Goal: Task Accomplishment & Management: Manage account settings

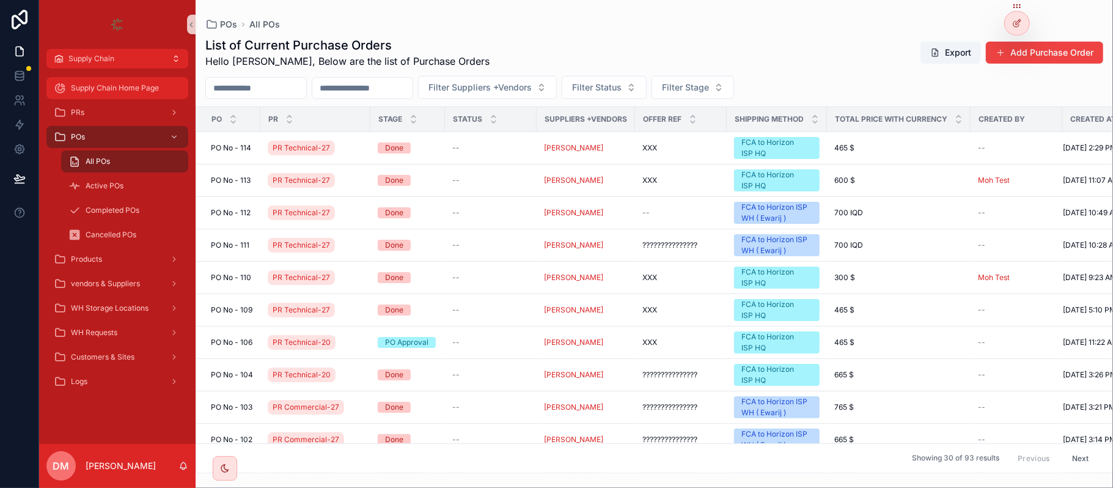
click at [120, 93] on div "Supply Chain Home Page" at bounding box center [117, 88] width 127 height 20
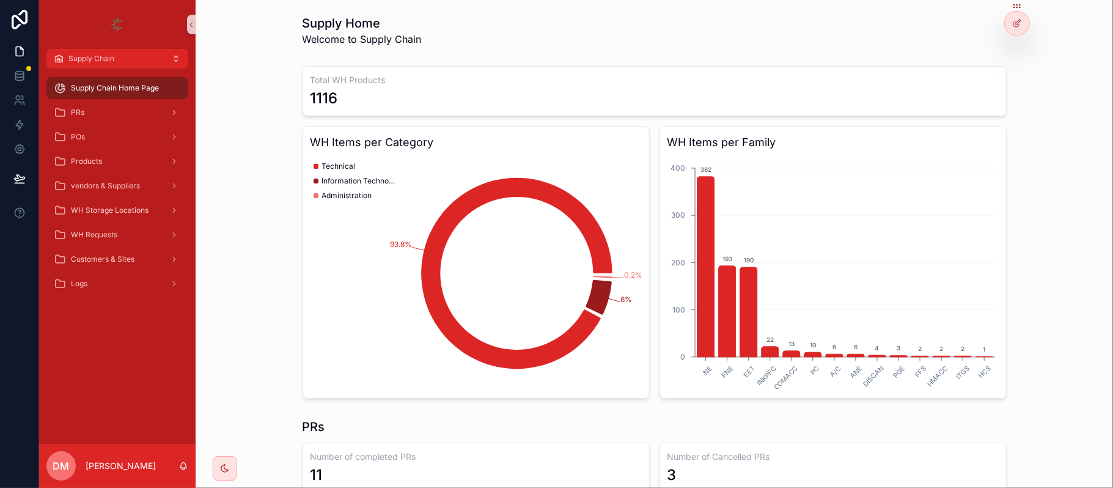
click at [489, 37] on div "Supply Home Welcome to Supply Chain" at bounding box center [655, 31] width 704 height 32
click at [1011, 22] on div at bounding box center [1017, 23] width 24 height 23
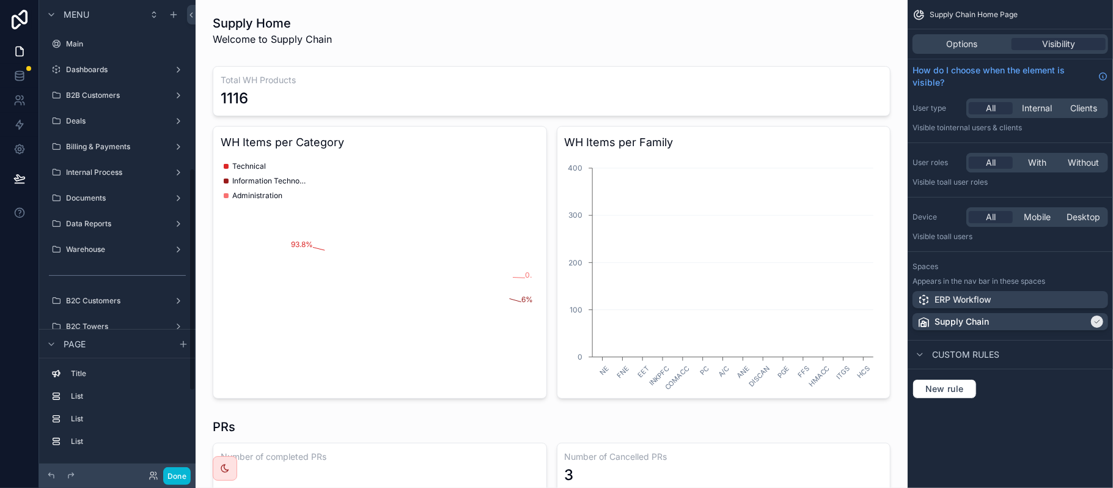
scroll to position [358, 0]
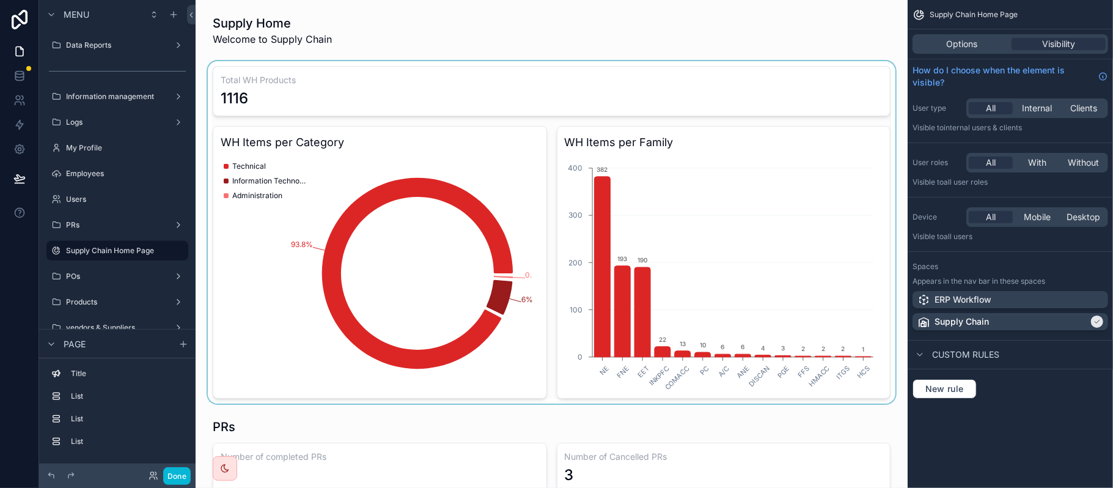
click at [565, 183] on div "scrollable content" at bounding box center [551, 232] width 693 height 342
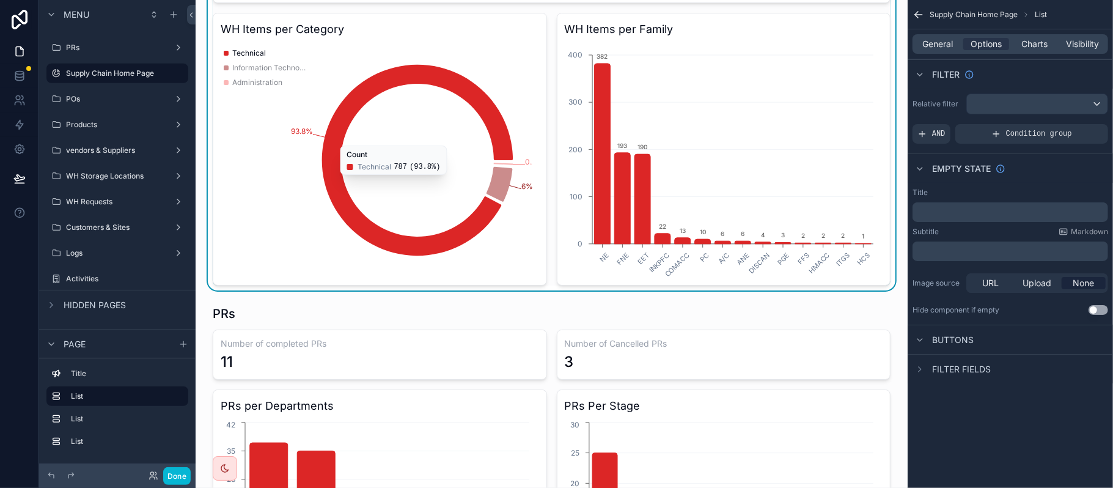
scroll to position [0, 0]
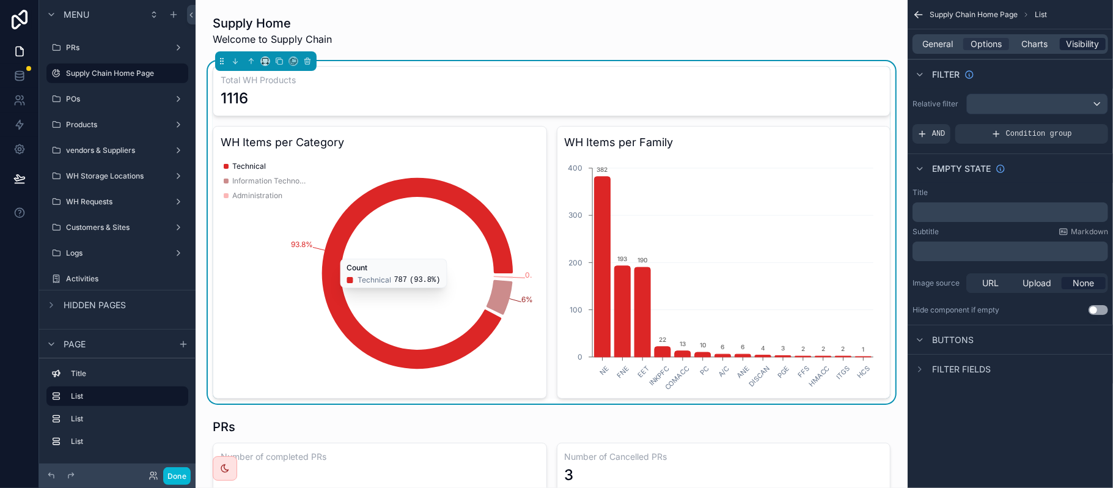
click at [1094, 45] on span "Visibility" at bounding box center [1083, 44] width 33 height 12
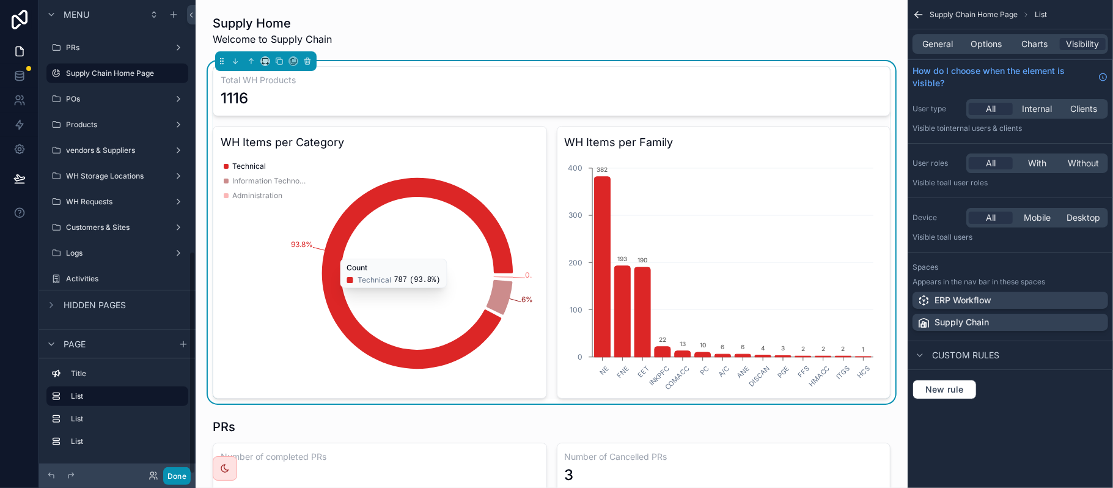
click at [182, 480] on button "Done" at bounding box center [177, 476] width 28 height 18
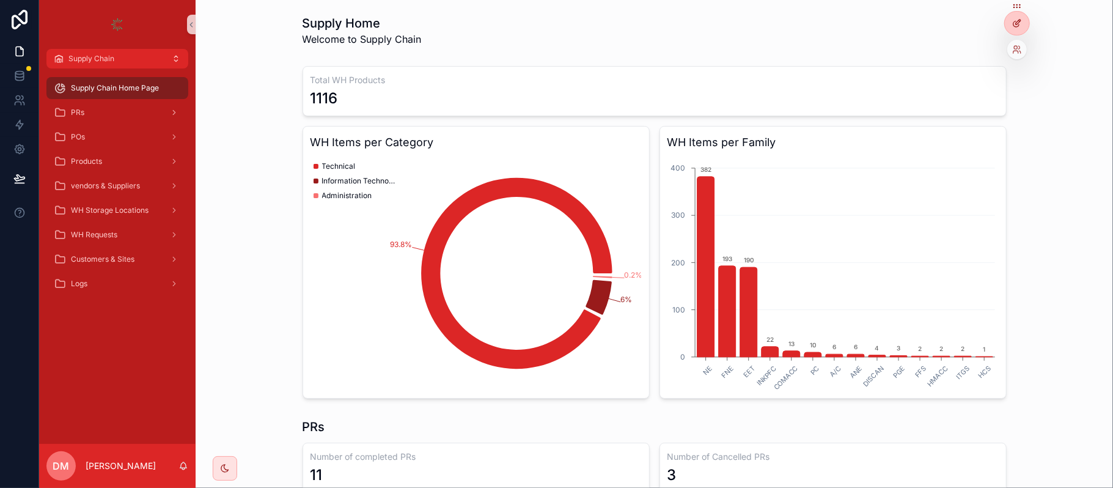
click at [1017, 17] on div at bounding box center [1017, 23] width 24 height 23
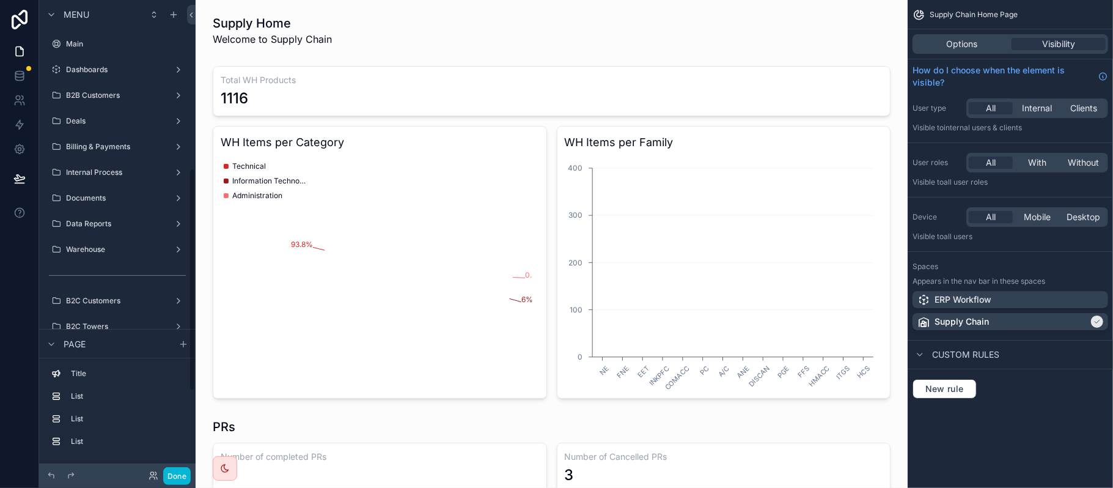
scroll to position [358, 0]
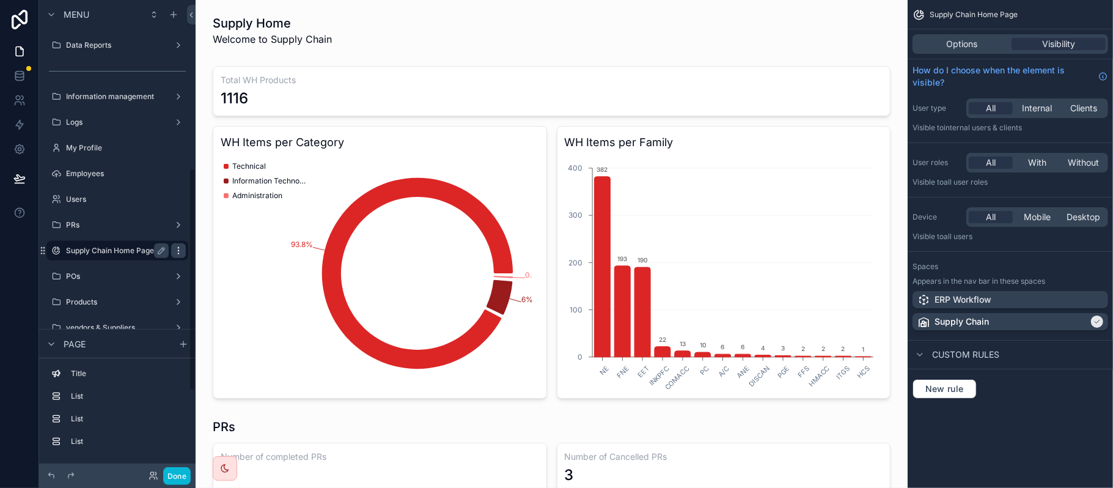
click at [177, 252] on icon "scrollable content" at bounding box center [179, 251] width 10 height 10
click at [182, 472] on button "Done" at bounding box center [177, 476] width 28 height 18
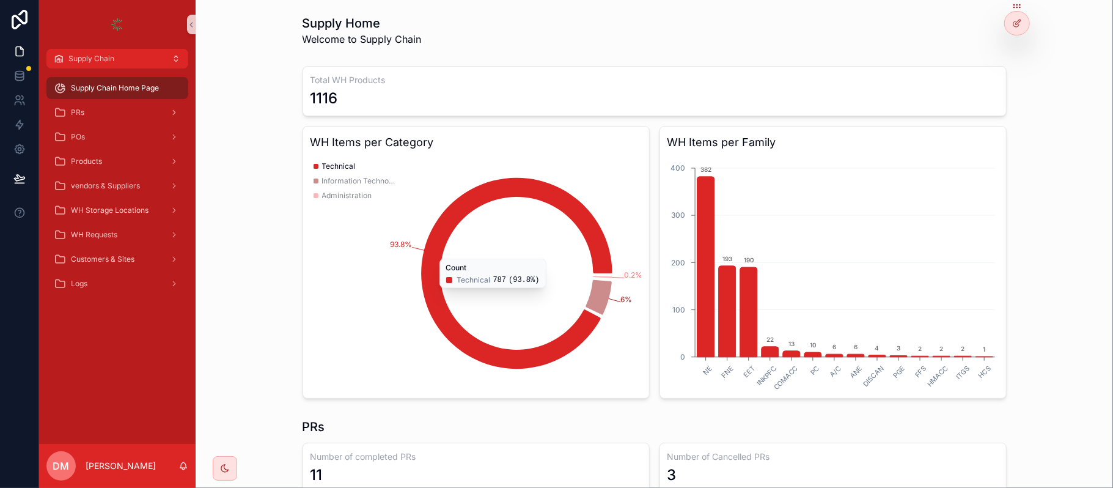
click at [537, 191] on icon "chart" at bounding box center [516, 273] width 191 height 191
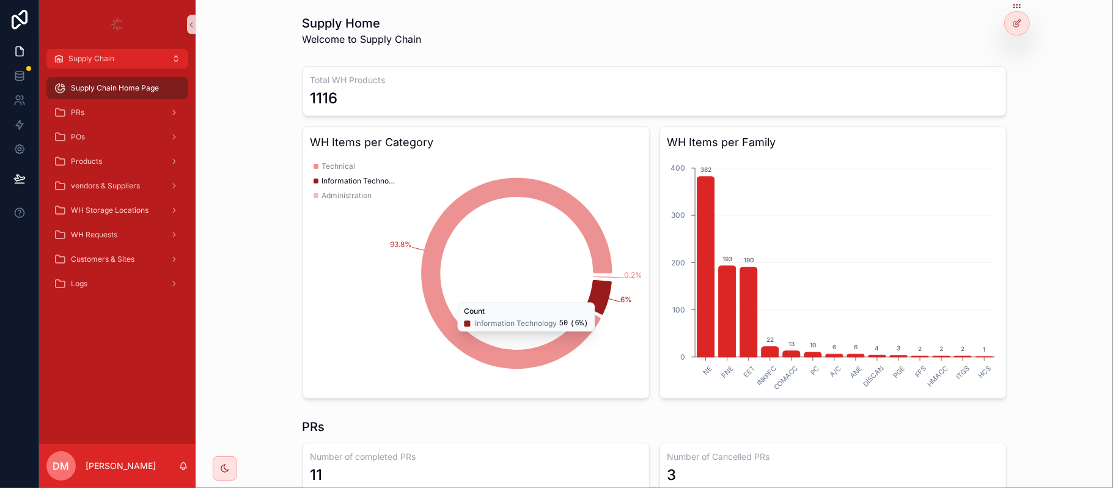
click at [592, 301] on icon "chart" at bounding box center [599, 297] width 26 height 35
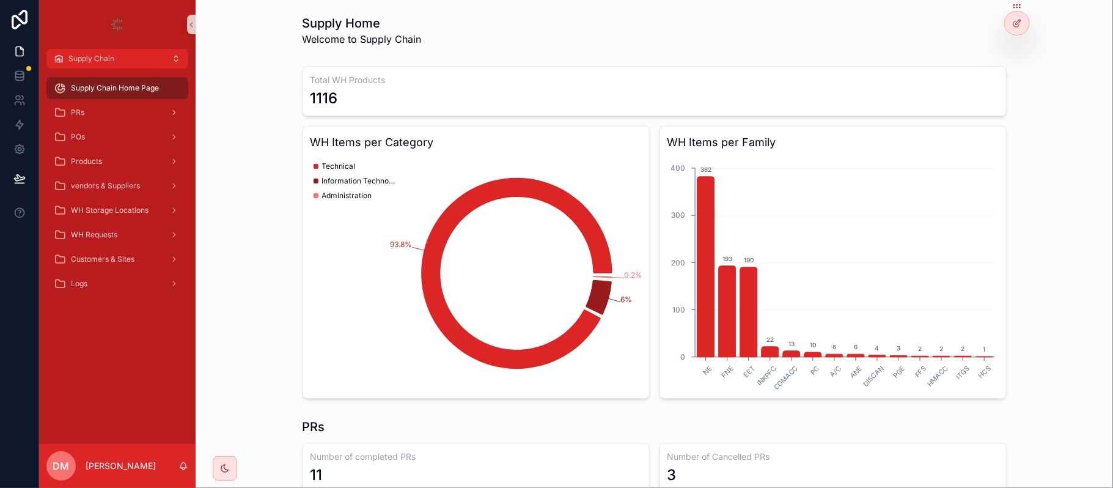
click at [702, 179] on icon "chart" at bounding box center [705, 267] width 17 height 180
click at [704, 210] on icon "chart" at bounding box center [705, 267] width 17 height 180
click at [1020, 20] on icon at bounding box center [1017, 23] width 10 height 10
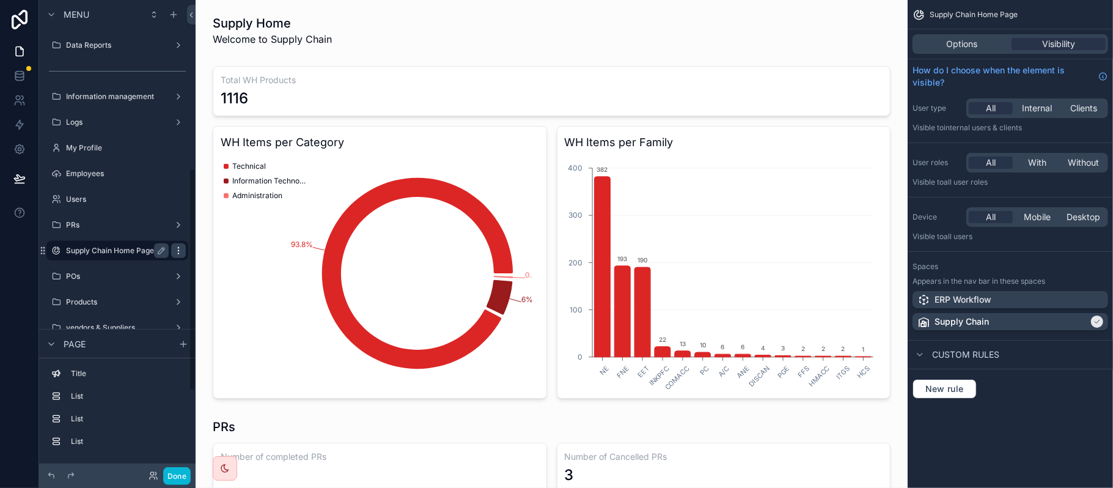
click at [177, 256] on div "scrollable content" at bounding box center [178, 250] width 15 height 15
click at [216, 257] on div "Clone" at bounding box center [221, 263] width 37 height 12
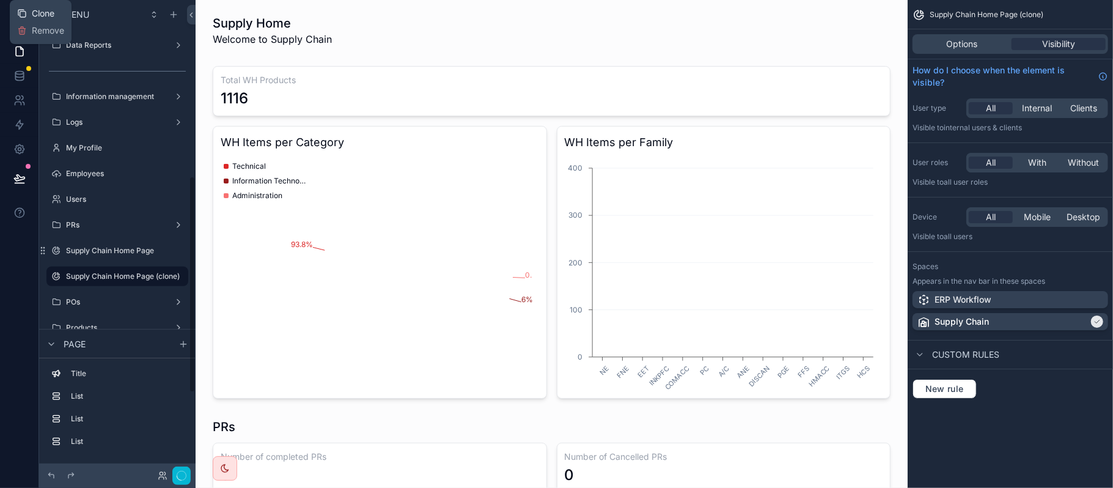
scroll to position [385, 0]
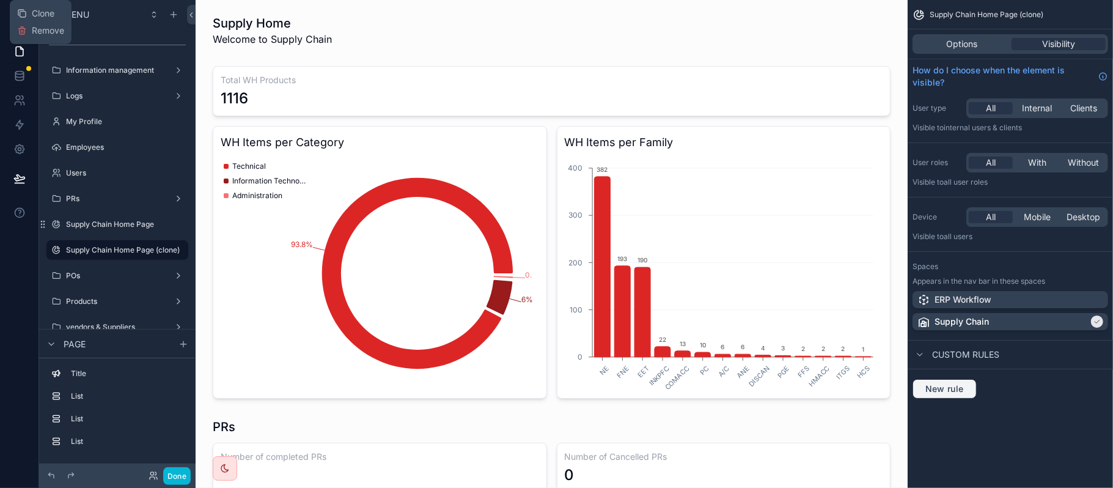
click at [952, 384] on span "New rule" at bounding box center [945, 388] width 48 height 11
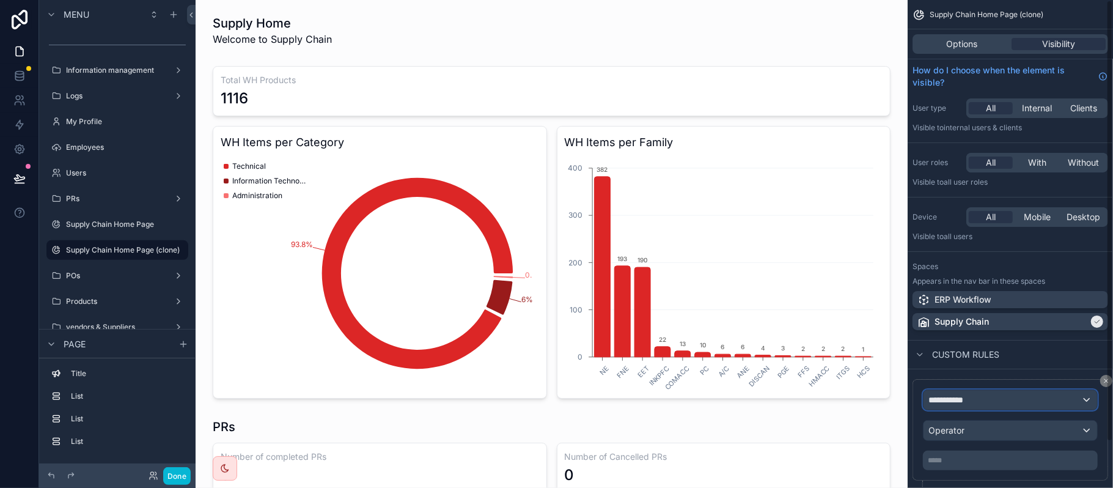
click at [988, 405] on div "**********" at bounding box center [1011, 400] width 174 height 20
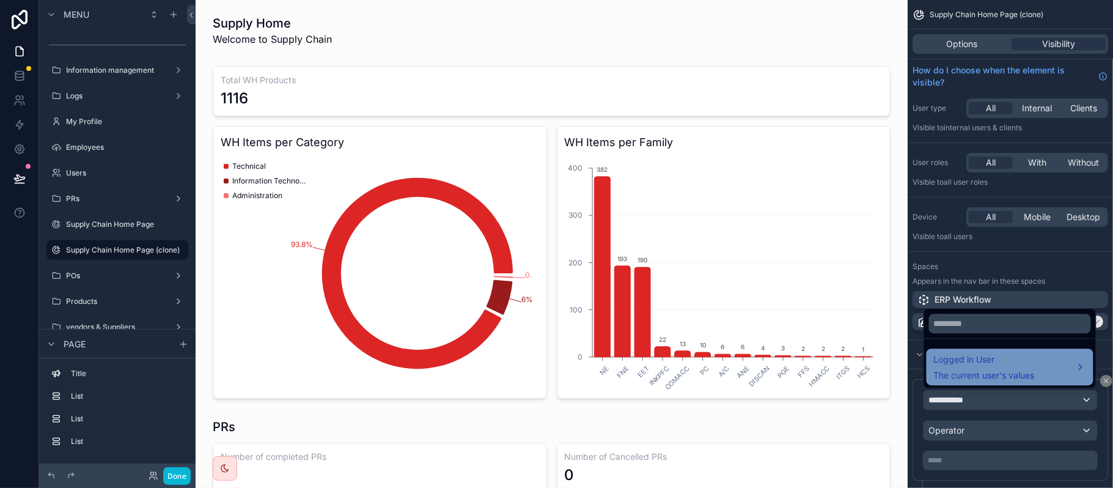
click at [988, 366] on span "Logged in User" at bounding box center [984, 359] width 101 height 15
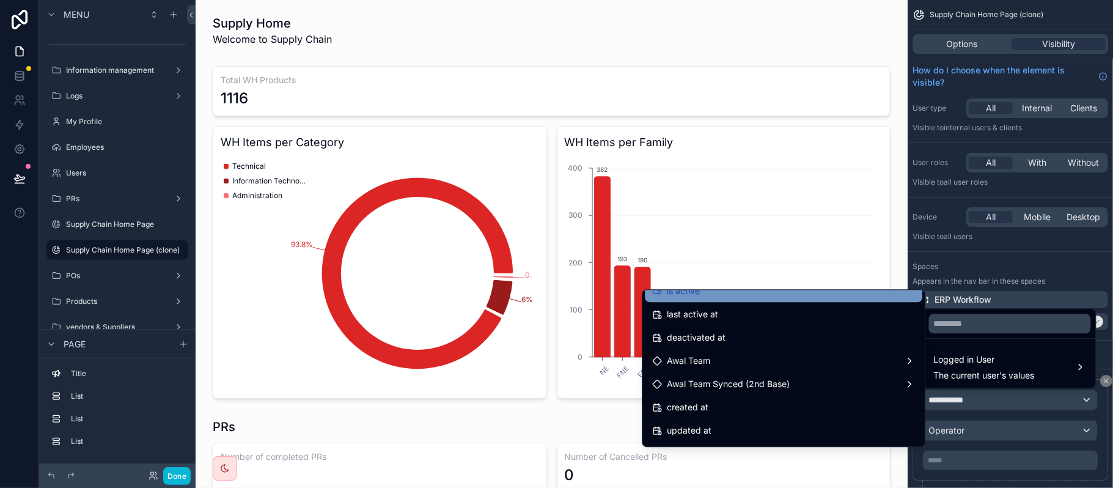
scroll to position [245, 0]
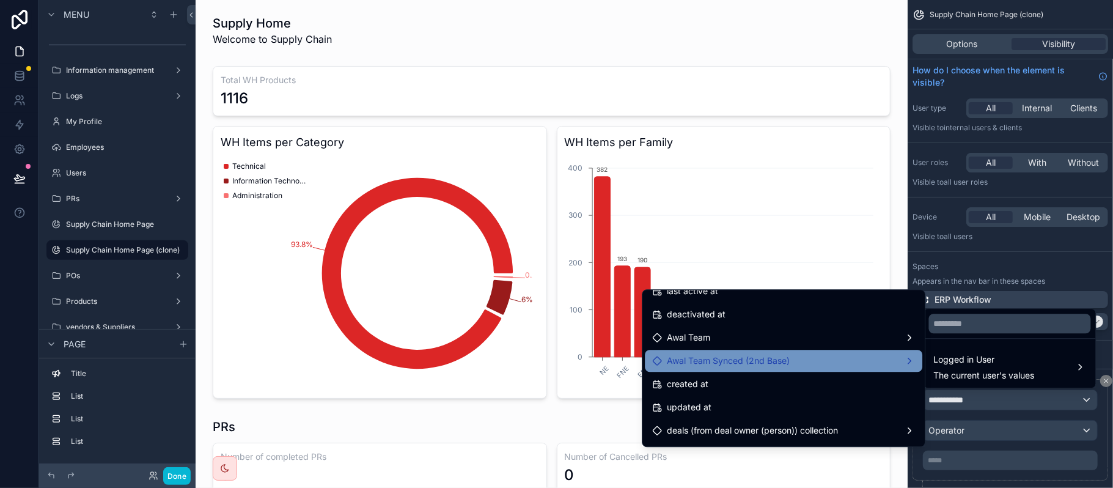
click at [781, 359] on div "Awal Team Synced (2nd Base)" at bounding box center [783, 360] width 263 height 15
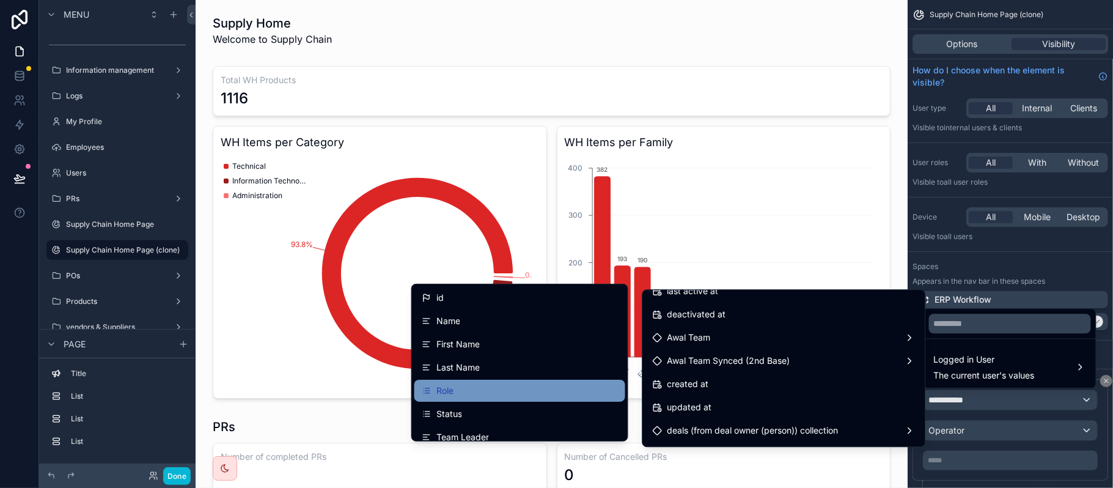
click at [482, 384] on div "Role" at bounding box center [520, 390] width 196 height 15
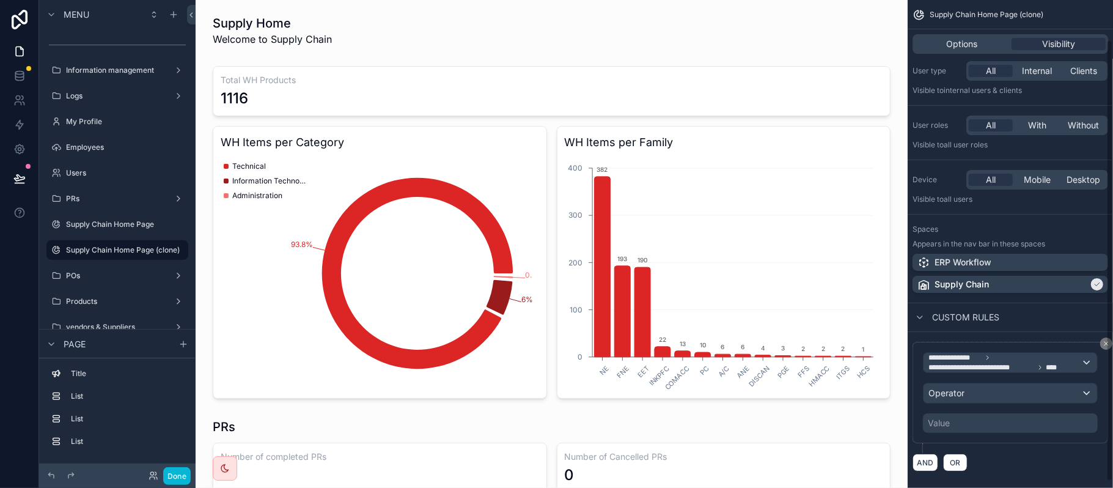
scroll to position [52, 0]
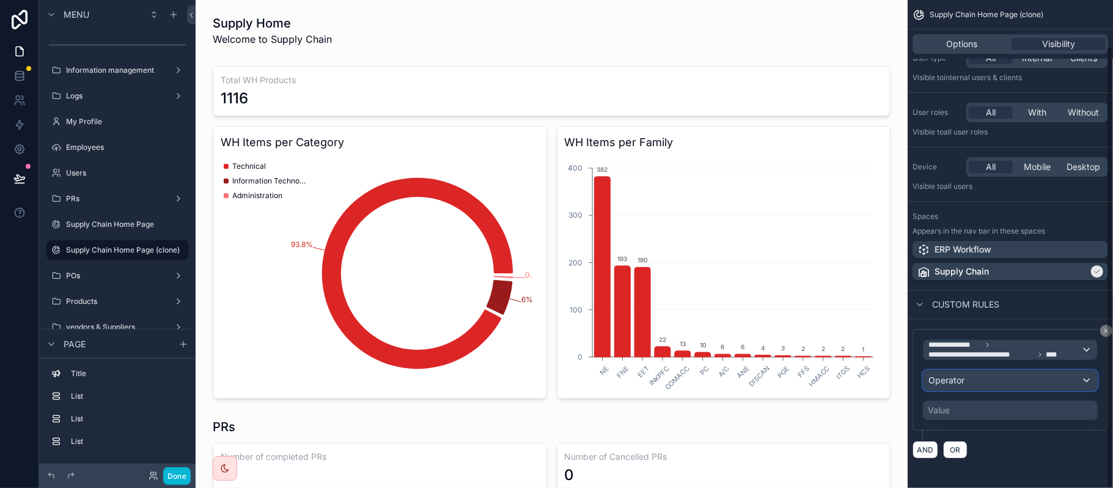
click at [1006, 380] on div "Operator" at bounding box center [1011, 380] width 174 height 20
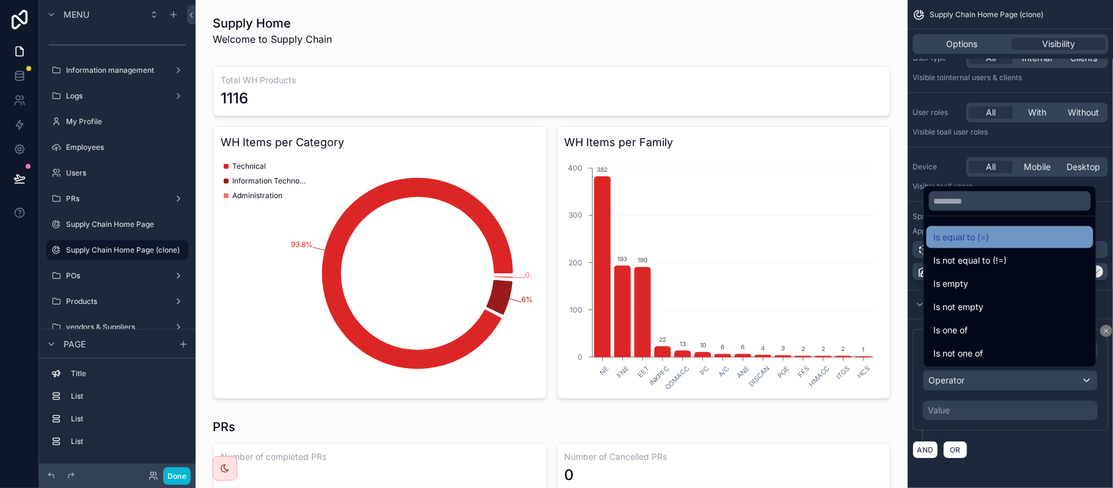
click at [996, 245] on div "Is equal to (=)" at bounding box center [1010, 237] width 167 height 22
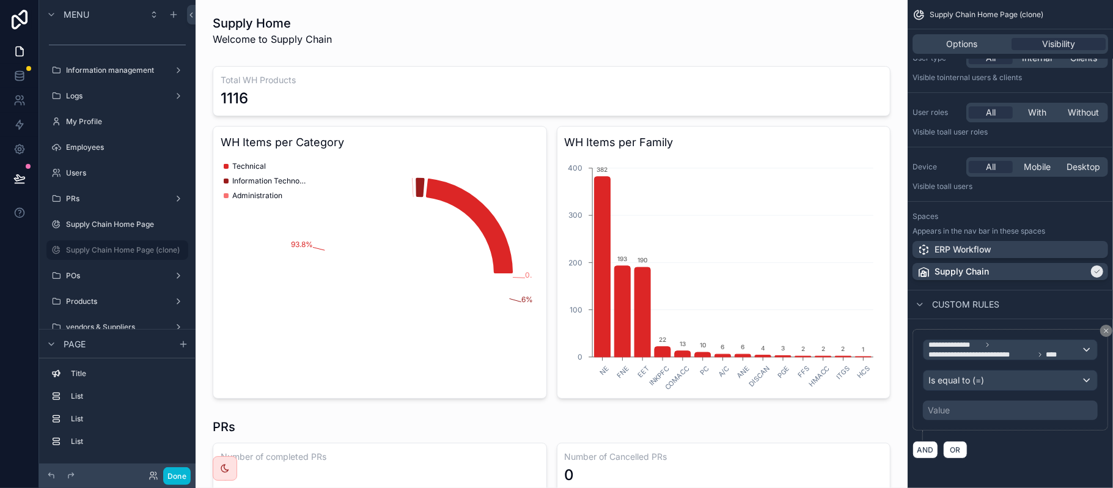
click at [987, 416] on div "Value" at bounding box center [1010, 410] width 175 height 20
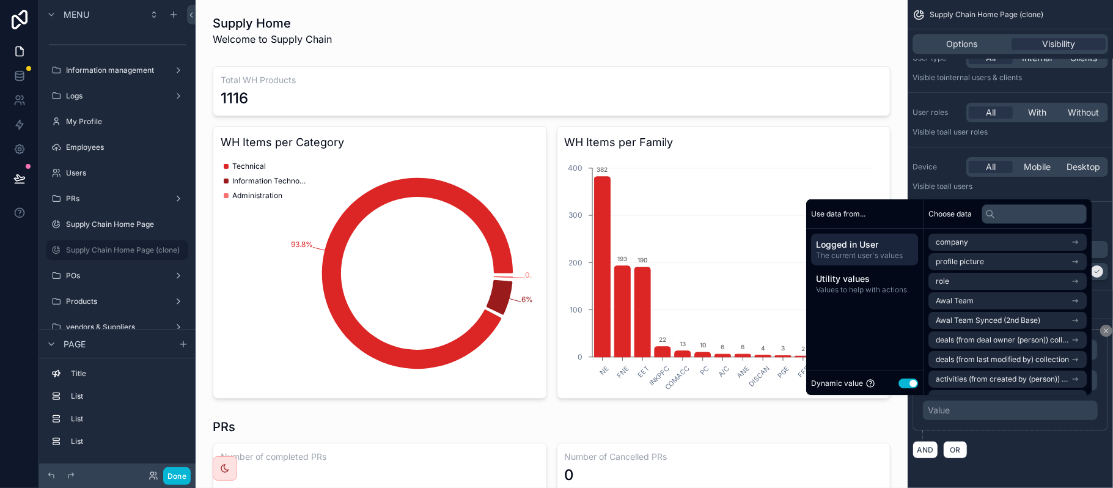
click at [908, 382] on button "Use setting" at bounding box center [909, 383] width 20 height 10
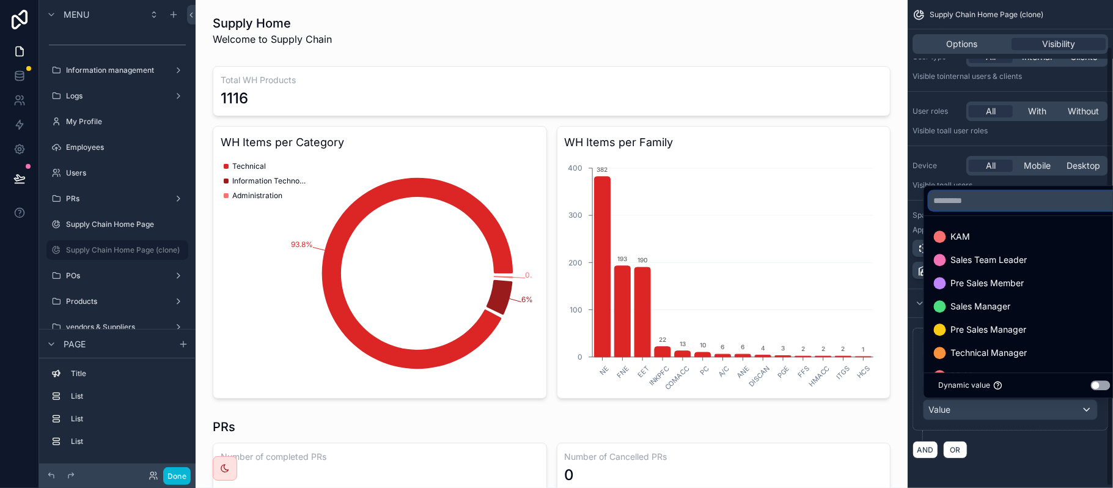
click at [1007, 204] on input "text" at bounding box center [1024, 201] width 191 height 20
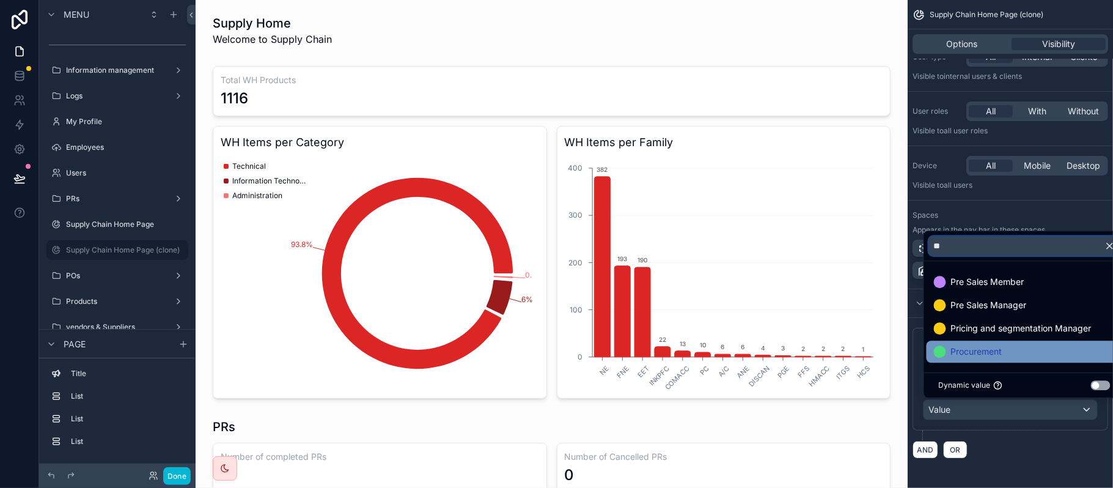
type input "**"
click at [999, 347] on span "Procurement" at bounding box center [976, 351] width 51 height 15
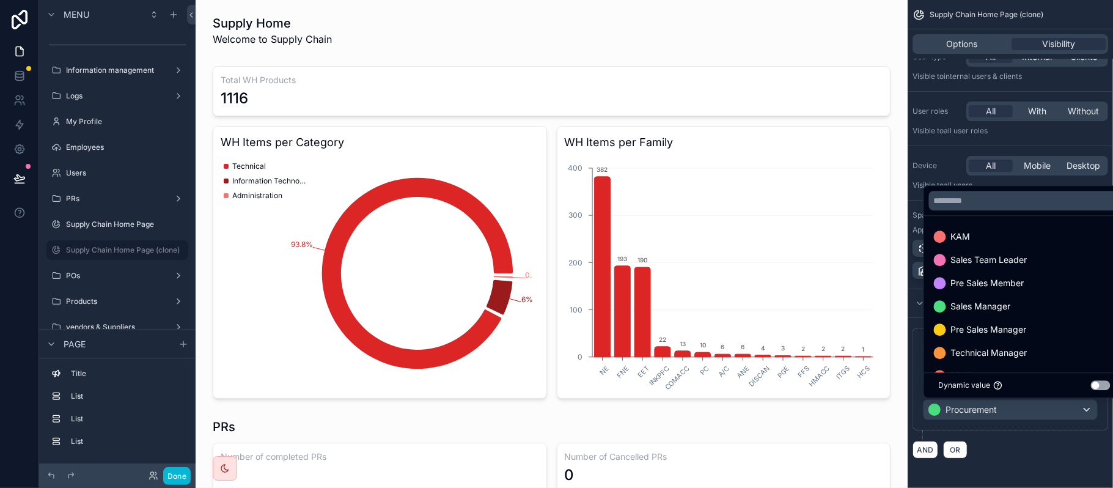
click at [1026, 466] on div "**********" at bounding box center [1010, 393] width 205 height 150
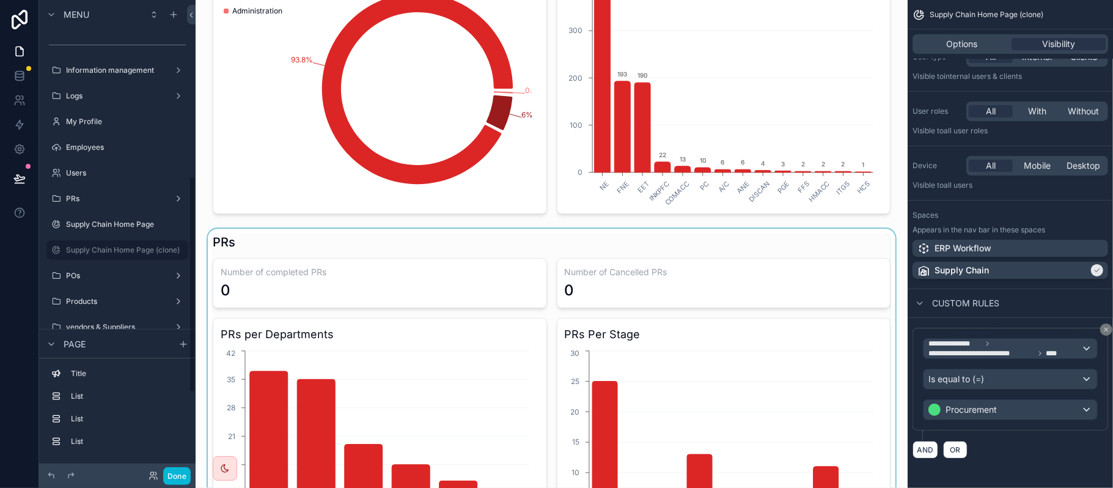
scroll to position [0, 0]
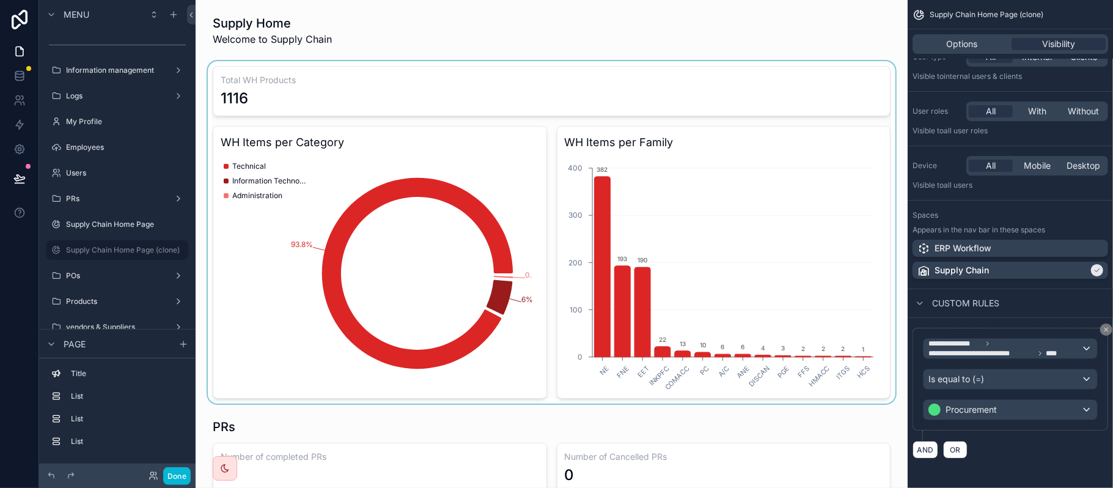
click at [438, 161] on div "scrollable content" at bounding box center [551, 232] width 693 height 342
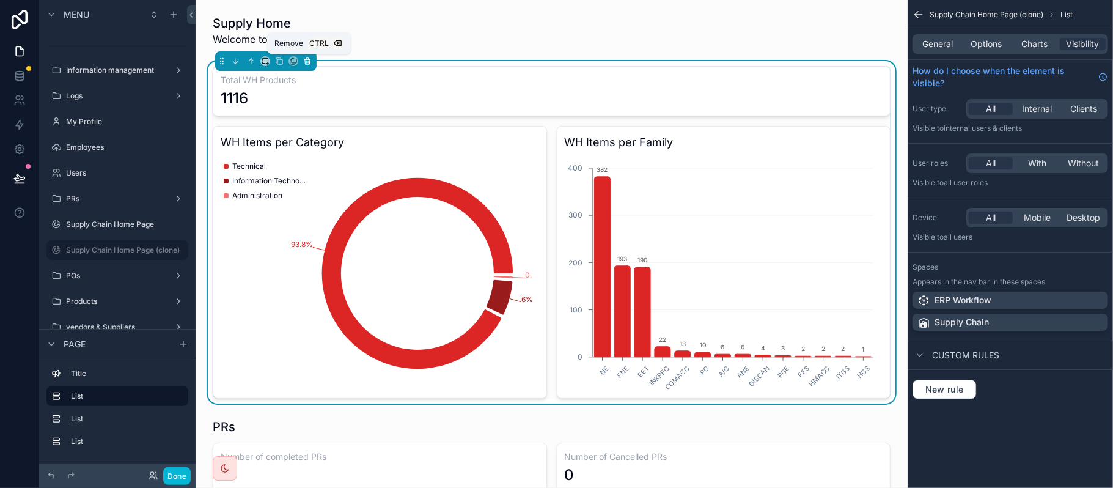
click at [306, 64] on icon "scrollable content" at bounding box center [307, 61] width 5 height 5
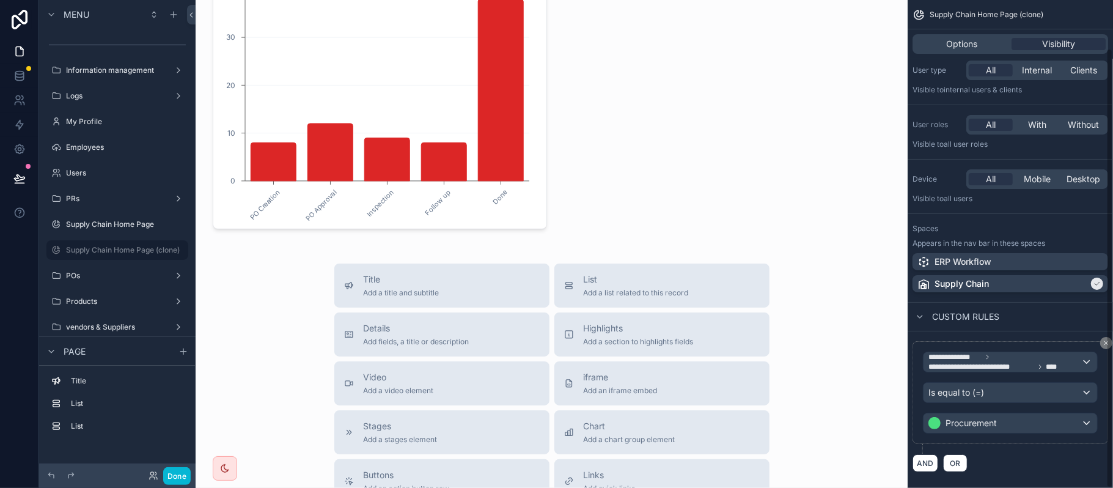
scroll to position [54, 0]
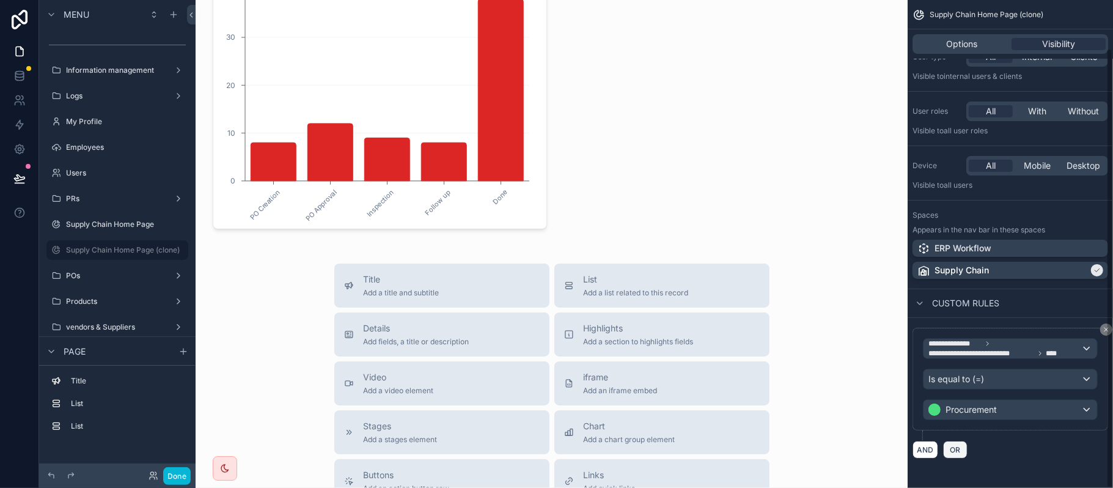
drag, startPoint x: 960, startPoint y: 455, endPoint x: 984, endPoint y: 443, distance: 27.1
click at [959, 455] on button "OR" at bounding box center [955, 450] width 24 height 18
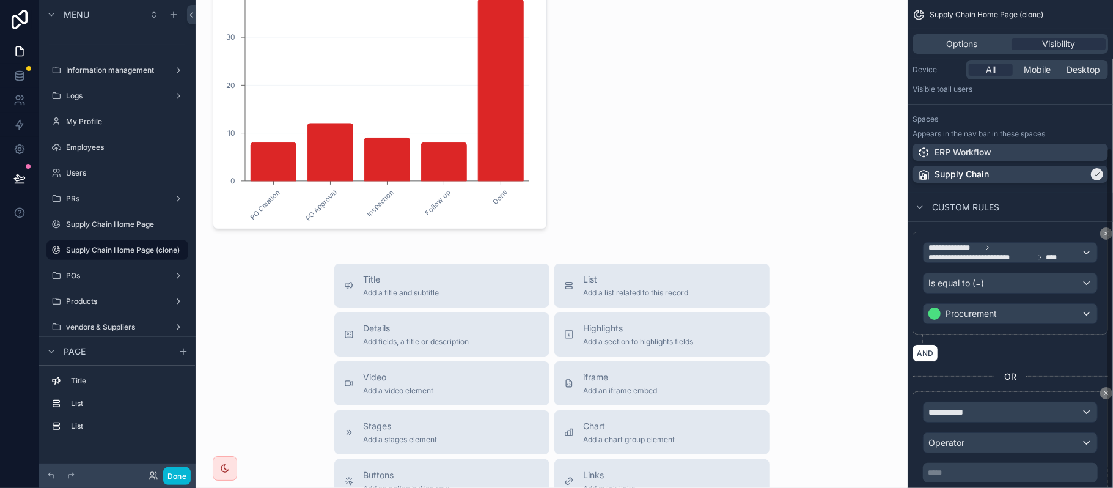
scroll to position [213, 0]
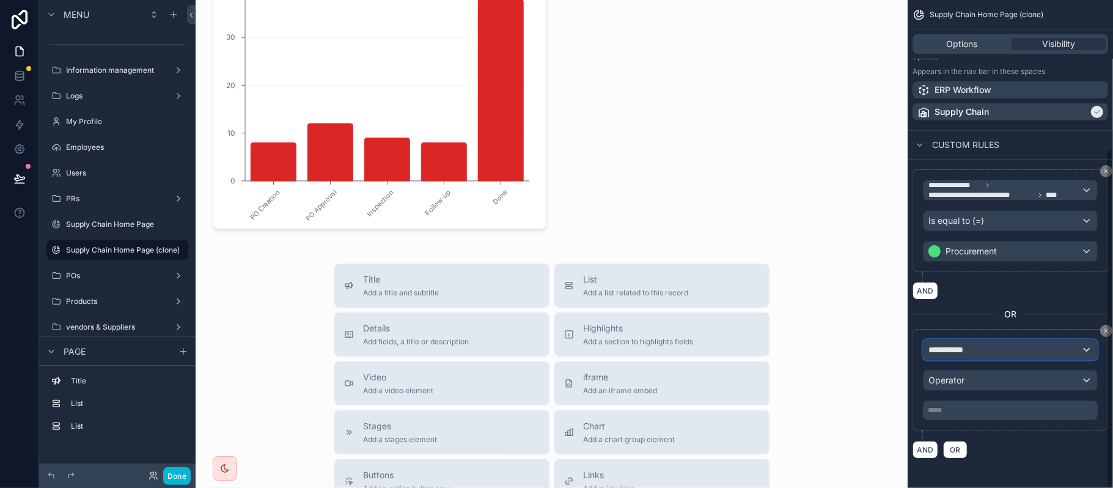
click at [976, 340] on div "**********" at bounding box center [1011, 350] width 174 height 20
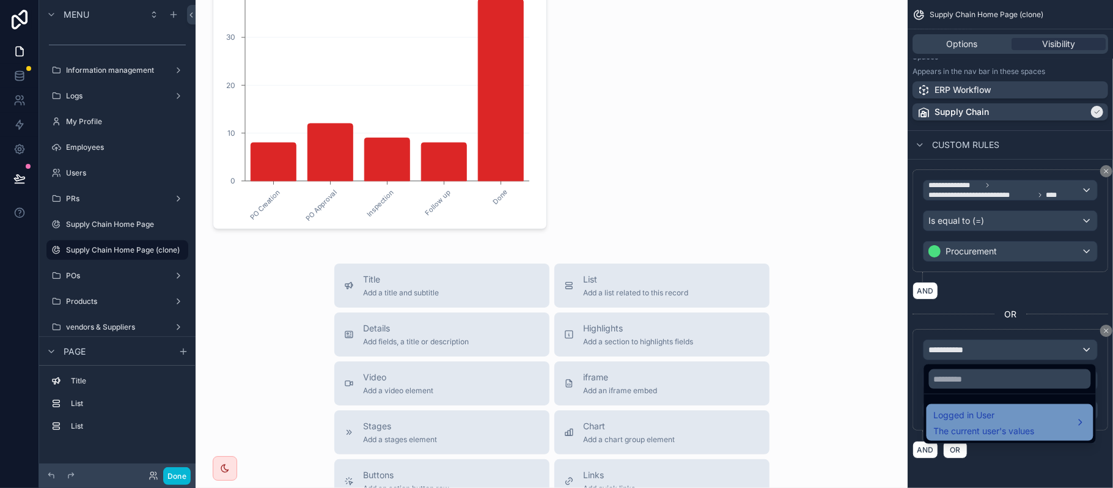
click at [1006, 410] on span "Logged in User" at bounding box center [984, 415] width 101 height 15
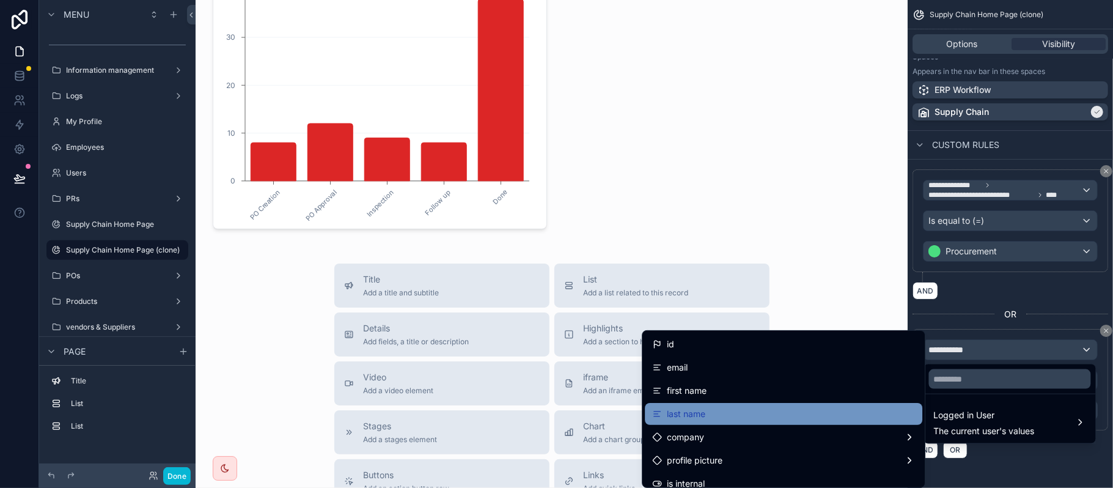
scroll to position [81, 0]
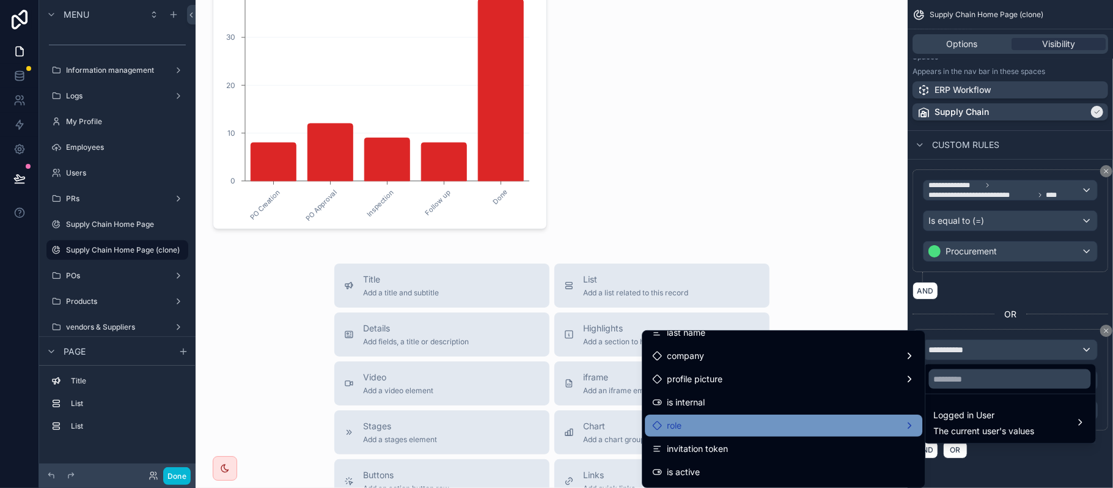
click at [761, 416] on div "role" at bounding box center [784, 425] width 278 height 22
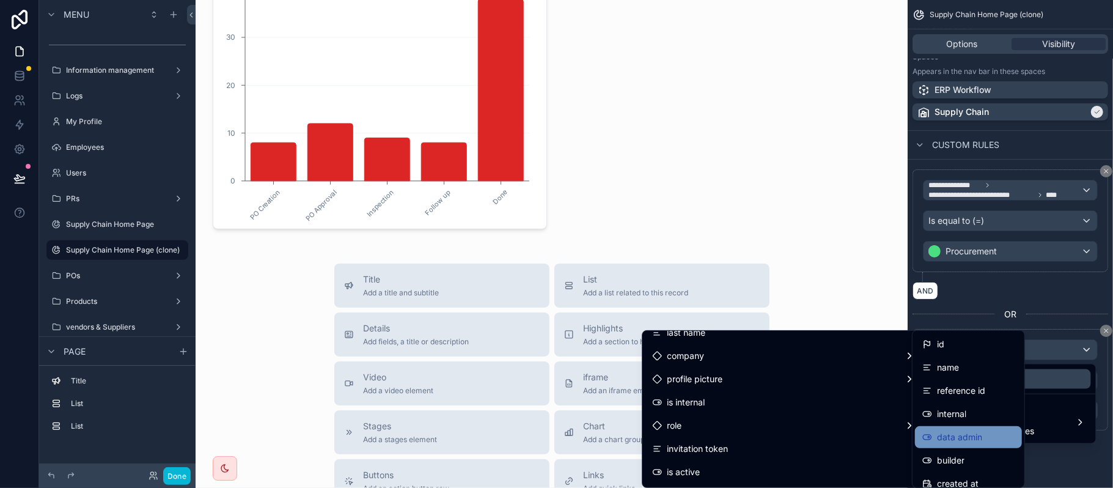
click at [995, 439] on div "data admin" at bounding box center [968, 437] width 92 height 15
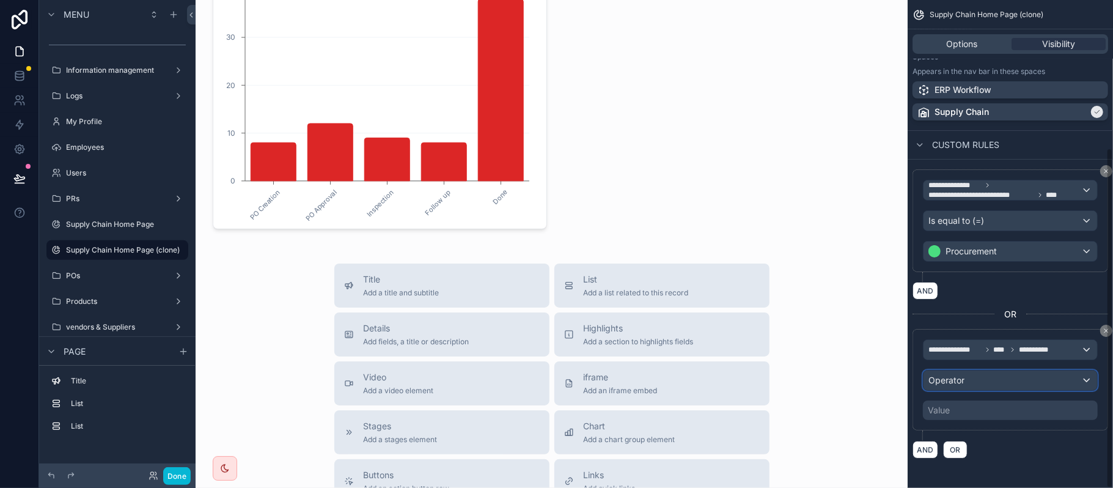
click at [1003, 375] on div "Operator" at bounding box center [1011, 380] width 174 height 20
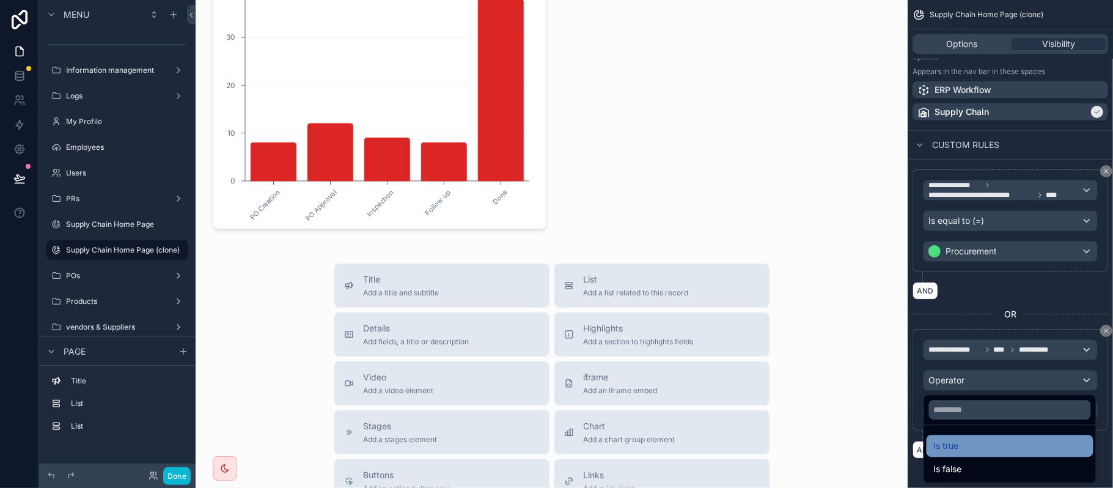
click at [987, 444] on div "Is true" at bounding box center [1010, 445] width 152 height 15
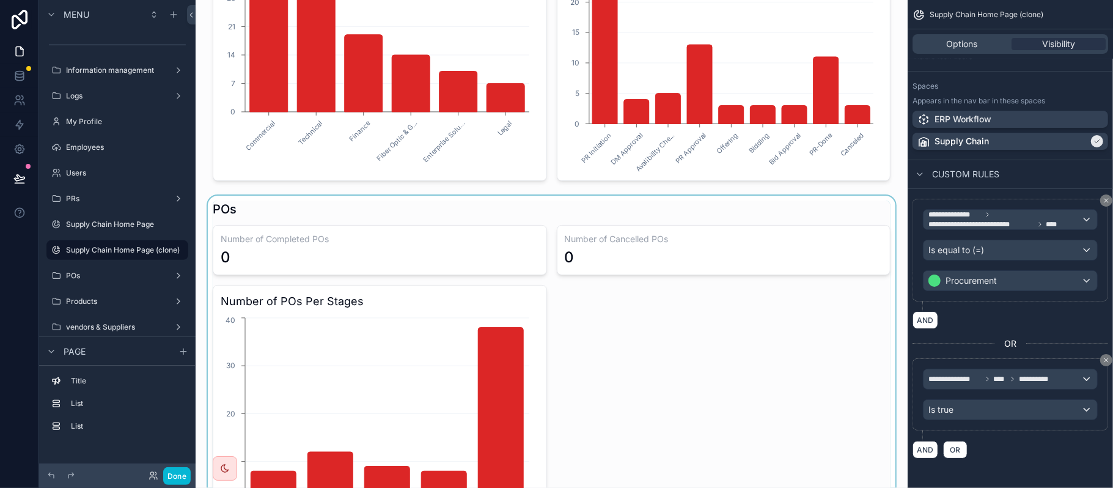
scroll to position [245, 0]
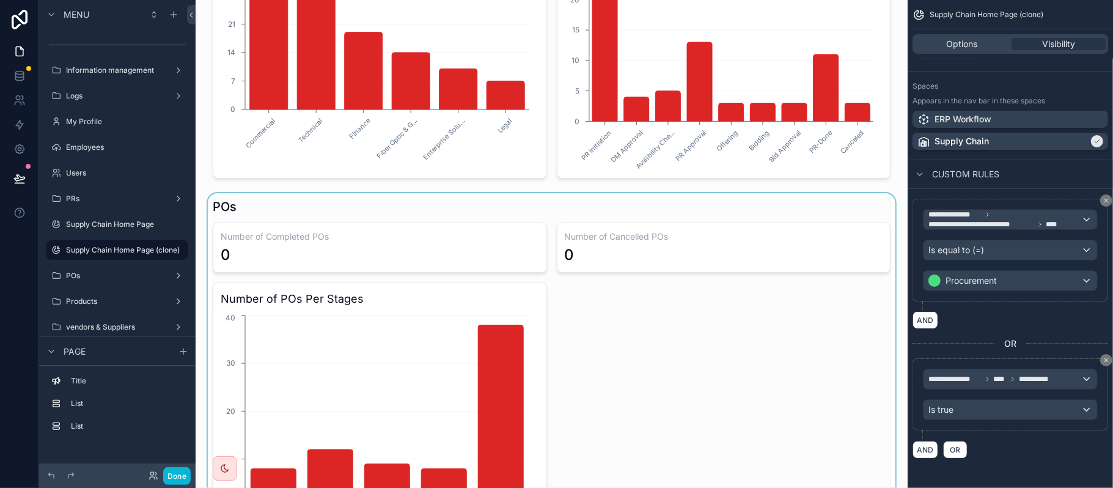
click at [444, 267] on div "scrollable content" at bounding box center [551, 376] width 693 height 367
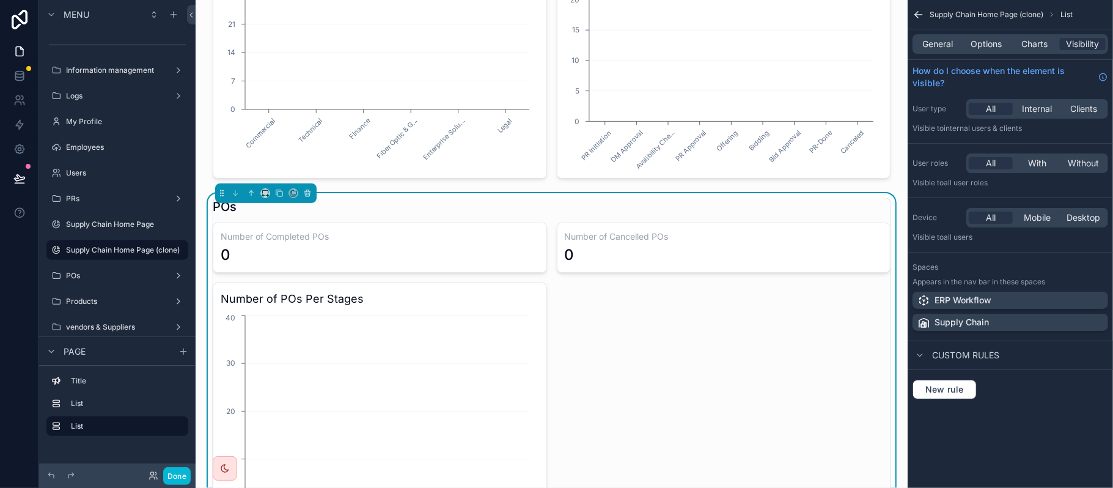
scroll to position [0, 0]
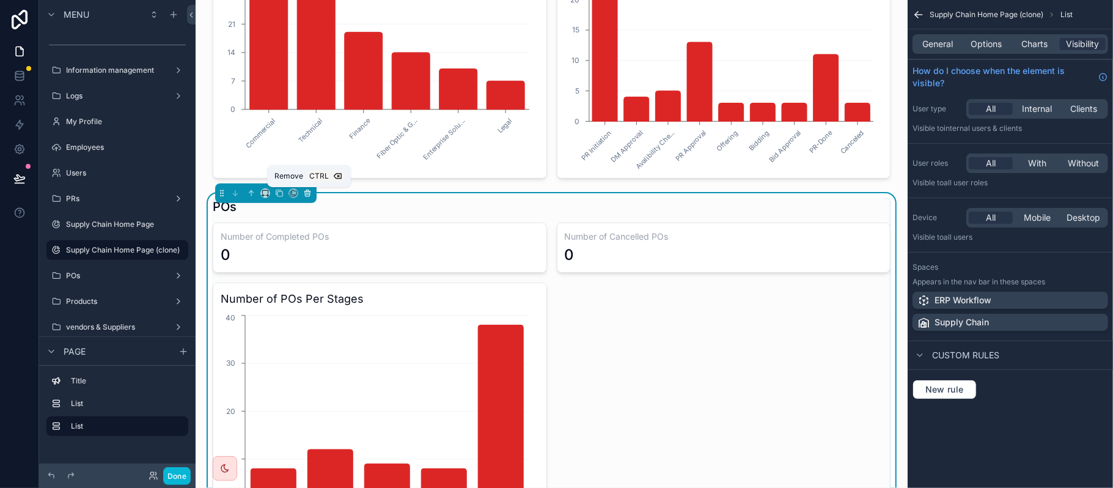
click at [311, 194] on icon "scrollable content" at bounding box center [307, 193] width 9 height 9
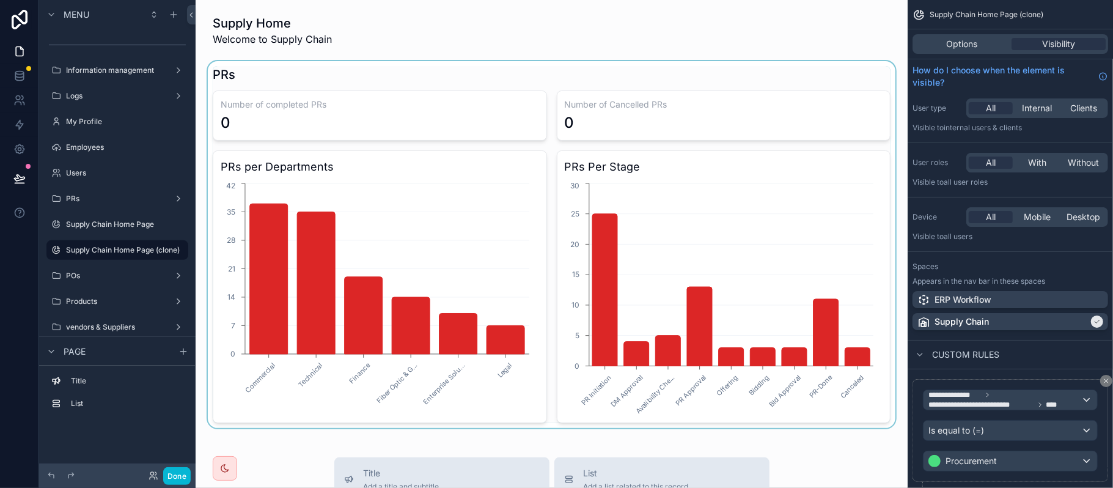
click at [407, 170] on div "scrollable content" at bounding box center [551, 244] width 693 height 367
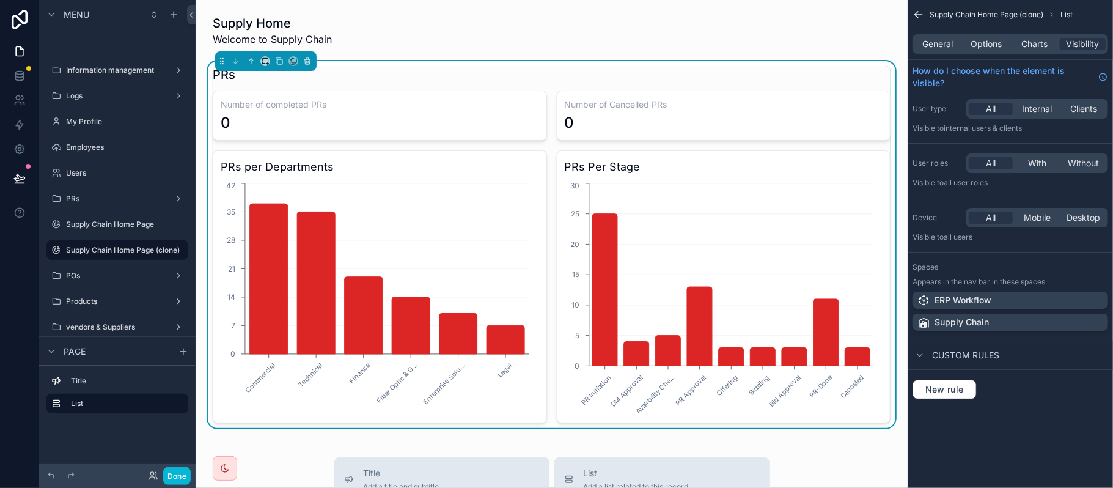
scroll to position [245, 0]
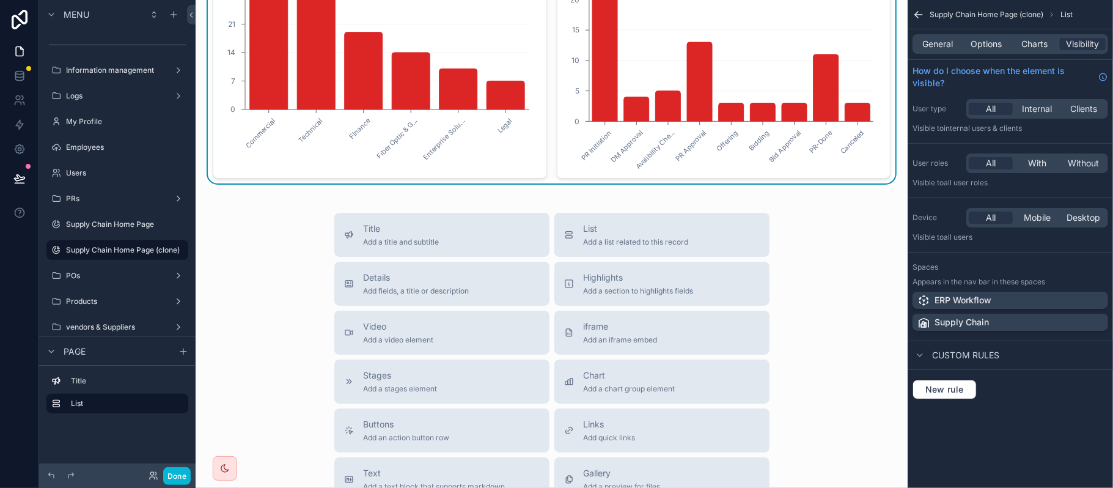
click at [507, 119] on text "Legal" at bounding box center [505, 126] width 18 height 18
click at [466, 207] on div "Supply Home Welcome to Supply Chain PRs Number of completed PRs 0 Number of Can…" at bounding box center [552, 250] width 712 height 990
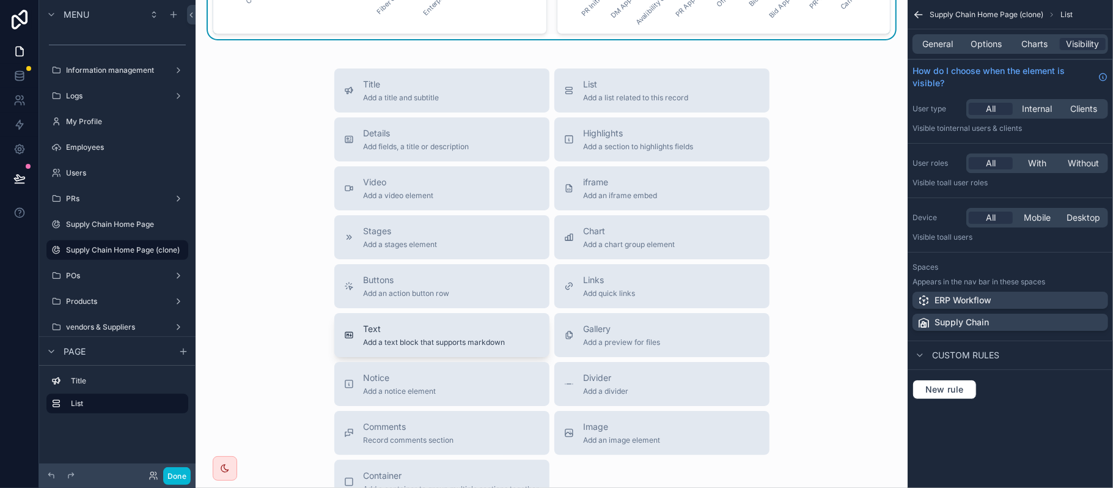
scroll to position [407, 0]
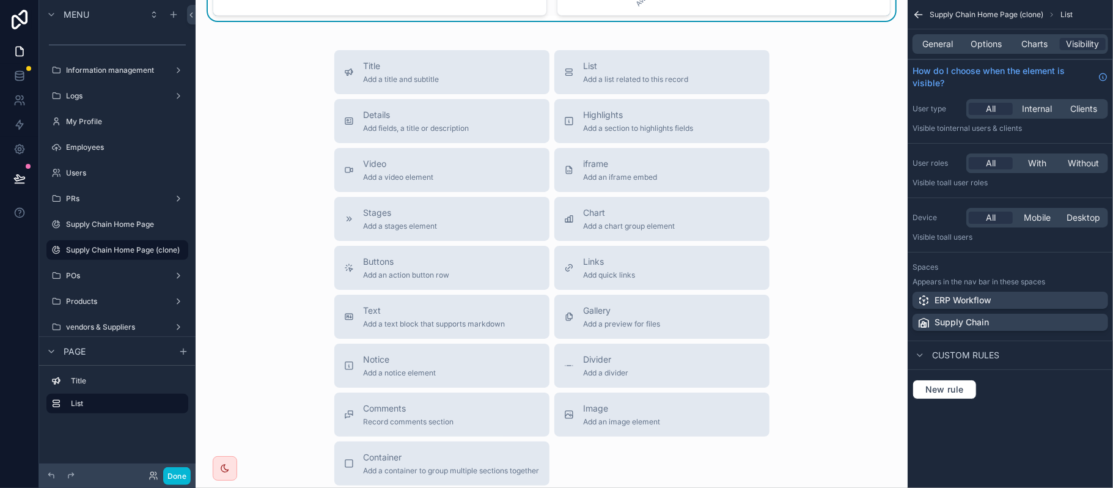
click at [825, 203] on div "Title Add a title and subtitle List Add a list related to this record Details A…" at bounding box center [551, 267] width 693 height 435
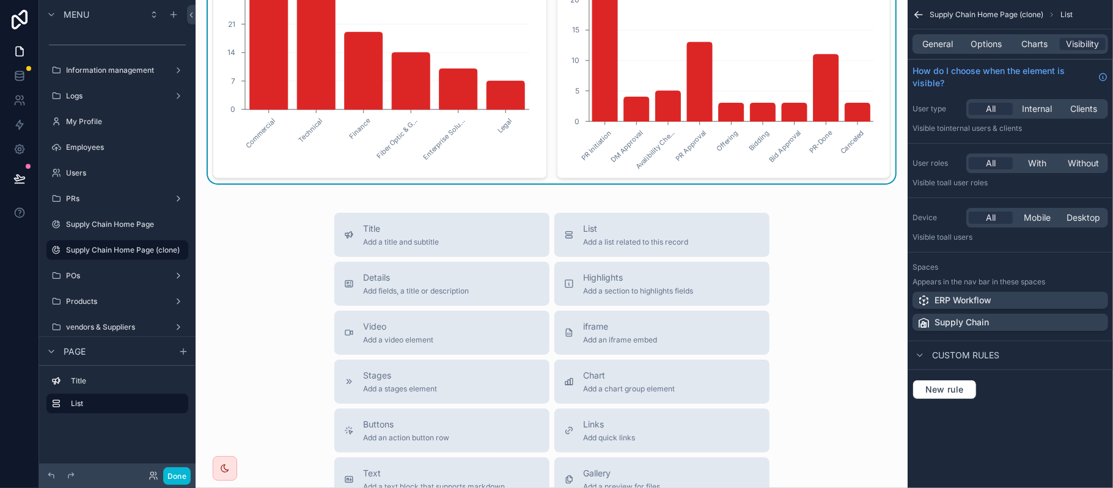
click at [846, 245] on div "Title Add a title and subtitle List Add a list related to this record Details A…" at bounding box center [551, 430] width 693 height 435
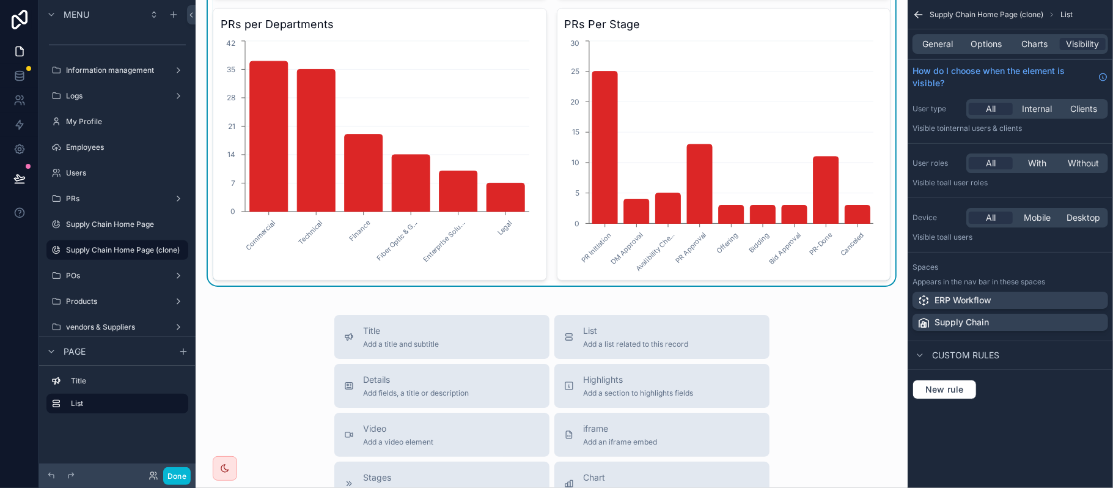
scroll to position [0, 0]
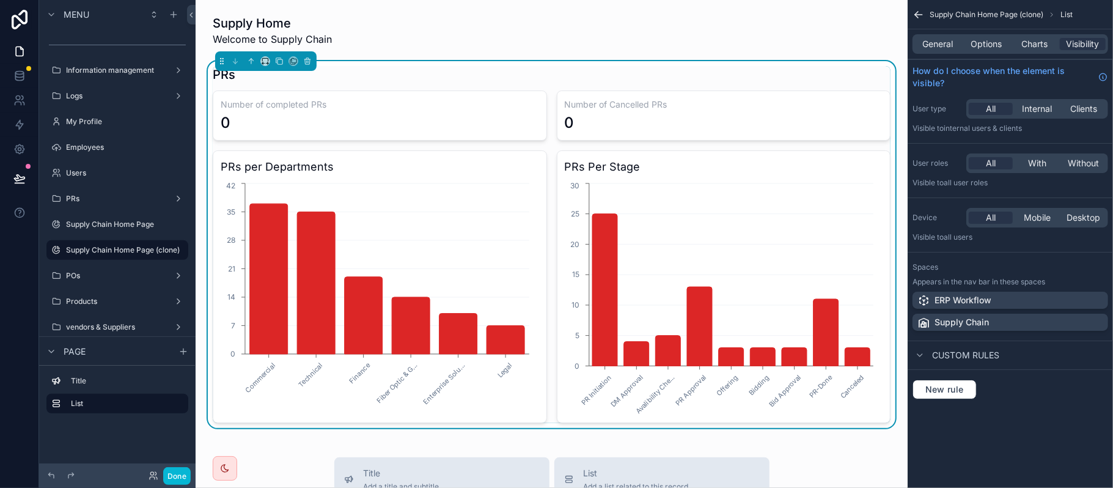
click at [602, 155] on div "PRs Per Stage PR Initiation DM Approval Avalibility Che... PR Approval Offering…" at bounding box center [724, 286] width 334 height 273
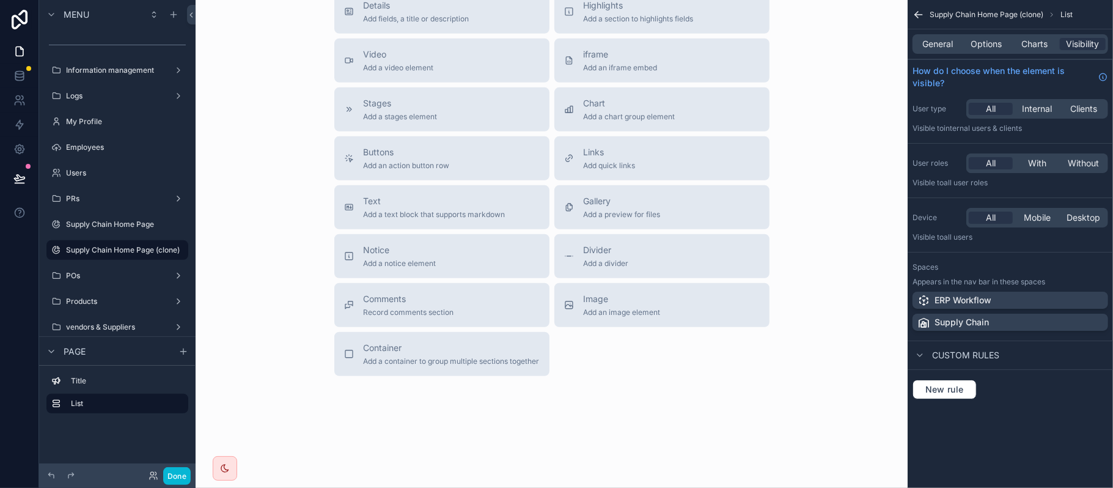
scroll to position [522, 0]
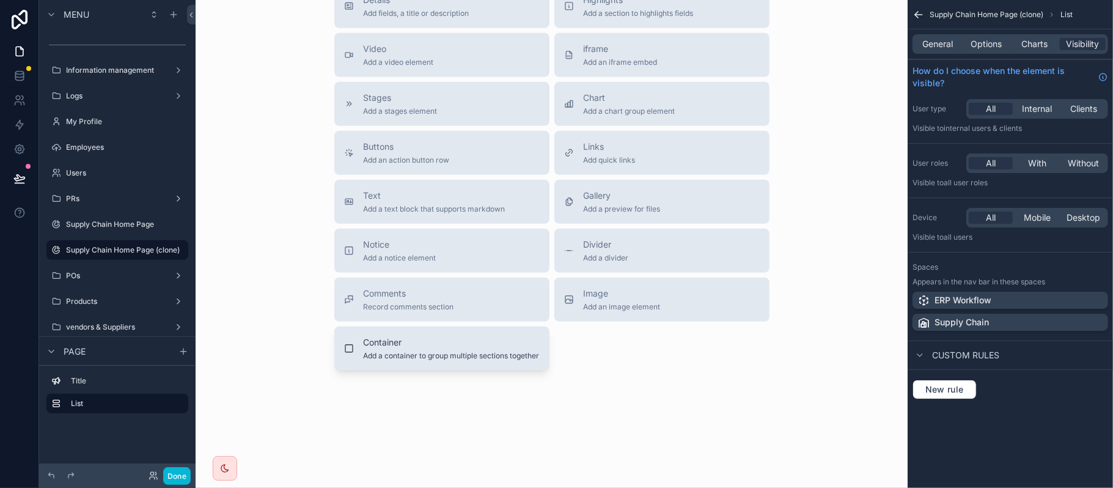
click at [449, 358] on span "Add a container to group multiple sections together" at bounding box center [452, 356] width 176 height 10
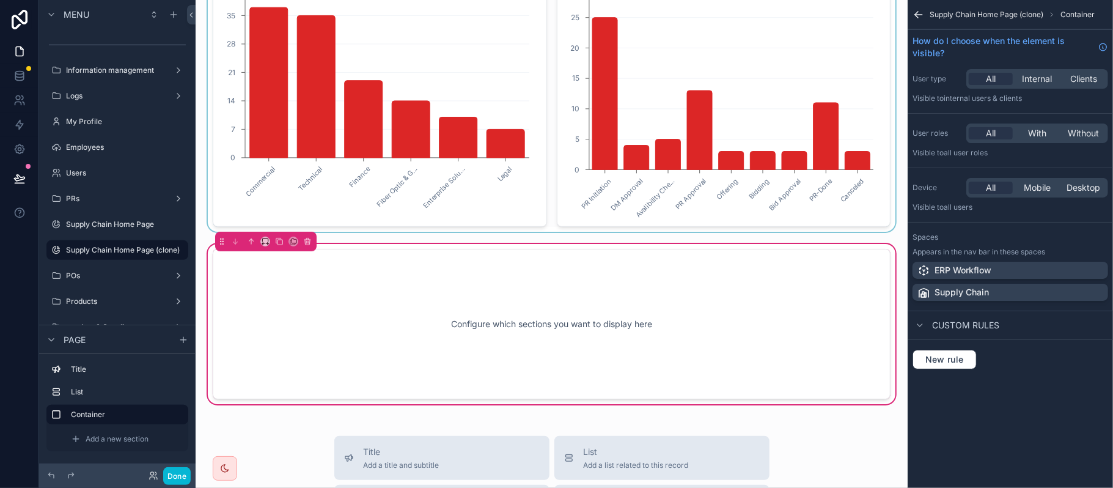
scroll to position [277, 0]
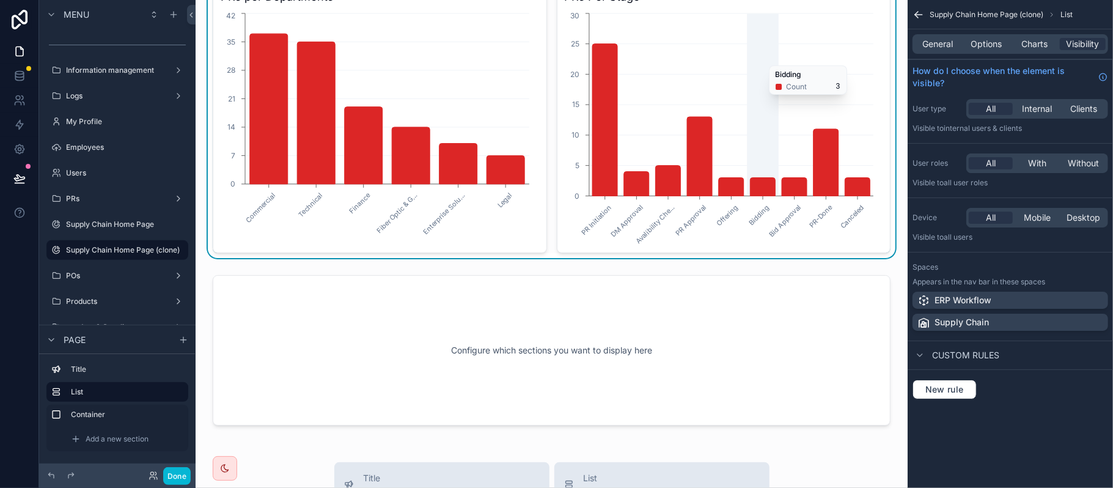
scroll to position [326, 0]
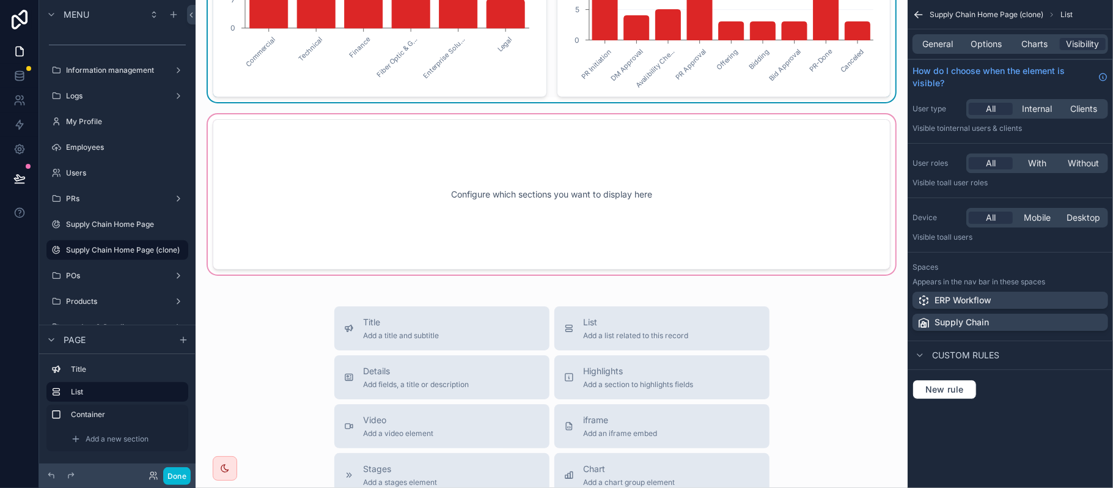
click at [658, 221] on div "scrollable content" at bounding box center [551, 194] width 693 height 165
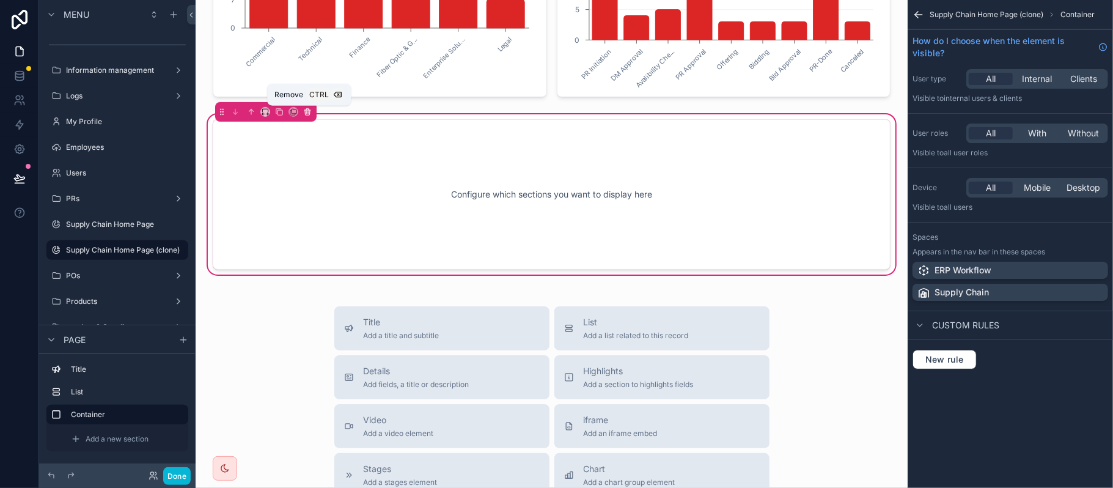
click at [311, 114] on icon "scrollable content" at bounding box center [307, 112] width 9 height 9
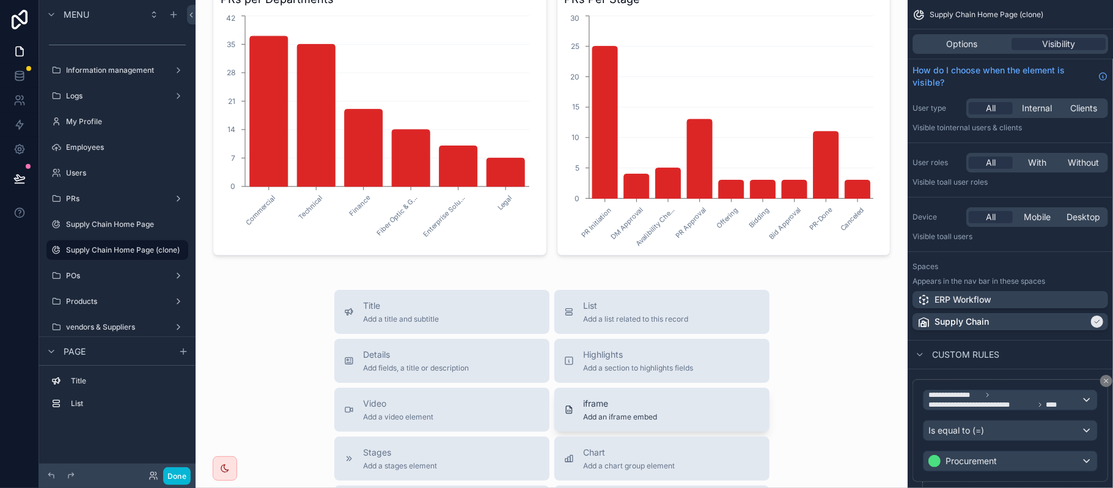
scroll to position [81, 0]
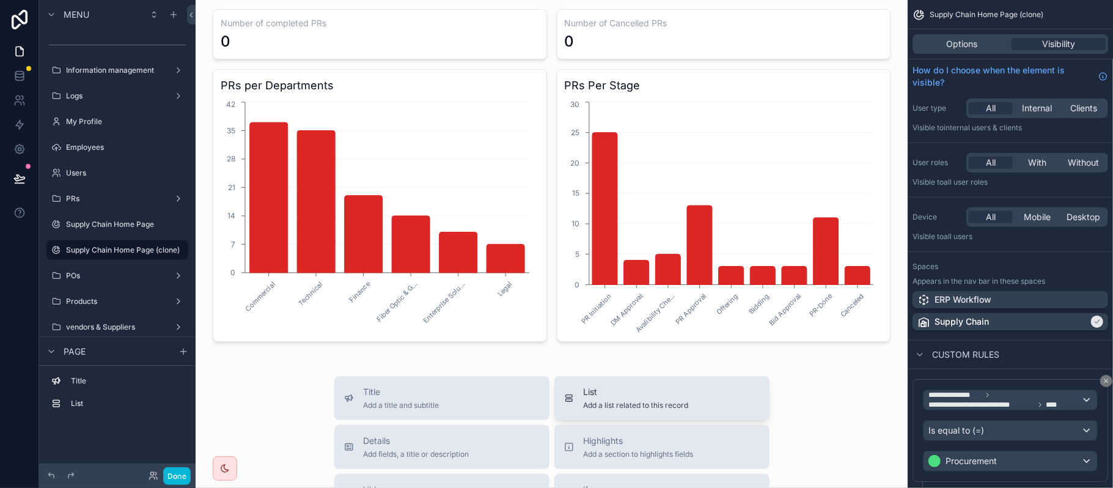
click at [634, 397] on span "List" at bounding box center [636, 392] width 105 height 12
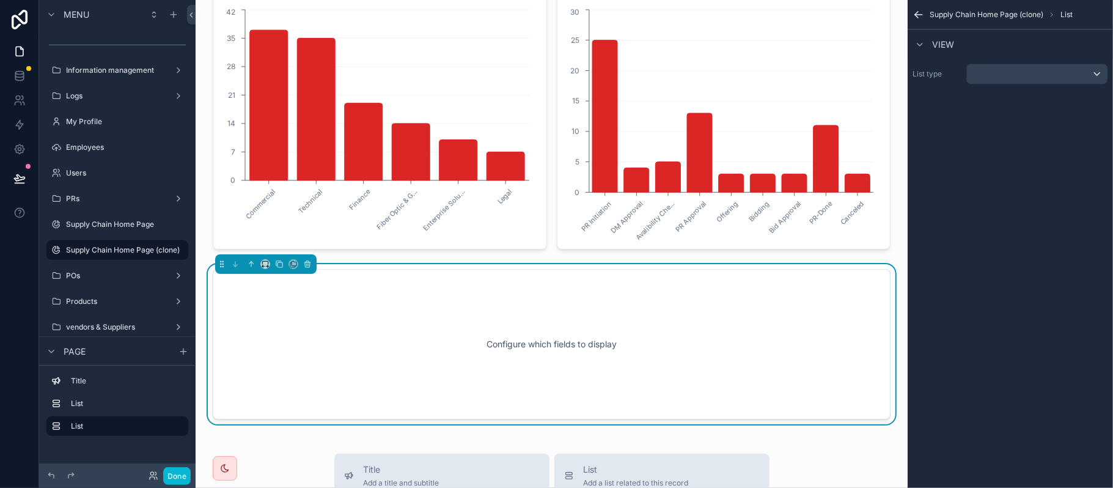
scroll to position [274, 0]
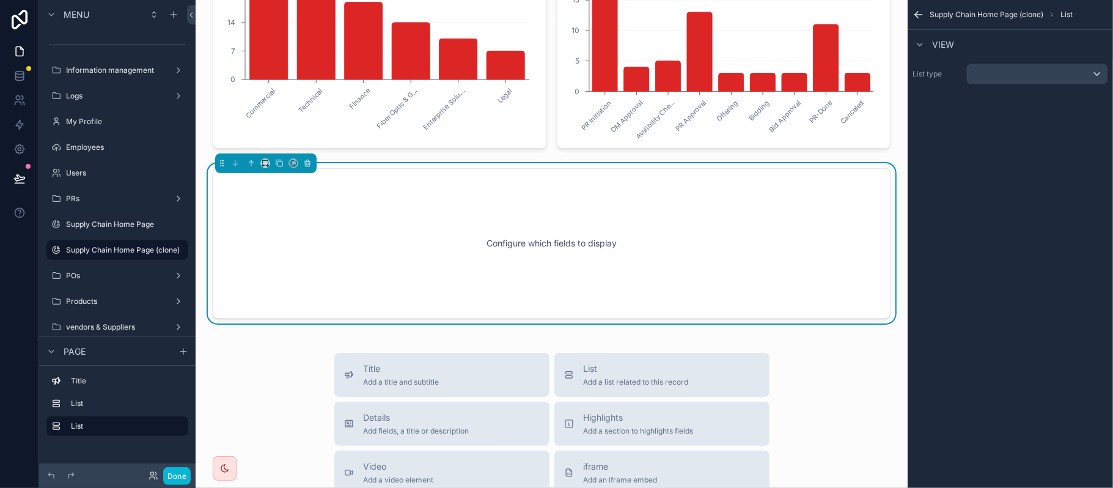
click at [479, 232] on div "Configure which fields to display" at bounding box center [552, 243] width 638 height 110
click at [1011, 79] on div "scrollable content" at bounding box center [1037, 74] width 141 height 20
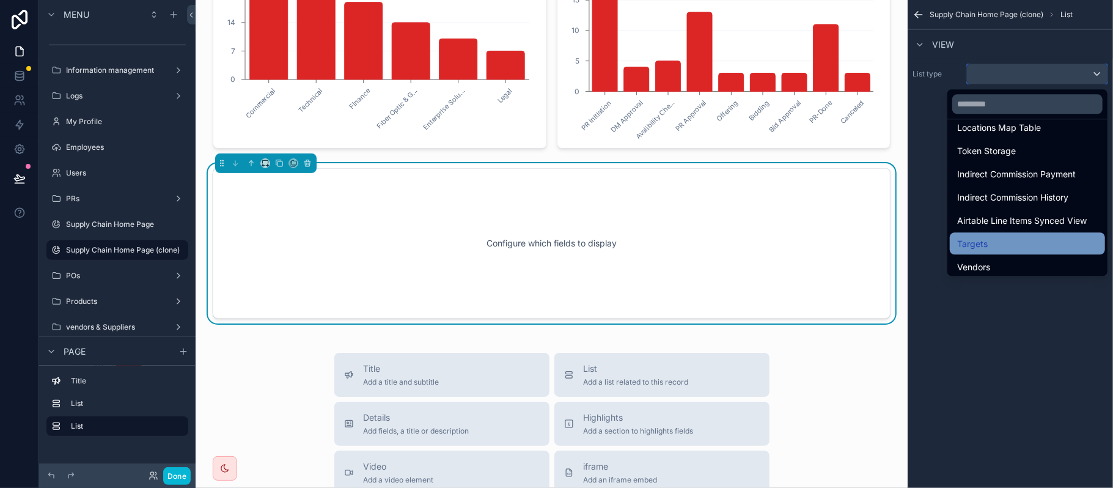
scroll to position [1467, 0]
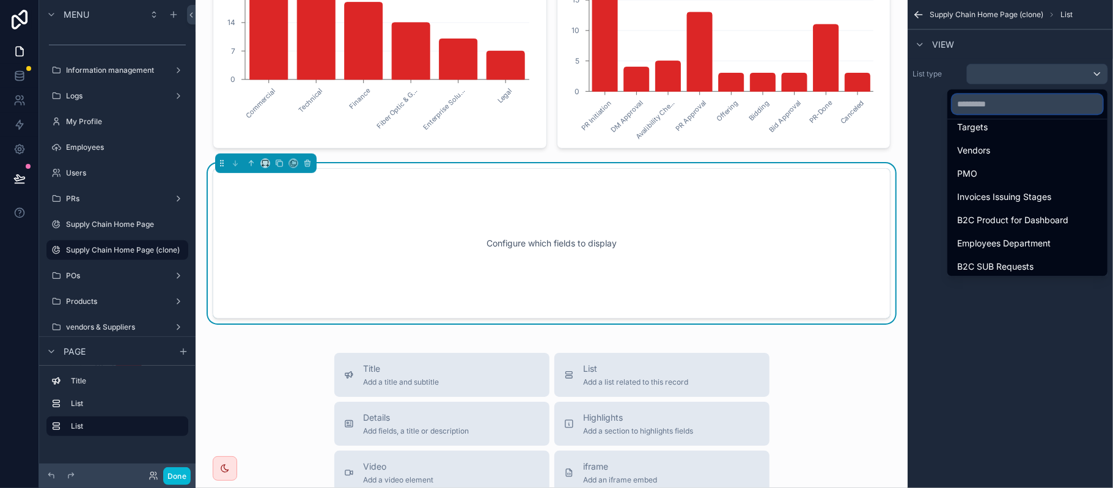
click at [996, 103] on input "text" at bounding box center [1027, 104] width 150 height 20
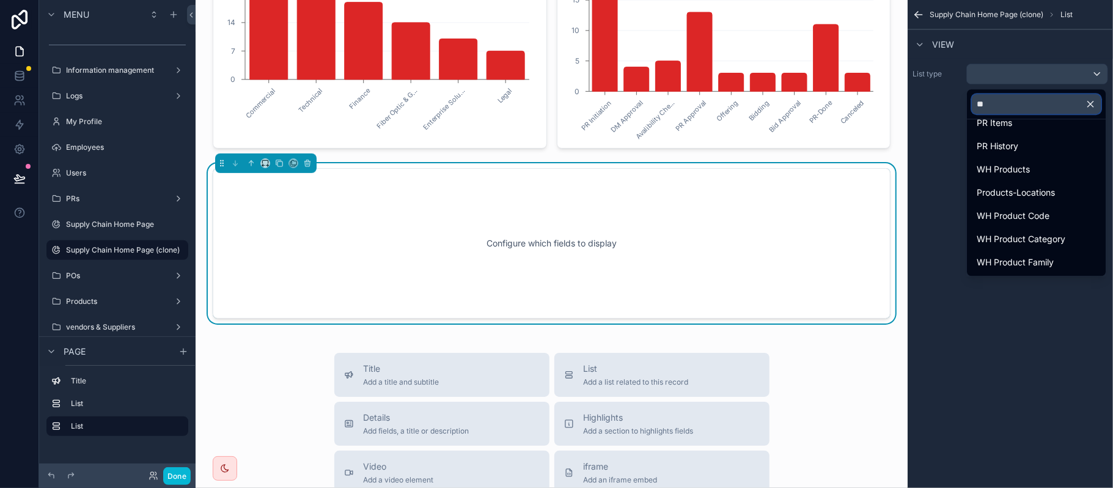
scroll to position [228, 0]
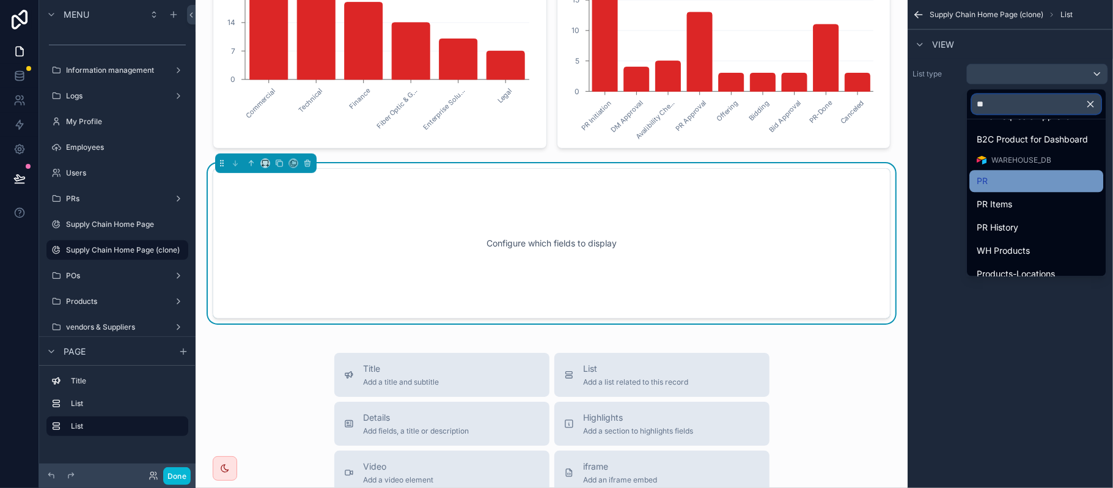
type input "**"
click at [1009, 179] on div "PR" at bounding box center [1036, 181] width 119 height 15
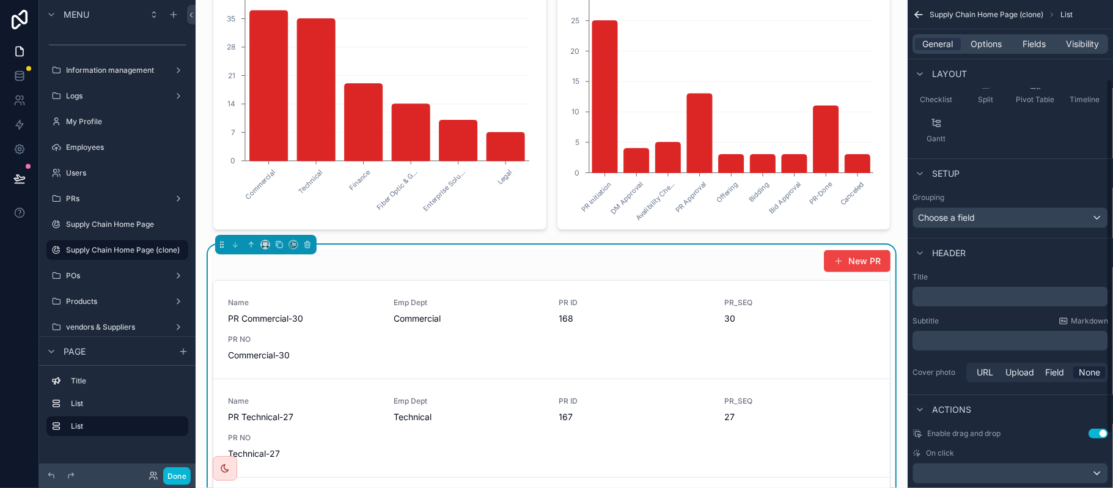
scroll to position [185, 0]
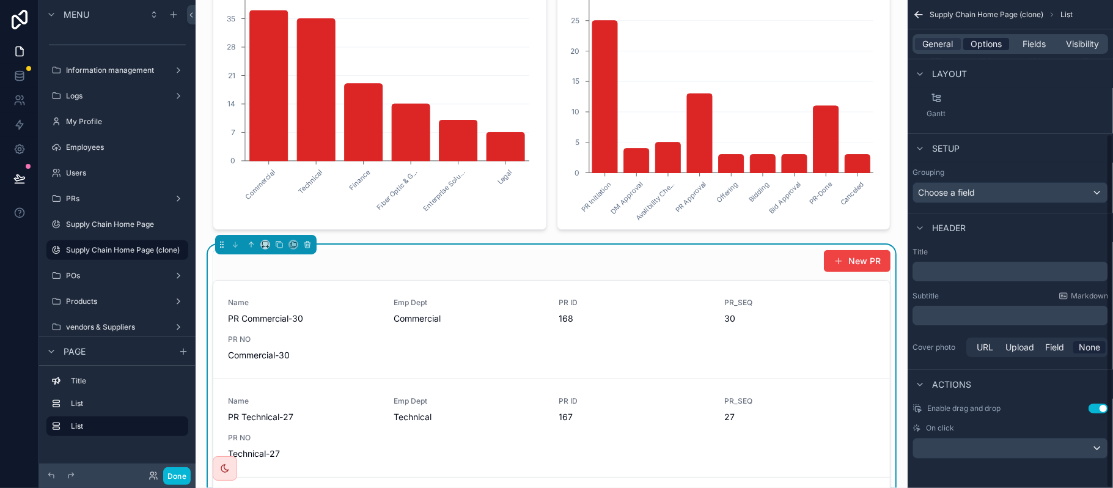
click at [989, 42] on span "Options" at bounding box center [986, 44] width 31 height 12
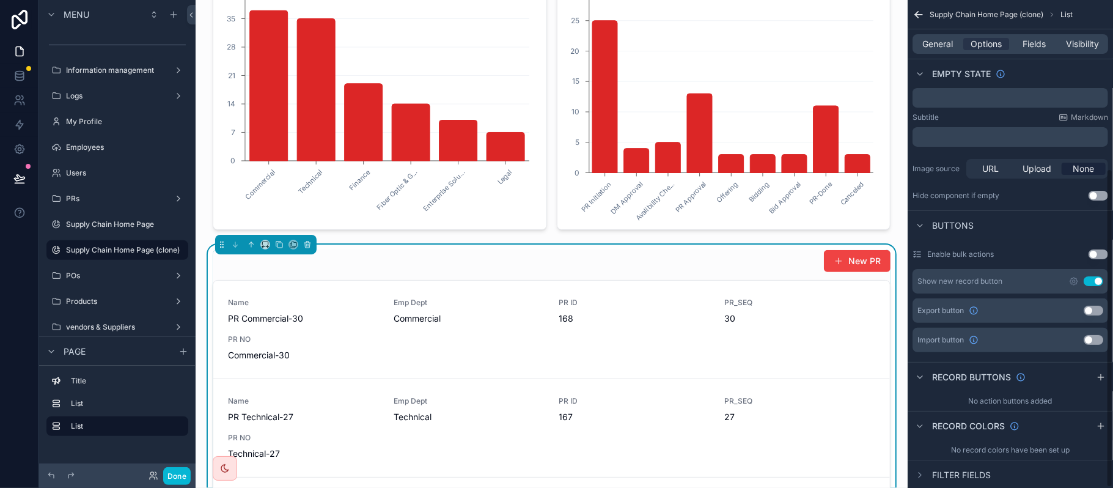
scroll to position [259, 0]
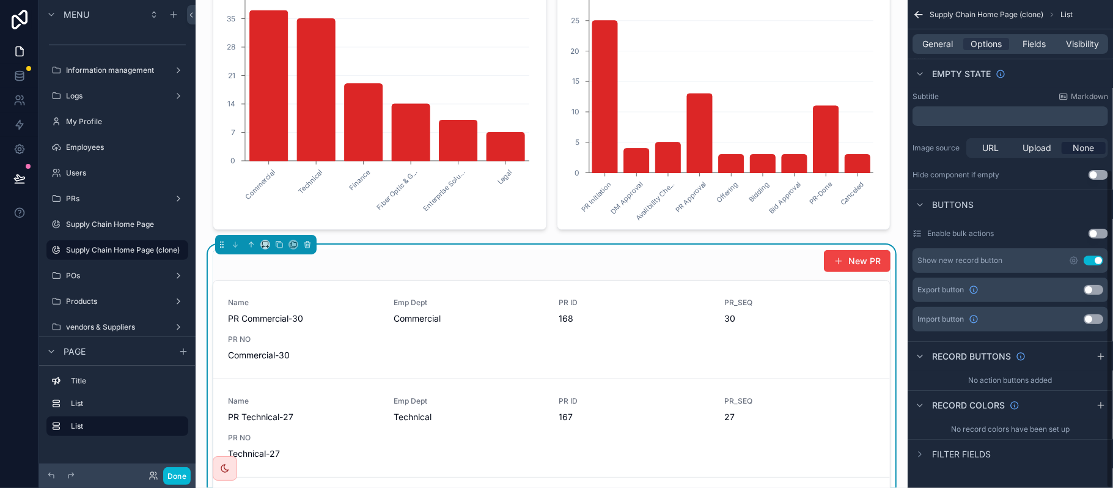
click at [1086, 254] on div "Show new record button Use setting" at bounding box center [1011, 260] width 196 height 24
click at [1093, 259] on button "Use setting" at bounding box center [1094, 261] width 20 height 10
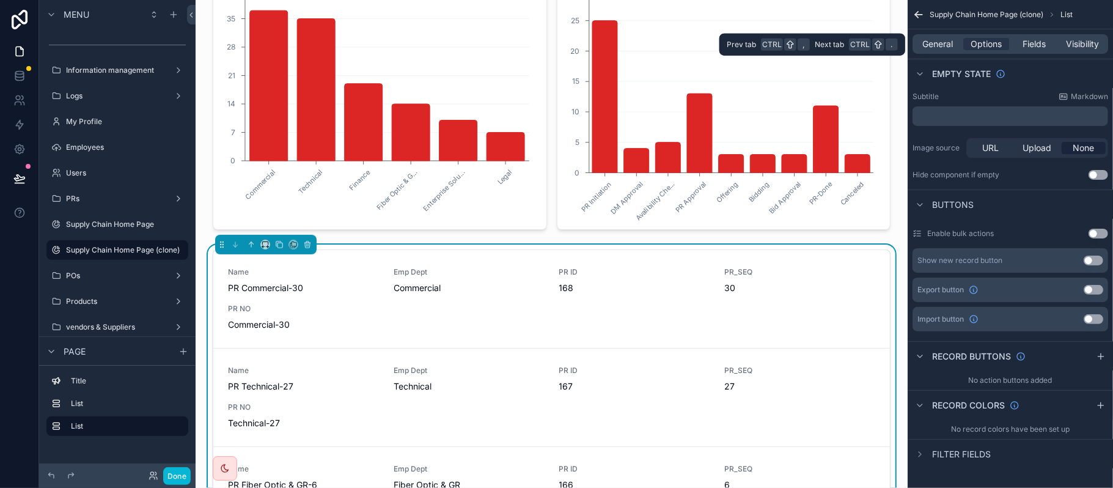
click at [1034, 50] on div "General Options Fields Visibility" at bounding box center [1011, 44] width 196 height 20
click at [1033, 43] on span "Fields" at bounding box center [1034, 44] width 23 height 12
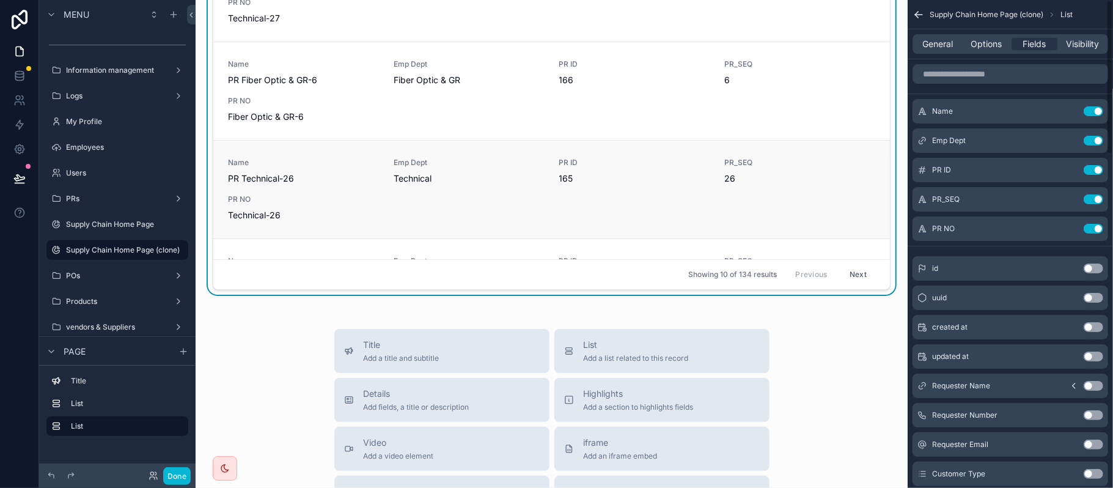
scroll to position [0, 0]
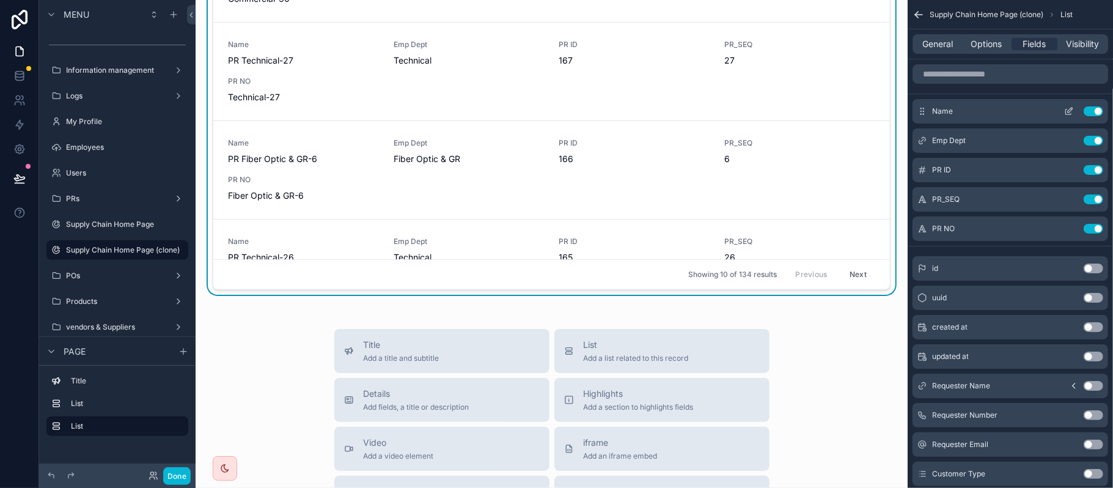
click at [1097, 114] on button "Use setting" at bounding box center [1094, 111] width 20 height 10
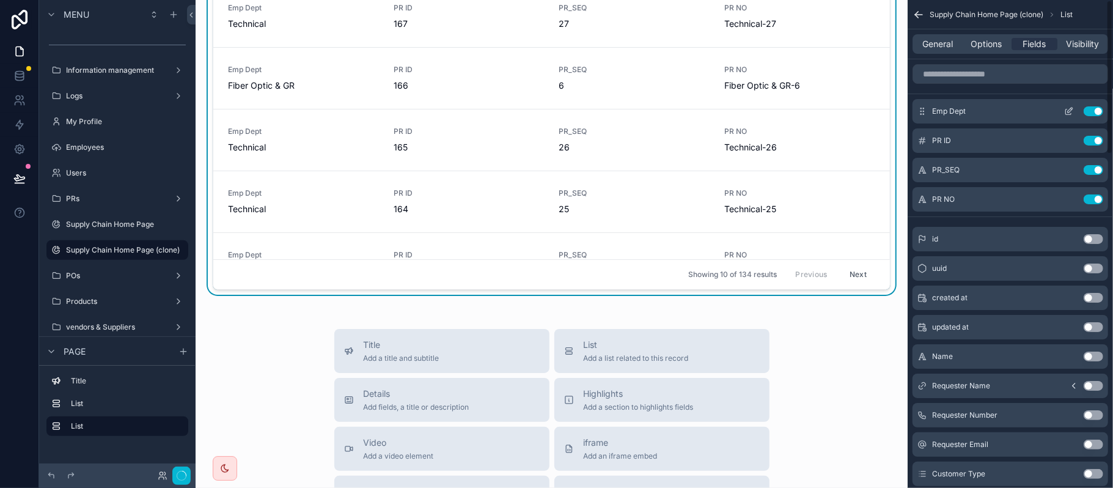
click at [1094, 114] on button "Use setting" at bounding box center [1094, 111] width 20 height 10
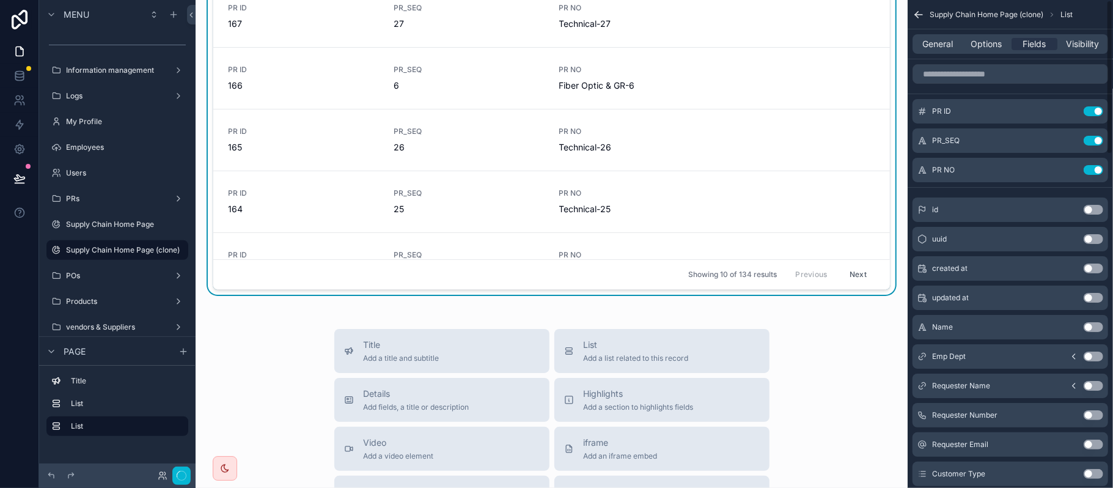
click at [1094, 114] on button "Use setting" at bounding box center [1094, 111] width 20 height 10
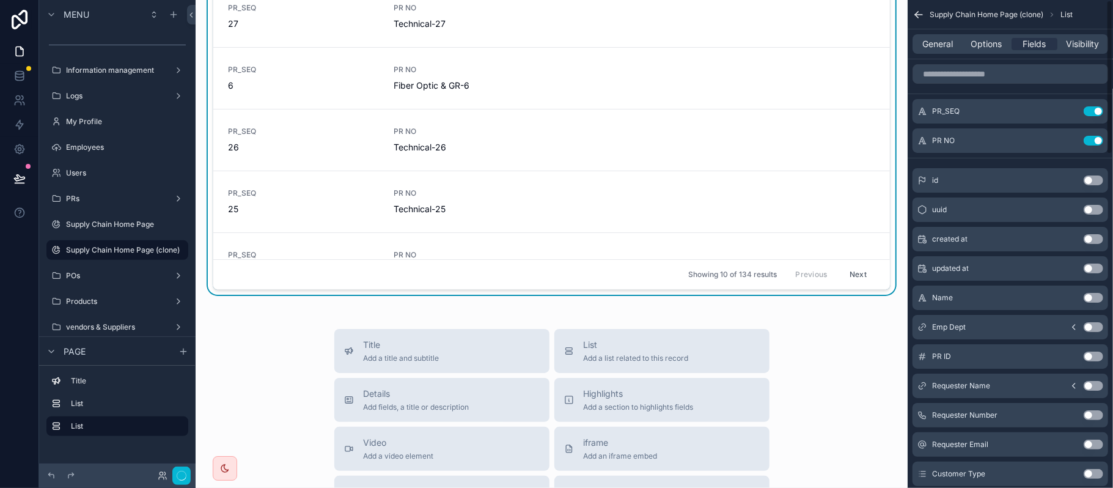
click at [1094, 114] on button "Use setting" at bounding box center [1094, 111] width 20 height 10
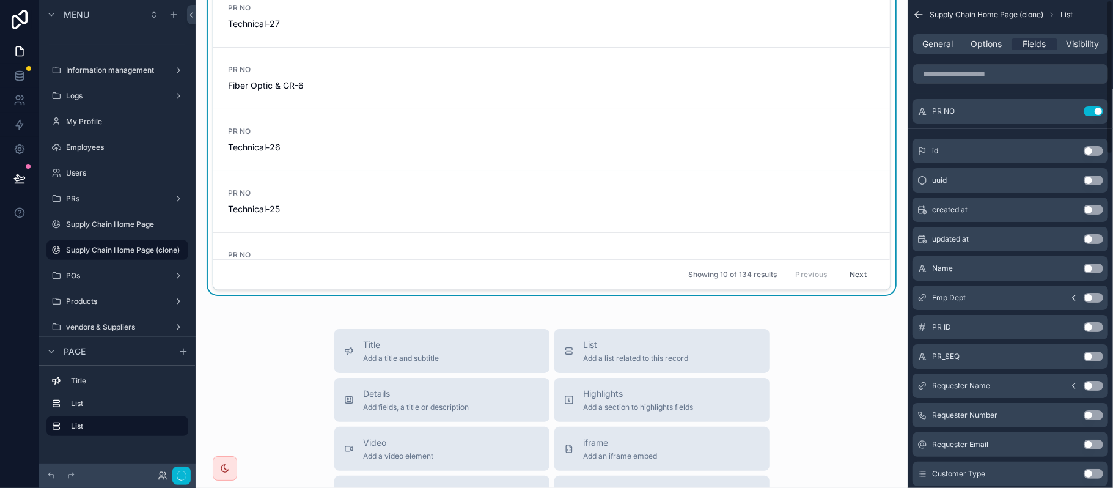
click at [1094, 114] on button "Use setting" at bounding box center [1094, 111] width 20 height 10
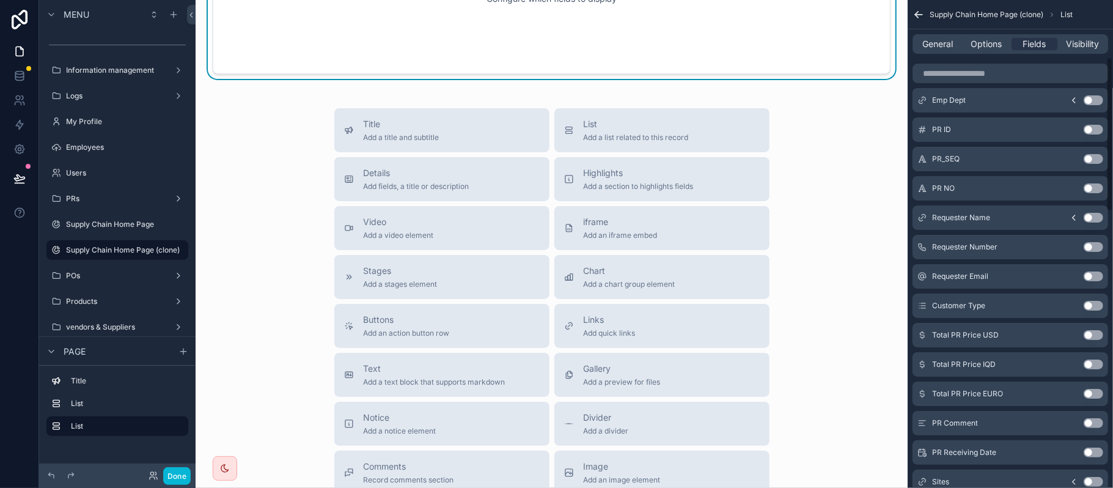
scroll to position [245, 0]
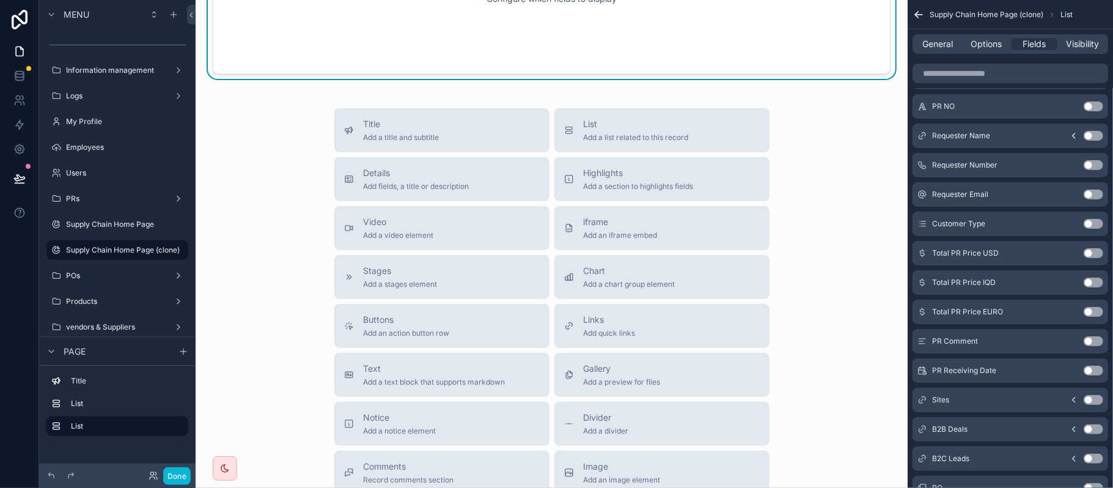
click at [1091, 249] on div "Total PR Price USD Use setting" at bounding box center [1011, 253] width 196 height 24
click at [1093, 253] on button "Use setting" at bounding box center [1094, 253] width 20 height 10
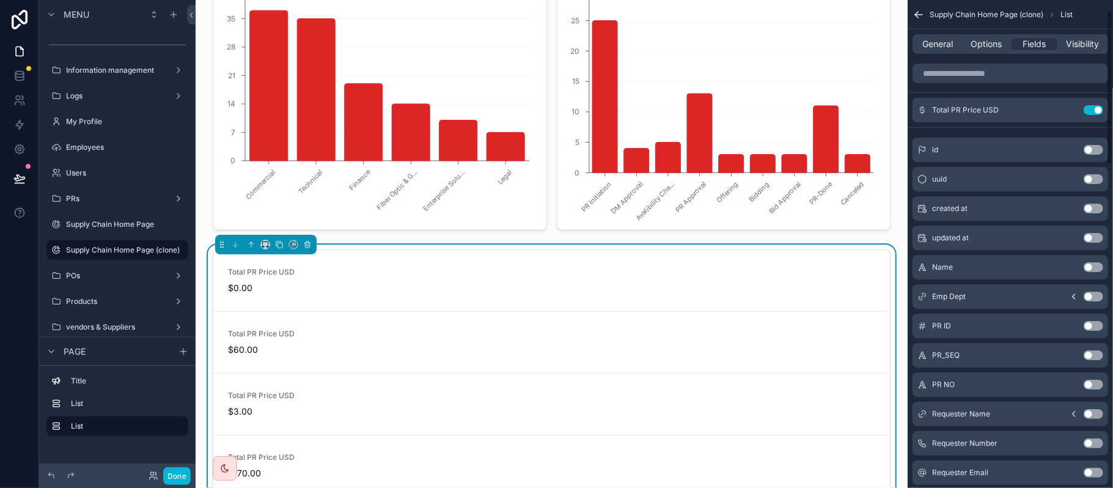
scroll to position [0, 0]
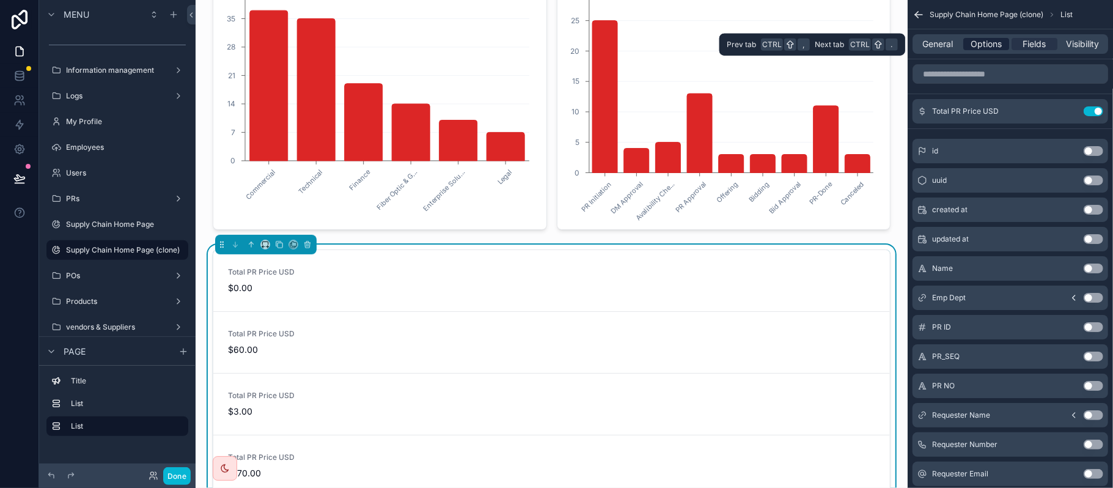
click at [985, 43] on span "Options" at bounding box center [986, 44] width 31 height 12
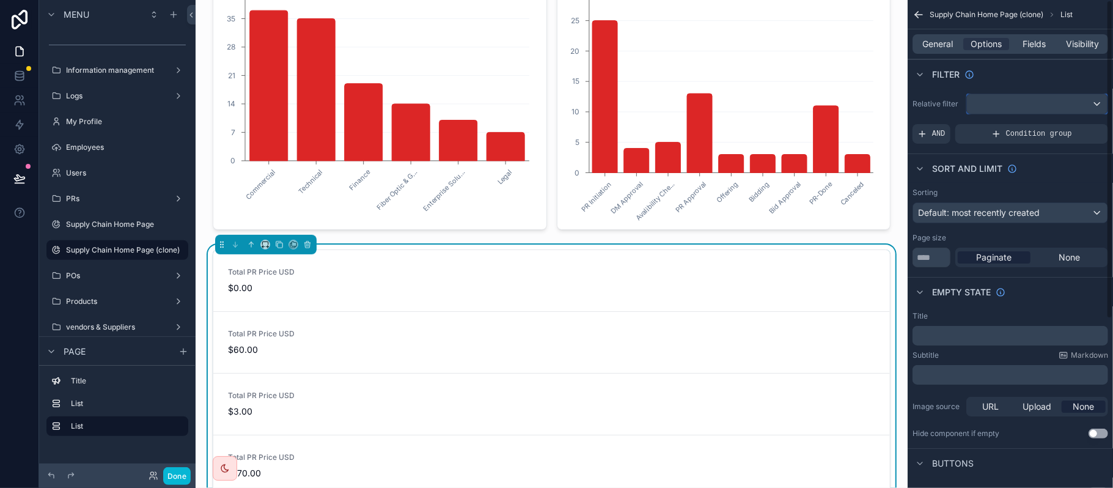
click at [1040, 101] on div "scrollable content" at bounding box center [1037, 104] width 141 height 20
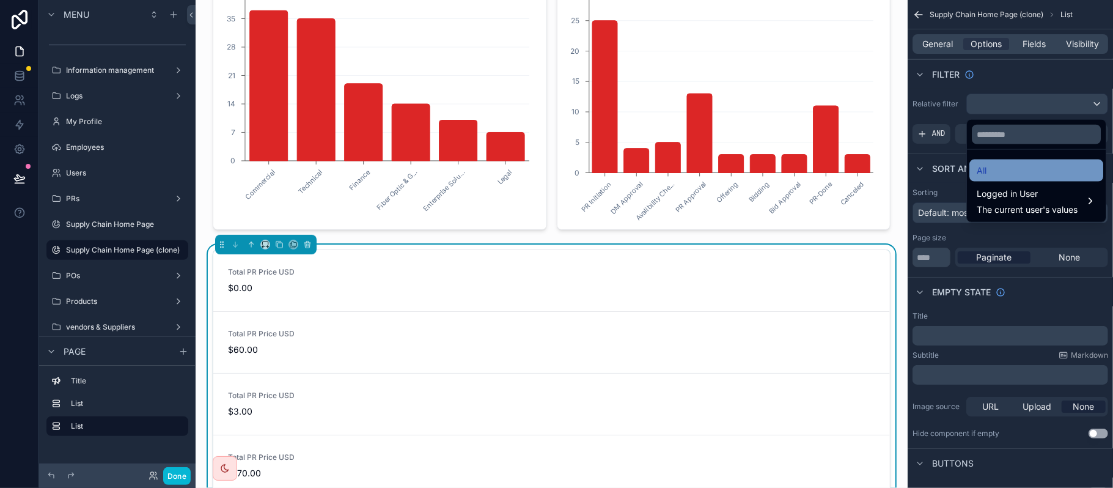
click at [1034, 166] on div "All" at bounding box center [1036, 170] width 119 height 15
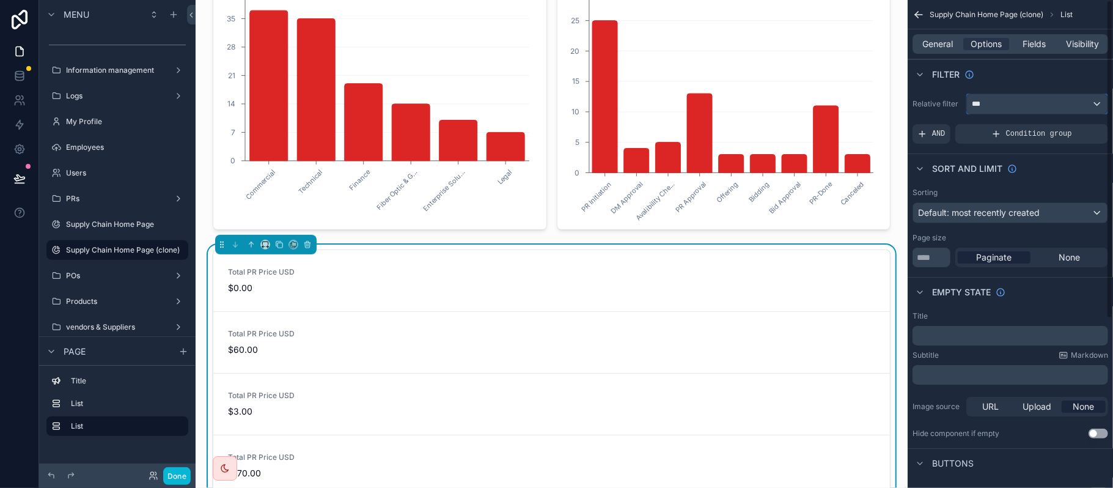
click at [1054, 111] on div "***" at bounding box center [1037, 104] width 141 height 20
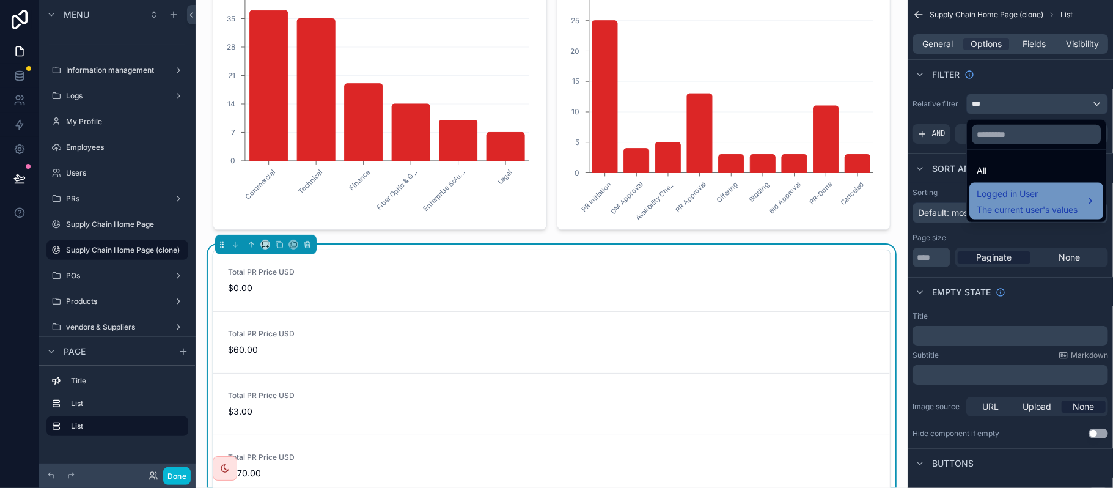
click at [1042, 191] on span "Logged in User" at bounding box center [1027, 193] width 101 height 15
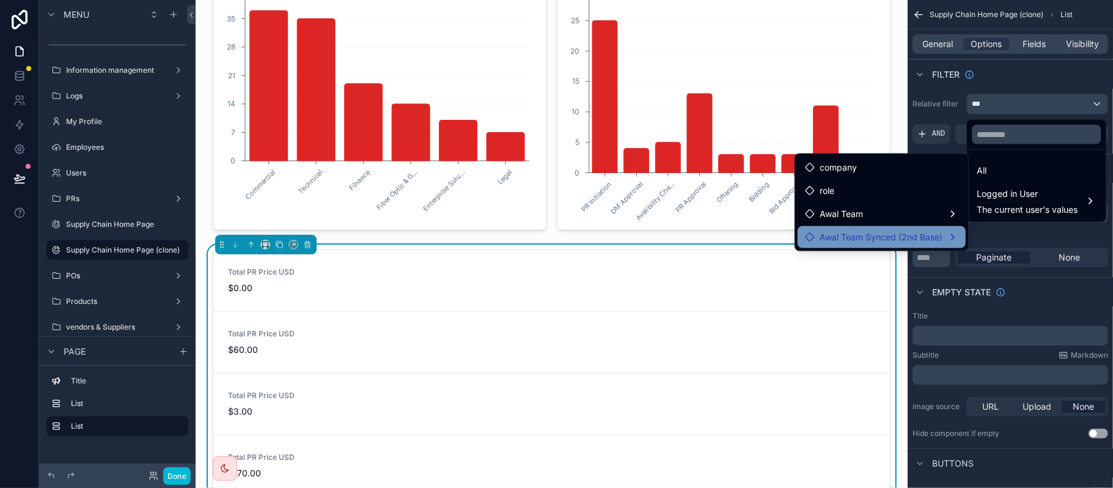
click at [924, 238] on span "Awal Team Synced (2nd Base)" at bounding box center [881, 237] width 123 height 15
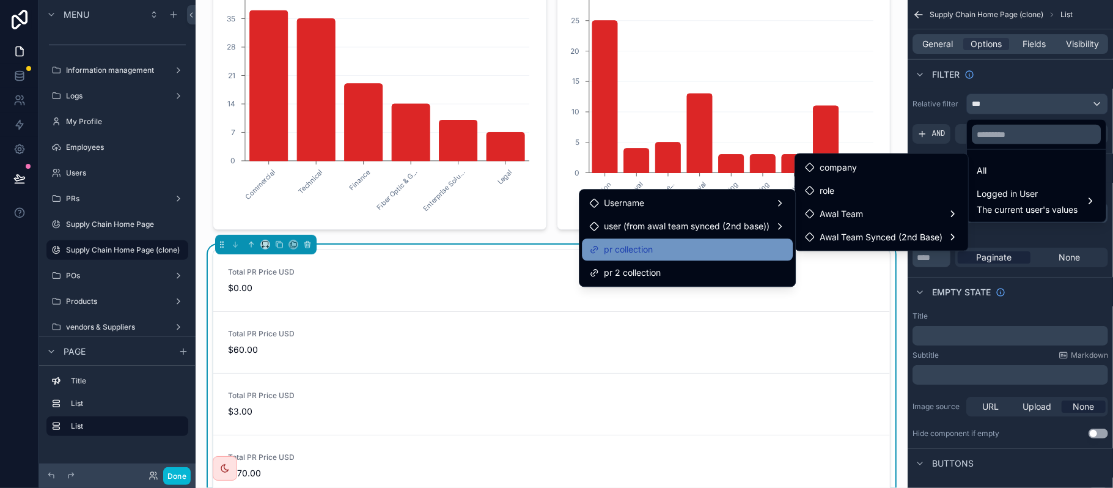
click at [727, 245] on div "pr collection" at bounding box center [687, 249] width 196 height 15
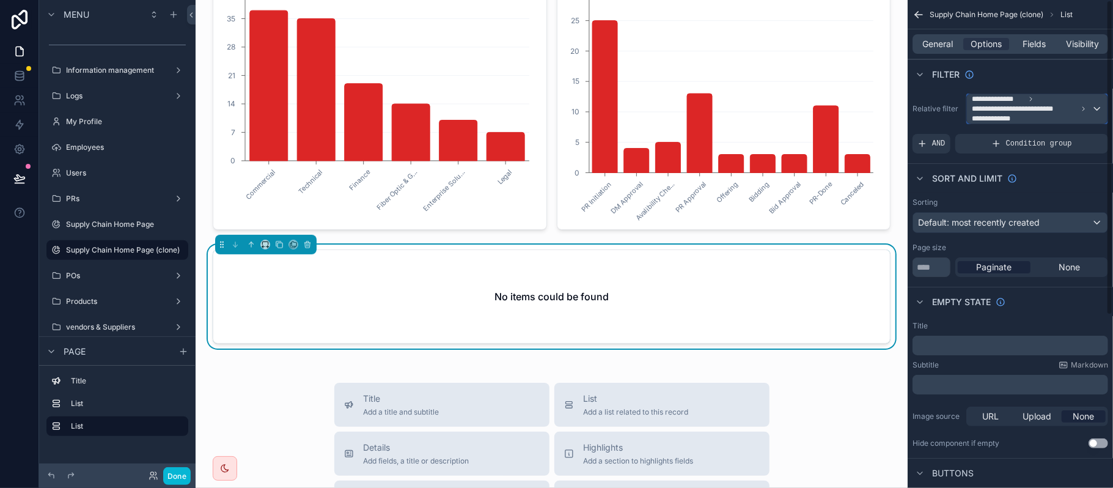
click at [1028, 110] on span "**********" at bounding box center [1025, 109] width 106 height 10
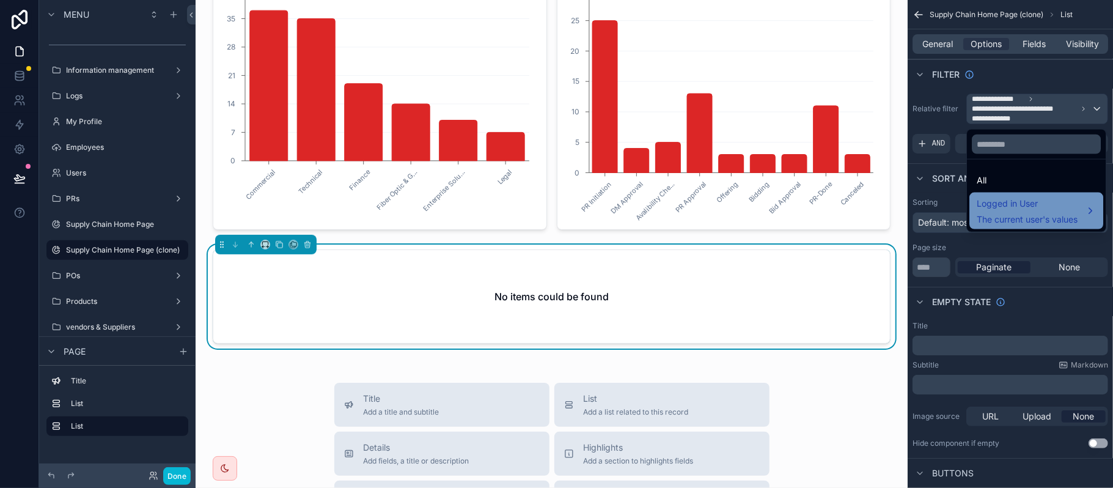
click at [1015, 215] on span "The current user's values" at bounding box center [1027, 219] width 101 height 12
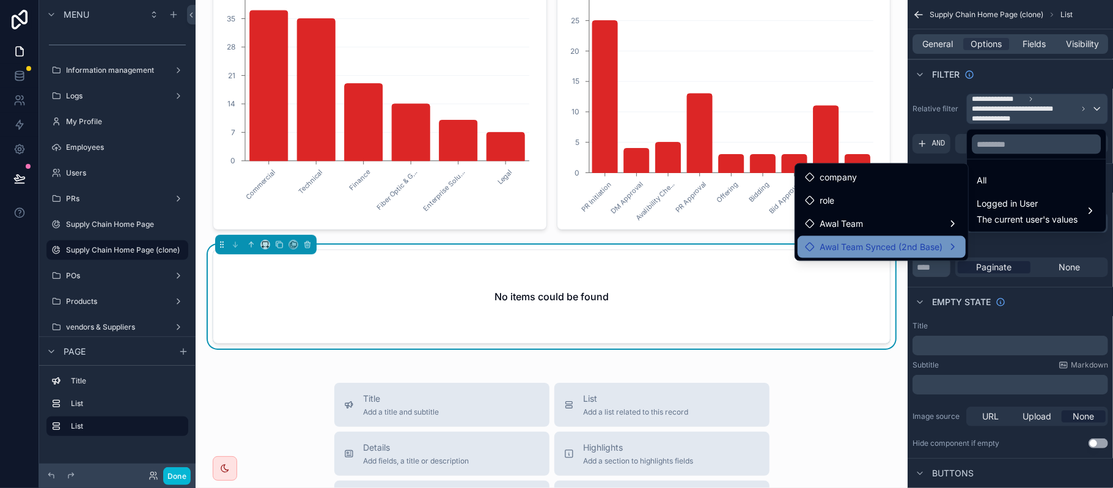
click at [873, 238] on div "Awal Team Synced (2nd Base)" at bounding box center [882, 247] width 168 height 22
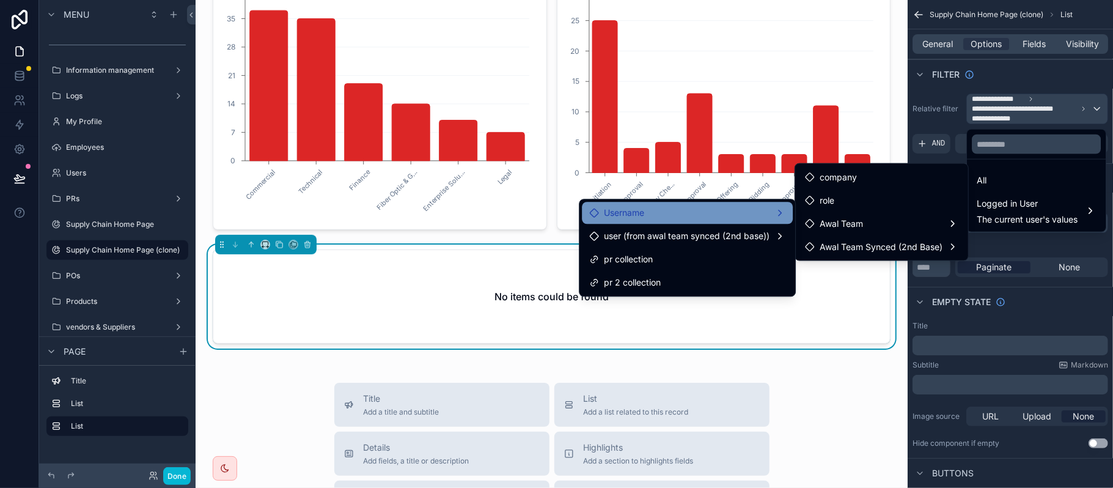
click at [737, 208] on div "Username" at bounding box center [687, 212] width 196 height 15
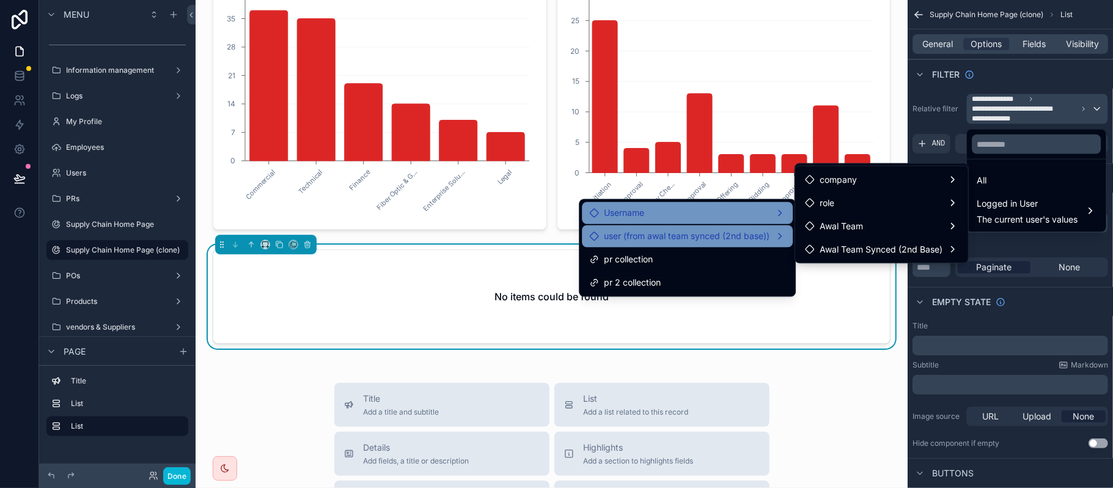
click at [734, 230] on span "user (from awal team synced (2nd base))" at bounding box center [687, 236] width 166 height 15
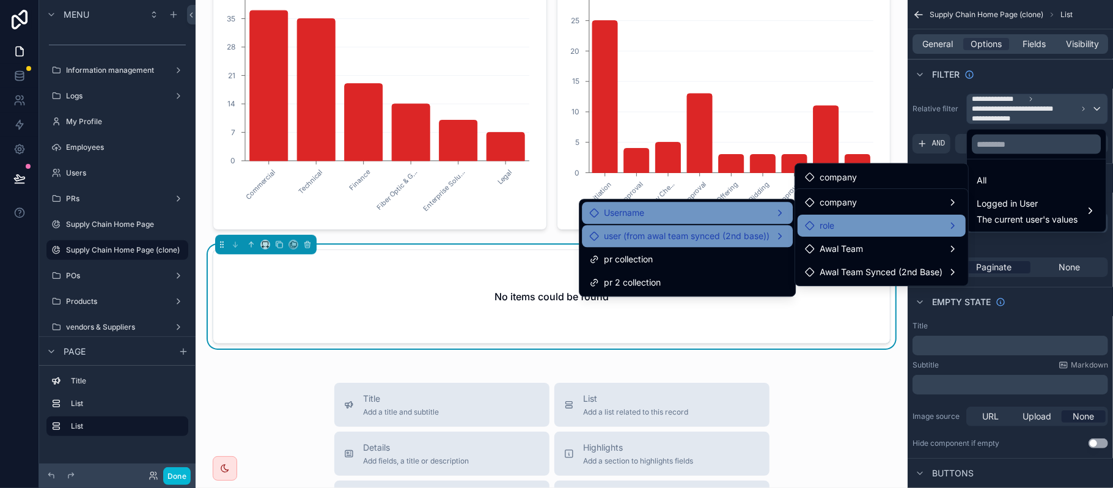
click at [890, 227] on div "role" at bounding box center [881, 225] width 153 height 15
click at [737, 221] on div "Username" at bounding box center [687, 213] width 211 height 22
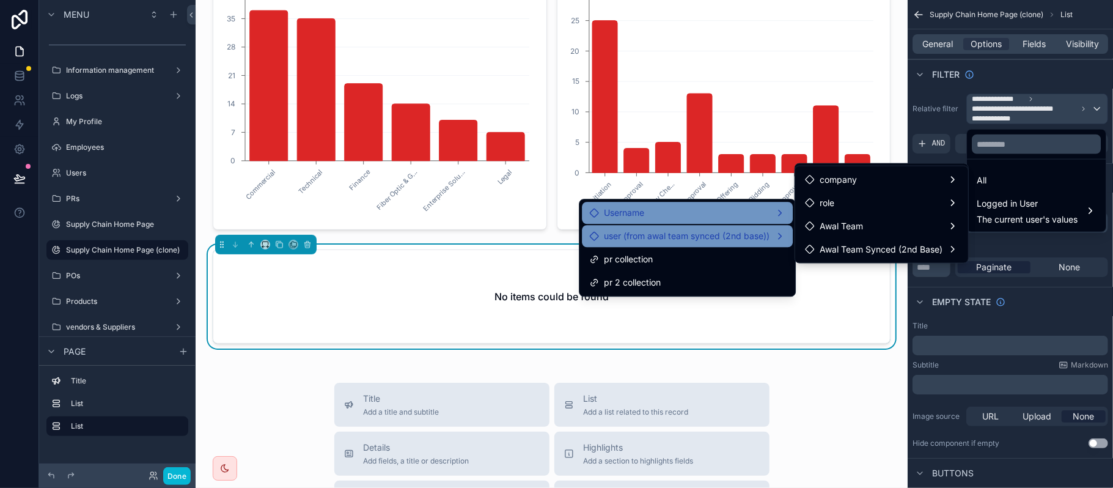
click at [779, 218] on div "Username" at bounding box center [687, 212] width 196 height 15
click at [768, 216] on div "Username" at bounding box center [687, 212] width 196 height 15
click at [864, 253] on span "Awal Team Synced (2nd Base)" at bounding box center [881, 249] width 123 height 15
click at [896, 253] on span "Awal Team Synced (2nd Base)" at bounding box center [881, 249] width 123 height 15
click at [918, 250] on span "Awal Team Synced (2nd Base)" at bounding box center [881, 249] width 123 height 15
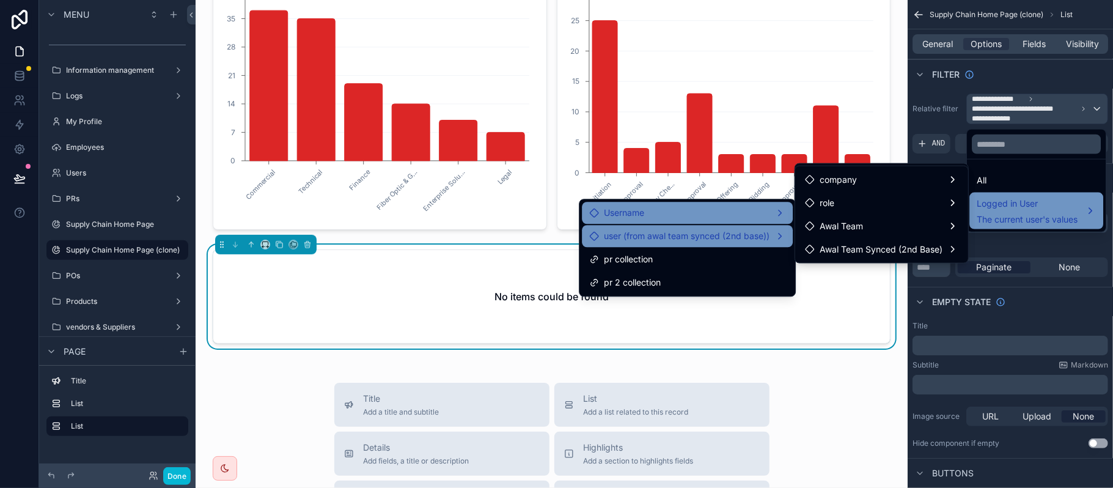
click at [1043, 223] on span "The current user's values" at bounding box center [1027, 219] width 101 height 12
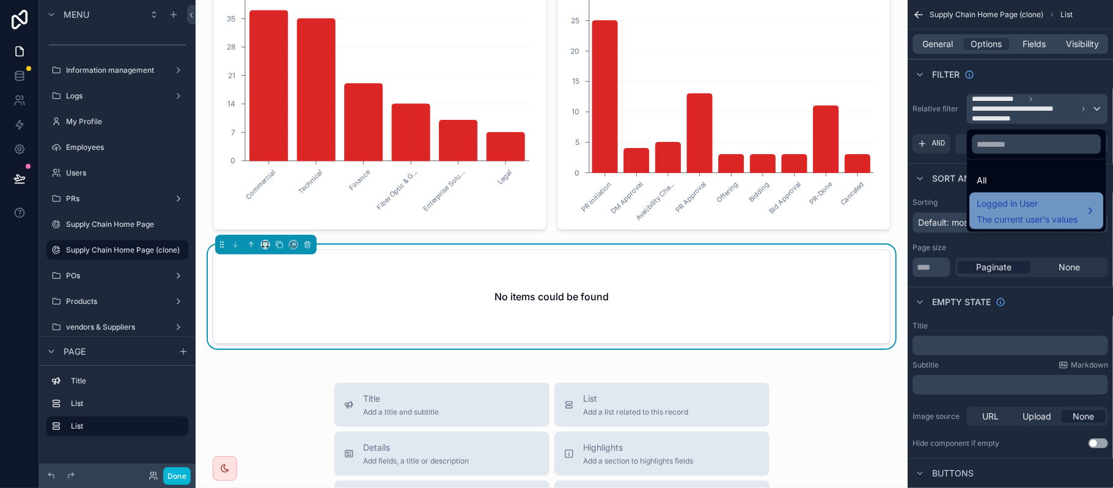
click at [1043, 223] on span "The current user's values" at bounding box center [1027, 219] width 101 height 12
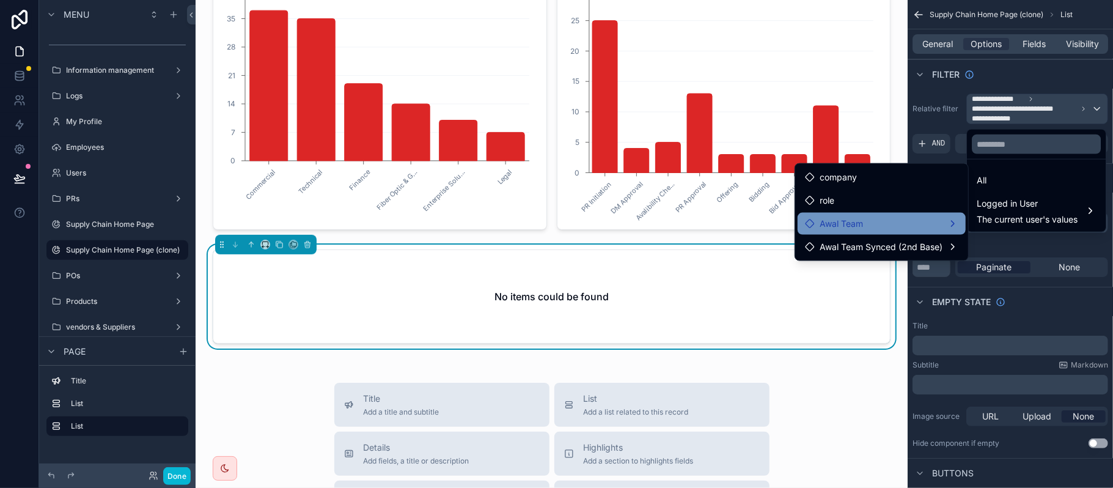
click at [857, 223] on span "Awal Team" at bounding box center [841, 223] width 43 height 15
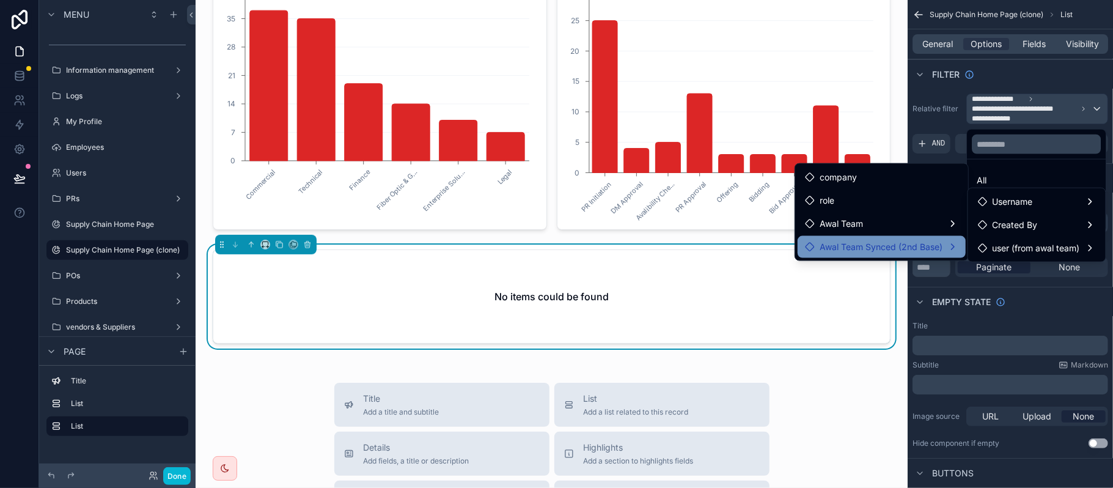
click at [857, 240] on span "Awal Team Synced (2nd Base)" at bounding box center [881, 247] width 123 height 15
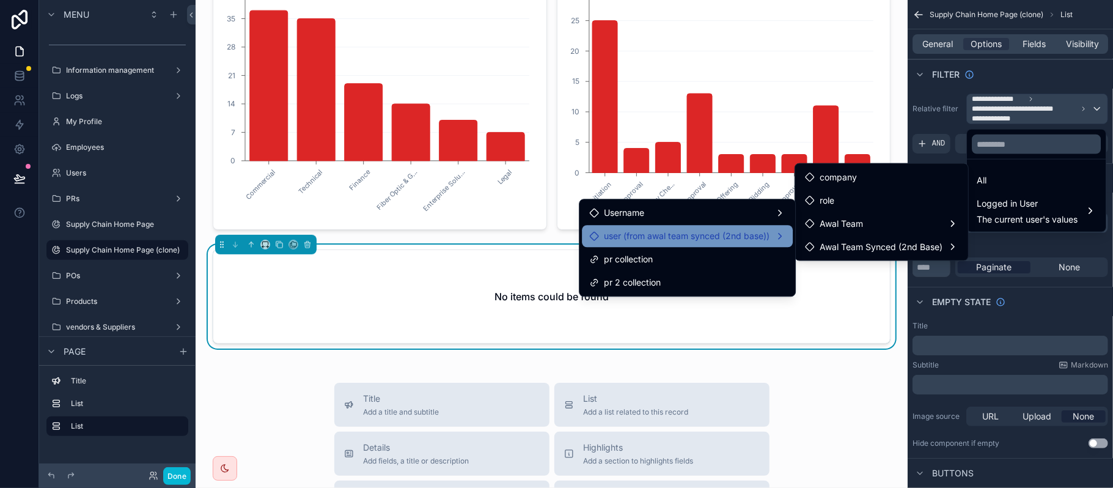
click at [702, 242] on span "user (from awal team synced (2nd base))" at bounding box center [687, 236] width 166 height 15
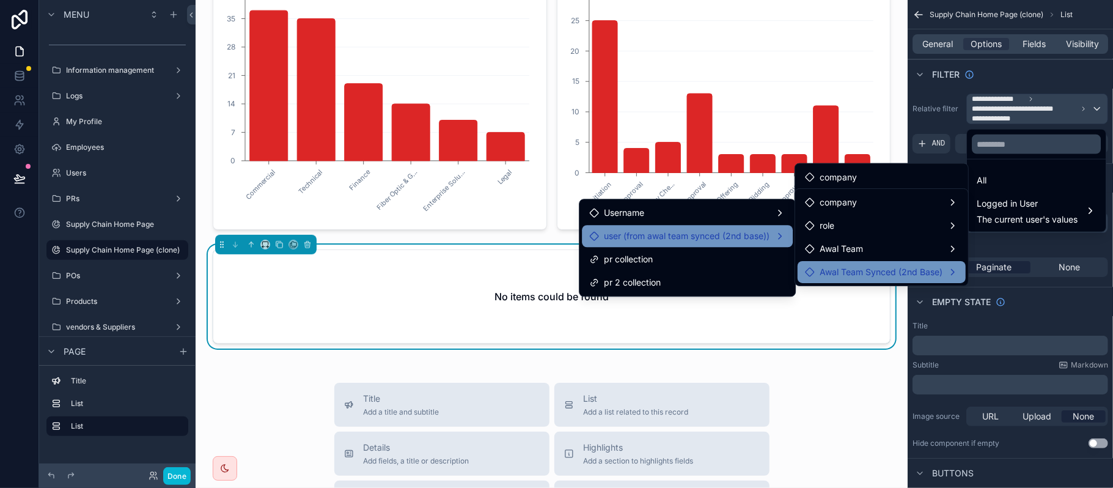
click at [834, 262] on div "Awal Team Synced (2nd Base)" at bounding box center [882, 272] width 168 height 22
click at [827, 263] on div "Awal Team Synced (2nd Base)" at bounding box center [882, 272] width 168 height 22
click at [740, 238] on span "user (from awal team synced (2nd base))" at bounding box center [687, 236] width 166 height 15
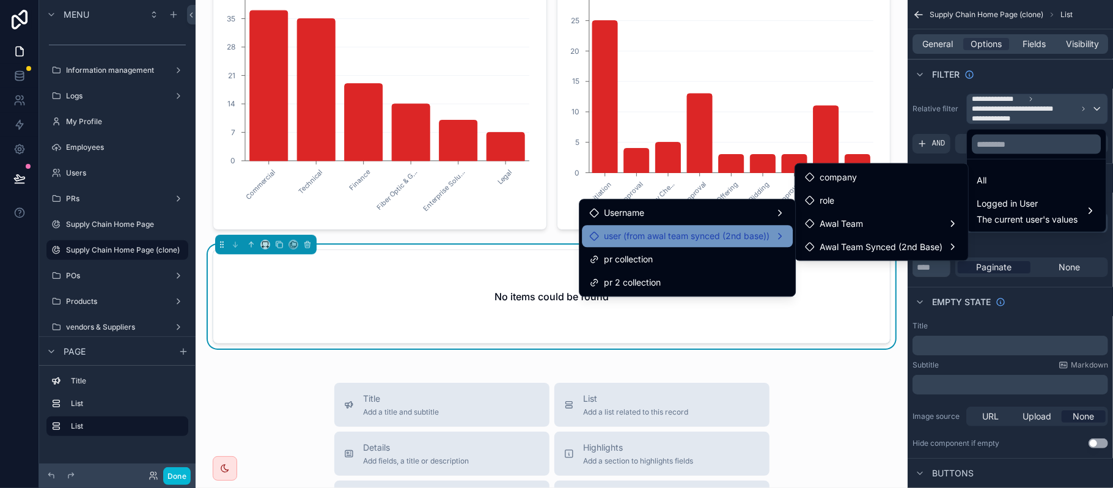
click at [740, 238] on span "user (from awal team synced (2nd base))" at bounding box center [687, 236] width 166 height 15
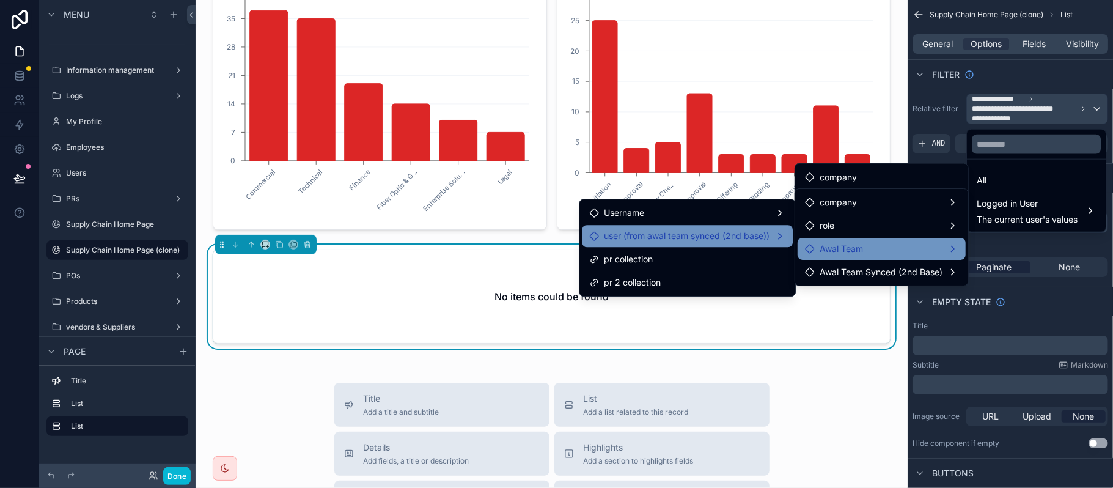
click at [829, 250] on span "Awal Team" at bounding box center [841, 248] width 43 height 15
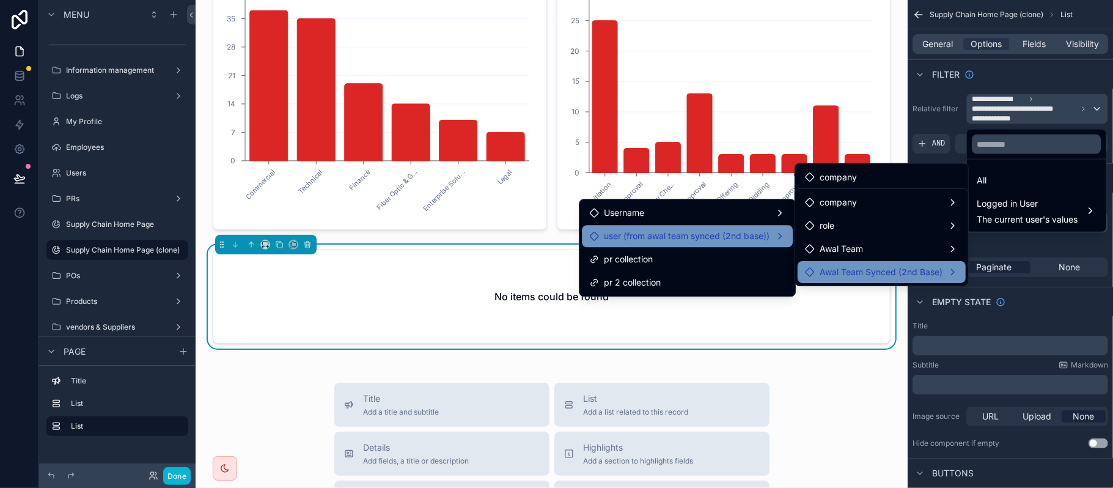
click at [826, 265] on span "Awal Team Synced (2nd Base)" at bounding box center [881, 272] width 123 height 15
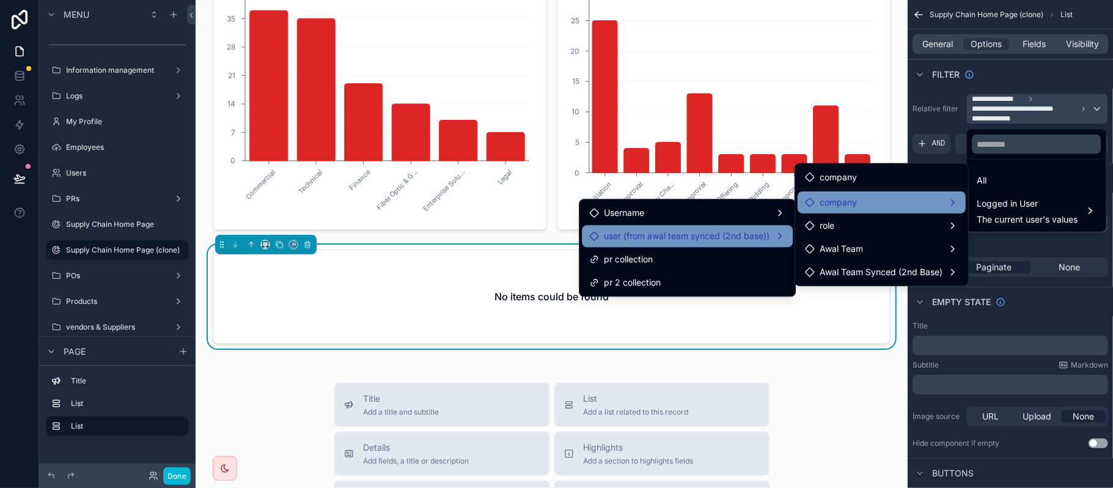
click at [841, 209] on div "company" at bounding box center [882, 202] width 168 height 22
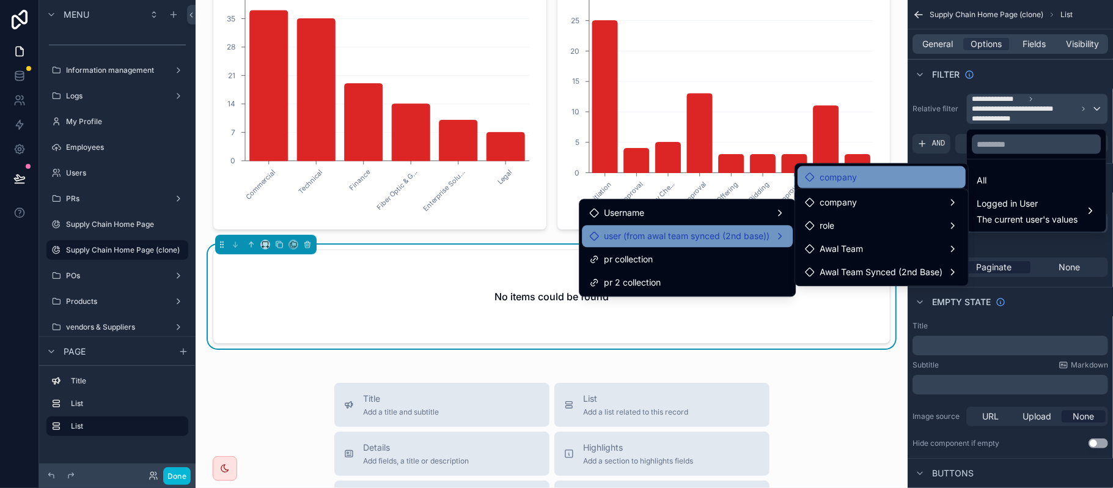
click at [849, 184] on span "company" at bounding box center [838, 177] width 37 height 15
click at [1042, 240] on div "scrollable content" at bounding box center [556, 244] width 1113 height 488
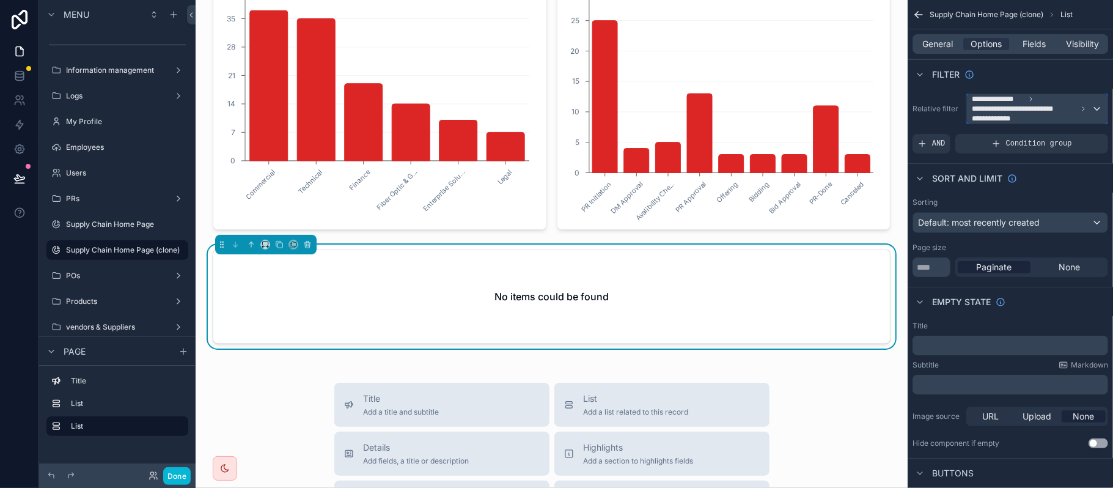
click at [1038, 110] on span "**********" at bounding box center [1025, 109] width 106 height 10
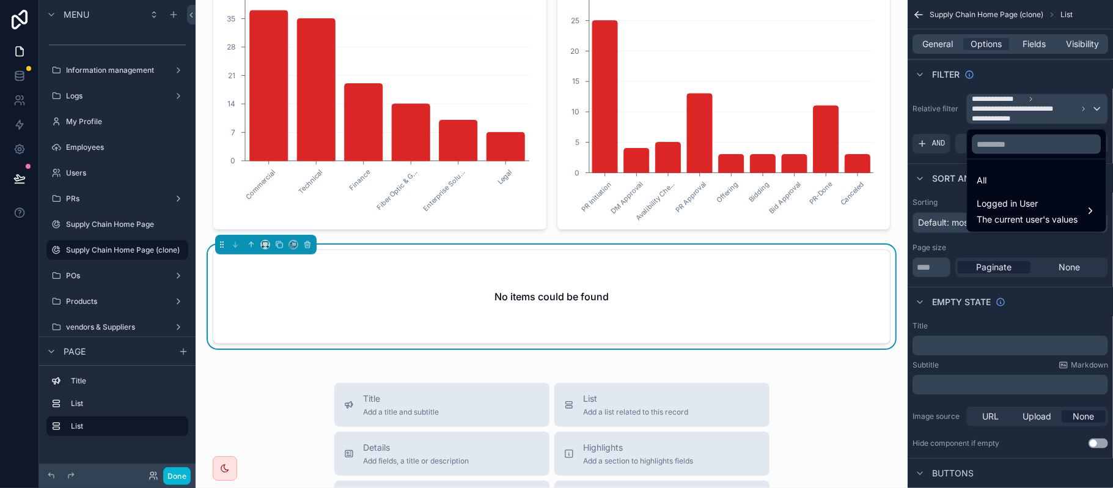
click at [1006, 189] on div "All" at bounding box center [1037, 180] width 134 height 22
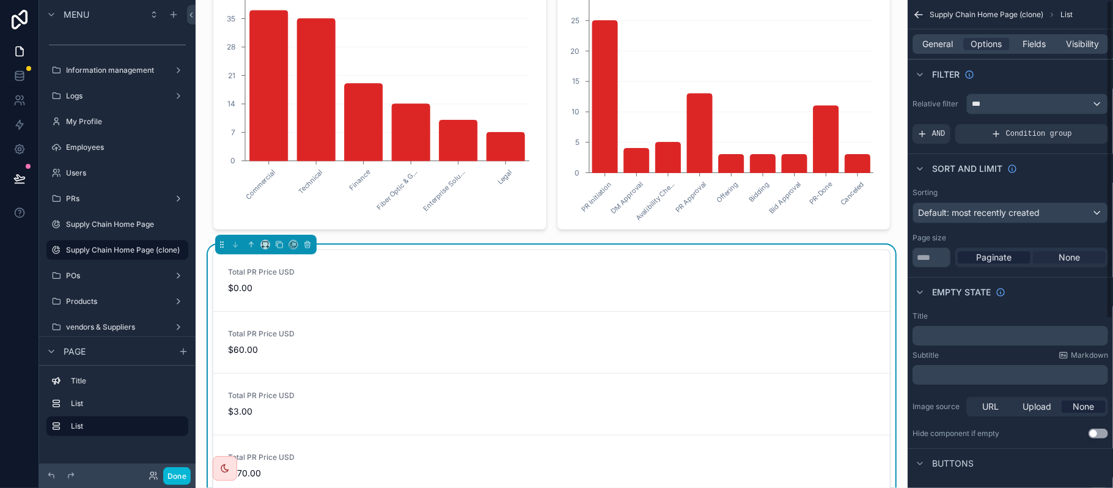
click at [1061, 260] on span "None" at bounding box center [1069, 257] width 21 height 12
click at [974, 253] on div "Paginate" at bounding box center [994, 257] width 73 height 12
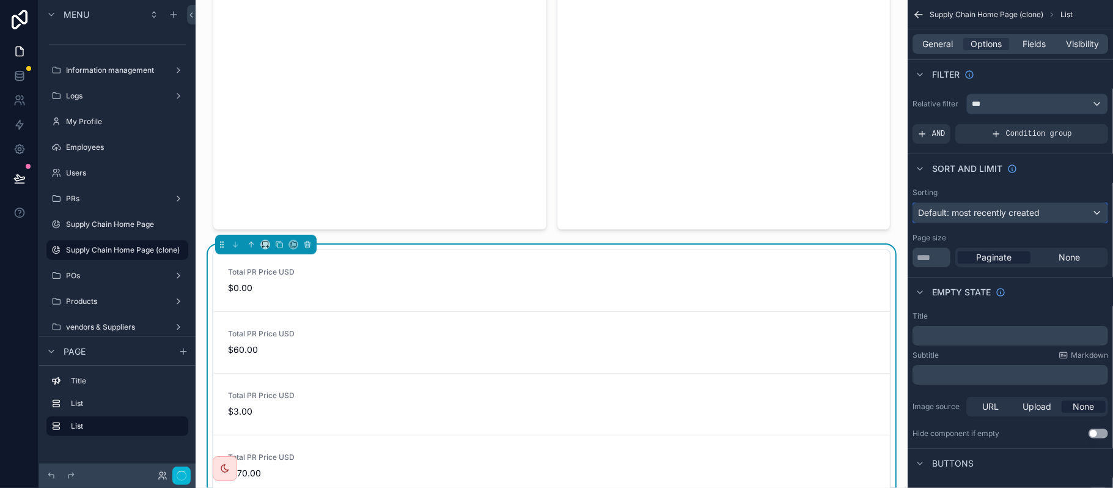
click at [1008, 206] on div "Default: most recently created" at bounding box center [1010, 213] width 194 height 20
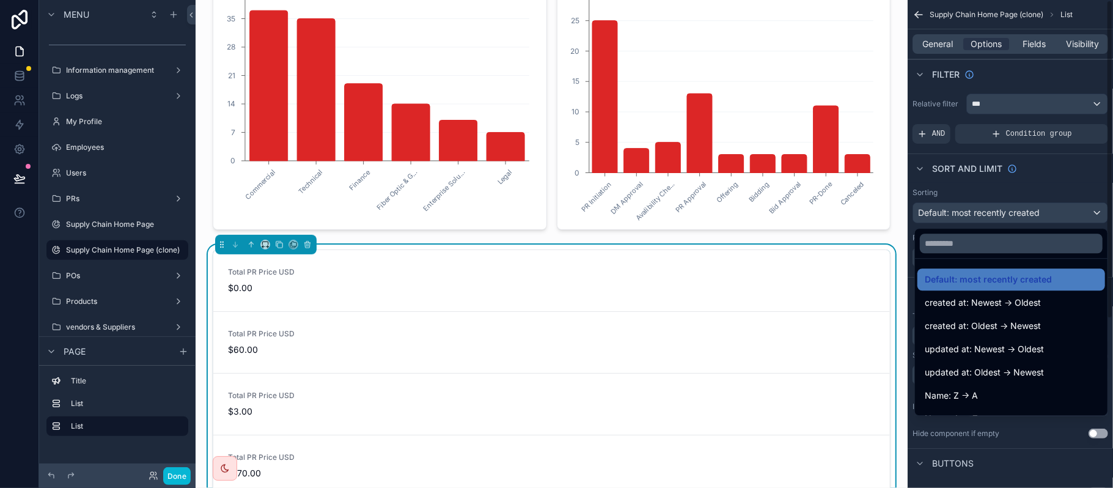
click at [1038, 188] on div "scrollable content" at bounding box center [556, 244] width 1113 height 488
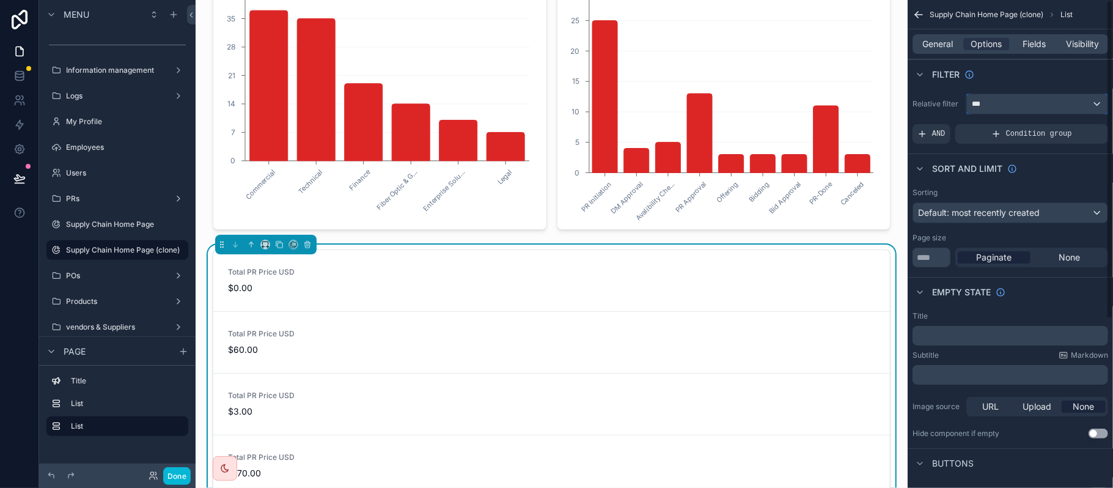
click at [990, 111] on div "***" at bounding box center [1037, 104] width 141 height 20
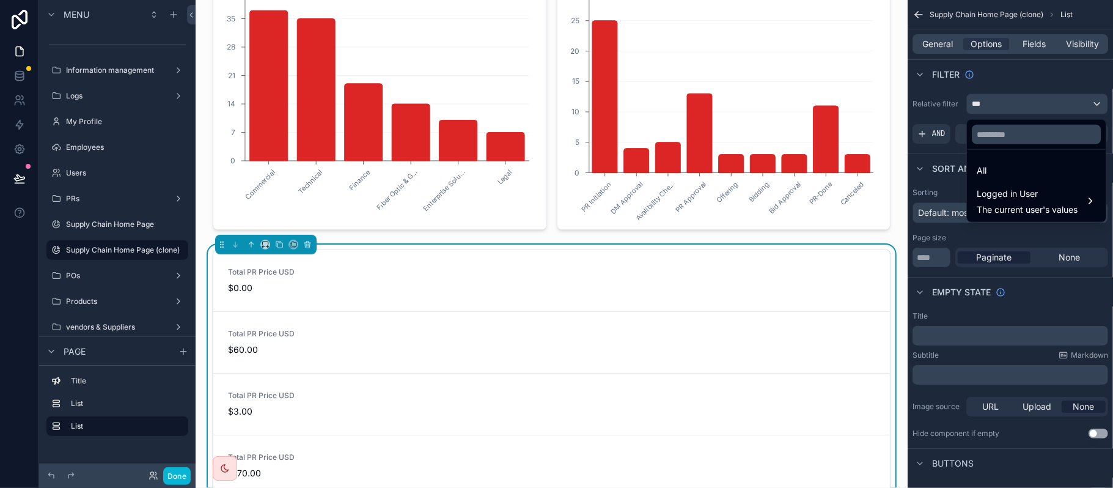
click at [974, 79] on div "scrollable content" at bounding box center [556, 244] width 1113 height 488
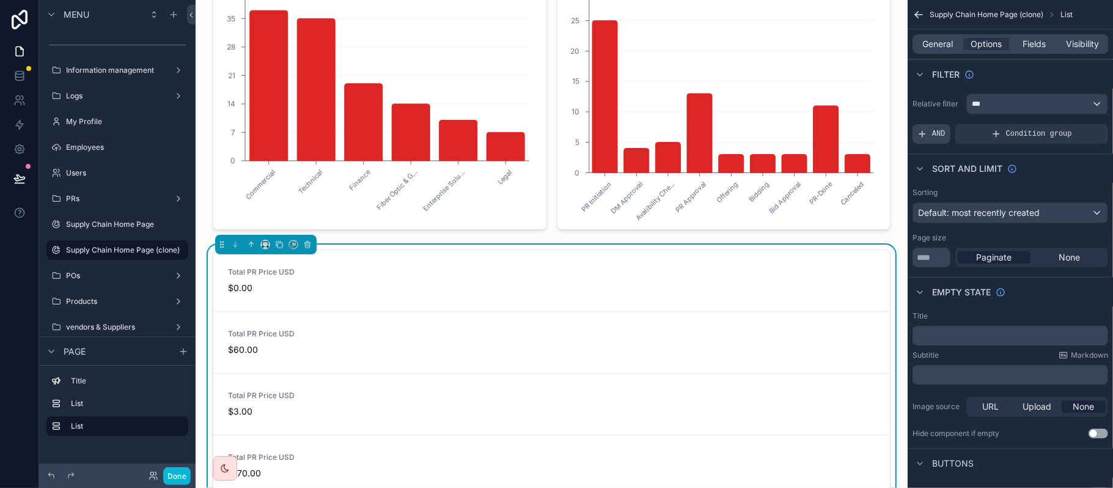
click at [948, 135] on div "AND" at bounding box center [932, 134] width 38 height 20
click at [1075, 127] on icon "scrollable content" at bounding box center [1077, 125] width 7 height 7
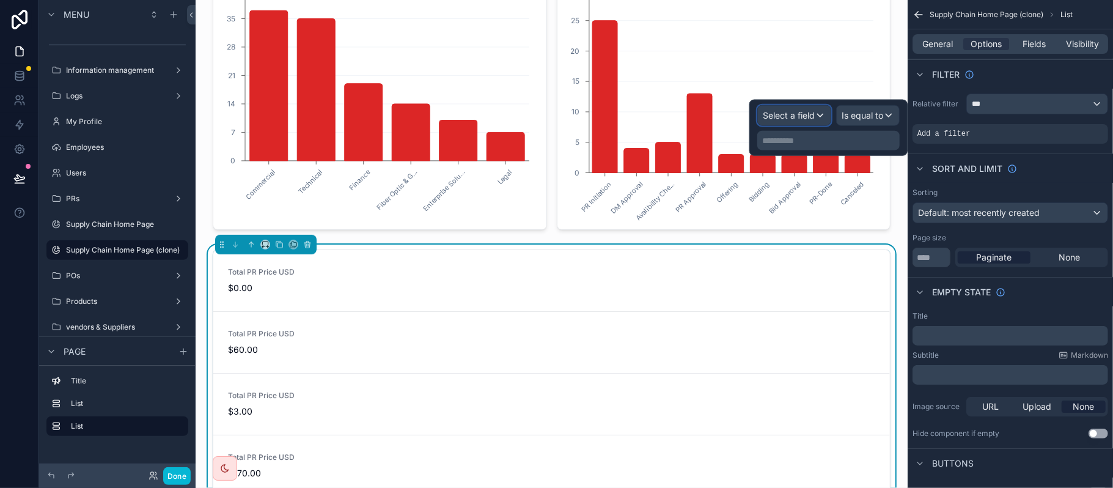
click at [803, 121] on span "Select a field" at bounding box center [789, 115] width 52 height 12
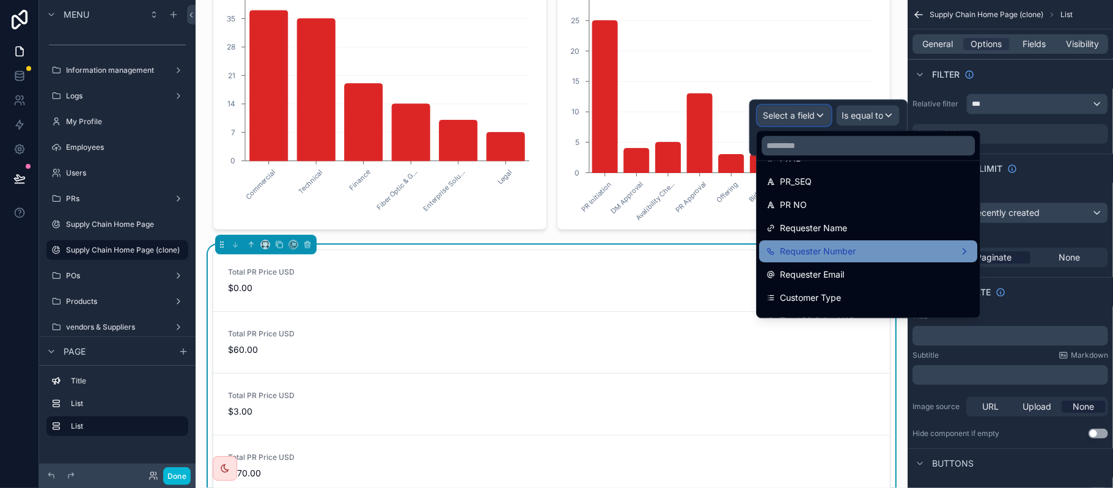
scroll to position [245, 0]
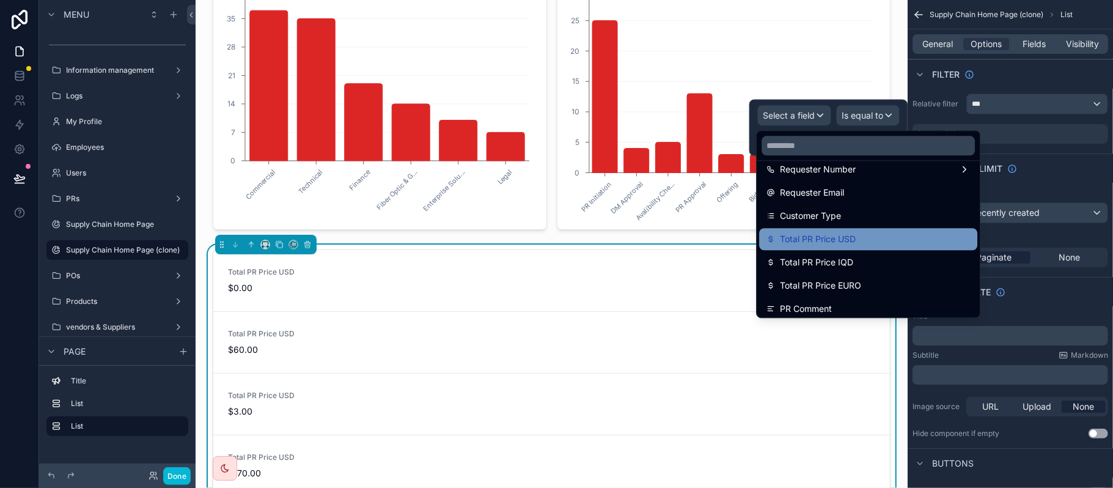
click at [885, 231] on div "Total PR Price USD" at bounding box center [868, 239] width 218 height 22
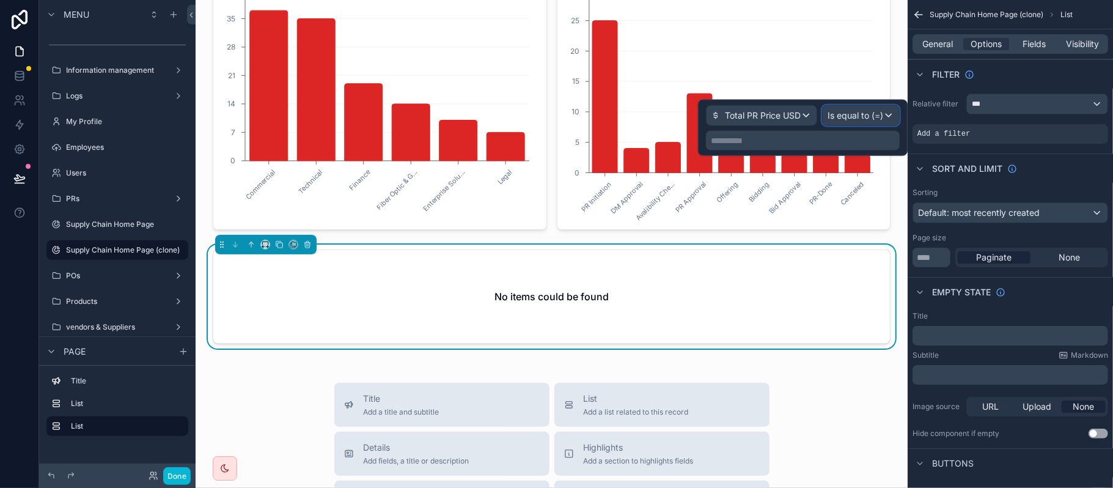
click at [866, 113] on span "Is equal to (=)" at bounding box center [856, 115] width 56 height 12
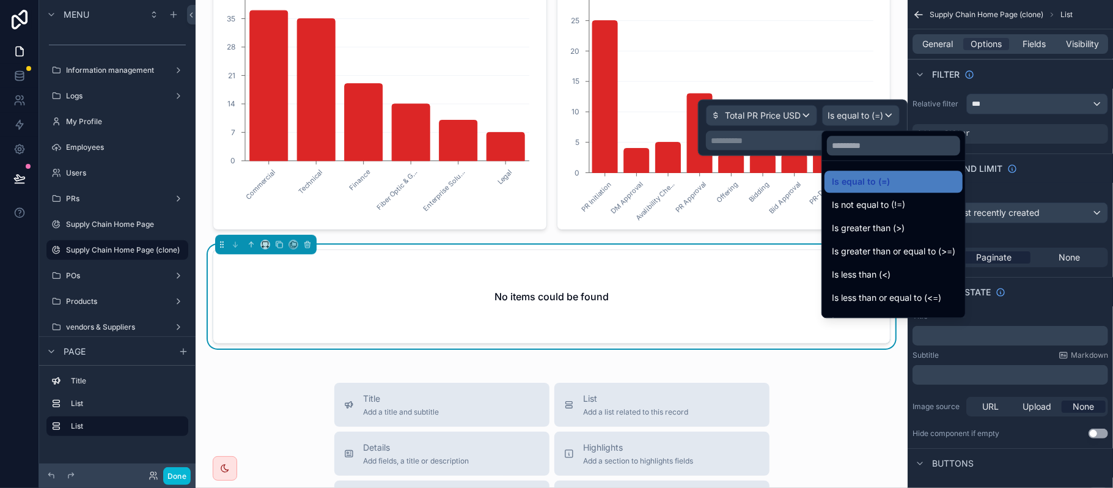
click at [812, 128] on div at bounding box center [803, 128] width 210 height 56
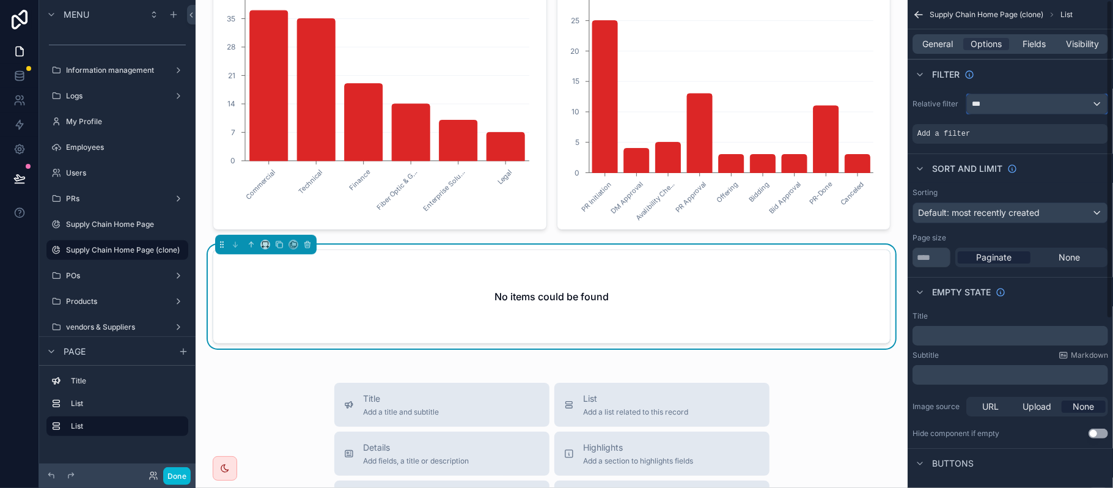
click at [988, 97] on div "***" at bounding box center [1037, 104] width 141 height 20
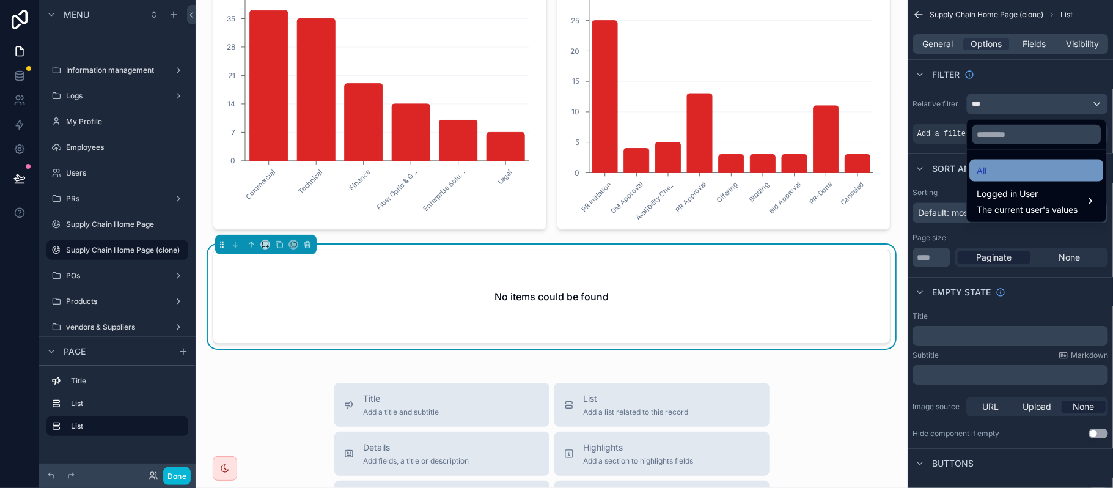
click at [998, 177] on div "All" at bounding box center [1036, 170] width 119 height 15
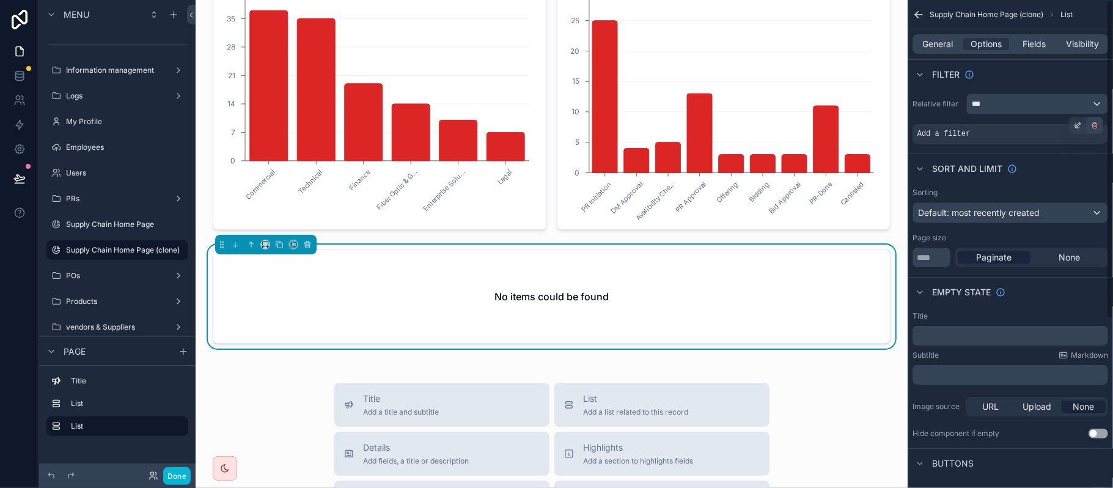
click at [1095, 123] on icon "scrollable content" at bounding box center [1094, 125] width 7 height 7
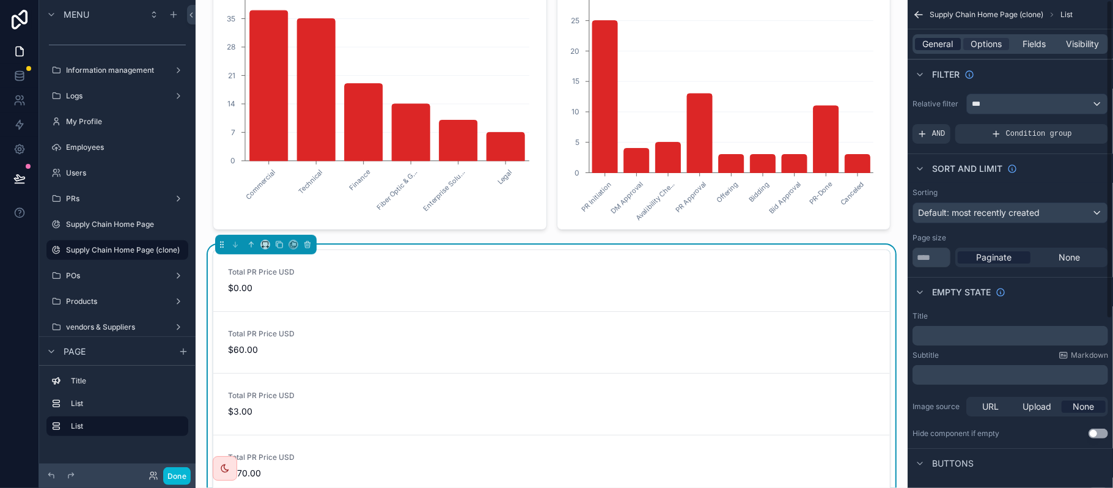
click at [941, 44] on span "General" at bounding box center [938, 44] width 31 height 12
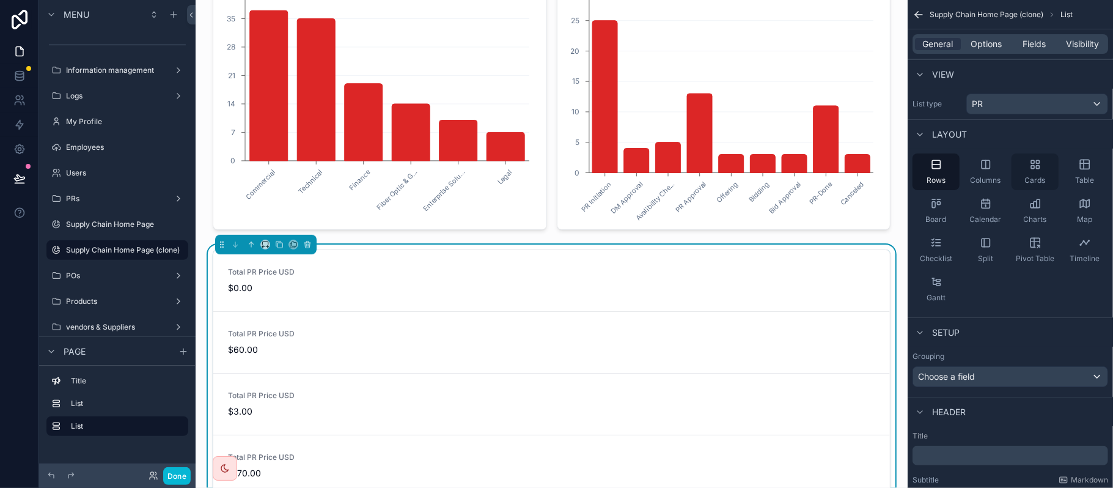
click at [1005, 164] on div "Columns" at bounding box center [985, 171] width 47 height 37
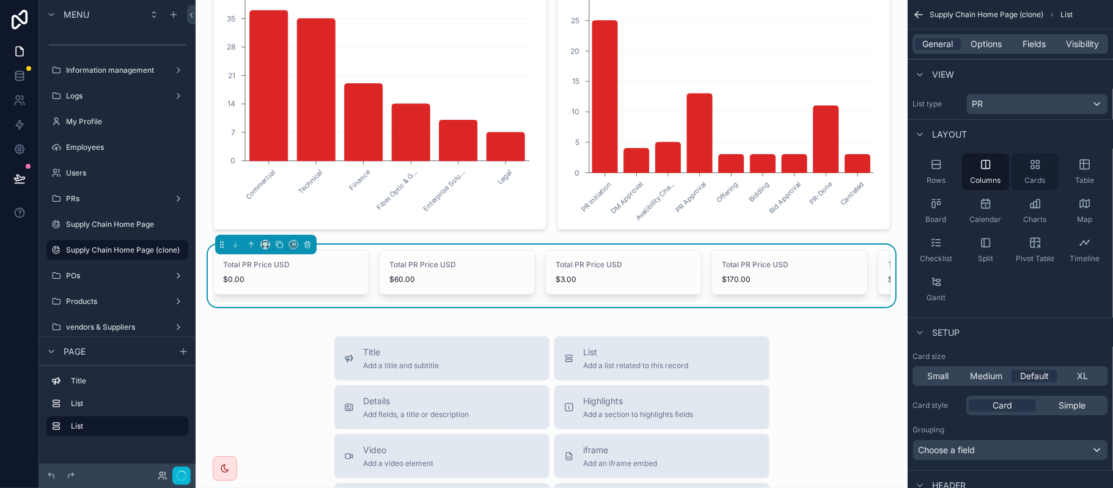
click at [1032, 174] on div "Cards" at bounding box center [1035, 171] width 47 height 37
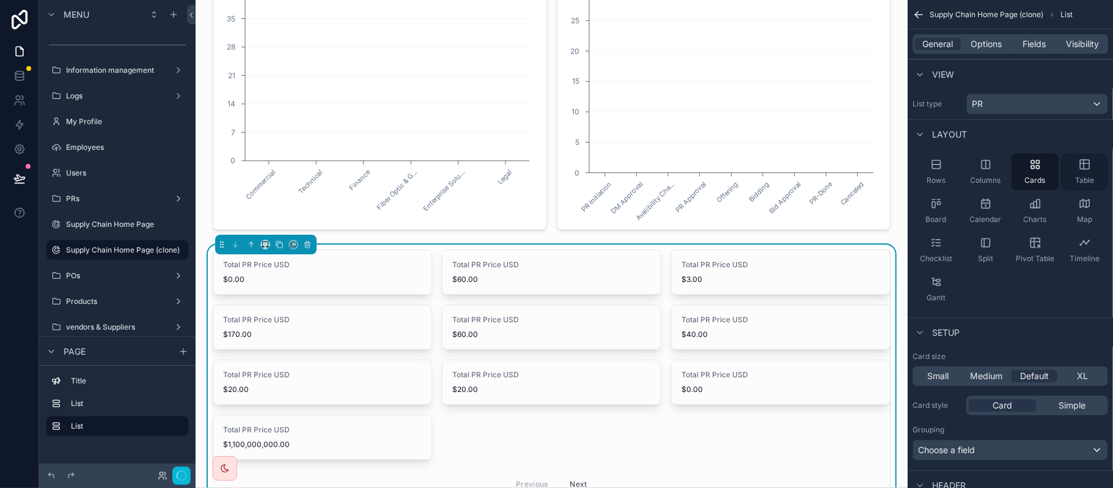
click at [1084, 172] on div "Table" at bounding box center [1084, 171] width 47 height 37
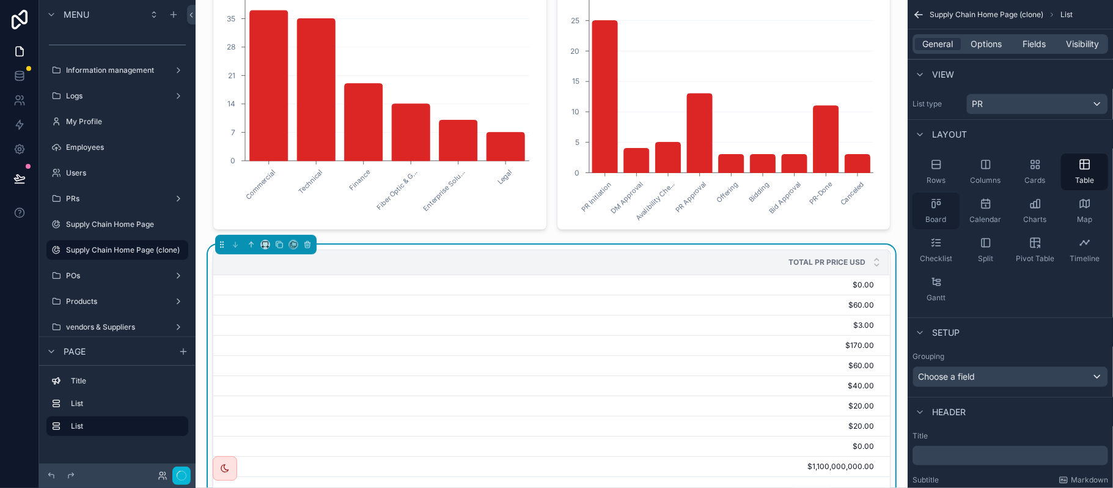
click at [939, 197] on div "Board" at bounding box center [936, 211] width 47 height 37
click at [944, 213] on div "Board" at bounding box center [936, 211] width 47 height 37
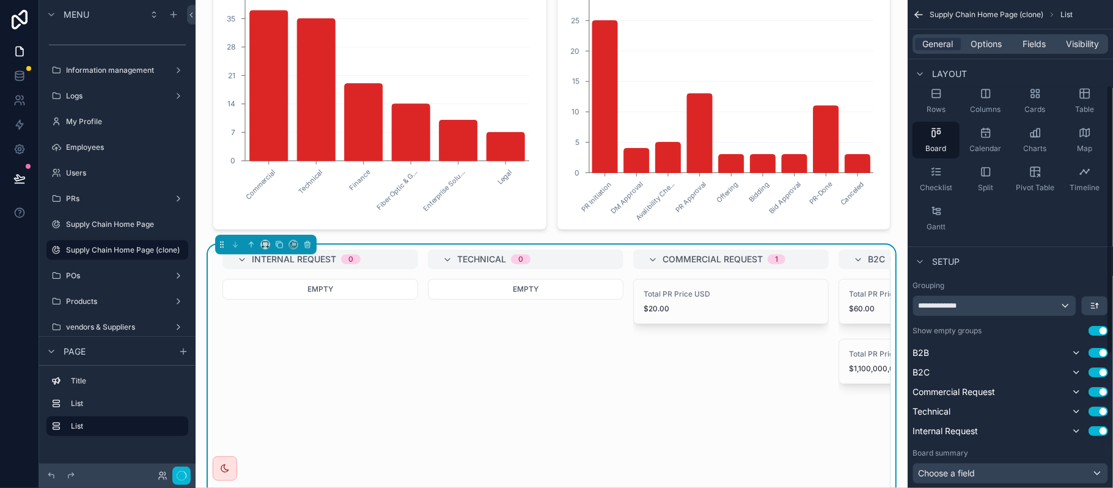
scroll to position [163, 0]
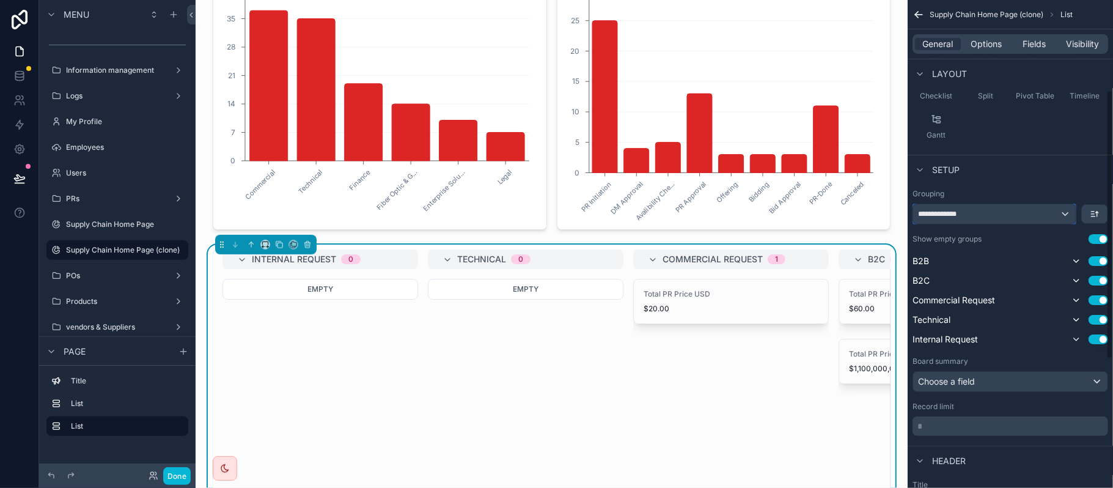
click at [1033, 221] on div "**********" at bounding box center [994, 214] width 163 height 20
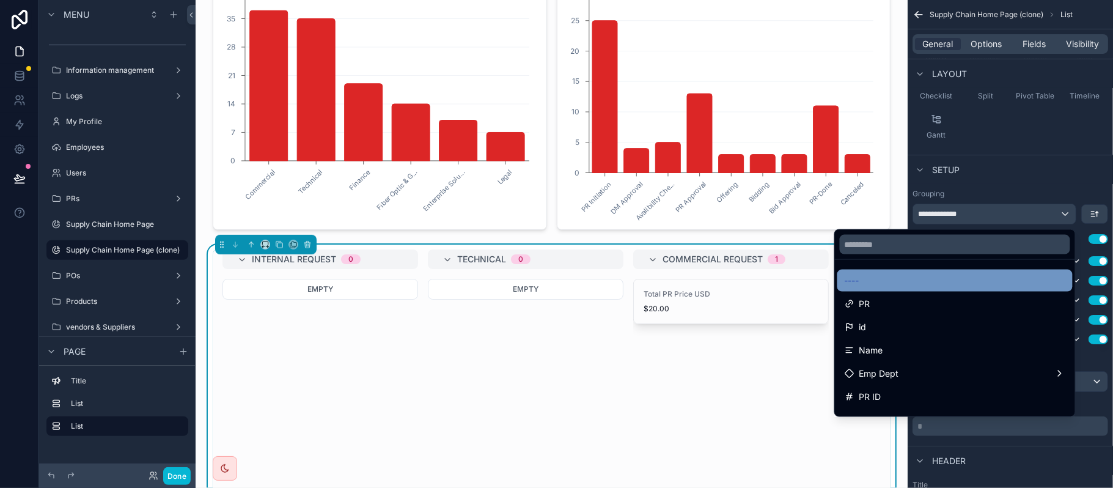
click at [930, 286] on div "----" at bounding box center [955, 280] width 221 height 15
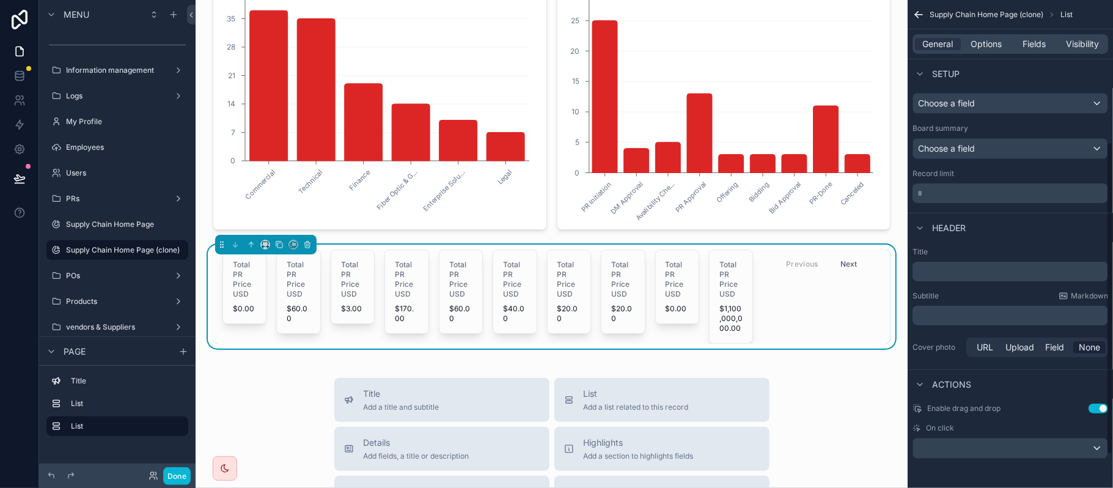
scroll to position [0, 0]
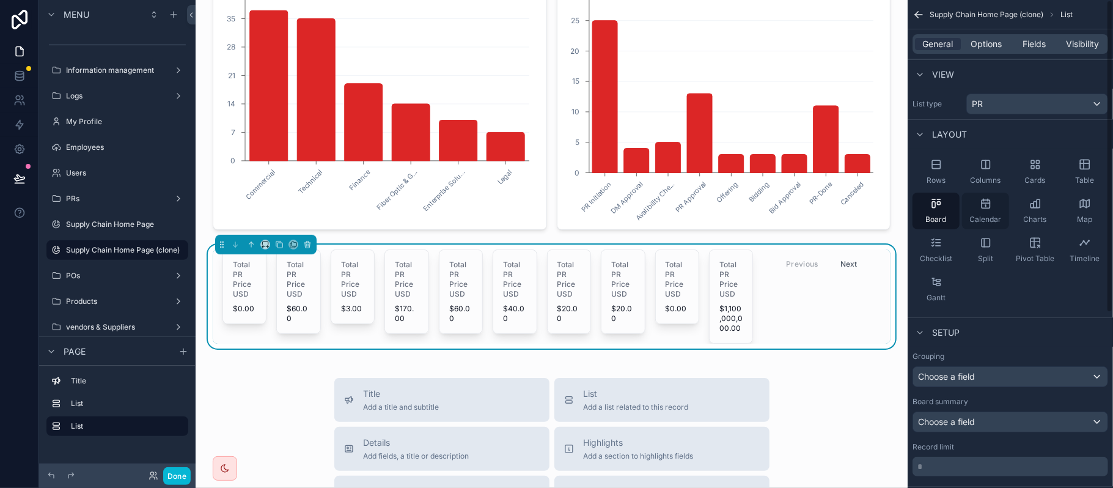
click at [984, 221] on span "Calendar" at bounding box center [986, 220] width 32 height 10
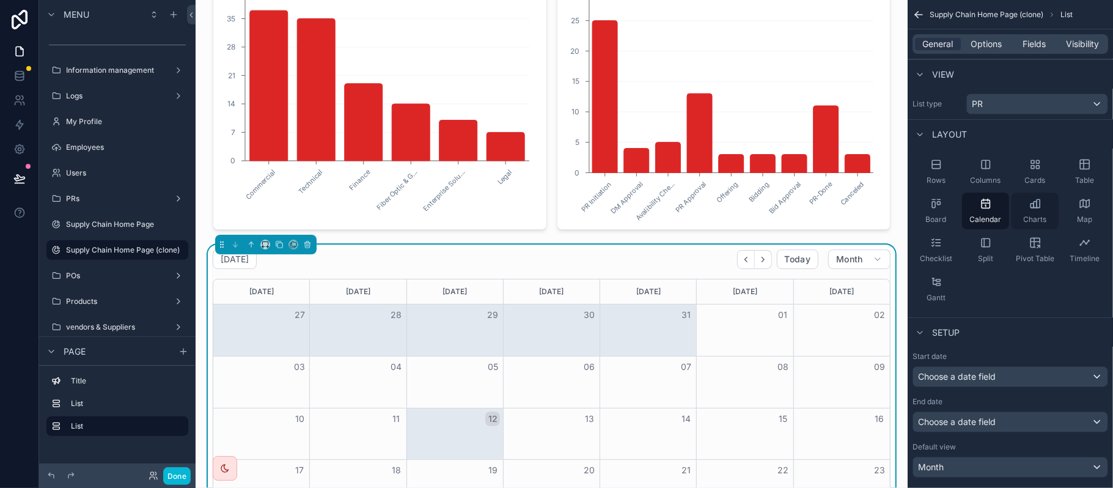
click at [1048, 216] on div "Charts" at bounding box center [1035, 211] width 47 height 37
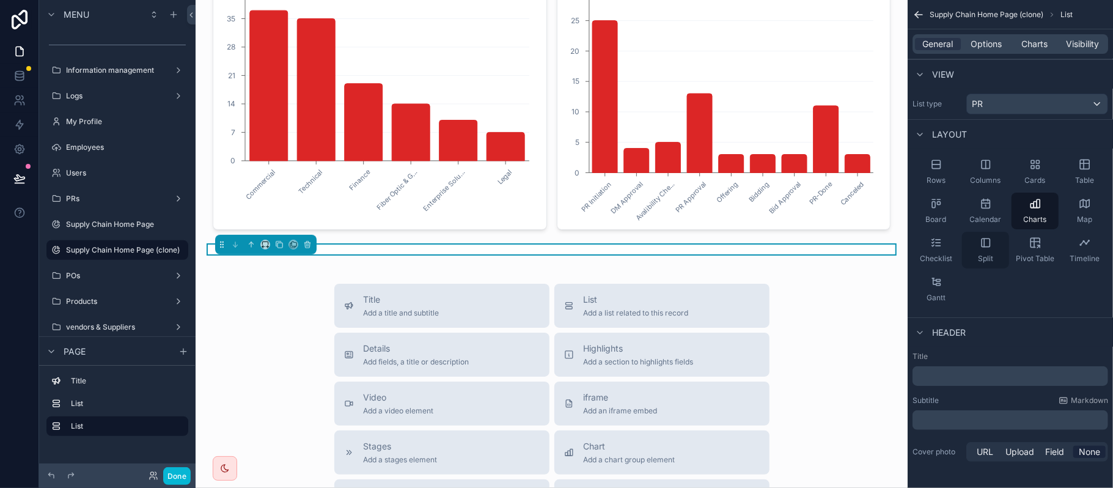
click at [987, 246] on icon "scrollable content" at bounding box center [986, 242] width 8 height 8
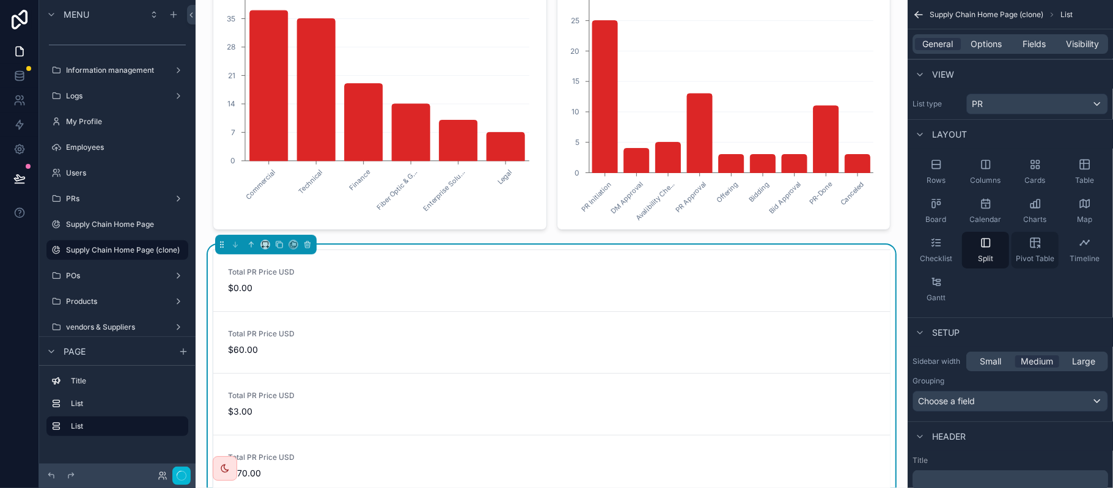
click at [1035, 252] on div "Pivot Table" at bounding box center [1035, 250] width 47 height 37
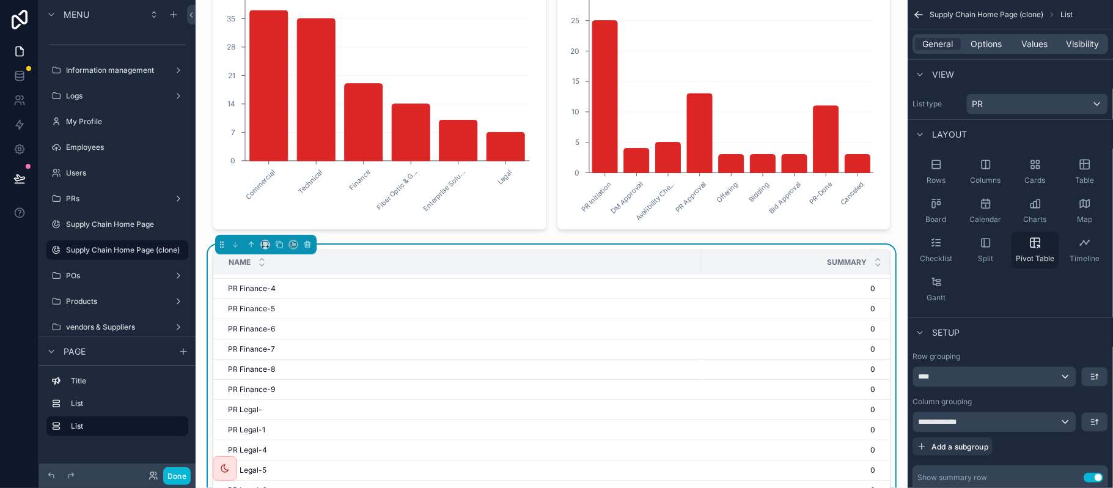
scroll to position [978, 0]
click at [926, 287] on div "Gantt" at bounding box center [936, 289] width 47 height 37
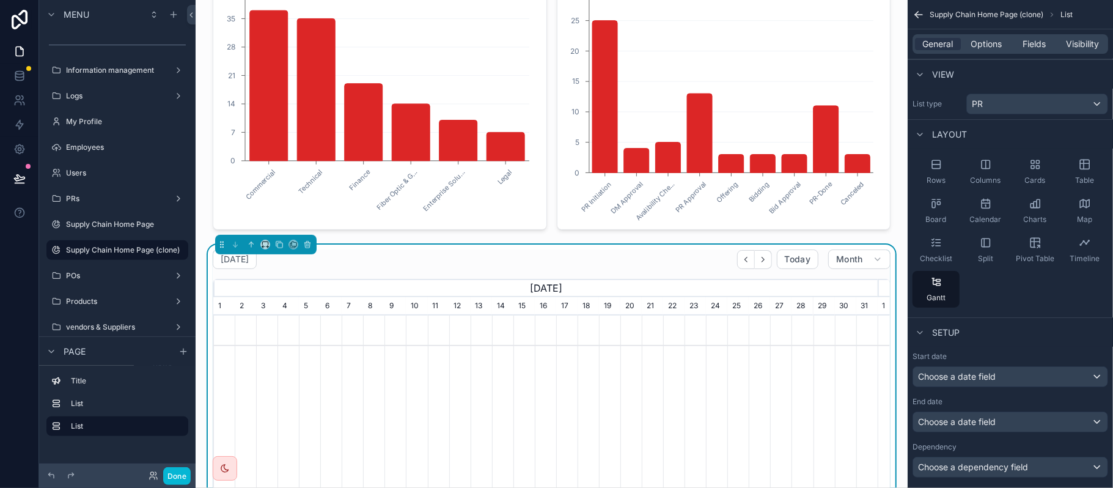
scroll to position [0, 664]
click at [947, 169] on div "Rows" at bounding box center [936, 171] width 47 height 37
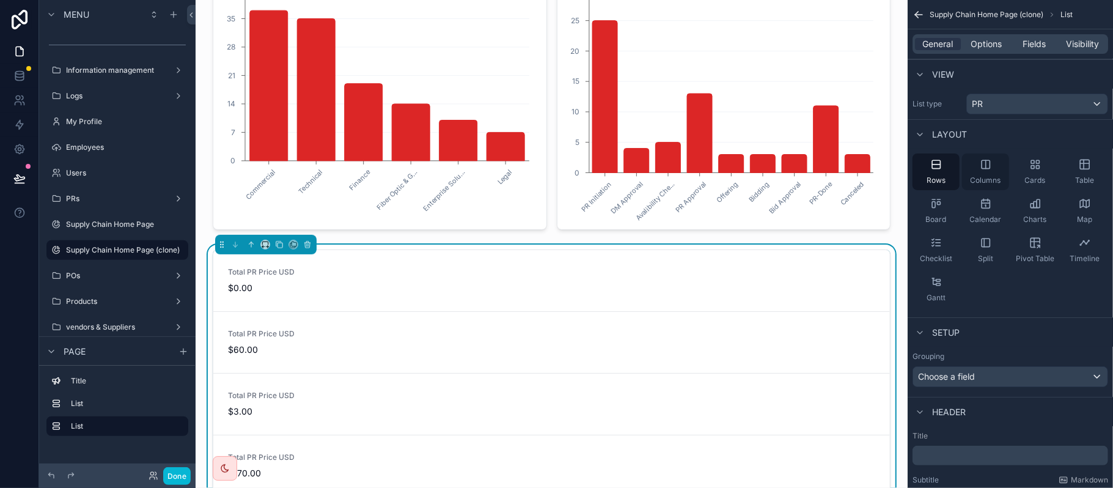
click at [991, 169] on icon "scrollable content" at bounding box center [986, 164] width 12 height 12
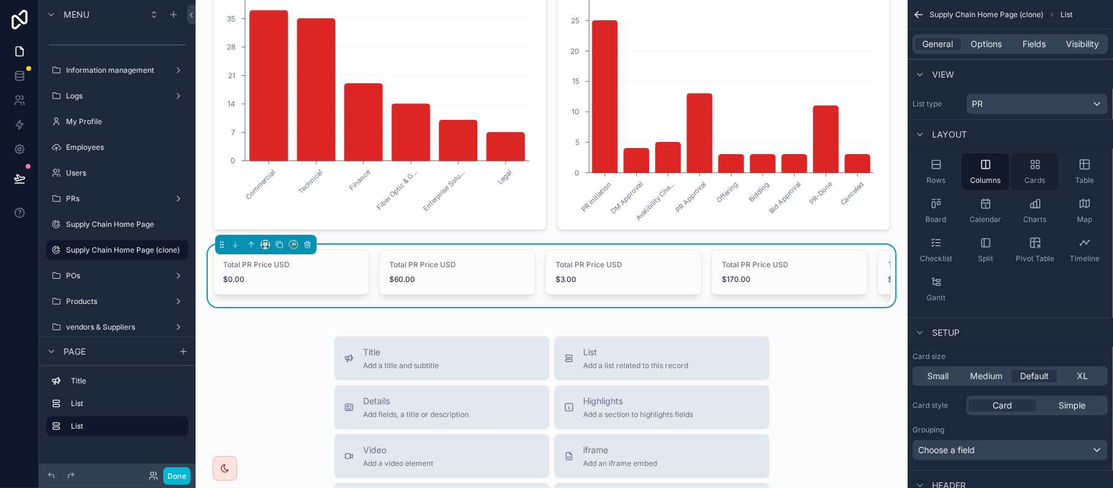
click at [1025, 171] on div "Cards" at bounding box center [1035, 171] width 47 height 37
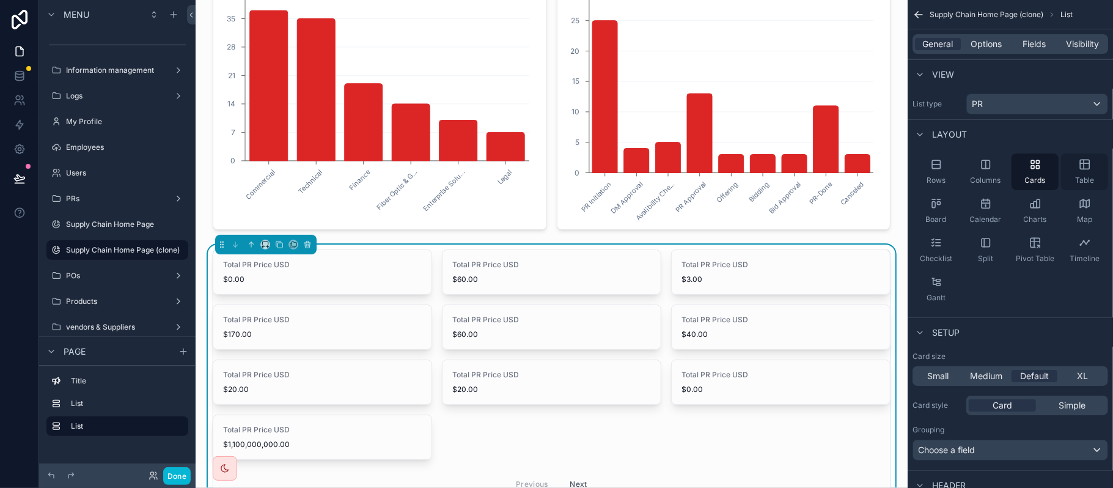
drag, startPoint x: 1099, startPoint y: 171, endPoint x: 1087, endPoint y: 169, distance: 11.8
click at [1098, 172] on div "Table" at bounding box center [1084, 171] width 47 height 37
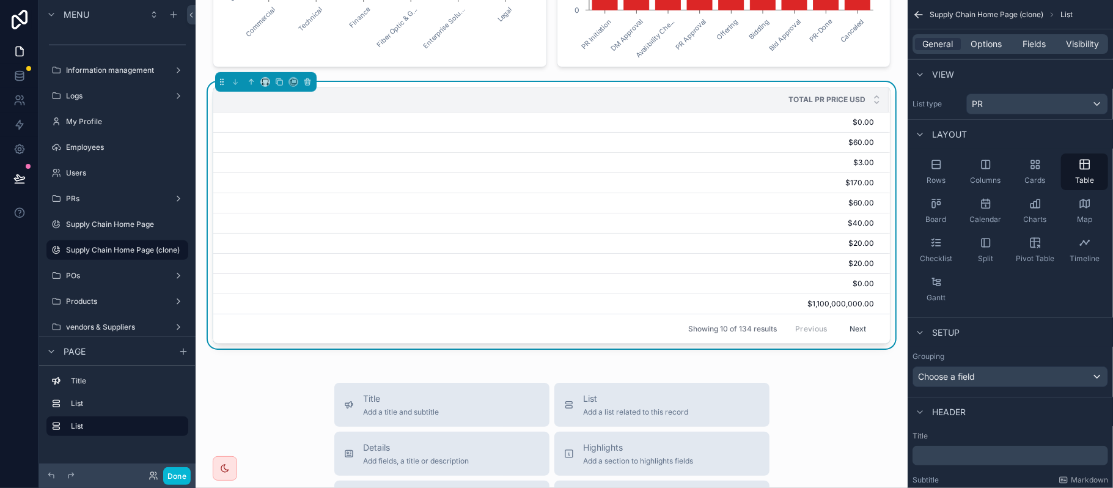
scroll to position [438, 0]
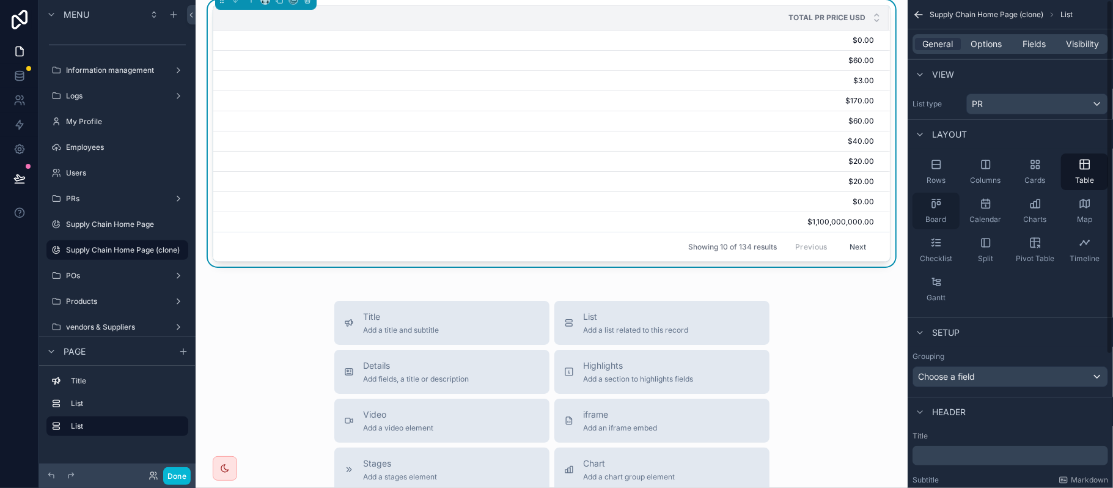
click at [944, 213] on div "Board" at bounding box center [936, 211] width 47 height 37
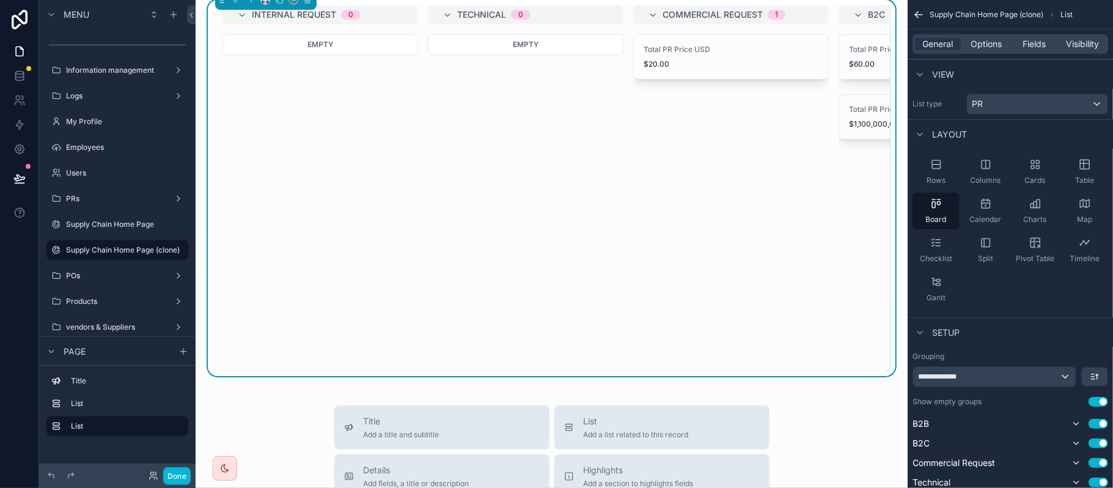
scroll to position [81, 0]
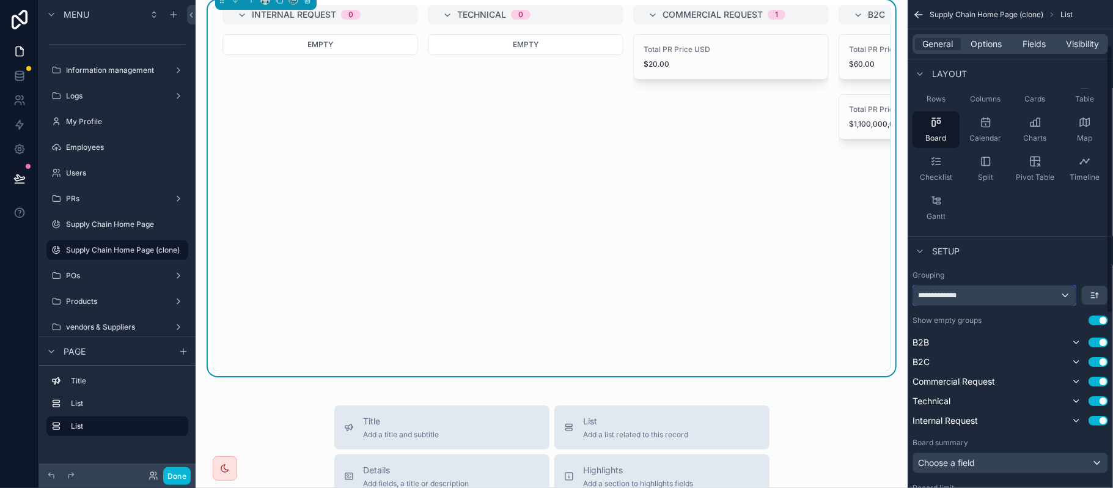
click at [1021, 298] on div "**********" at bounding box center [994, 295] width 163 height 20
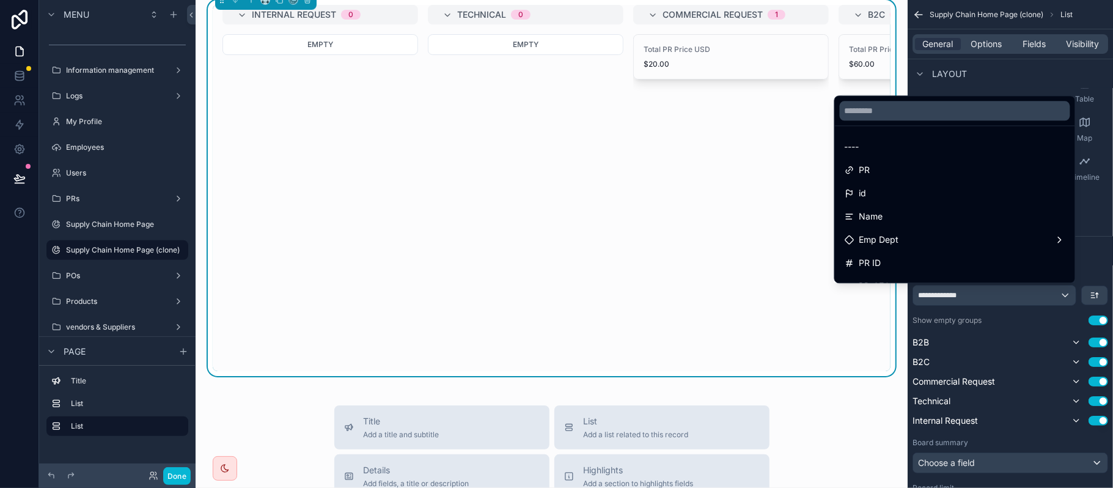
click at [1010, 296] on div "scrollable content" at bounding box center [556, 244] width 1113 height 488
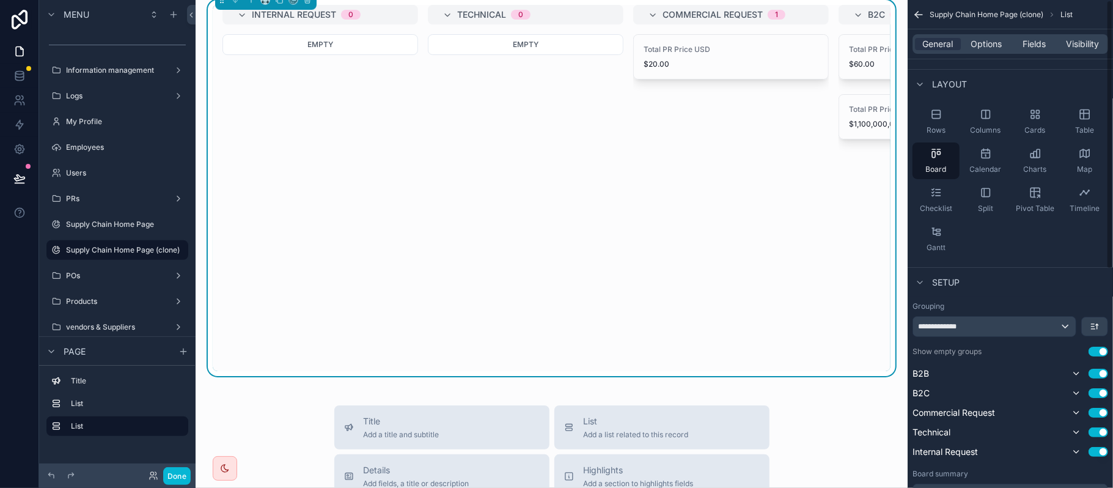
scroll to position [0, 0]
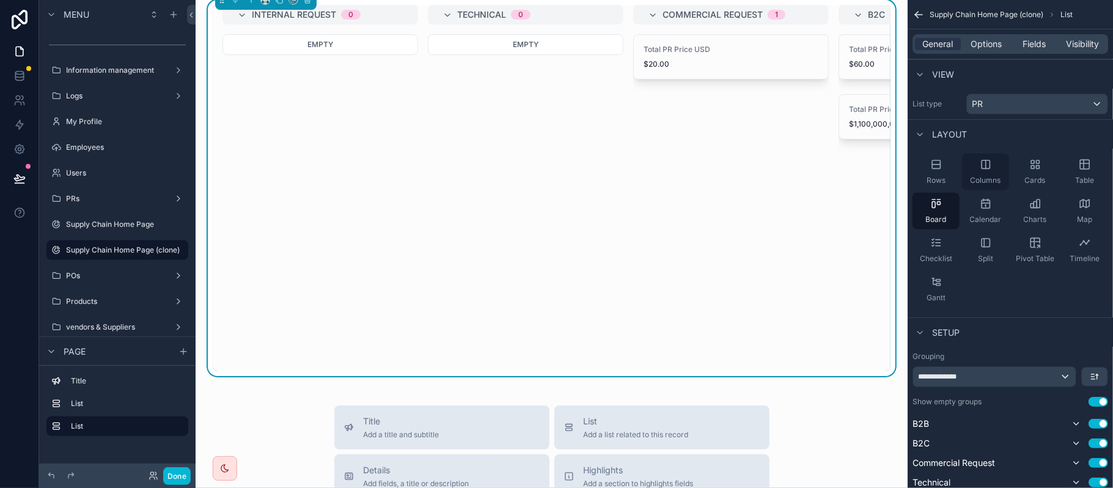
click at [965, 166] on div "Columns" at bounding box center [985, 171] width 47 height 37
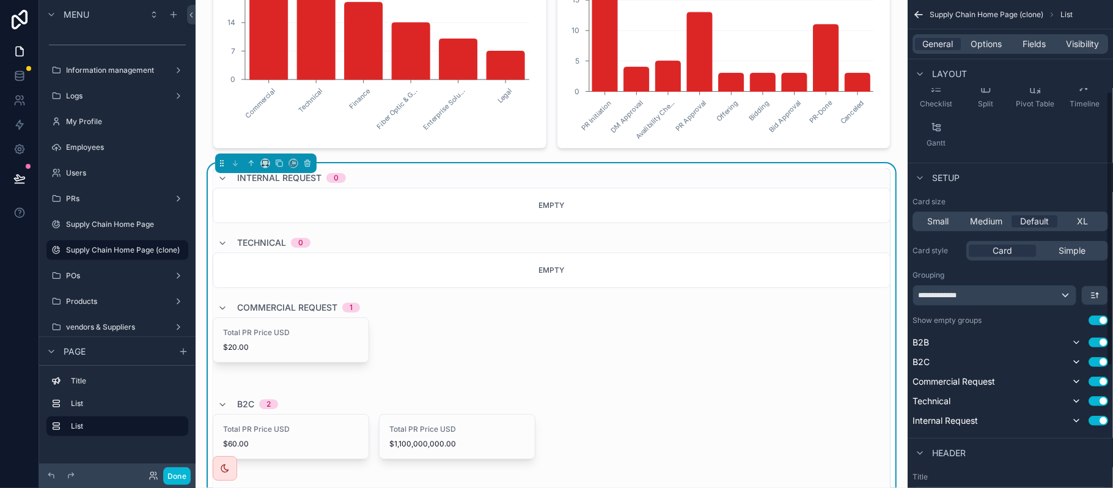
scroll to position [163, 0]
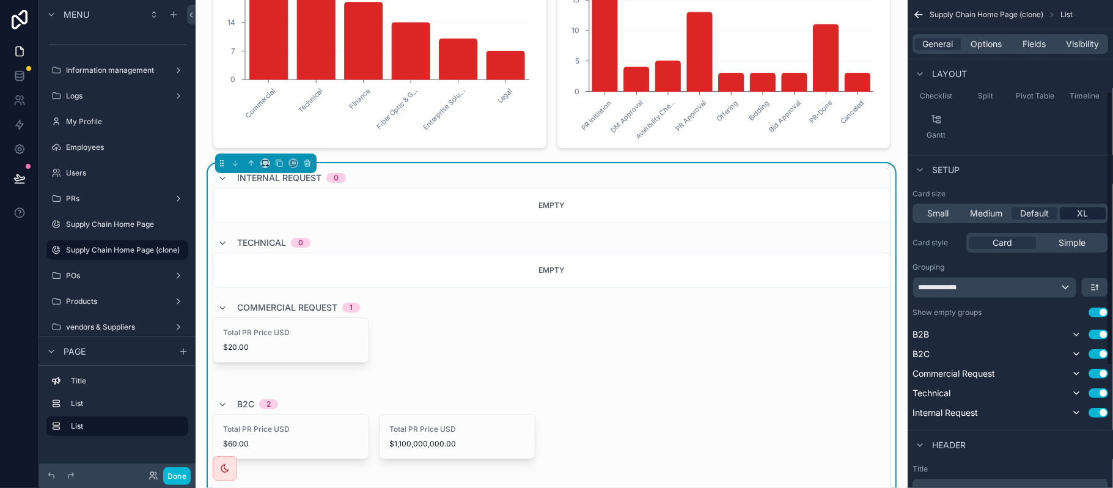
click at [1095, 213] on div "XL" at bounding box center [1083, 213] width 46 height 12
click at [1010, 299] on div "**********" at bounding box center [1011, 304] width 196 height 231
click at [1007, 292] on div "**********" at bounding box center [994, 288] width 163 height 20
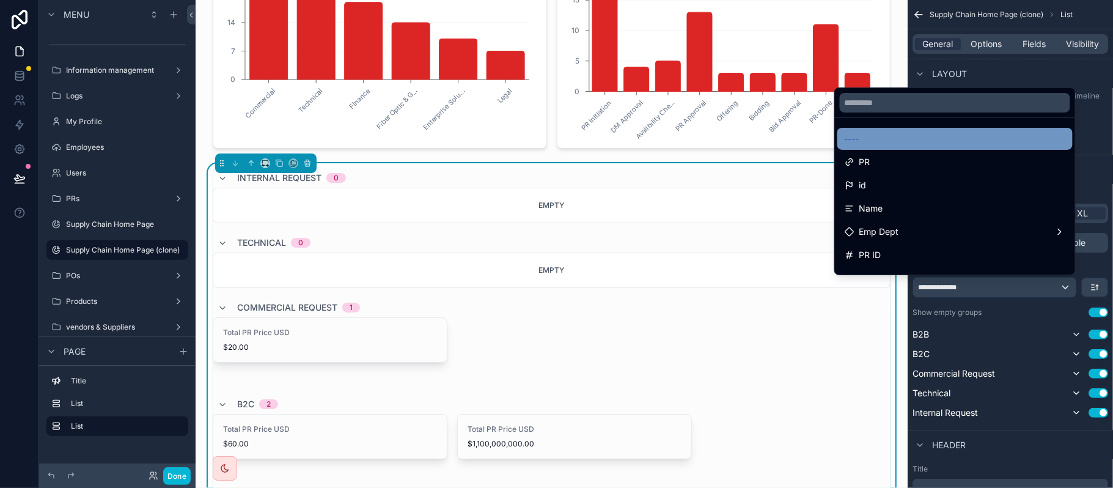
click at [878, 143] on div "----" at bounding box center [955, 138] width 221 height 15
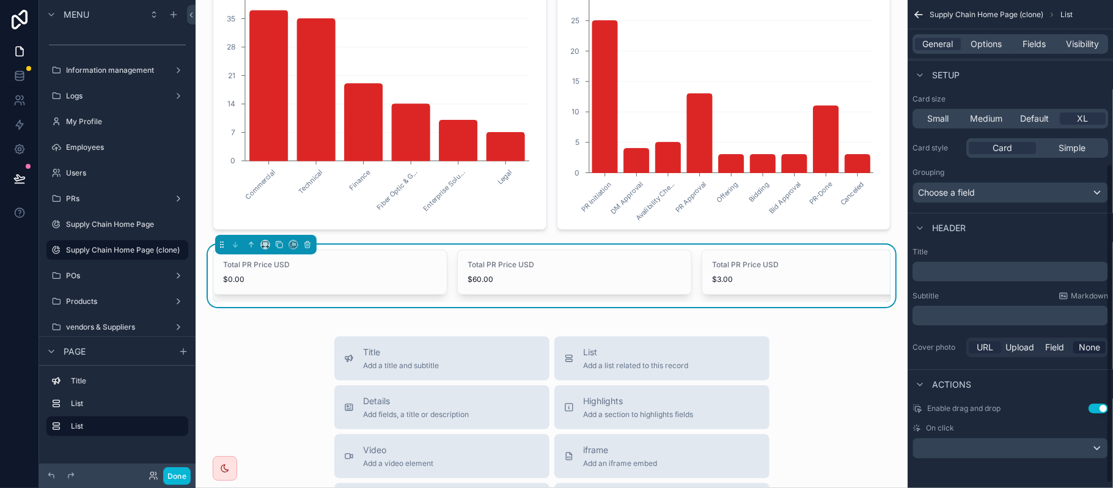
scroll to position [95, 0]
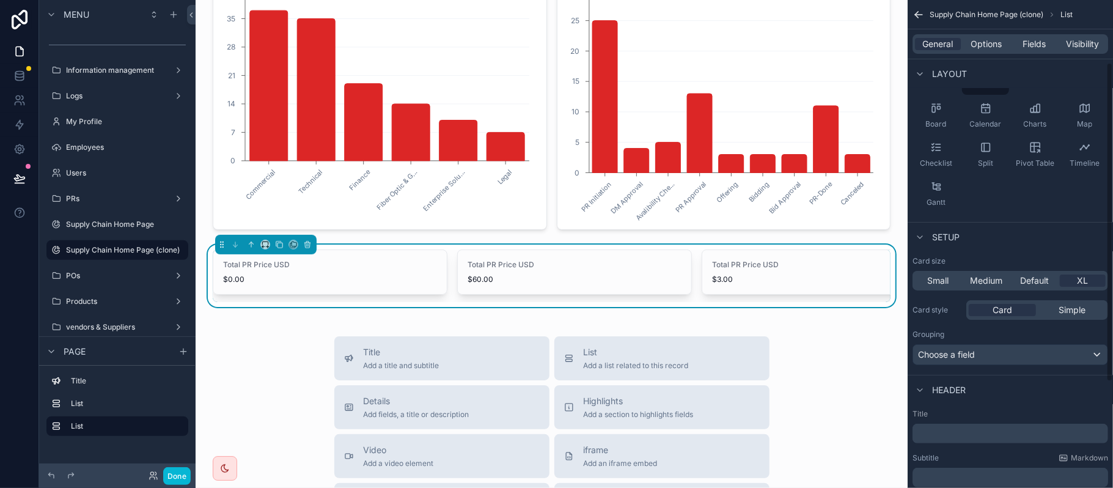
click at [940, 285] on span "Small" at bounding box center [937, 280] width 21 height 12
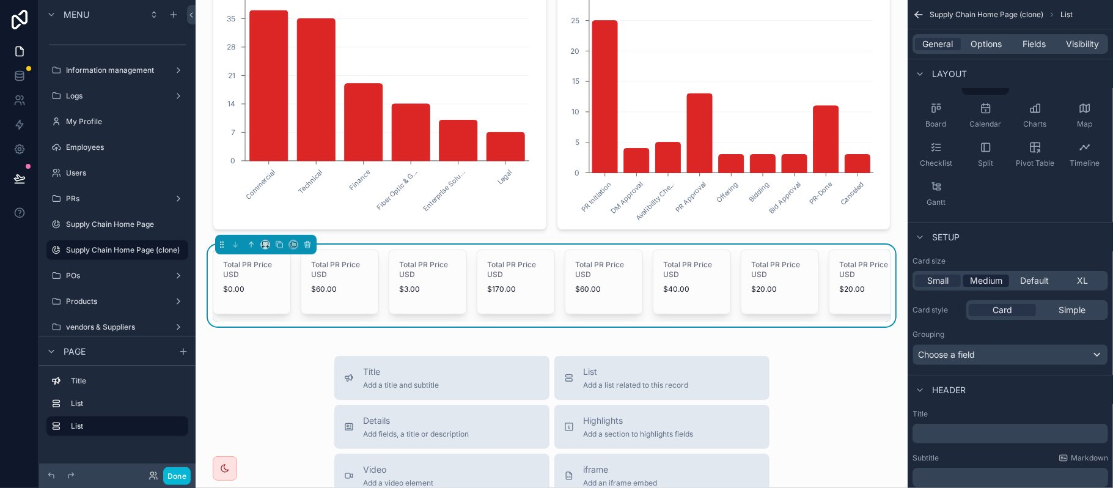
click at [982, 279] on span "Medium" at bounding box center [986, 280] width 32 height 12
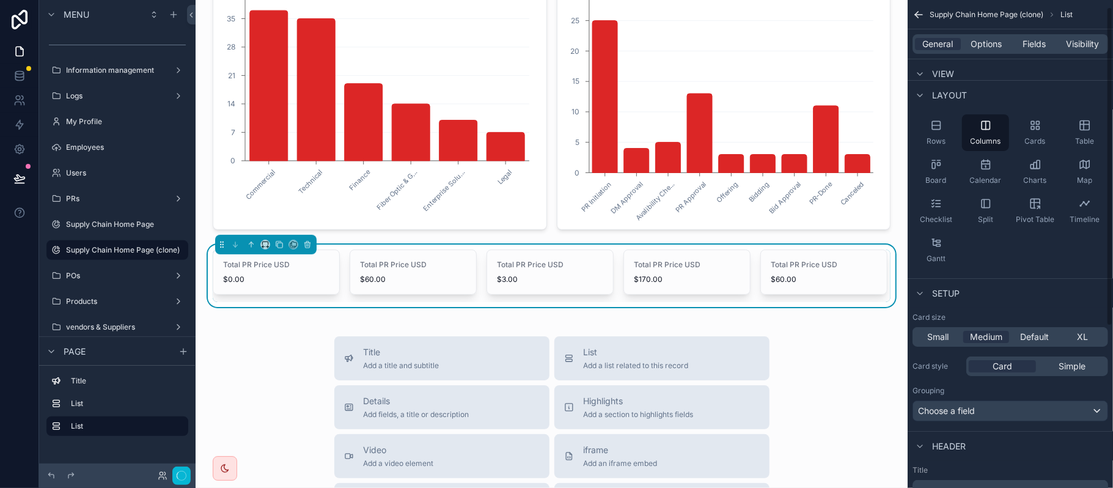
scroll to position [0, 0]
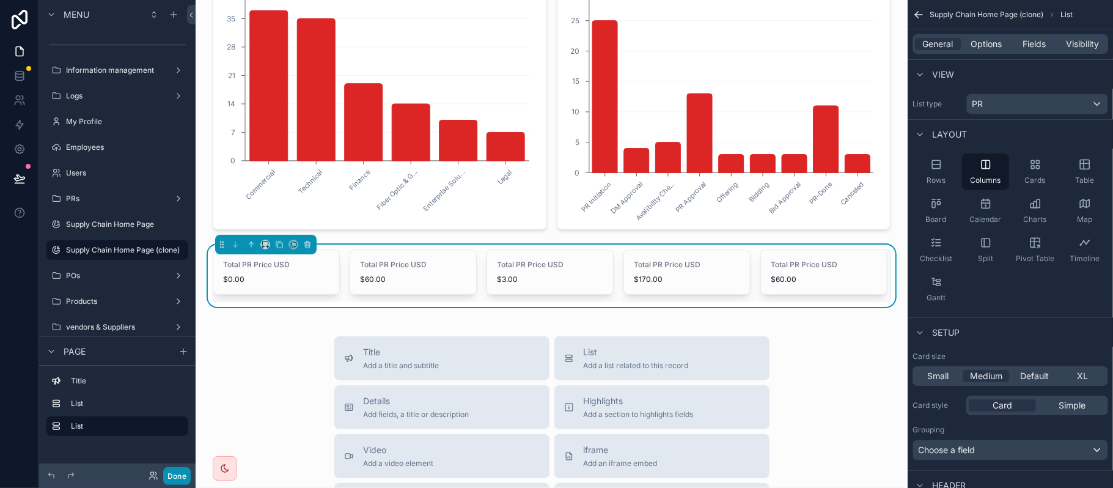
click at [177, 483] on button "Done" at bounding box center [177, 476] width 28 height 18
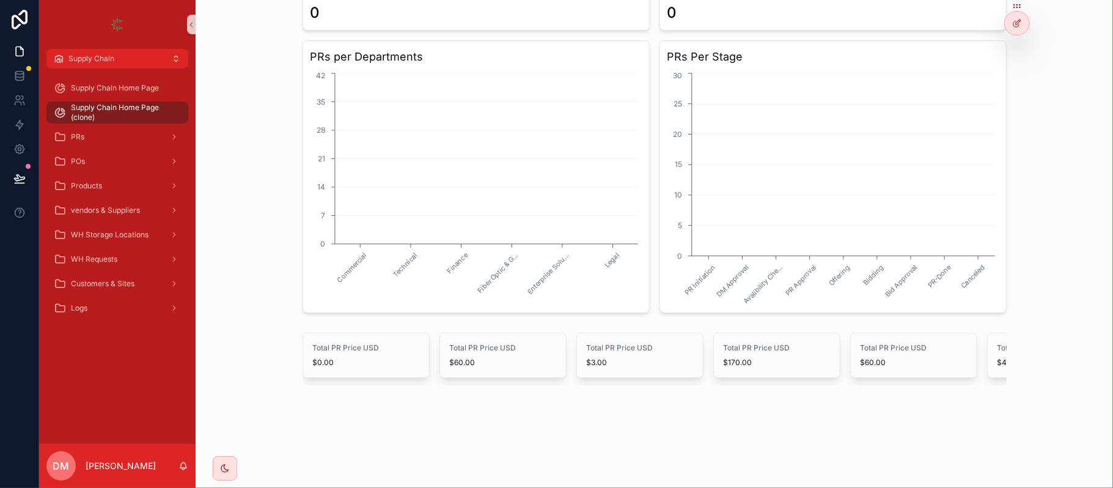
scroll to position [123, 0]
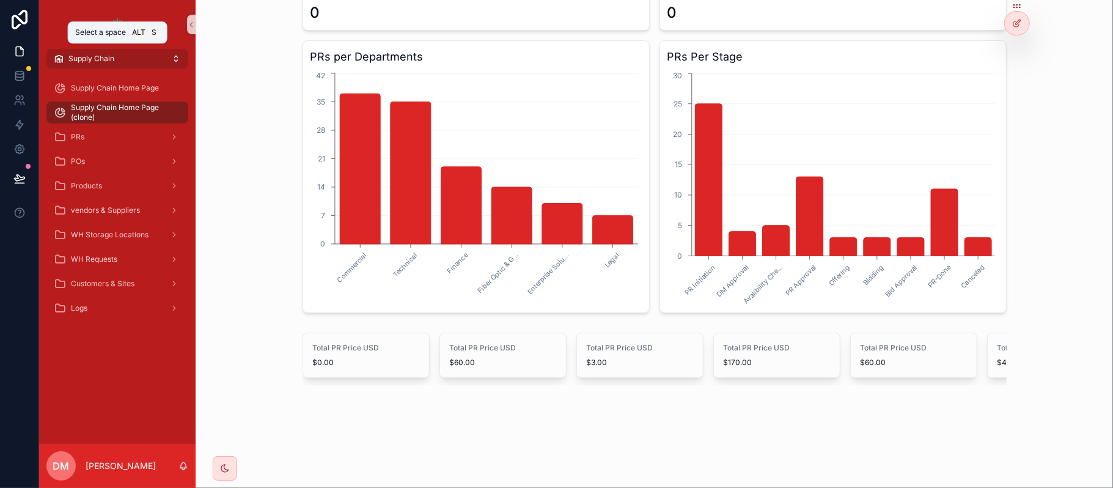
click at [147, 60] on button "Supply Chain" at bounding box center [117, 59] width 142 height 20
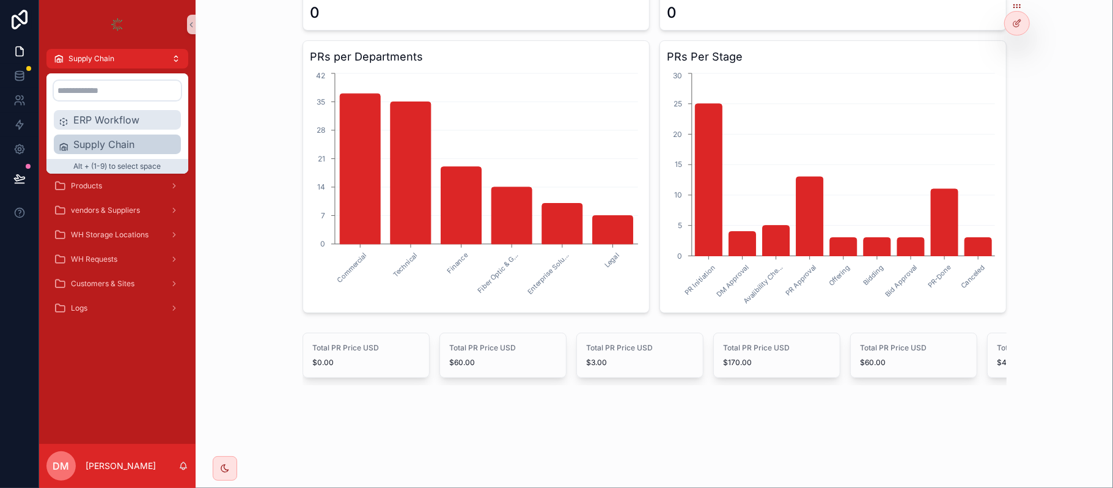
click at [123, 123] on span "ERP Workflow" at bounding box center [124, 119] width 103 height 15
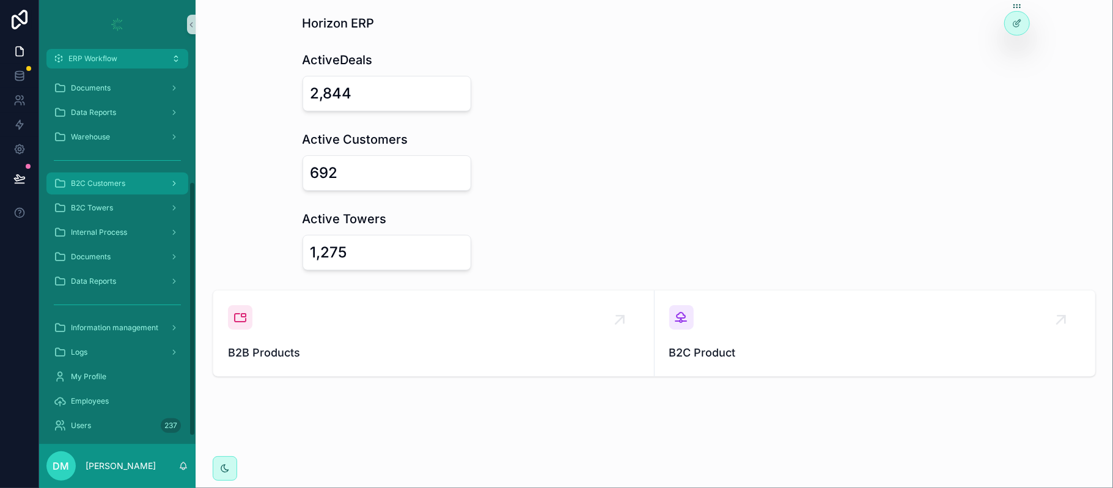
scroll to position [179, 0]
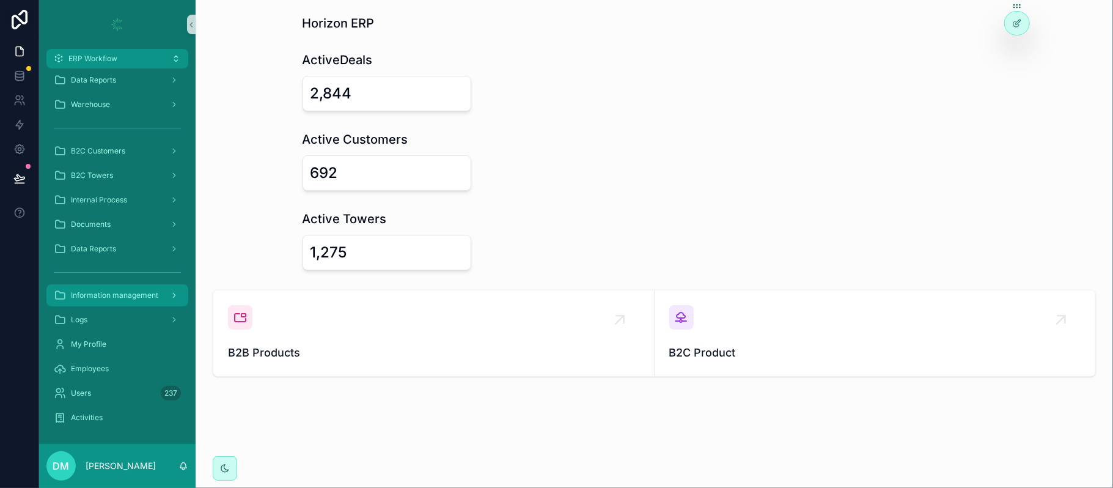
click at [132, 299] on span "Information management" at bounding box center [114, 295] width 87 height 10
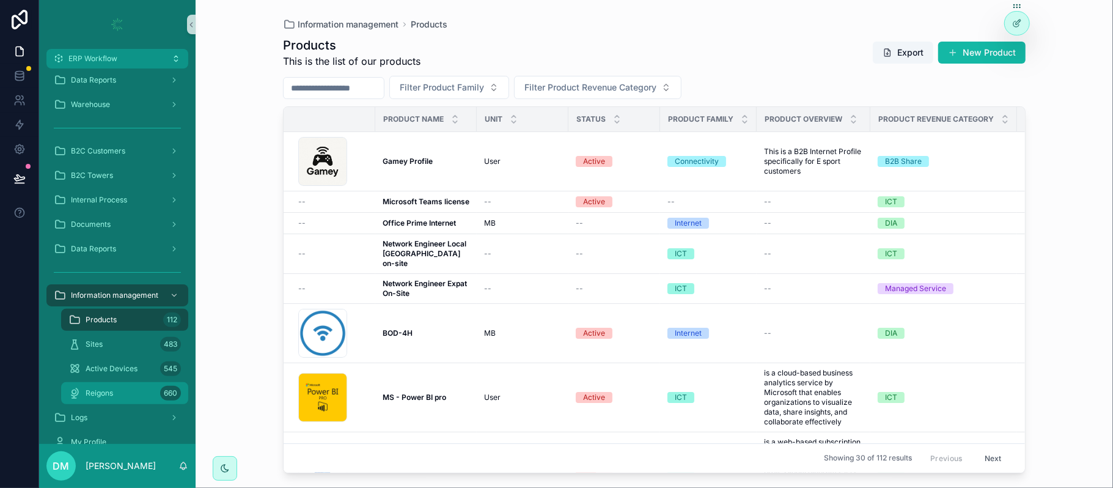
click at [133, 392] on div "Reigons 660" at bounding box center [124, 393] width 112 height 20
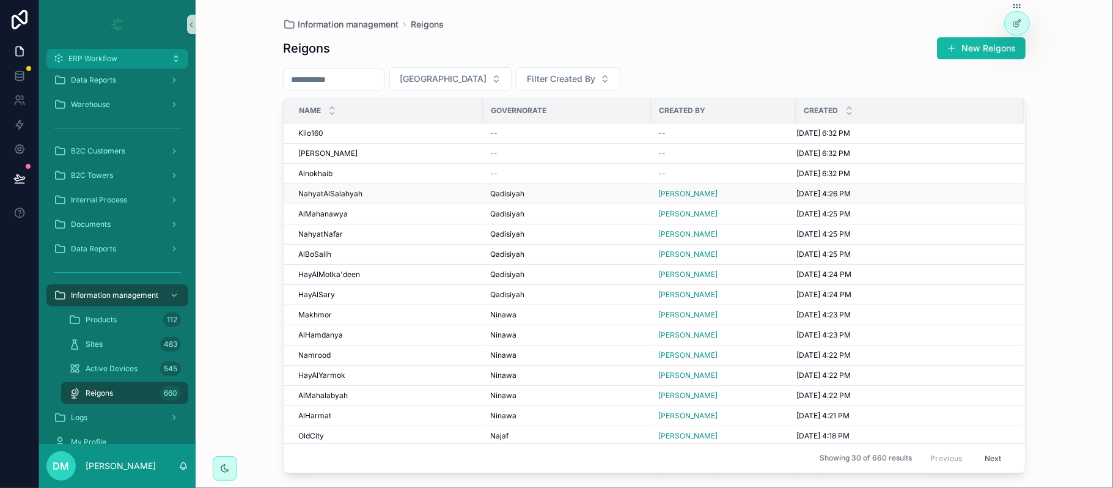
click at [407, 196] on div "NahyatAlSalahyah NahyatAlSalahyah" at bounding box center [386, 194] width 177 height 10
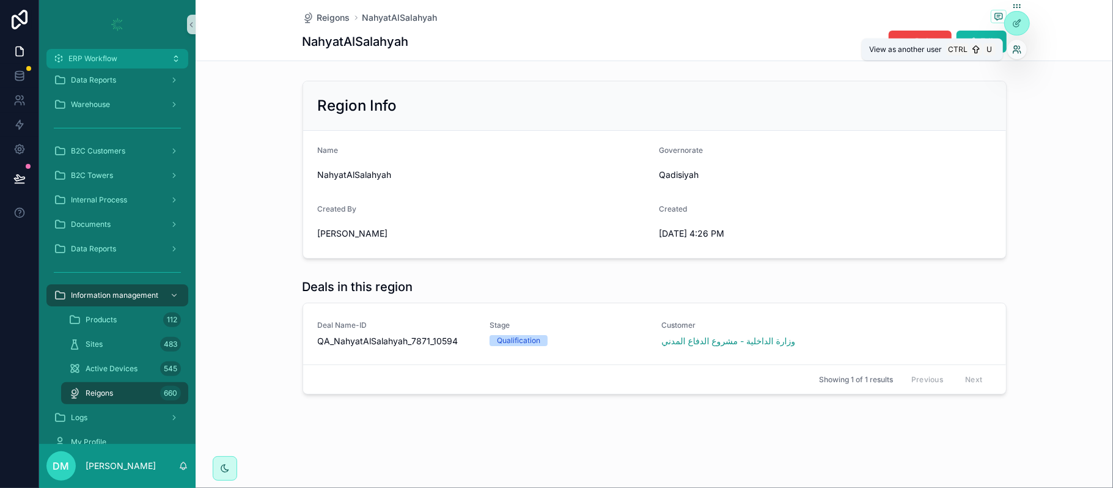
click at [1015, 46] on icon at bounding box center [1015, 47] width 3 height 3
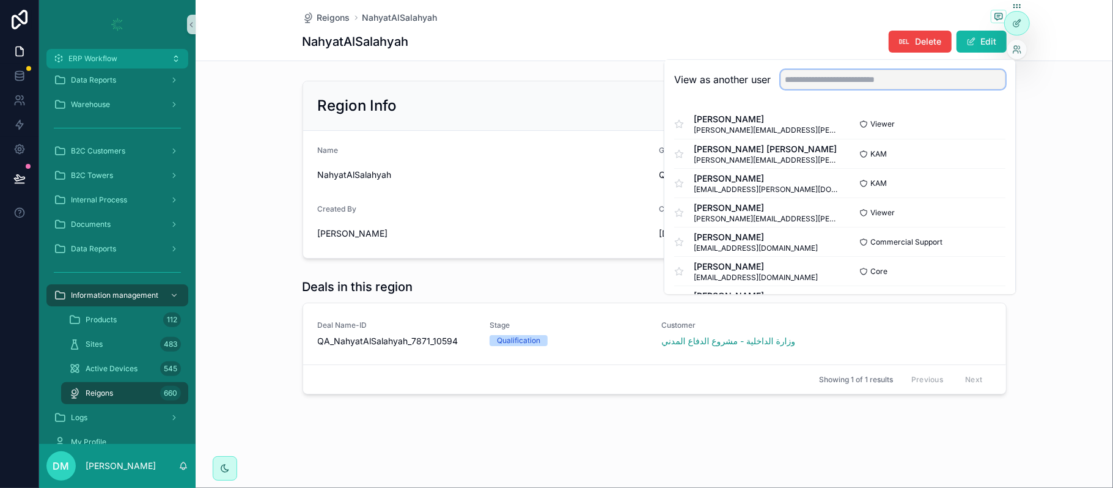
click at [877, 87] on input "text" at bounding box center [893, 80] width 225 height 20
click at [1025, 22] on div at bounding box center [1017, 23] width 24 height 23
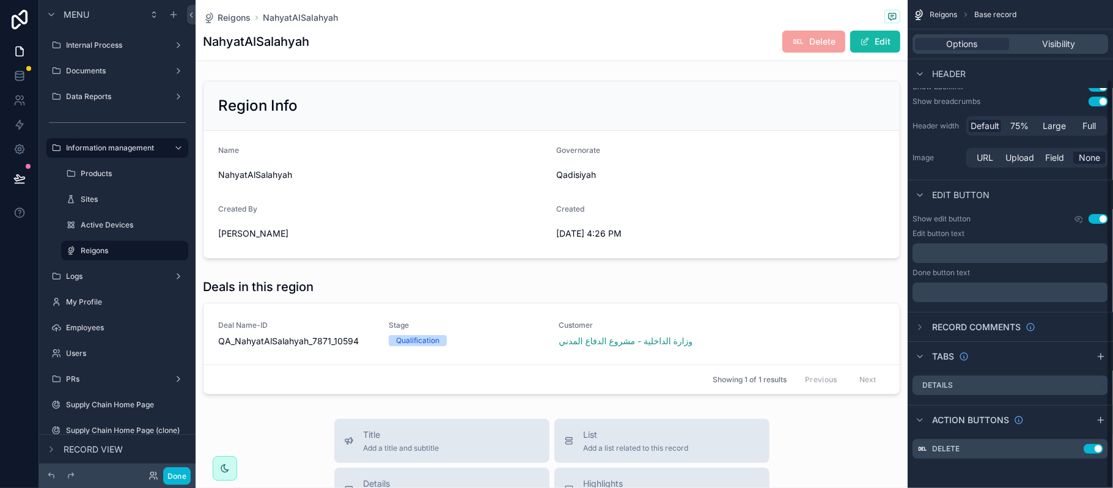
scroll to position [95, 0]
click at [1072, 451] on icon "scrollable content" at bounding box center [1074, 449] width 10 height 10
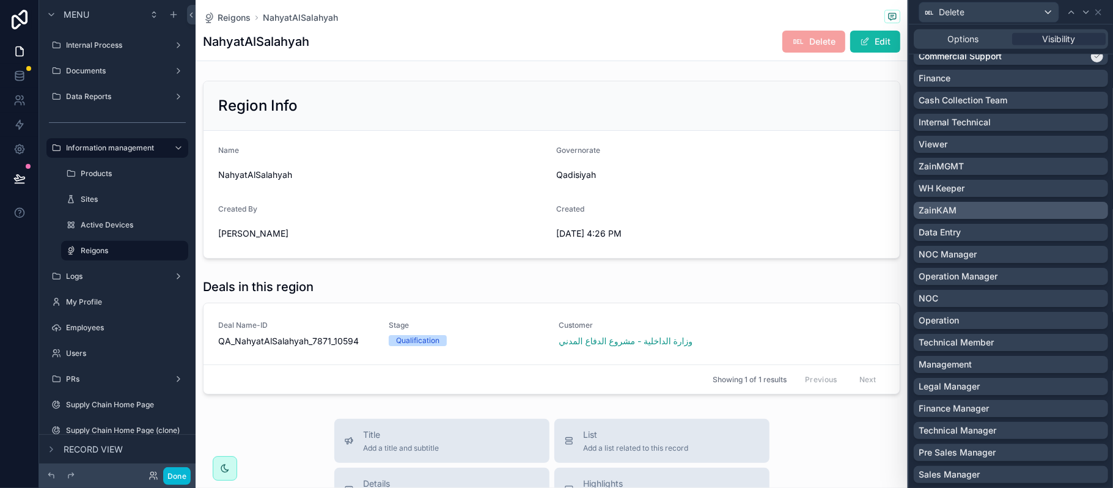
scroll to position [652, 0]
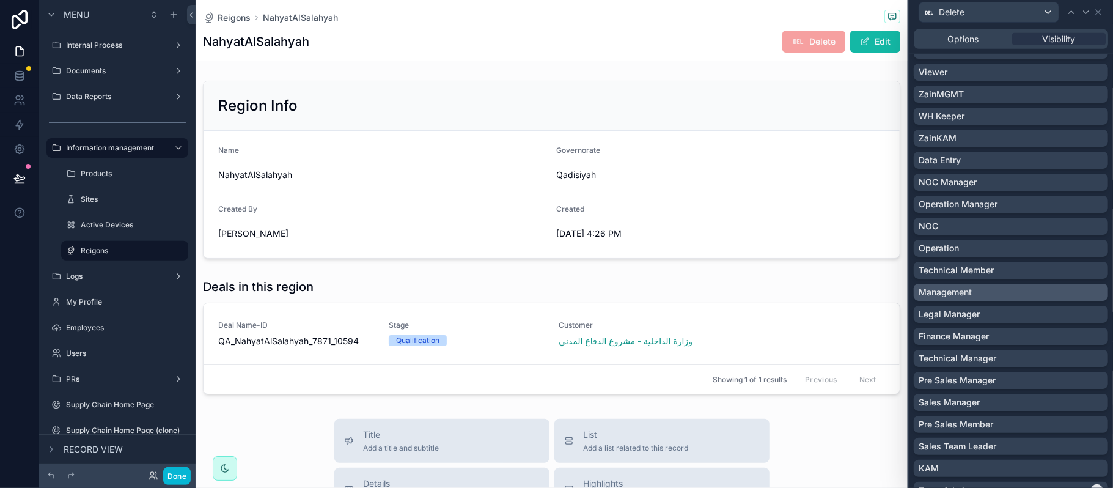
click at [954, 289] on p "Management" at bounding box center [945, 292] width 53 height 12
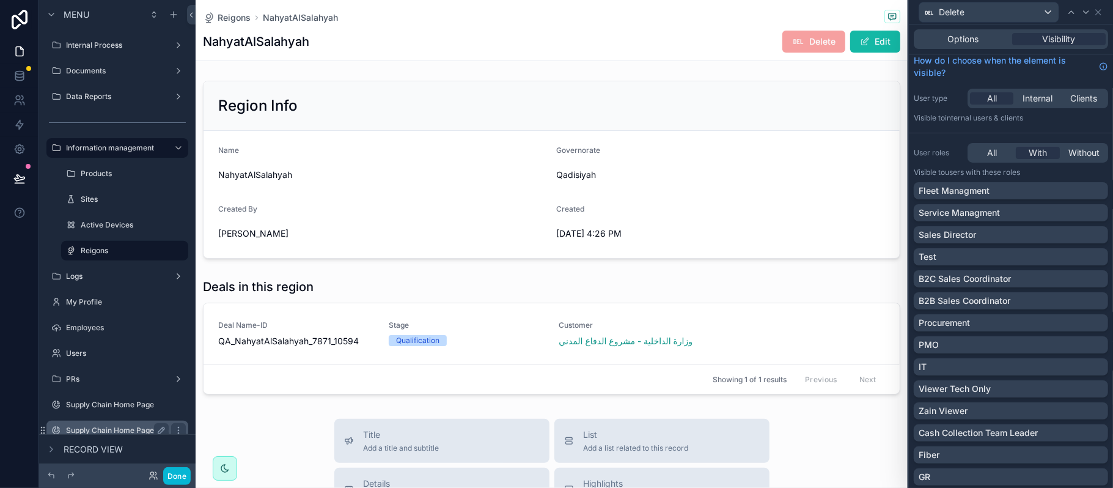
scroll to position [0, 0]
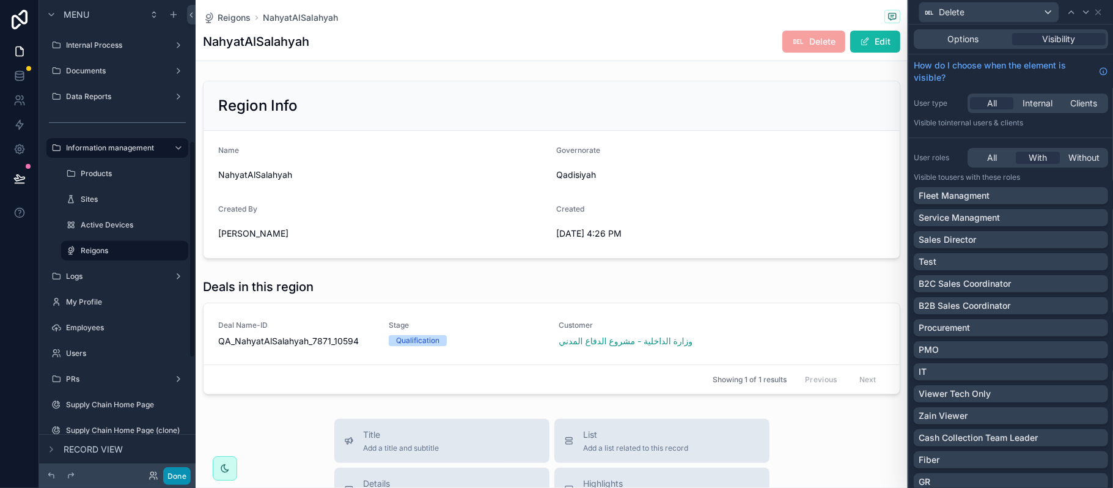
click at [186, 482] on button "Done" at bounding box center [177, 476] width 28 height 18
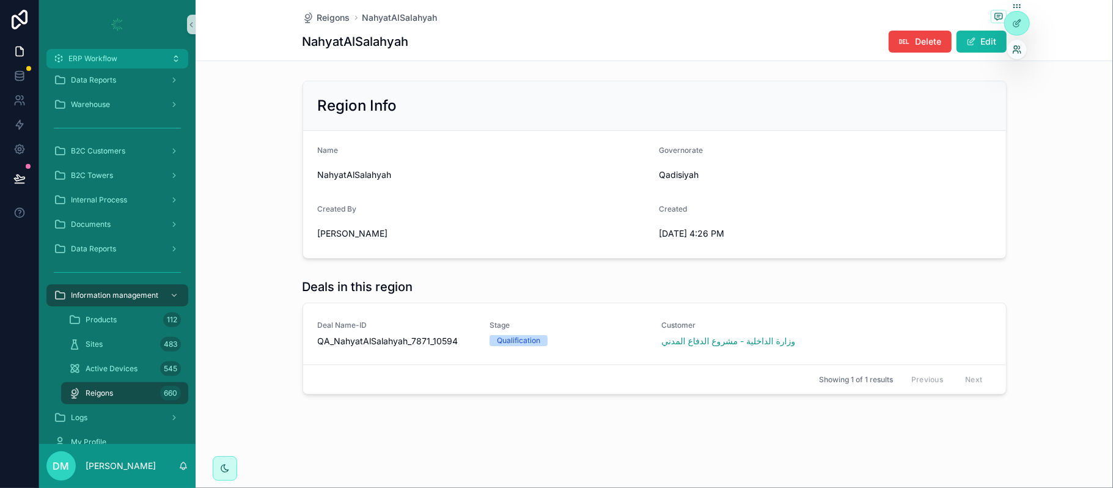
click at [1017, 47] on icon at bounding box center [1017, 50] width 10 height 10
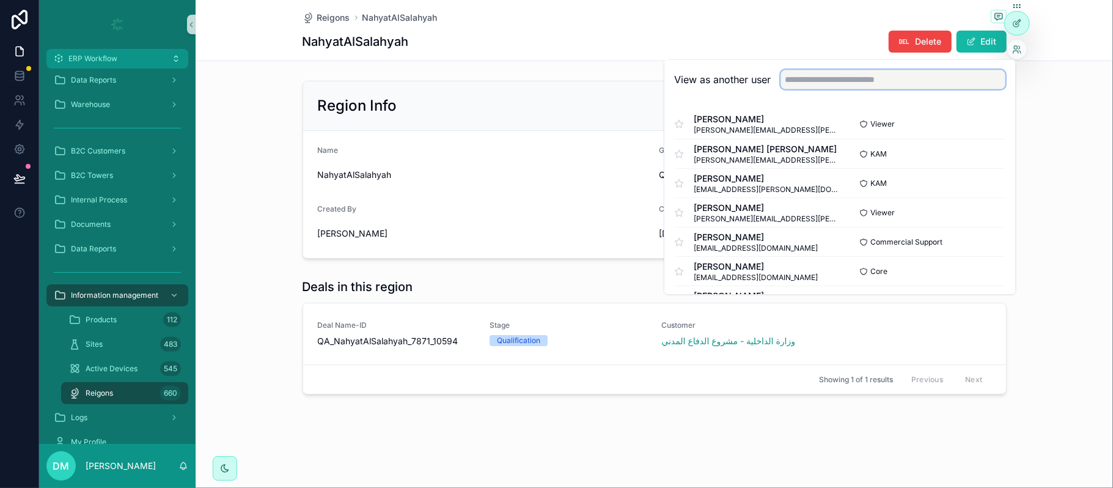
click at [938, 78] on input "text" at bounding box center [893, 80] width 225 height 20
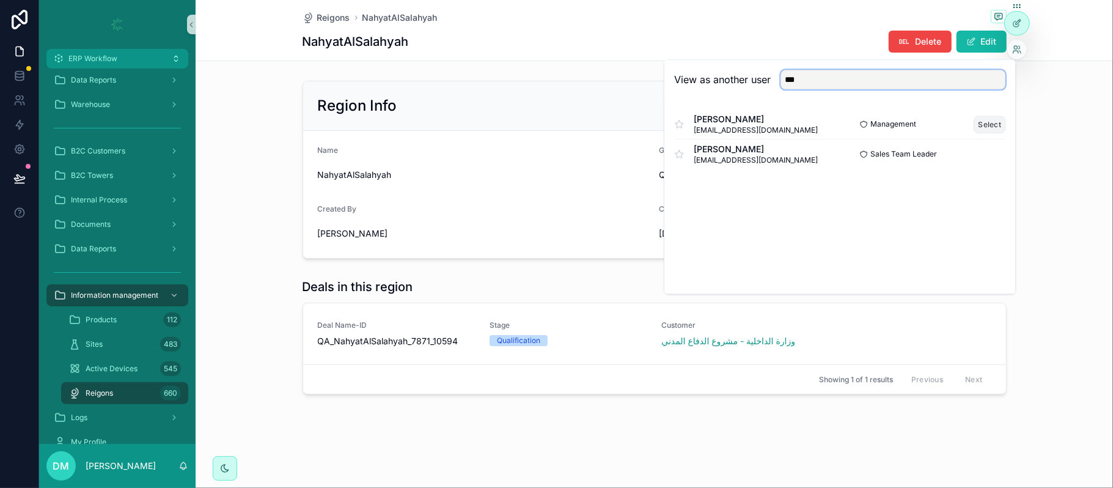
type input "***"
click at [992, 121] on button "Select" at bounding box center [990, 125] width 32 height 18
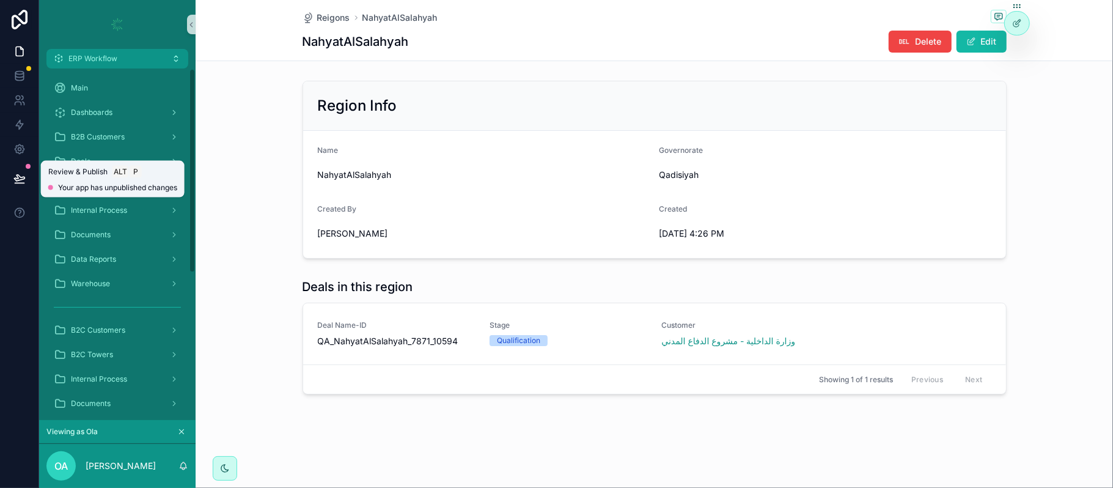
click at [13, 176] on icon at bounding box center [19, 178] width 12 height 12
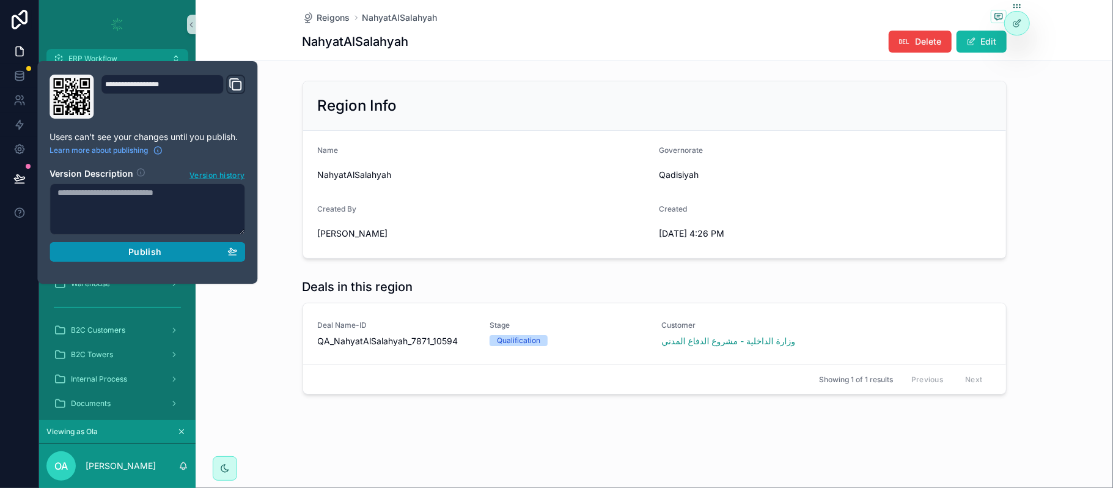
click at [210, 250] on div "Publish" at bounding box center [147, 251] width 180 height 11
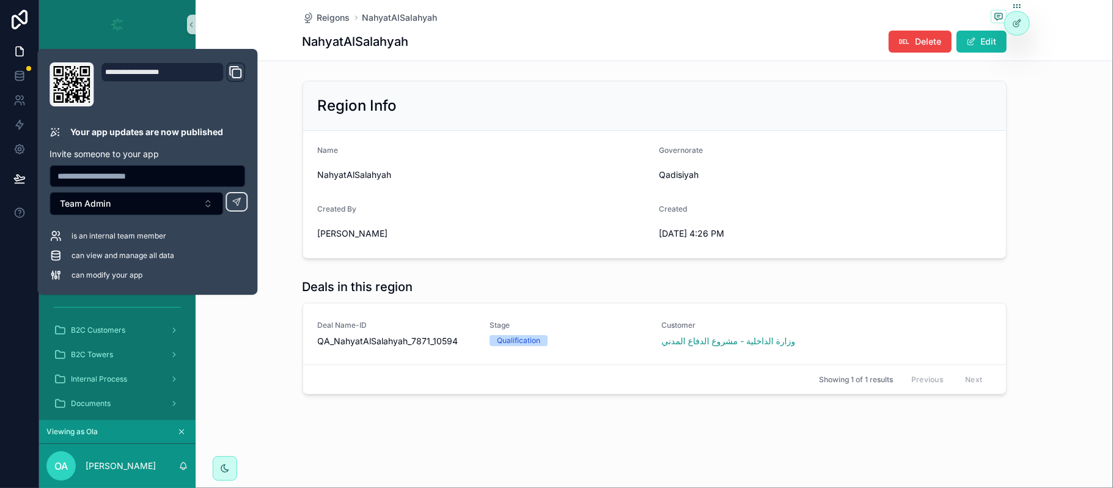
click at [284, 23] on div "Reigons NahyatAlSalahyah NahyatAlSalahyah Delete Edit" at bounding box center [655, 30] width 918 height 61
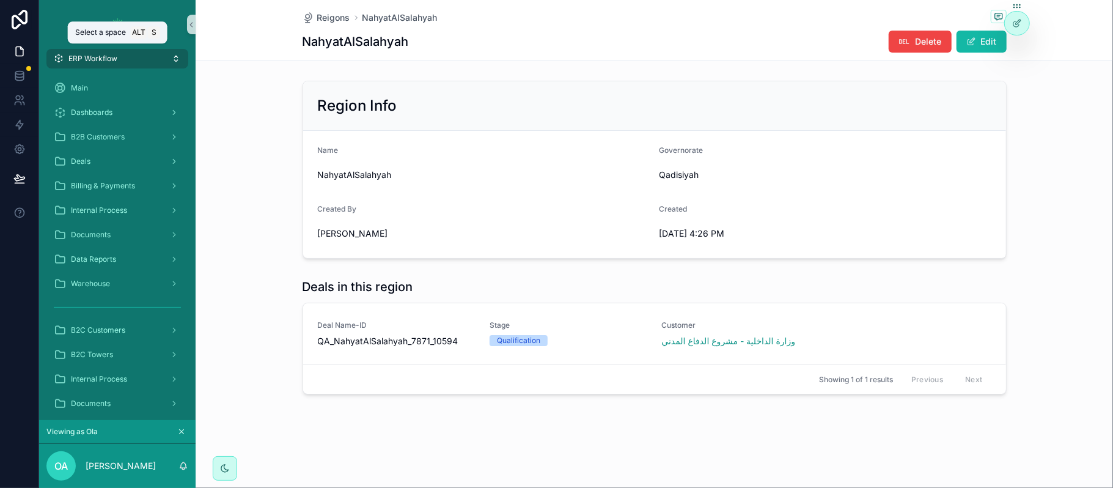
click at [157, 49] on button "ERP Workflow" at bounding box center [117, 59] width 142 height 20
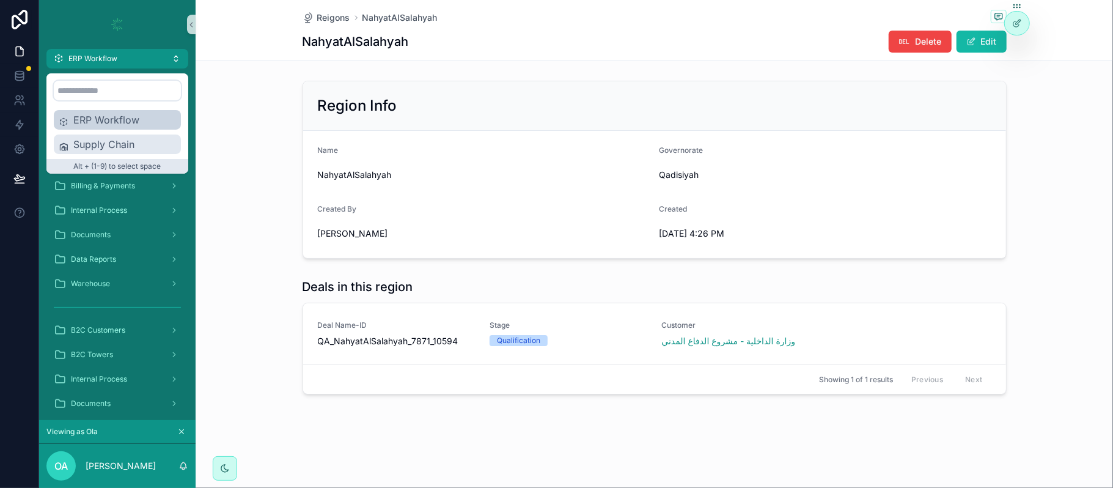
click at [120, 138] on span "Supply Chain" at bounding box center [124, 144] width 103 height 15
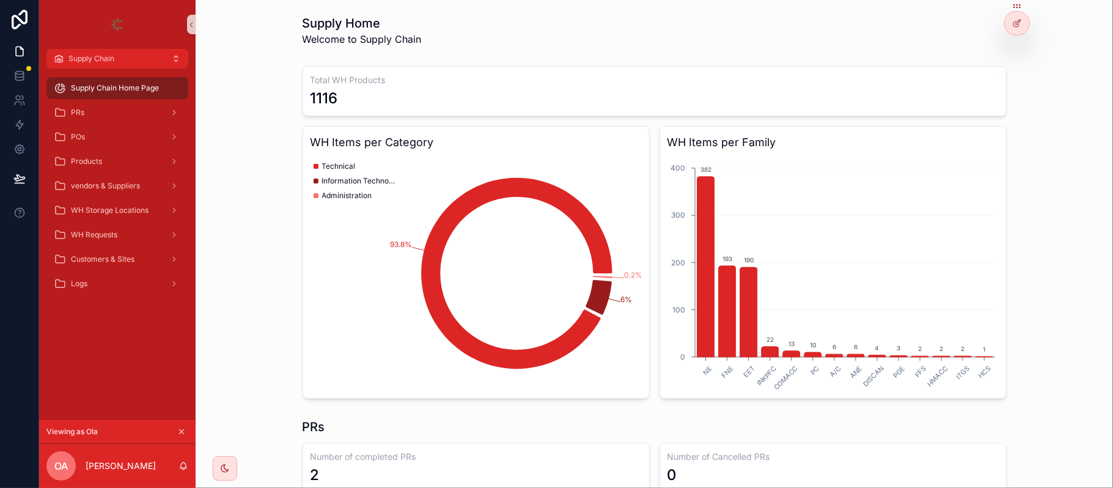
click at [180, 434] on icon "scrollable content" at bounding box center [181, 431] width 9 height 9
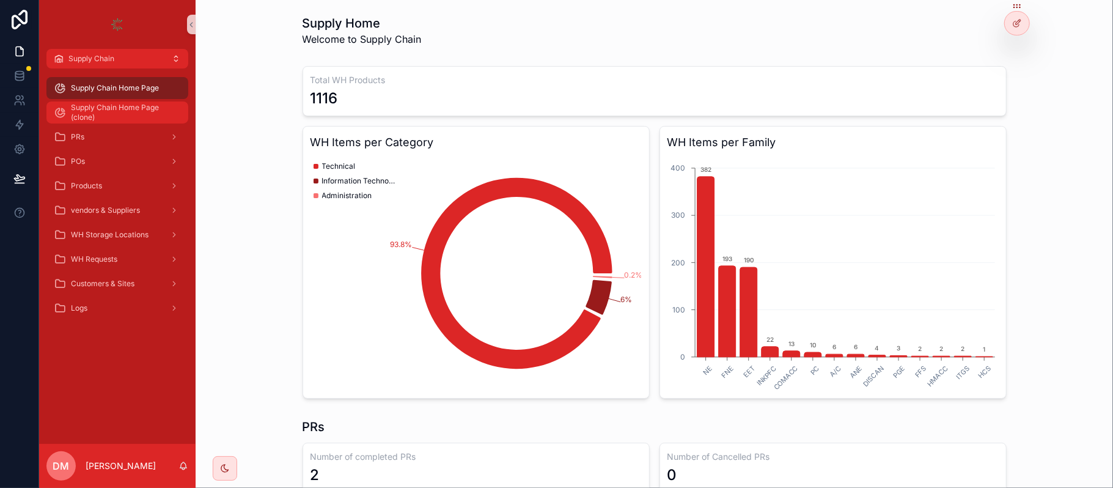
click at [131, 115] on span "Supply Chain Home Page (clone)" at bounding box center [123, 113] width 105 height 20
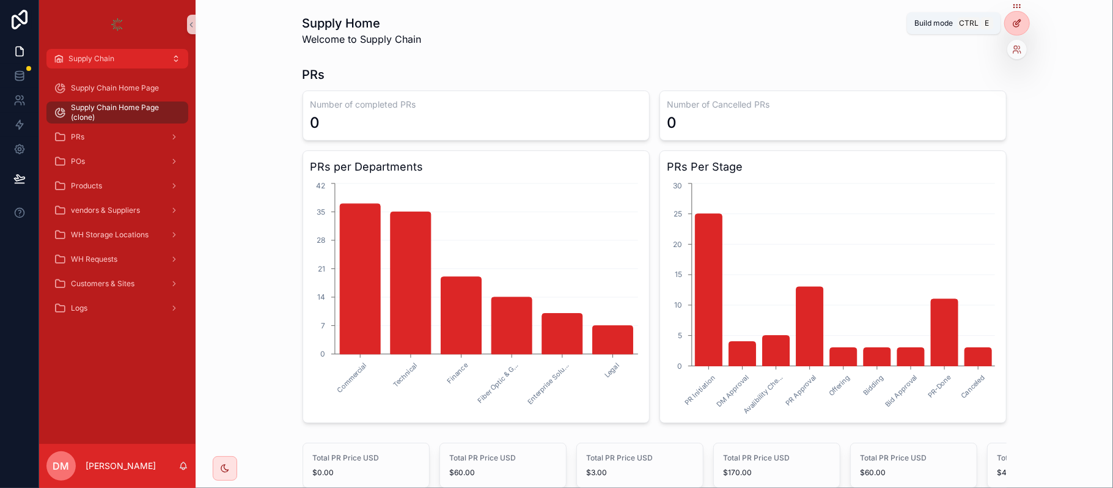
click at [1020, 21] on icon at bounding box center [1018, 22] width 5 height 5
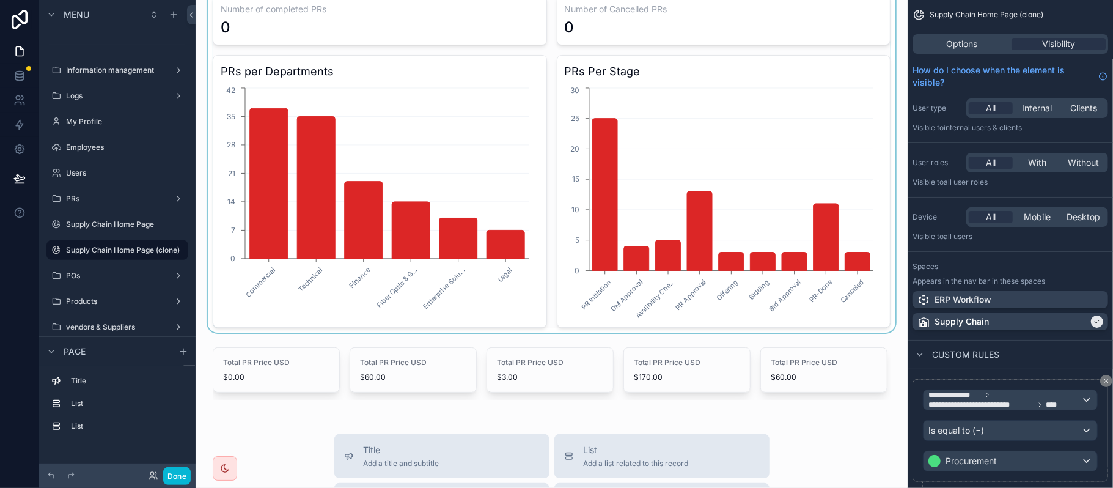
scroll to position [326, 0]
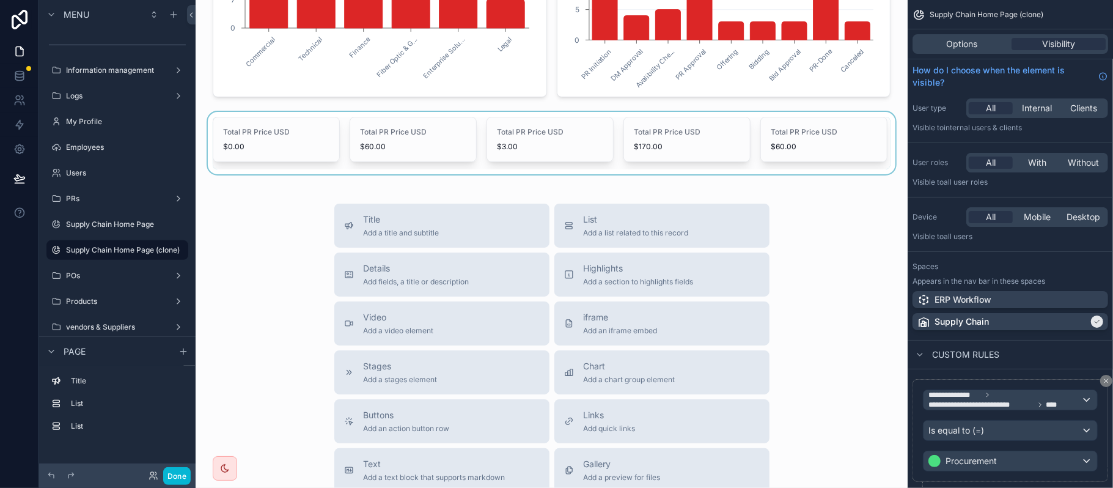
click at [561, 113] on div "scrollable content" at bounding box center [551, 143] width 693 height 62
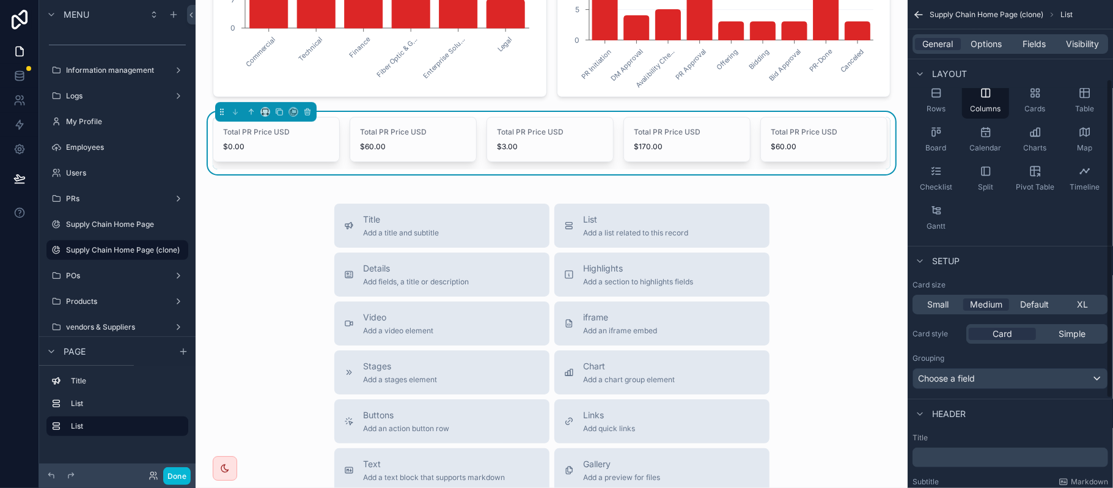
scroll to position [163, 0]
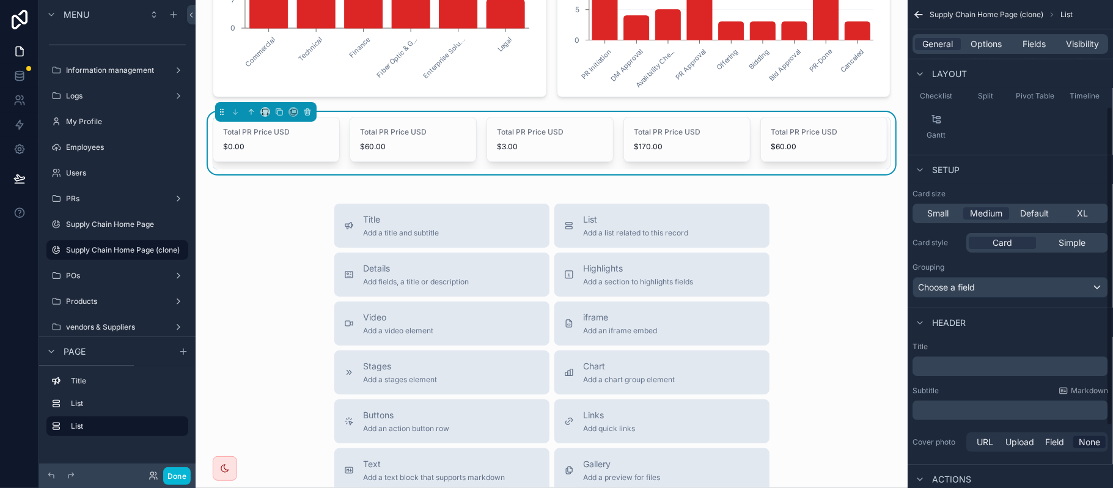
click at [1076, 250] on div "Card Simple" at bounding box center [1037, 243] width 142 height 20
click at [1075, 242] on span "Simple" at bounding box center [1072, 243] width 27 height 12
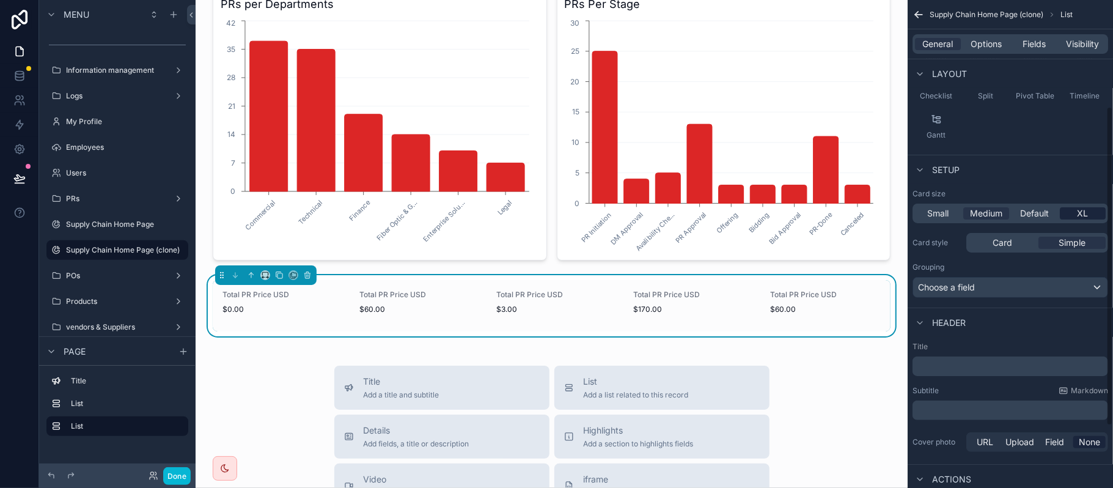
click at [1089, 218] on div "XL" at bounding box center [1083, 213] width 46 height 12
click at [998, 287] on div "Choose a field" at bounding box center [1010, 288] width 194 height 20
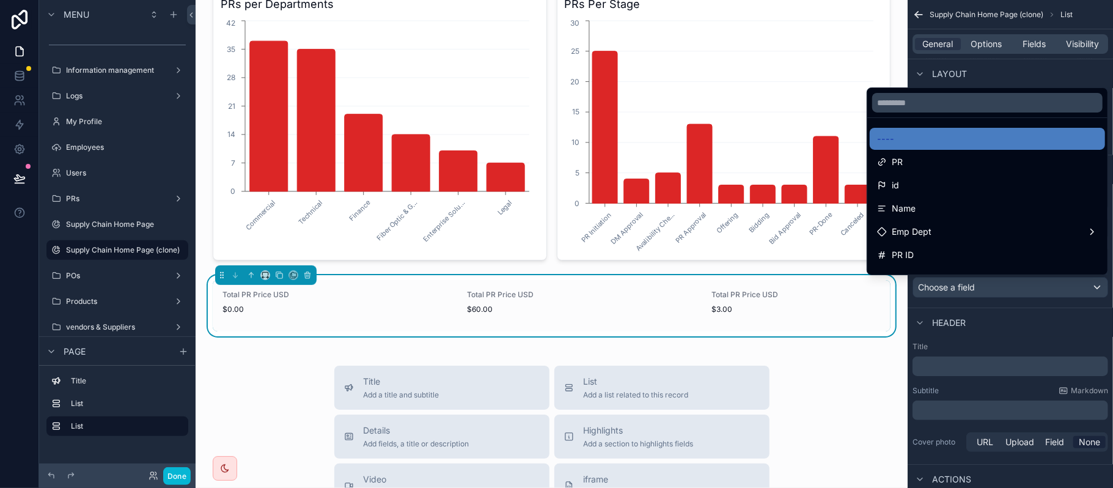
click at [993, 338] on div "scrollable content" at bounding box center [556, 244] width 1113 height 488
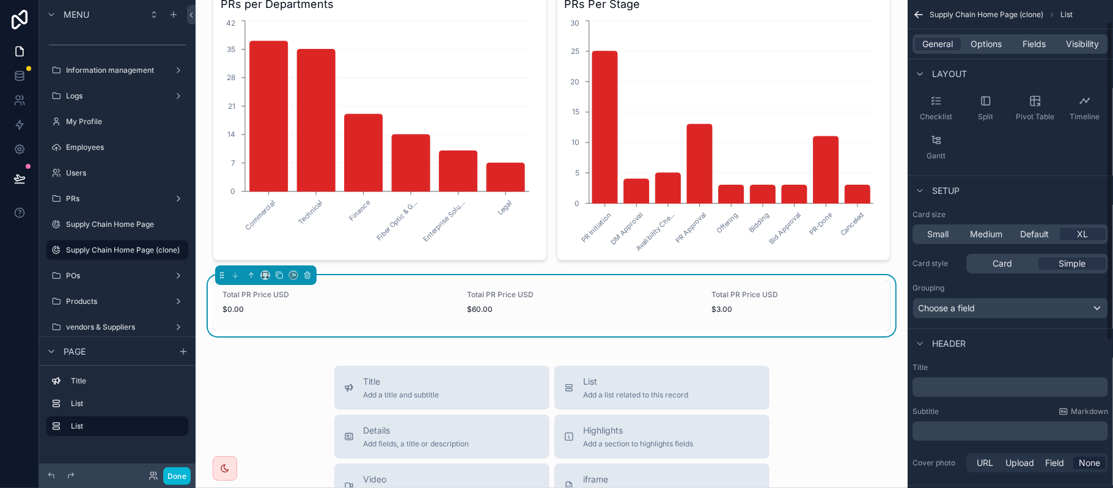
scroll to position [0, 0]
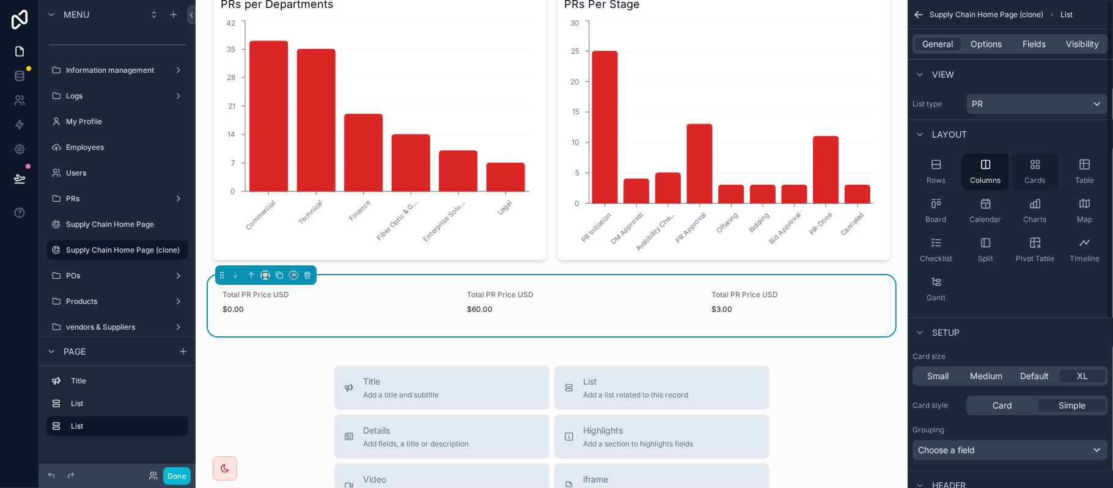
click at [1055, 164] on div "Cards" at bounding box center [1035, 171] width 47 height 37
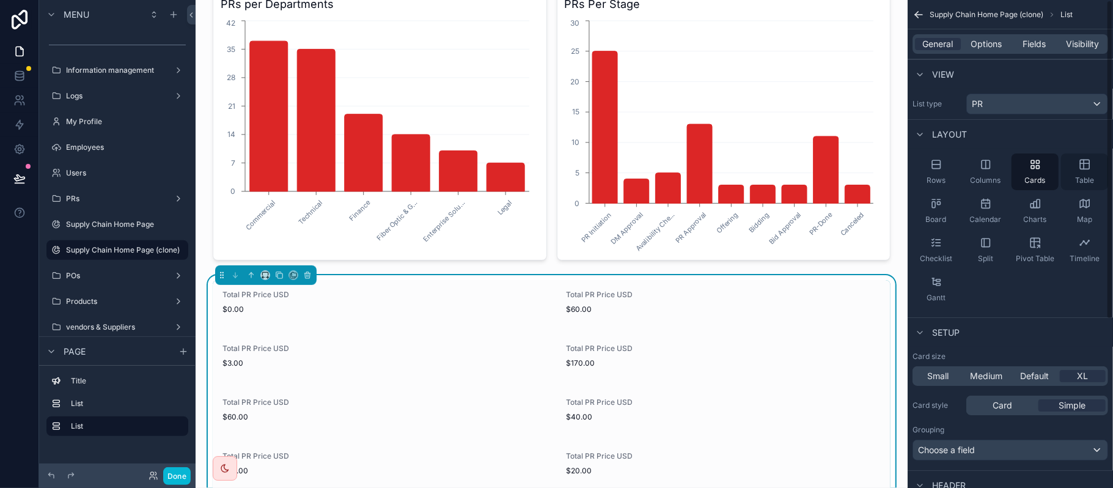
click at [1091, 175] on div "Table" at bounding box center [1084, 171] width 47 height 37
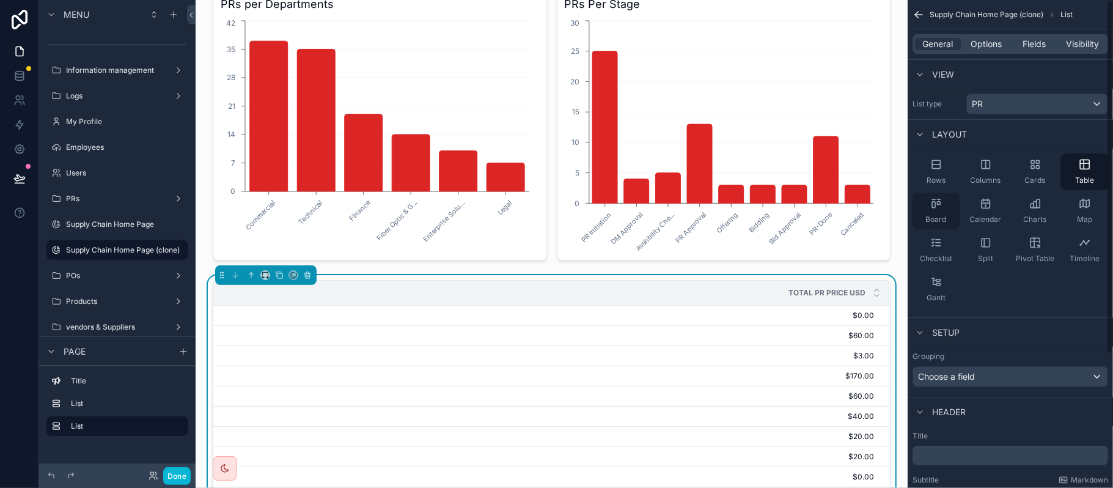
click at [932, 215] on span "Board" at bounding box center [936, 220] width 21 height 10
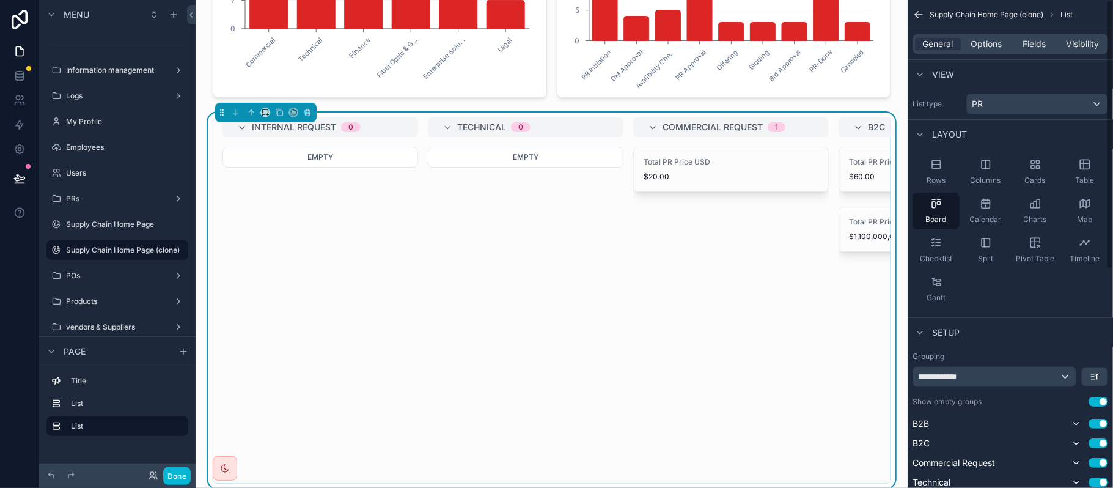
scroll to position [326, 0]
click at [1043, 171] on div "Cards" at bounding box center [1035, 171] width 47 height 37
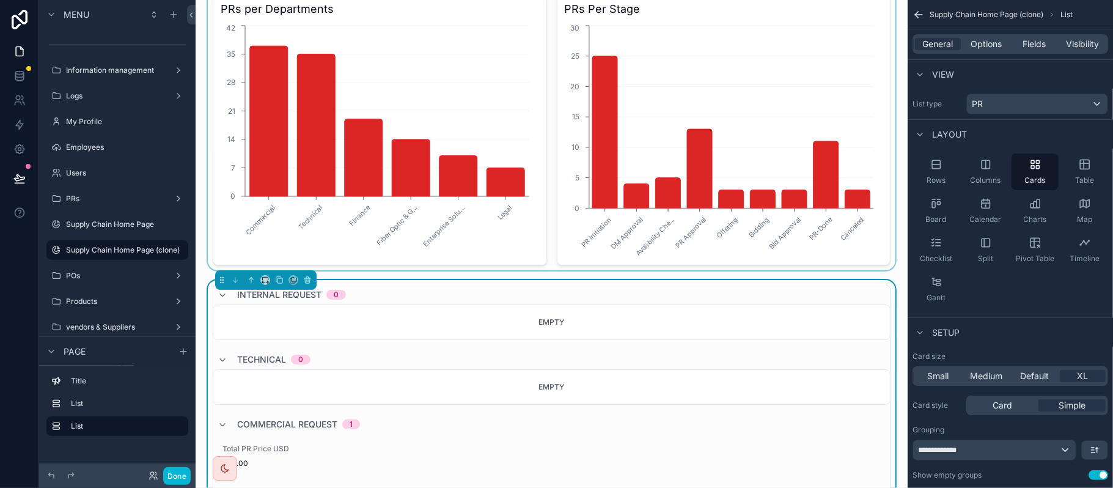
scroll to position [245, 0]
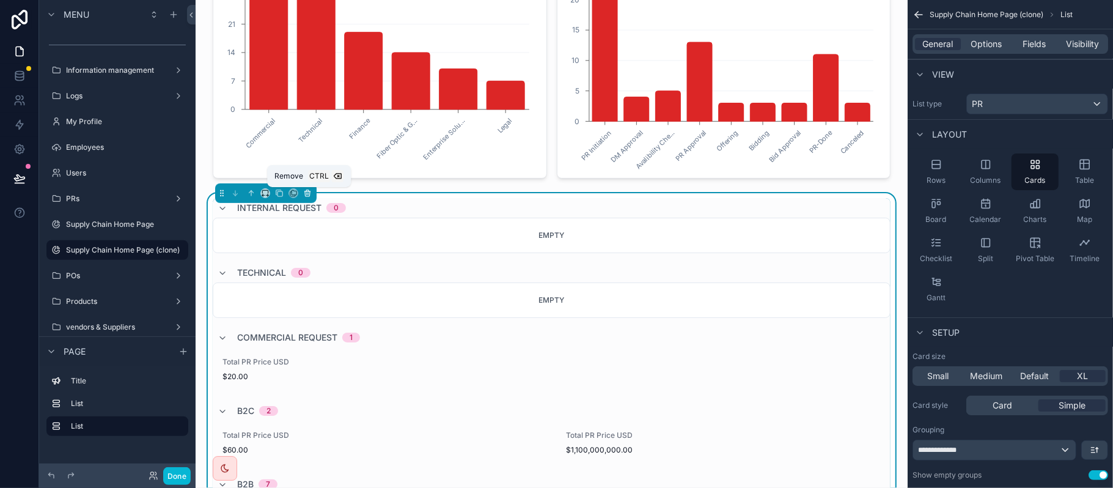
click at [307, 194] on icon "scrollable content" at bounding box center [307, 194] width 0 height 2
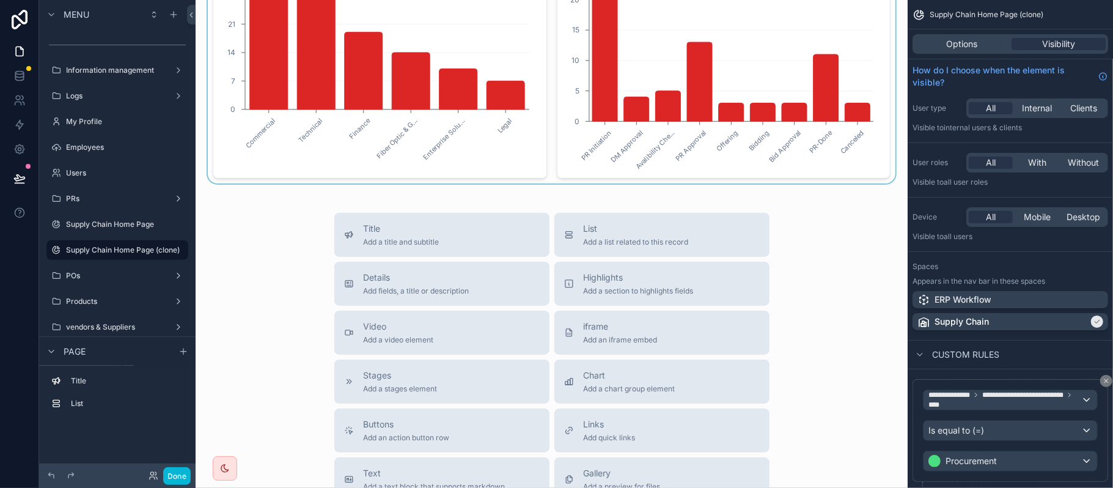
scroll to position [0, 0]
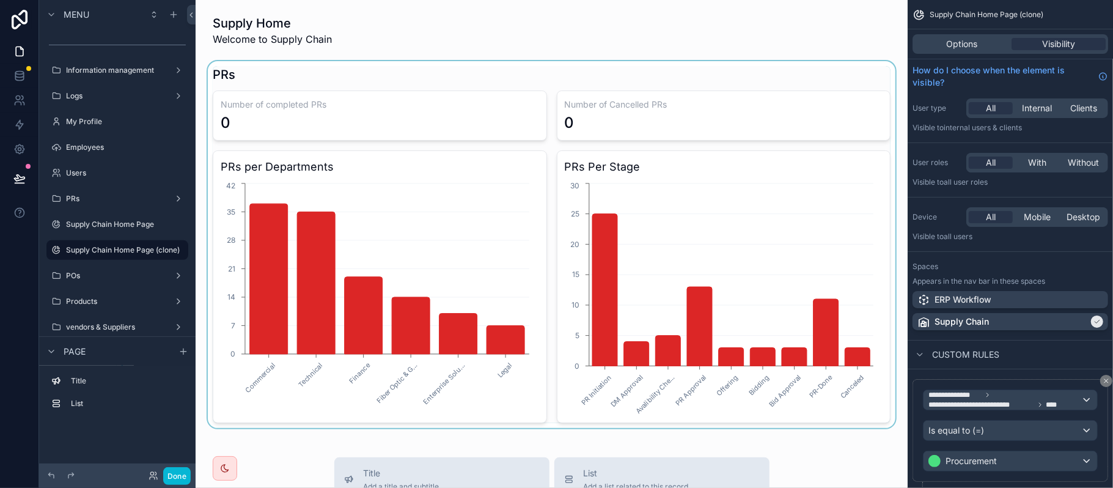
click at [401, 120] on div "scrollable content" at bounding box center [551, 244] width 693 height 367
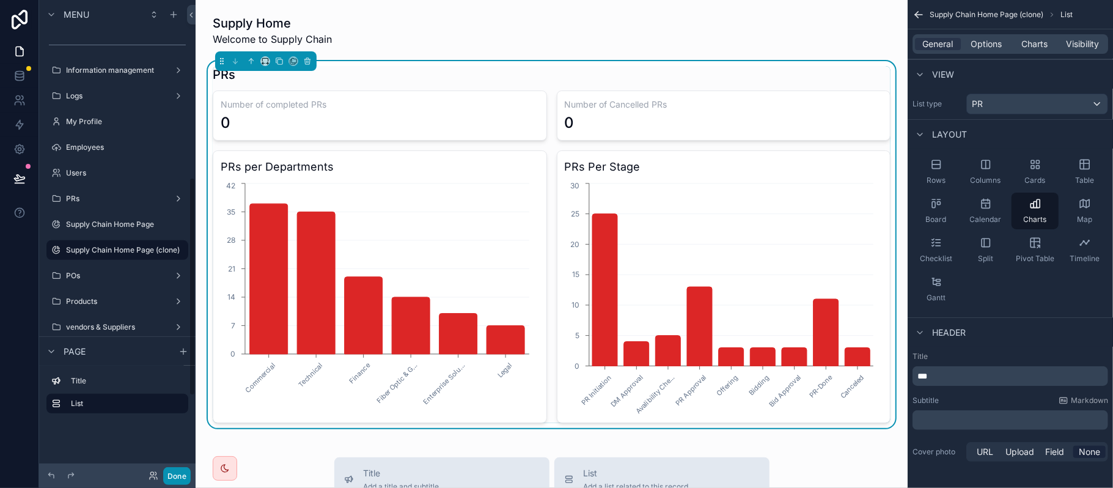
click at [179, 476] on button "Done" at bounding box center [177, 476] width 28 height 18
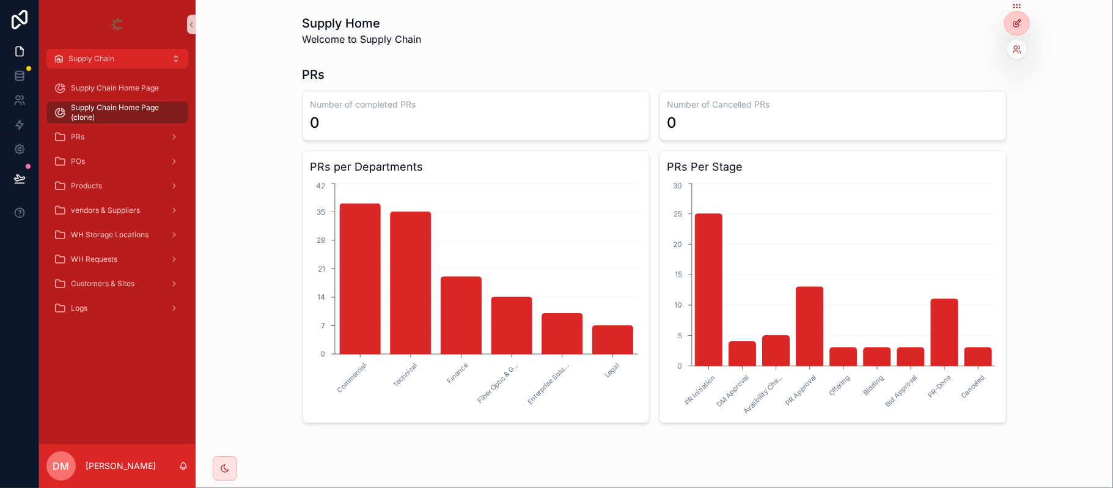
click at [1008, 30] on div at bounding box center [1017, 23] width 24 height 23
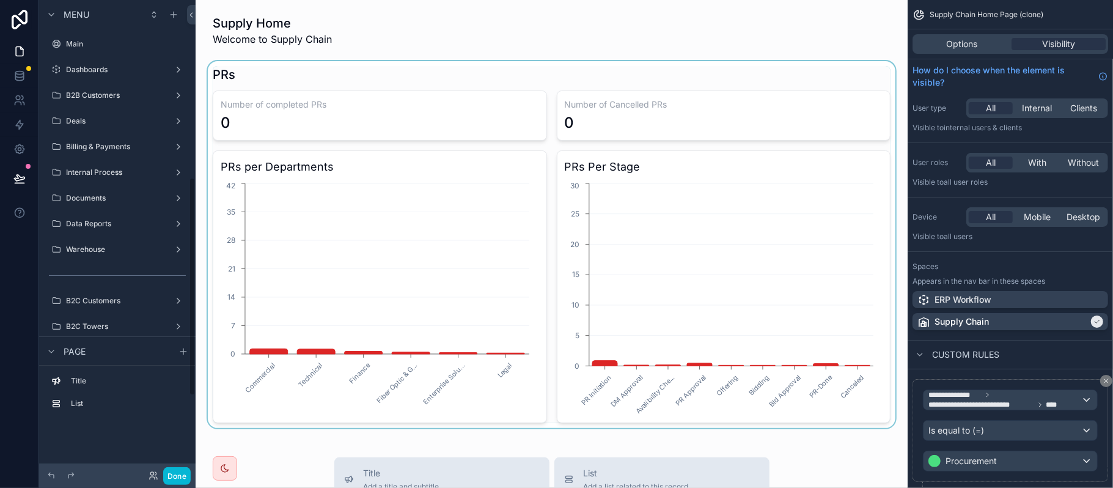
scroll to position [385, 0]
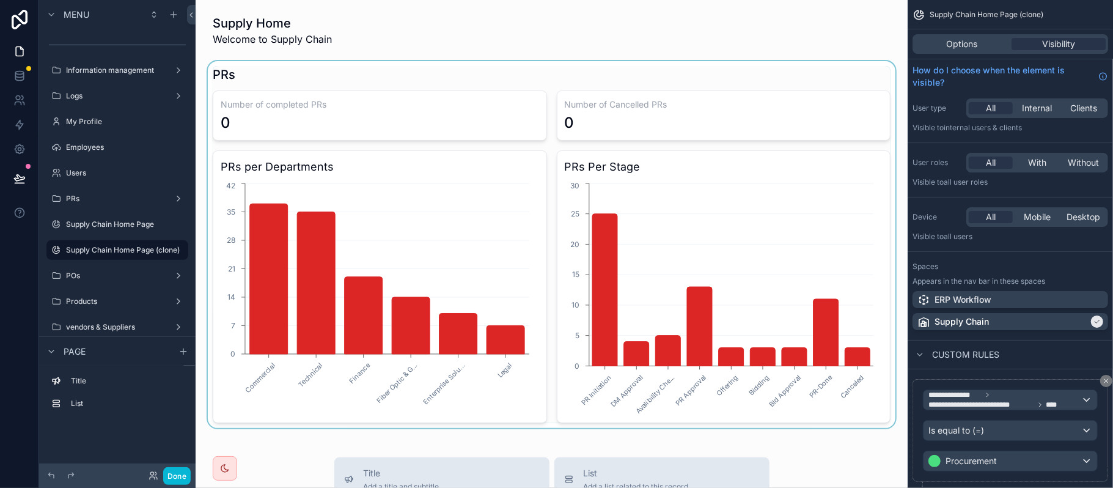
click at [413, 122] on div "scrollable content" at bounding box center [551, 244] width 693 height 367
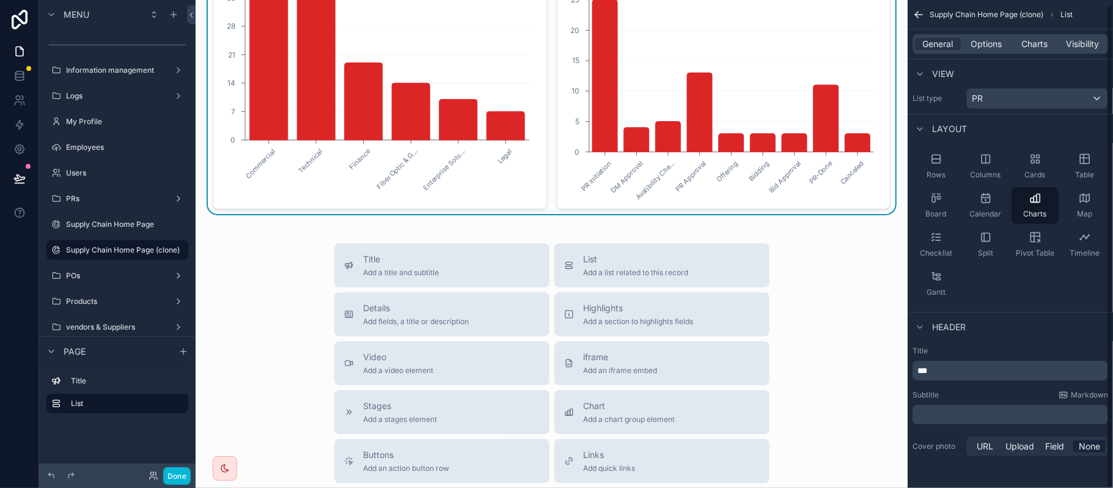
scroll to position [245, 0]
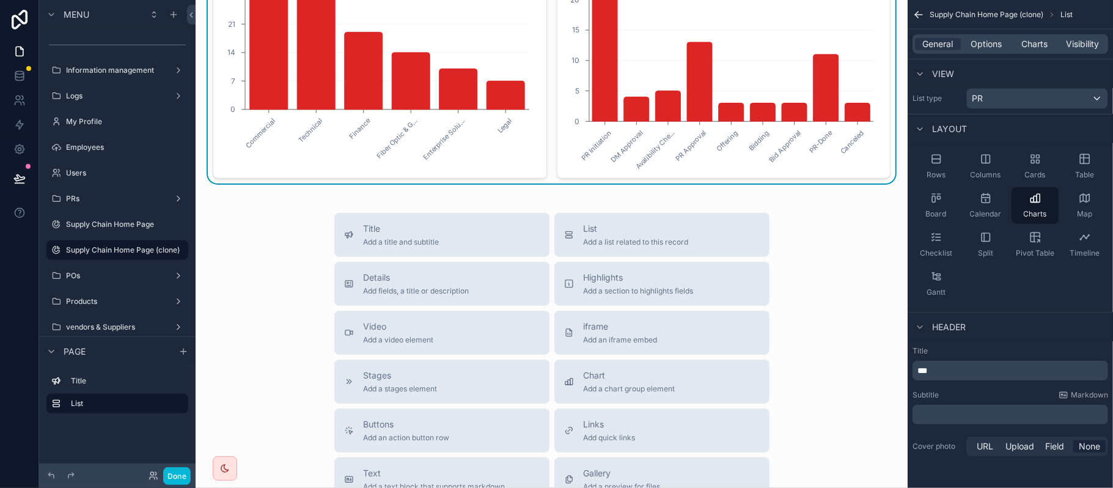
click at [543, 202] on div "Supply Home Welcome to Supply Chain PRs Number of completed PRs 0 Number of Can…" at bounding box center [552, 250] width 712 height 990
click at [795, 218] on div "Title Add a title and subtitle List Add a list related to this record Details A…" at bounding box center [551, 430] width 693 height 435
click at [638, 233] on span "List" at bounding box center [636, 229] width 105 height 12
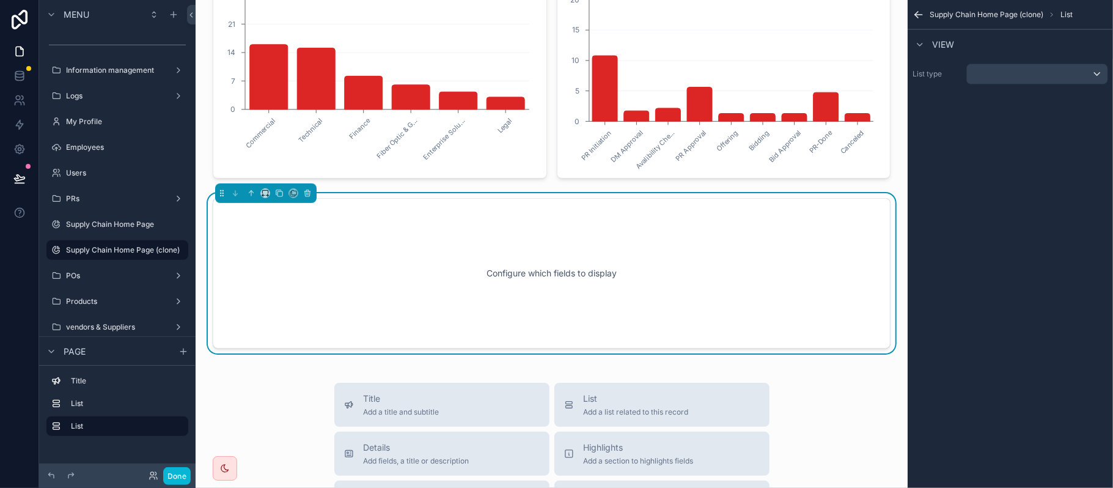
scroll to position [274, 0]
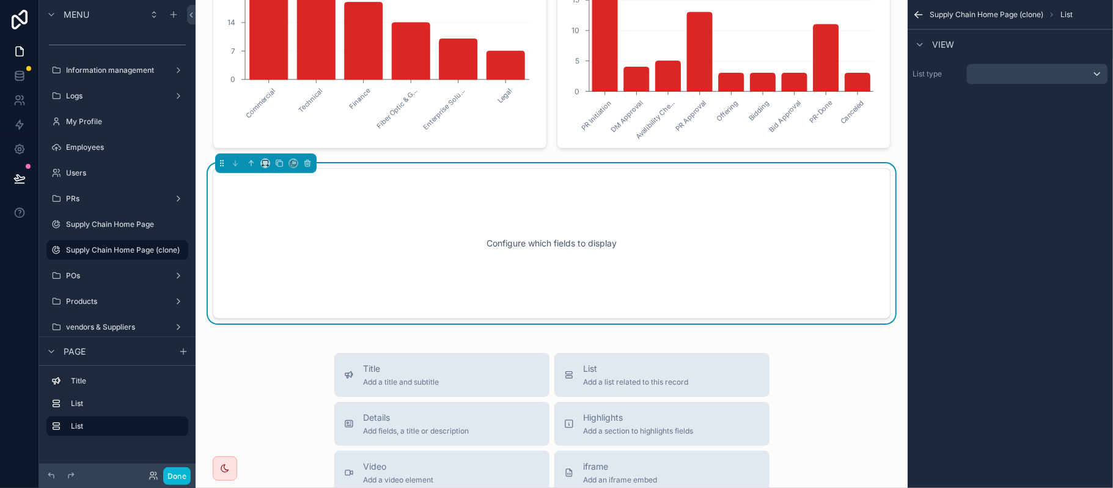
click at [1012, 84] on div "List type" at bounding box center [1010, 74] width 205 height 31
click at [1015, 72] on div "scrollable content" at bounding box center [1037, 74] width 141 height 20
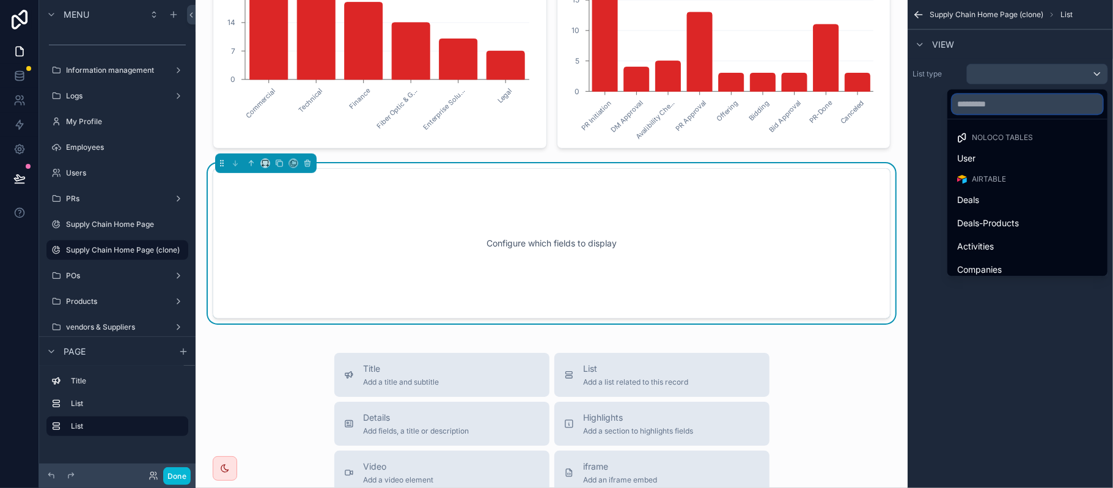
click at [1001, 108] on input "text" at bounding box center [1027, 104] width 150 height 20
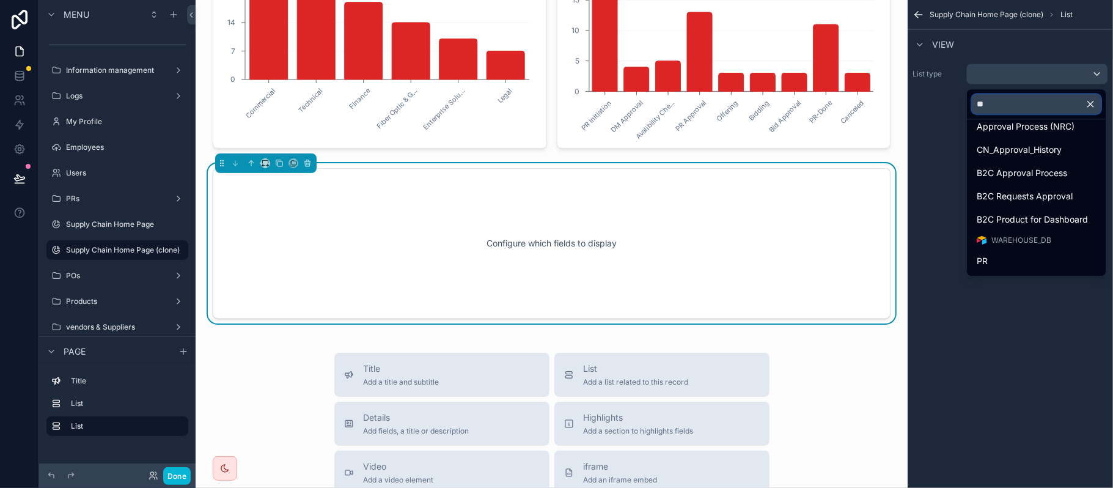
scroll to position [147, 0]
type input "**"
click at [1020, 257] on div "PR" at bounding box center [1036, 262] width 119 height 15
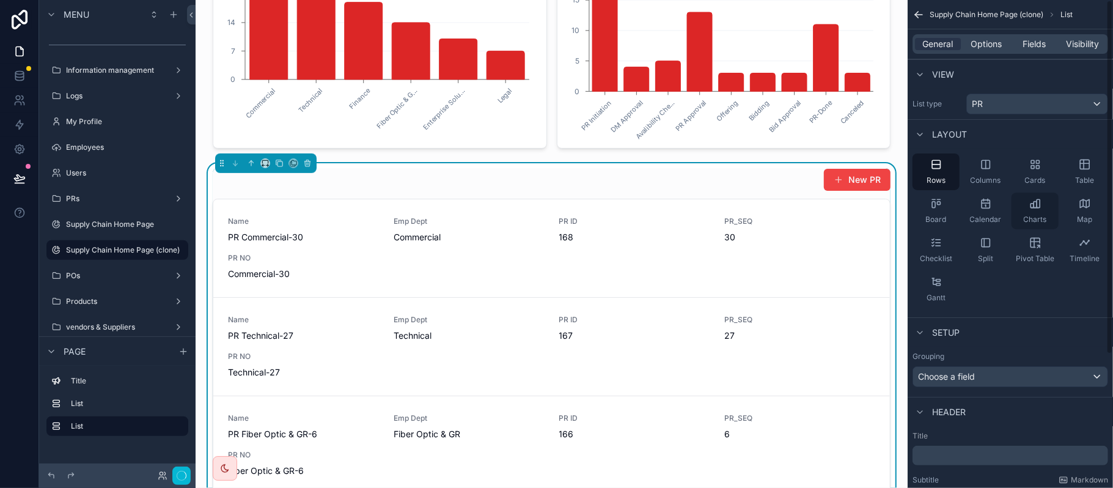
click at [1045, 196] on div "Charts" at bounding box center [1035, 211] width 47 height 37
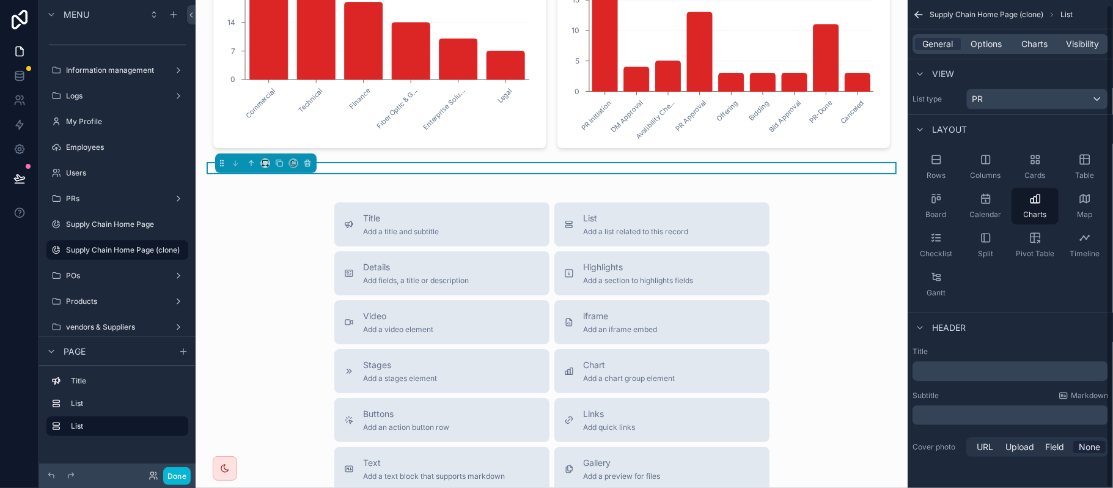
scroll to position [6, 0]
click at [996, 43] on span "Options" at bounding box center [986, 44] width 31 height 12
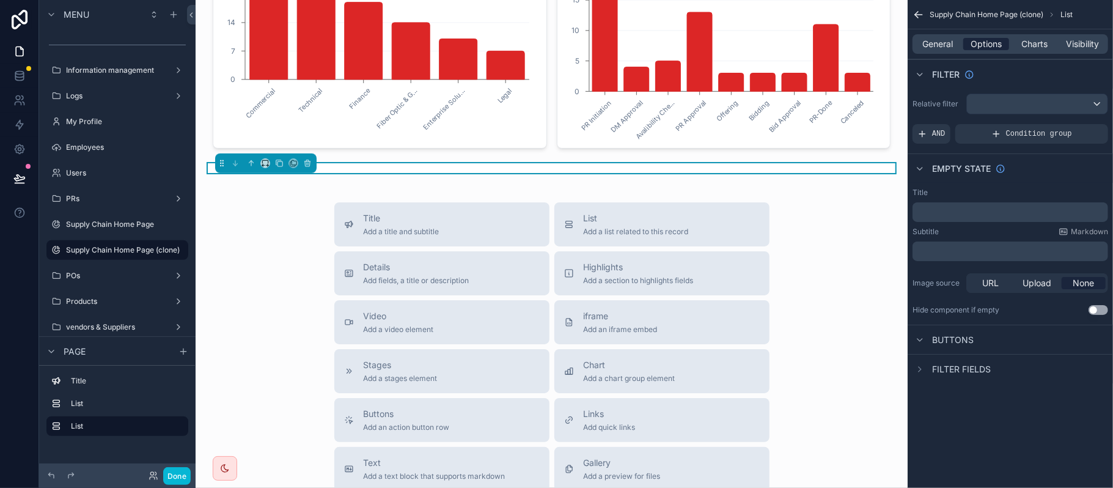
scroll to position [0, 0]
click at [1050, 43] on div "Charts" at bounding box center [1035, 44] width 46 height 12
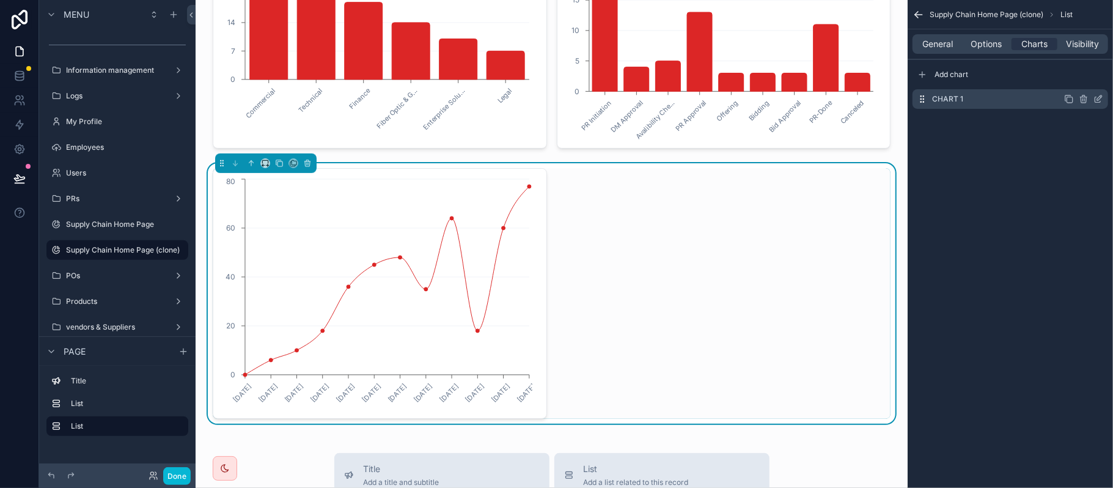
click at [1095, 98] on icon "scrollable content" at bounding box center [1098, 100] width 6 height 6
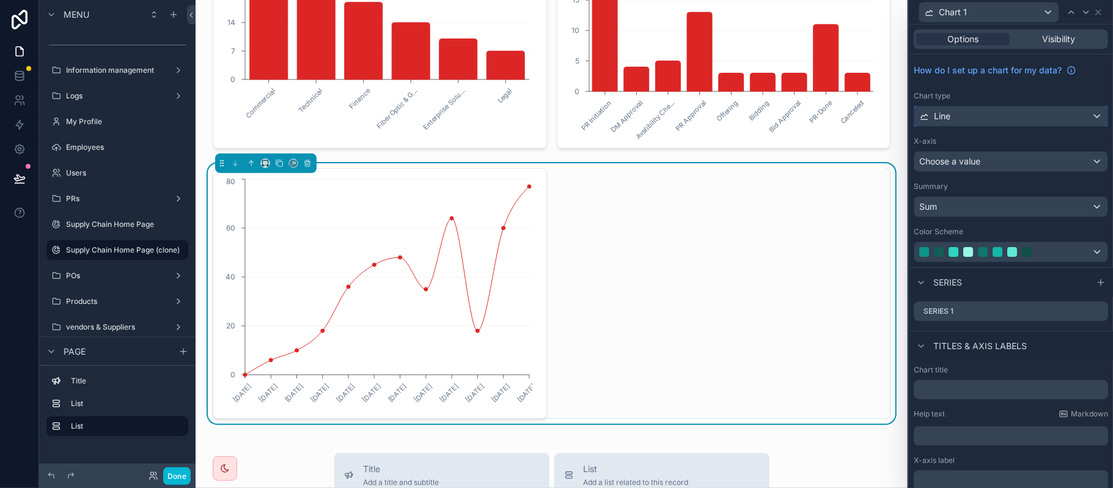
click at [998, 121] on div "Line" at bounding box center [1011, 116] width 193 height 20
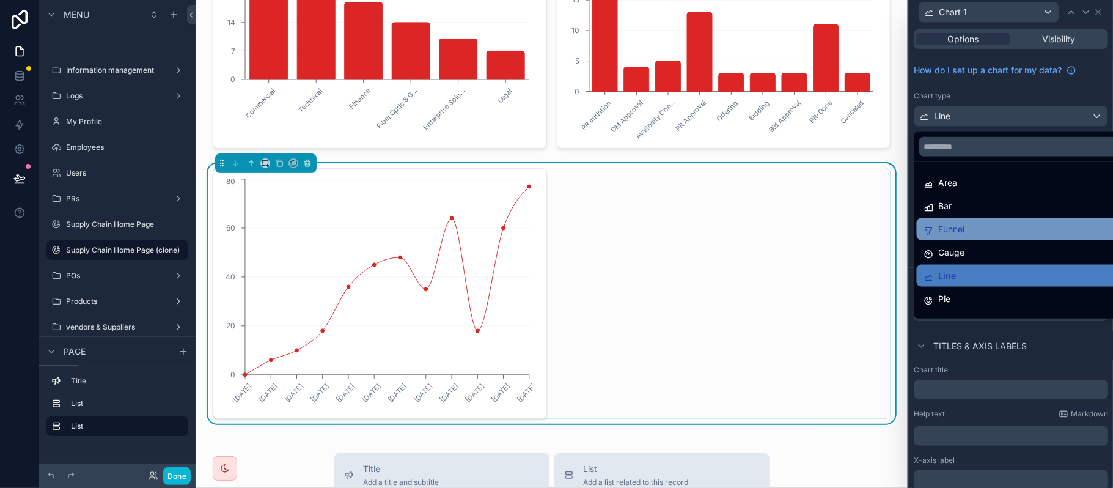
click at [984, 219] on div "Funnel" at bounding box center [1019, 229] width 204 height 22
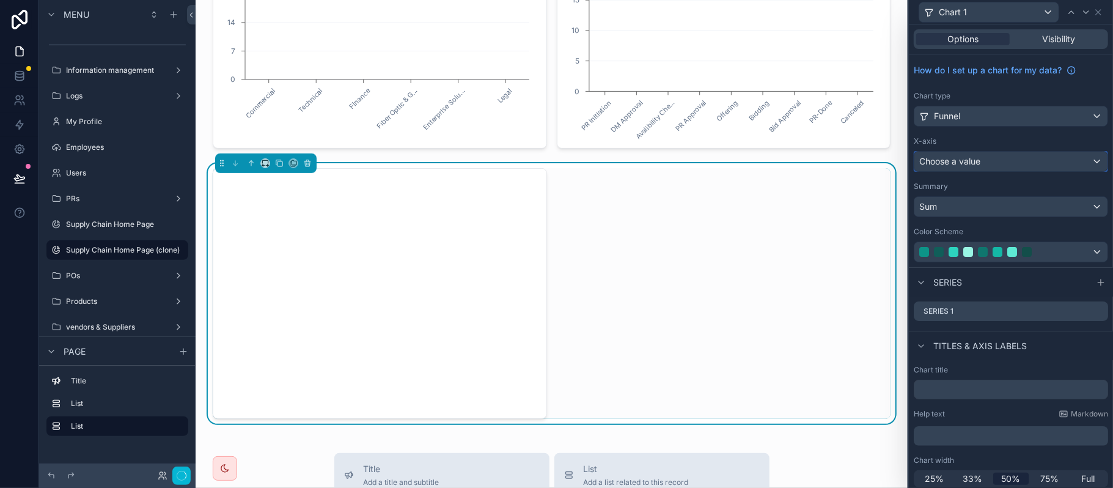
click at [1017, 169] on div "Choose a value" at bounding box center [1011, 162] width 193 height 20
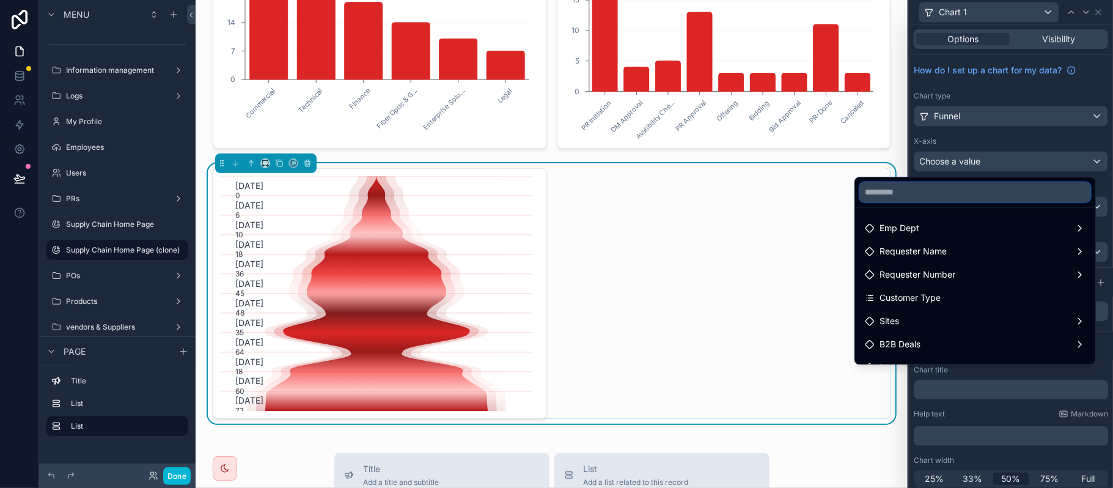
click at [911, 199] on input "text" at bounding box center [975, 192] width 230 height 20
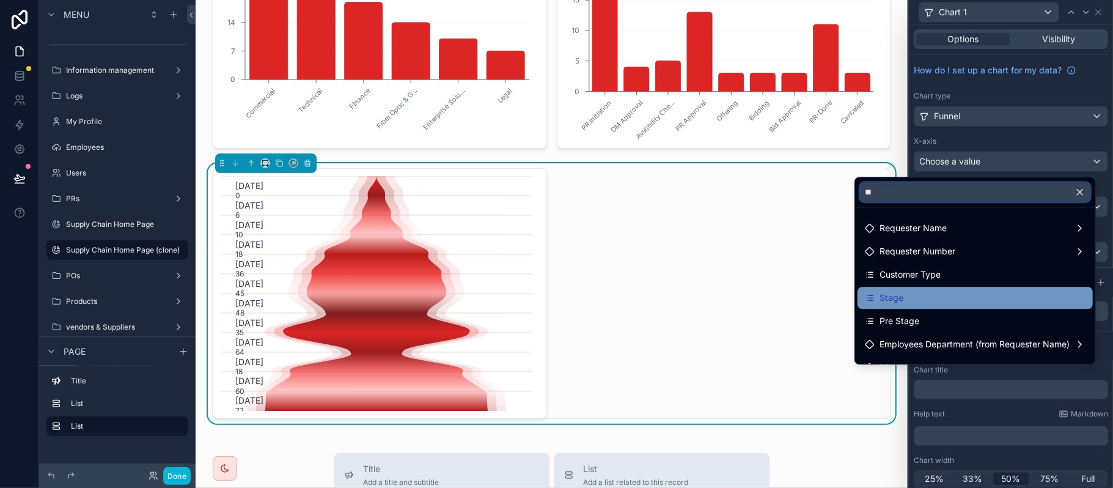
type input "**"
click at [894, 294] on div "Stage" at bounding box center [975, 297] width 221 height 15
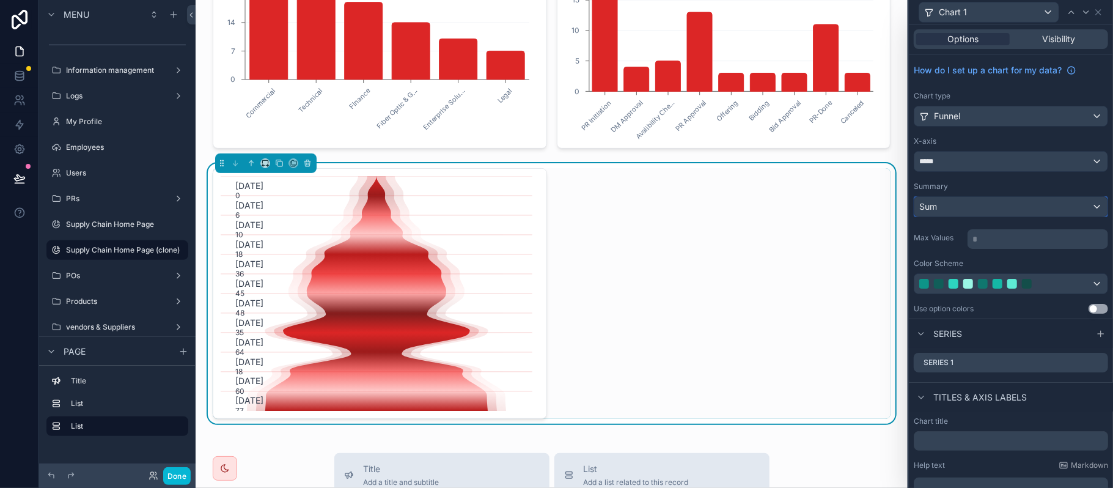
click at [998, 207] on div "Sum" at bounding box center [1011, 207] width 193 height 20
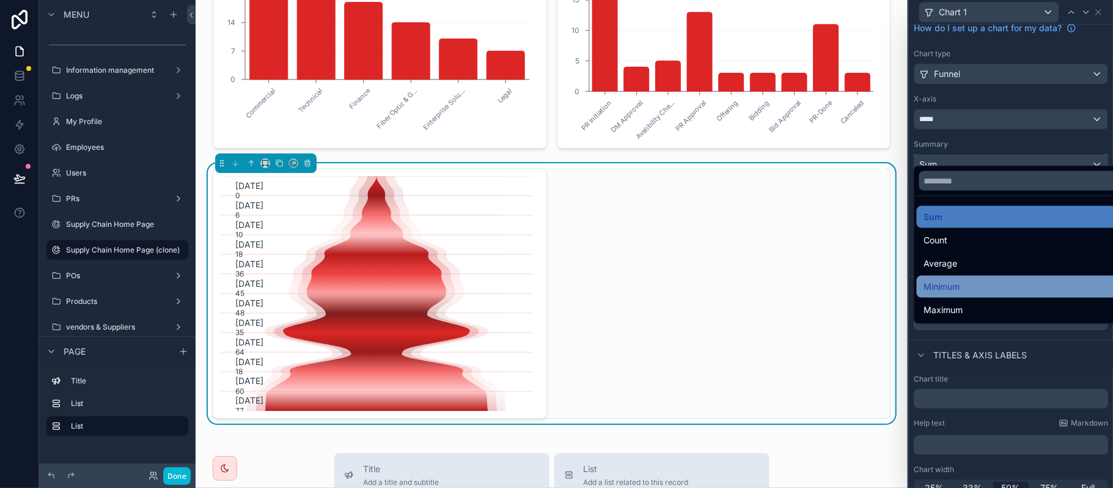
scroll to position [57, 0]
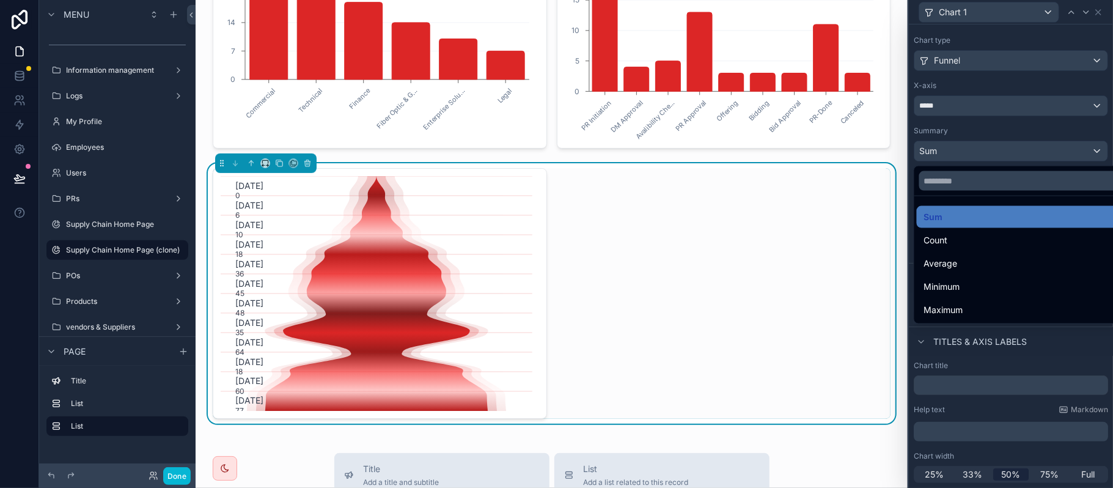
click at [988, 154] on div at bounding box center [1011, 244] width 204 height 488
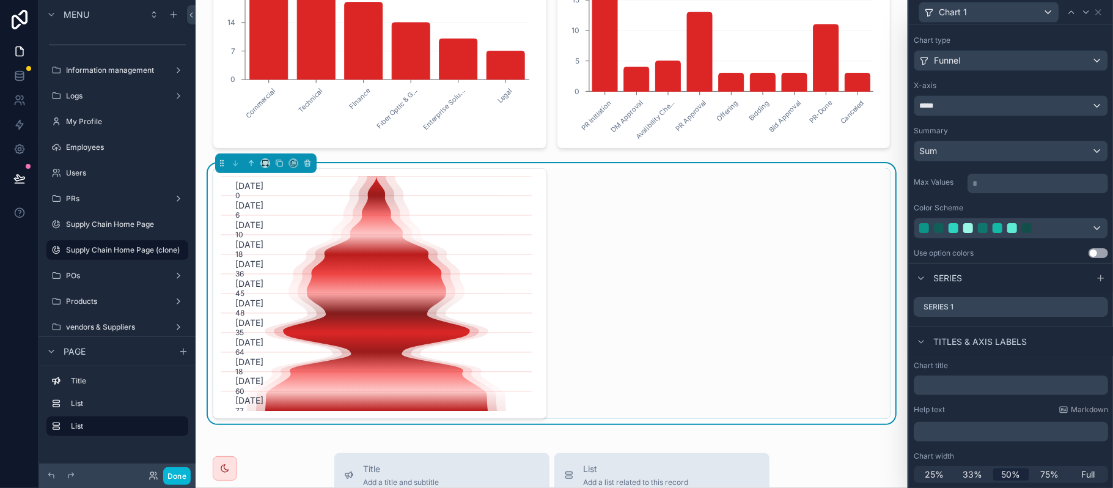
scroll to position [0, 0]
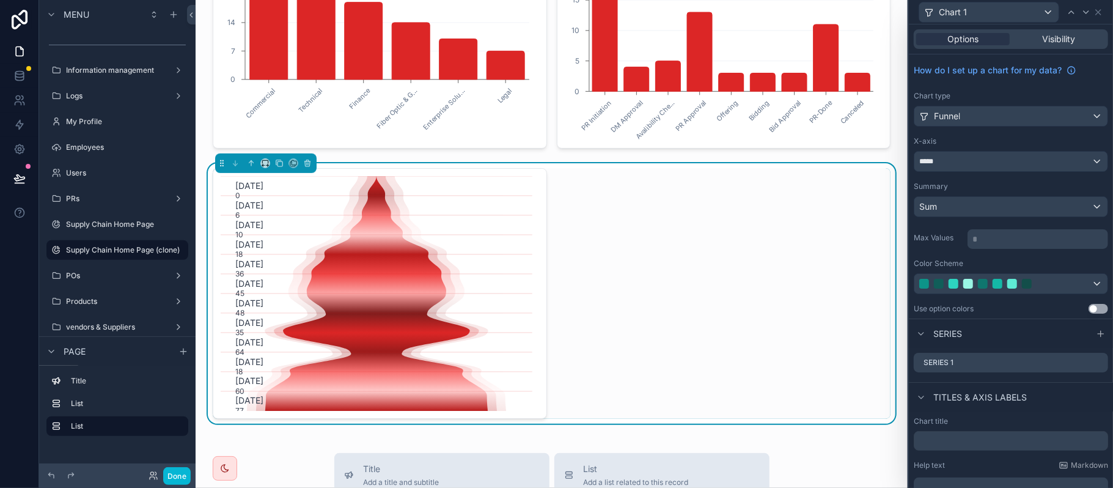
click at [1038, 240] on p "* ﻿" at bounding box center [1039, 239] width 133 height 12
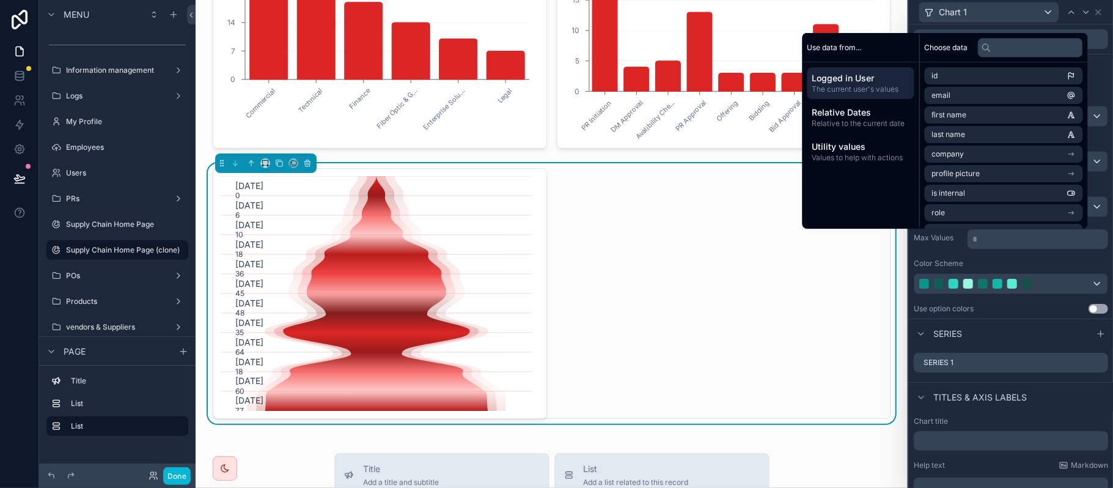
click at [1039, 323] on div "Series" at bounding box center [1011, 332] width 204 height 29
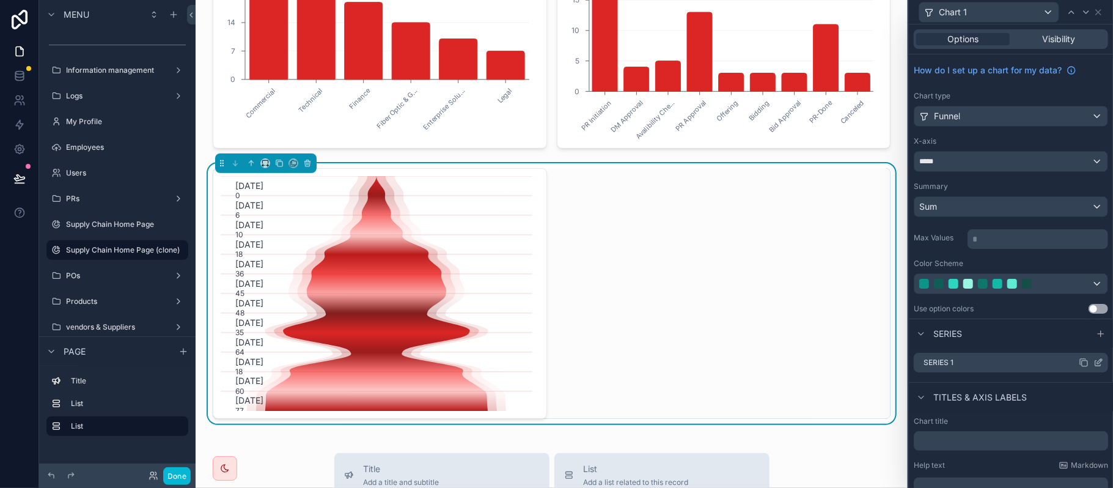
click at [1097, 362] on icon at bounding box center [1099, 361] width 5 height 5
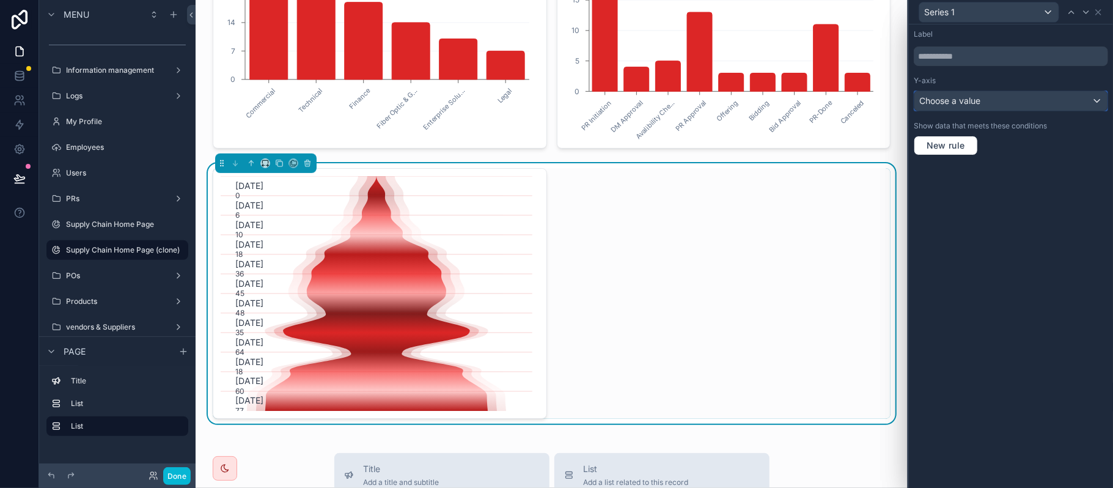
click at [978, 101] on span "Choose a value" at bounding box center [949, 100] width 61 height 10
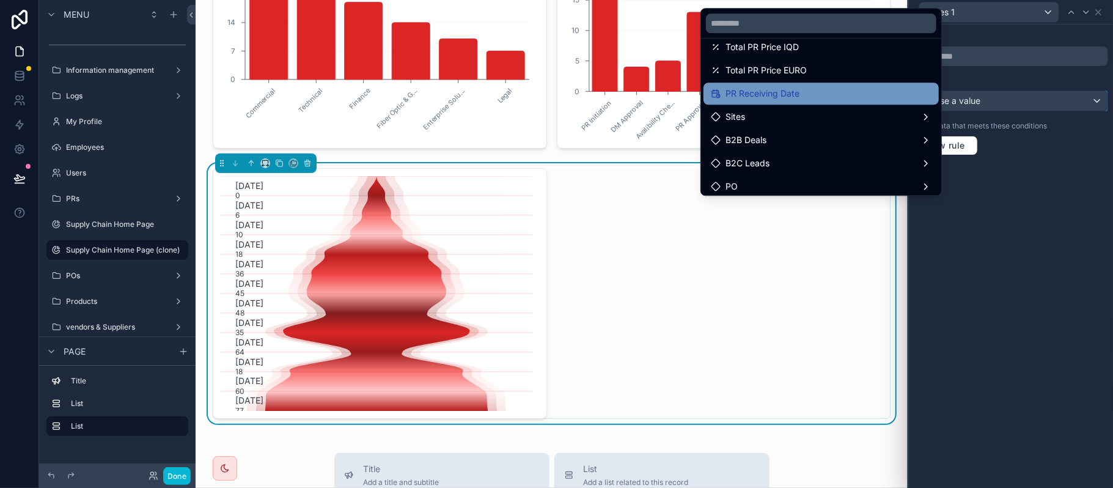
scroll to position [163, 0]
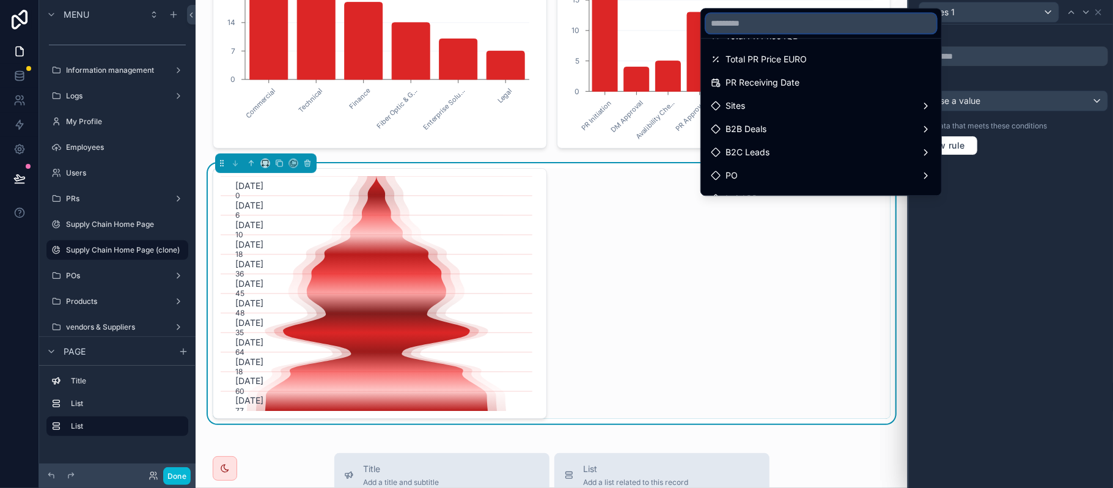
click at [793, 23] on input "text" at bounding box center [821, 23] width 230 height 20
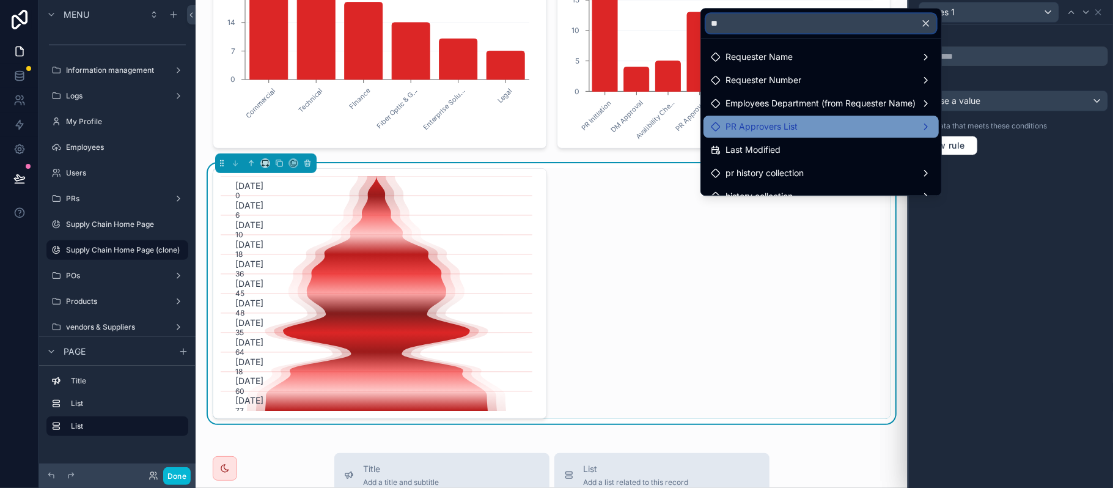
scroll to position [0, 0]
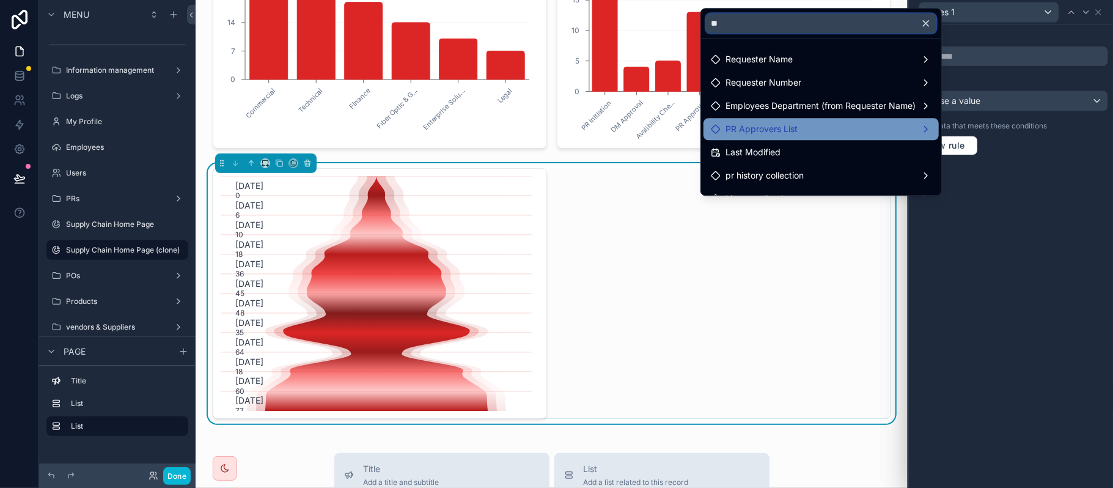
type input "*"
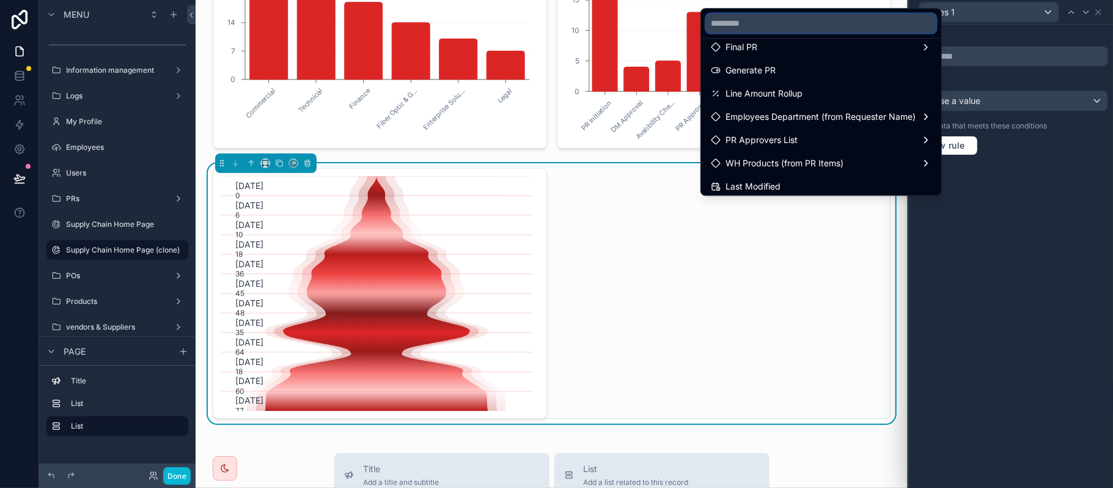
scroll to position [260, 0]
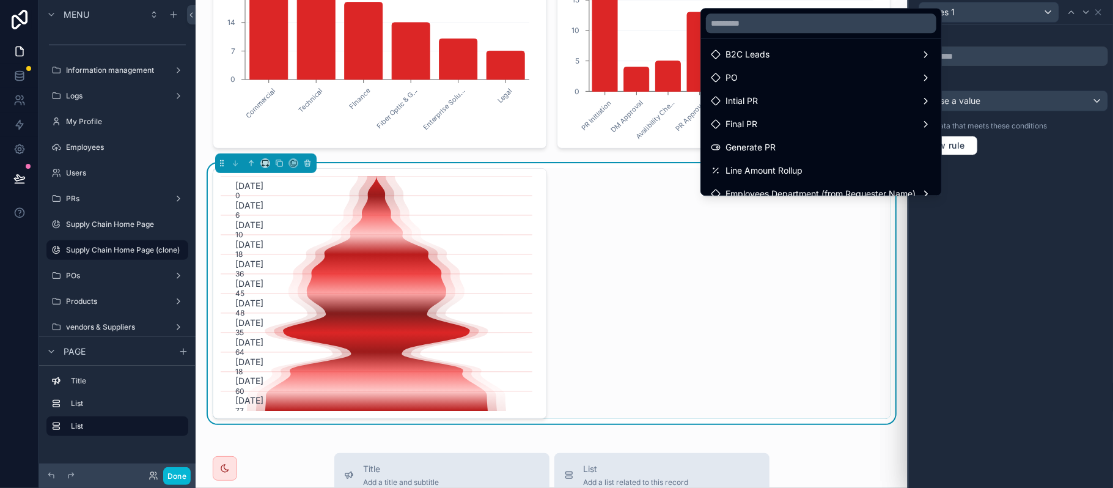
click at [1007, 32] on div at bounding box center [1011, 244] width 204 height 488
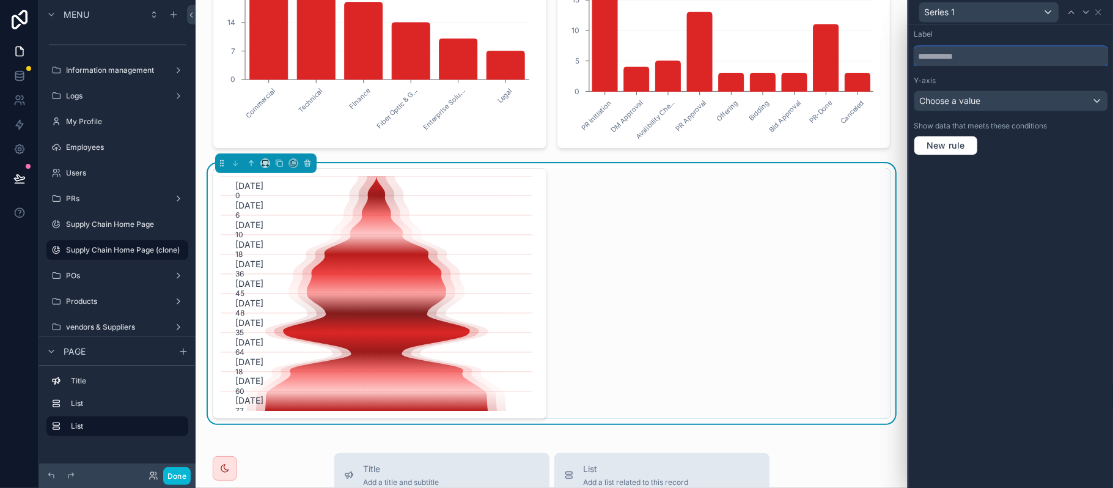
click at [1064, 55] on input "text" at bounding box center [1011, 56] width 194 height 20
click at [1104, 13] on div "Series 1" at bounding box center [1011, 12] width 194 height 24
click at [1097, 12] on icon at bounding box center [1099, 12] width 10 height 10
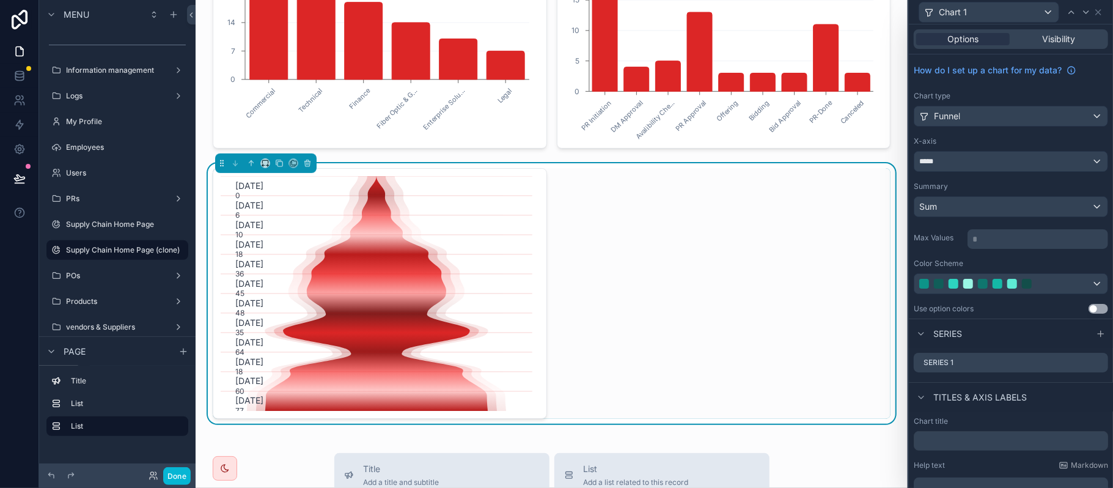
scroll to position [57, 0]
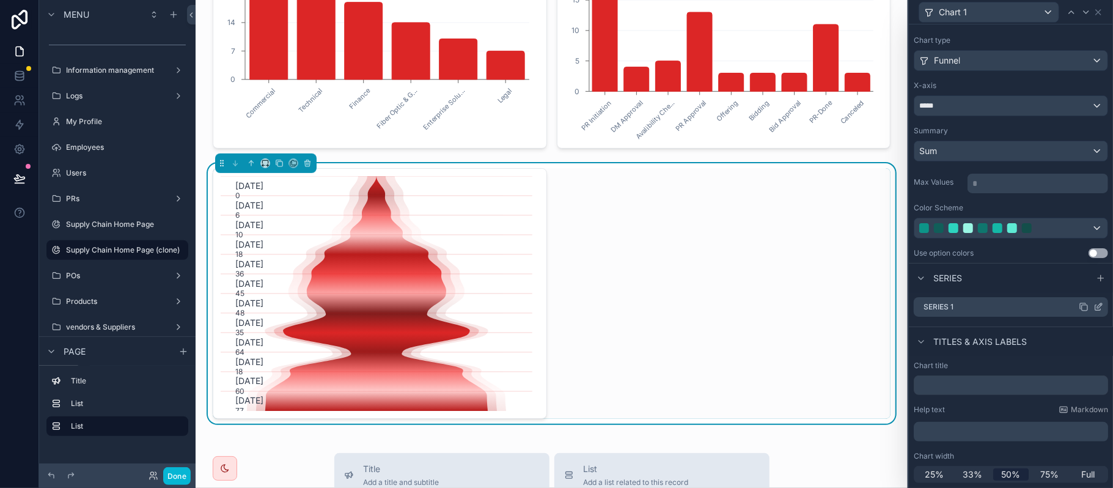
click at [1095, 306] on icon at bounding box center [1098, 308] width 6 height 6
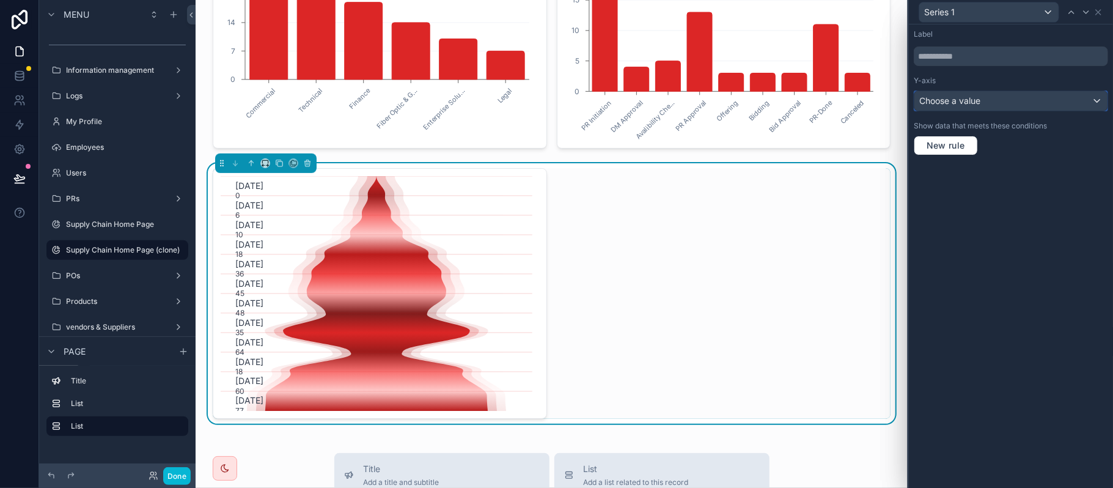
click at [1014, 100] on div "Choose a value" at bounding box center [1011, 101] width 193 height 20
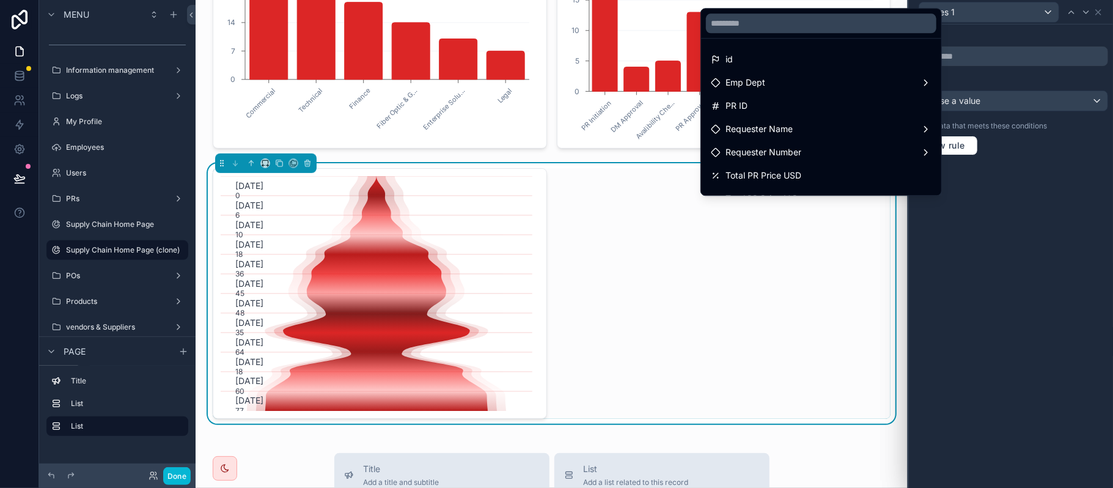
click at [1113, 177] on div at bounding box center [1011, 244] width 204 height 488
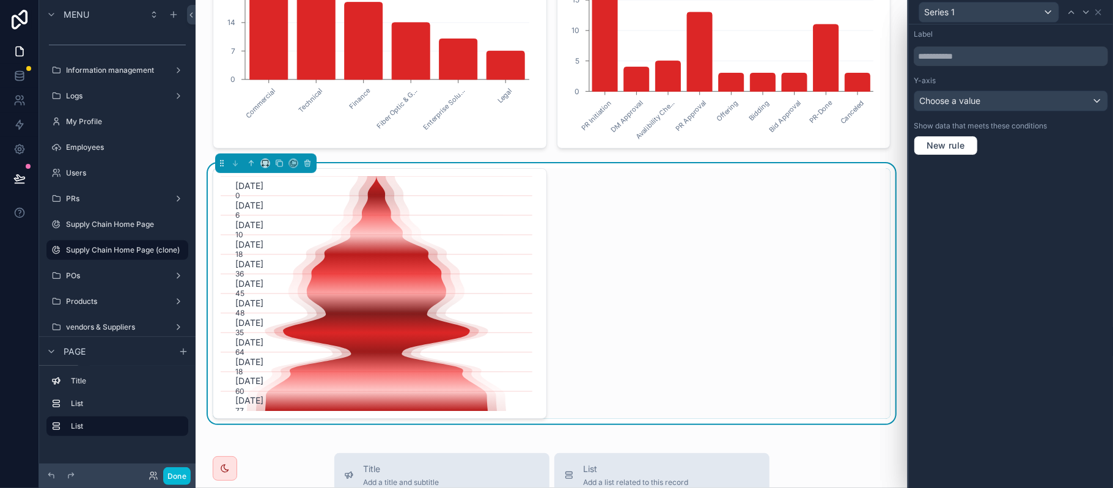
click at [1103, 13] on div "Series 1" at bounding box center [1011, 12] width 194 height 24
click at [1100, 13] on icon at bounding box center [1098, 12] width 5 height 5
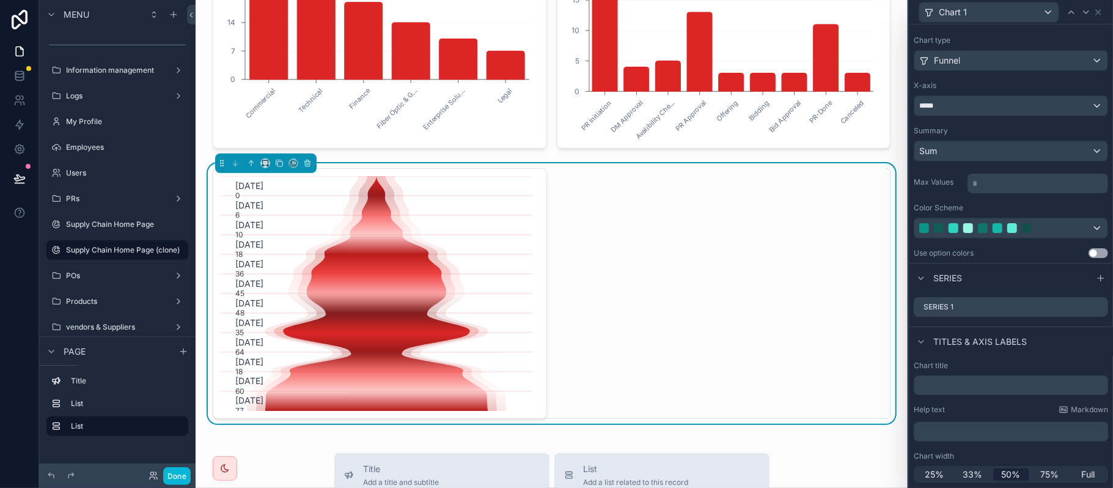
scroll to position [0, 0]
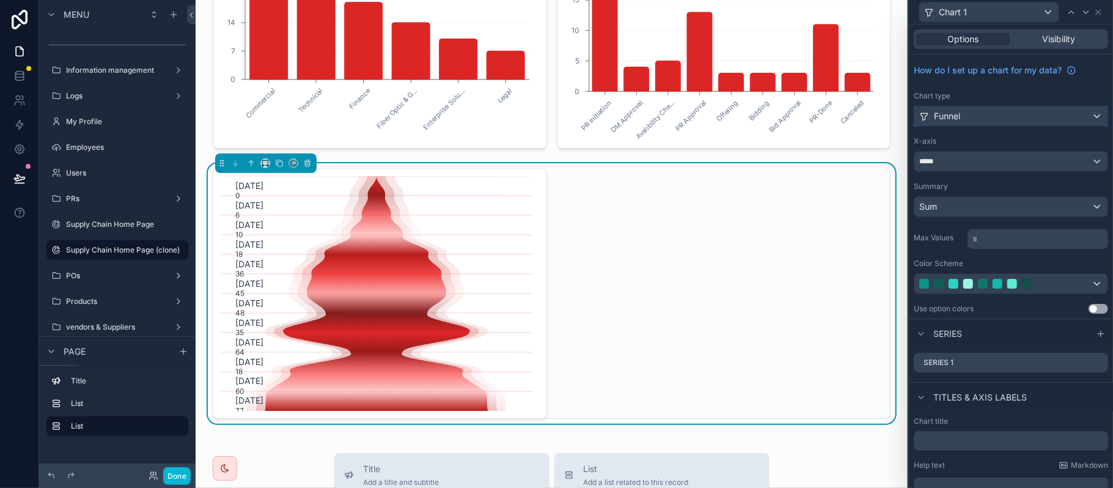
click at [969, 115] on div "Funnel" at bounding box center [1011, 116] width 193 height 20
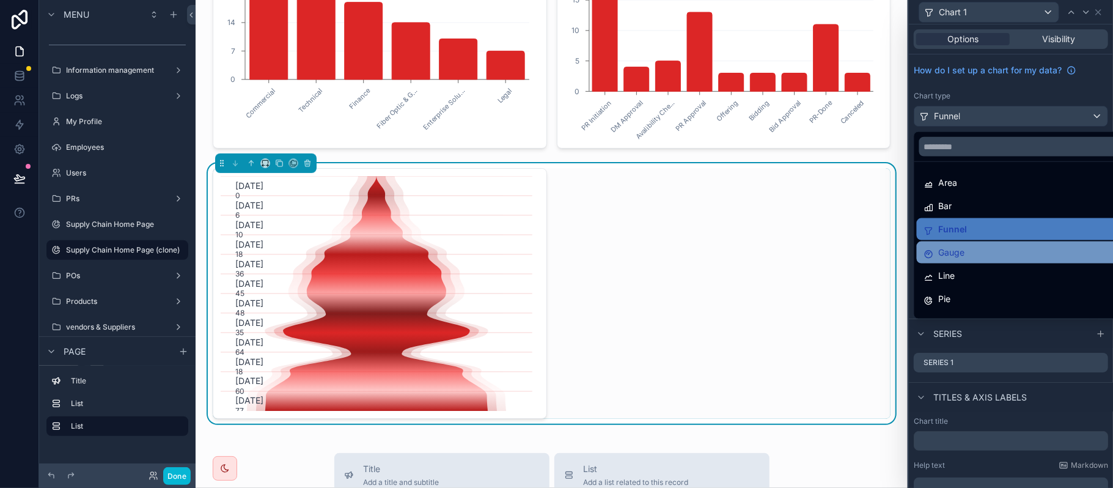
click at [978, 248] on div "Gauge" at bounding box center [1019, 252] width 190 height 15
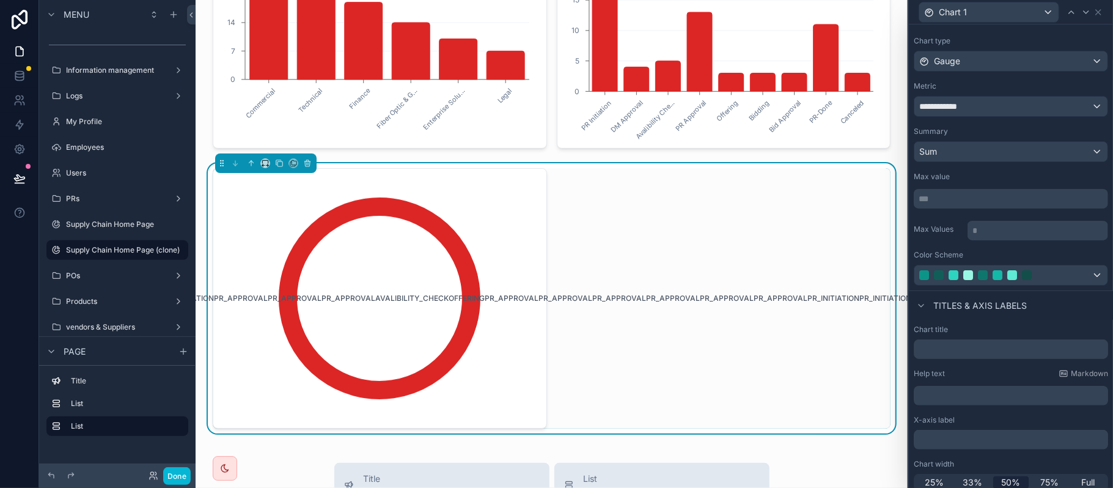
scroll to position [64, 0]
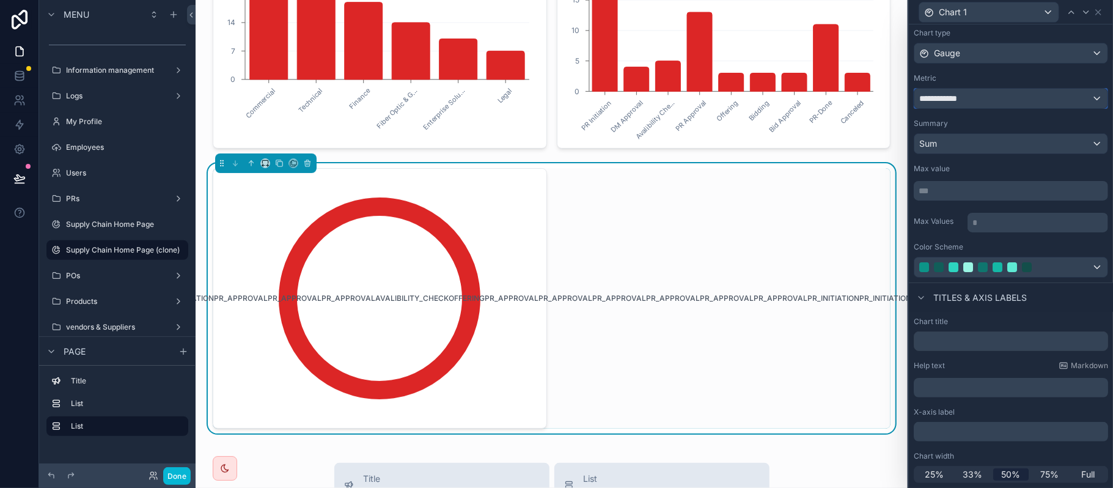
click at [987, 105] on div "**********" at bounding box center [1011, 99] width 193 height 20
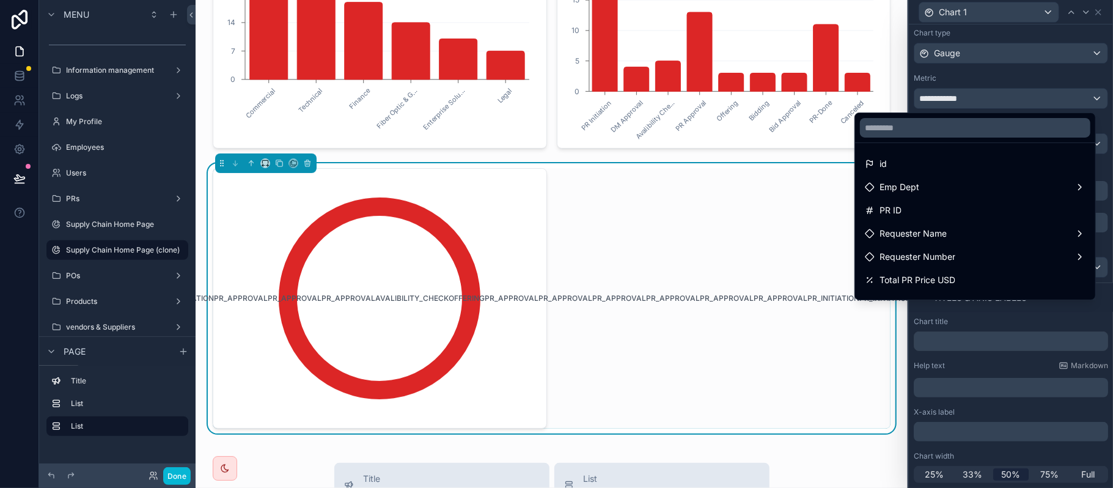
click at [977, 55] on div at bounding box center [1011, 244] width 204 height 488
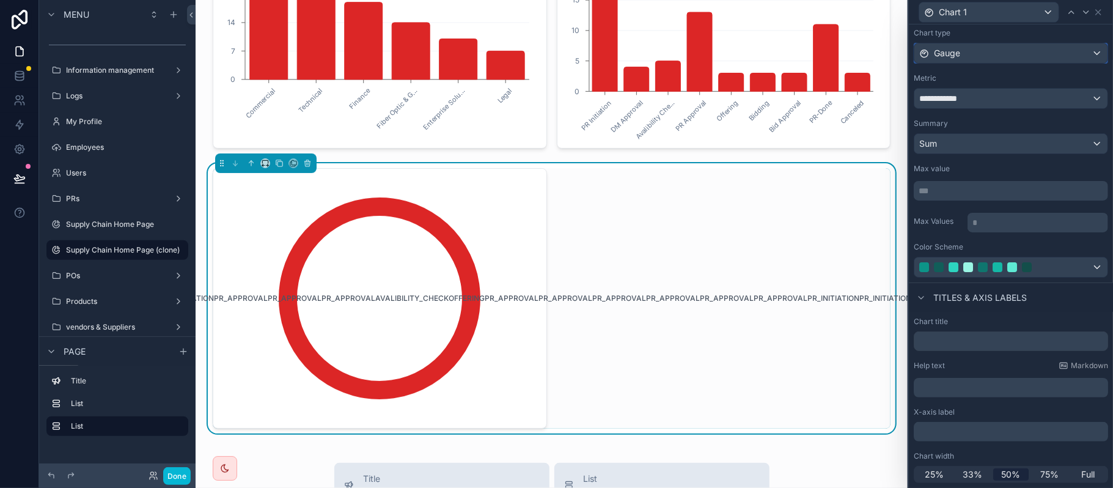
click at [976, 52] on div "Gauge" at bounding box center [1011, 53] width 193 height 20
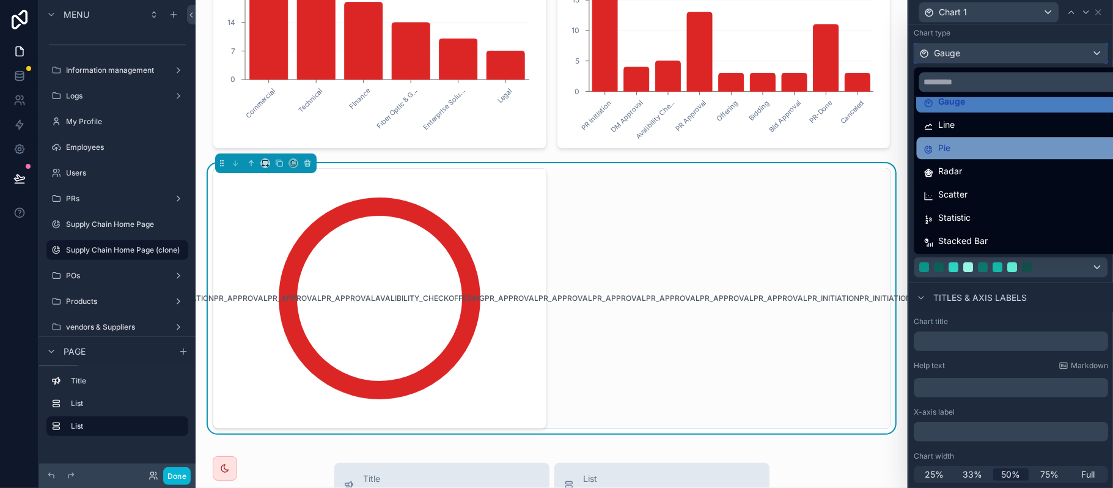
scroll to position [87, 0]
click at [1001, 154] on div "Pie" at bounding box center [1019, 147] width 190 height 15
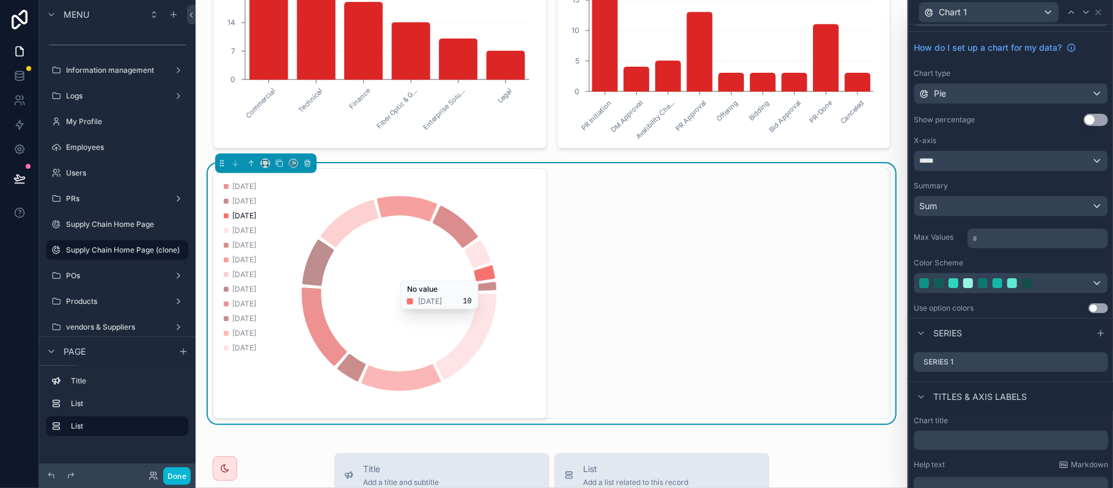
scroll to position [0, 0]
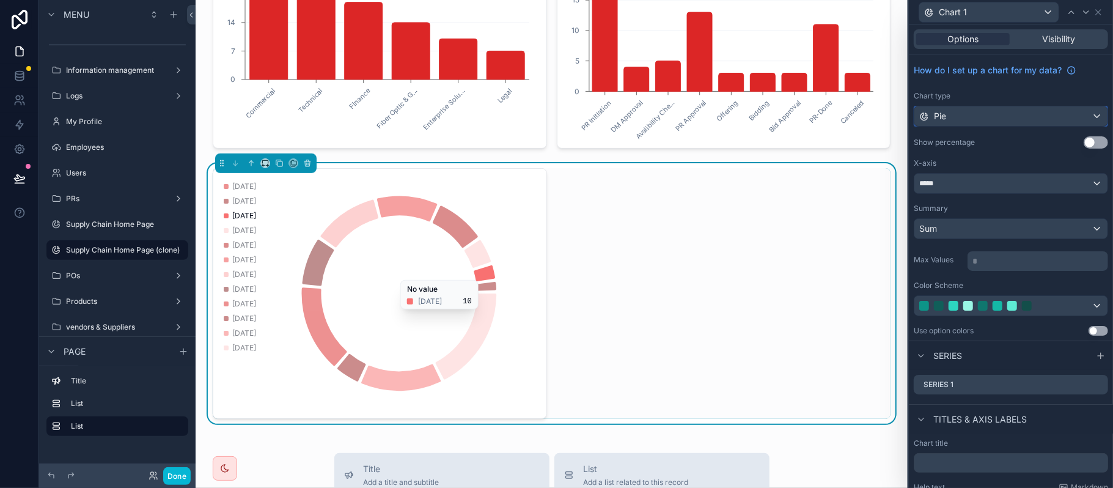
click at [996, 117] on div "Pie" at bounding box center [1011, 116] width 193 height 20
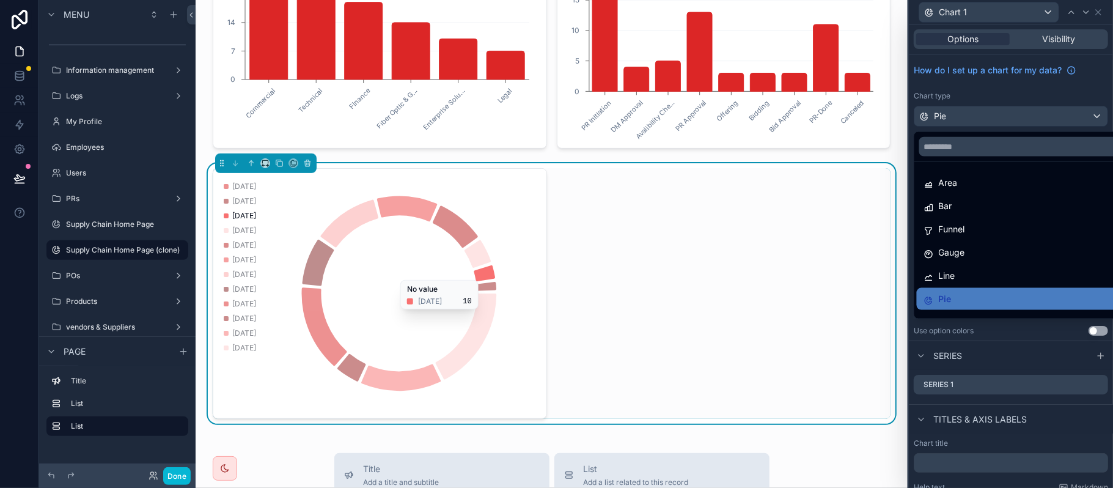
click at [996, 117] on div at bounding box center [1011, 244] width 204 height 488
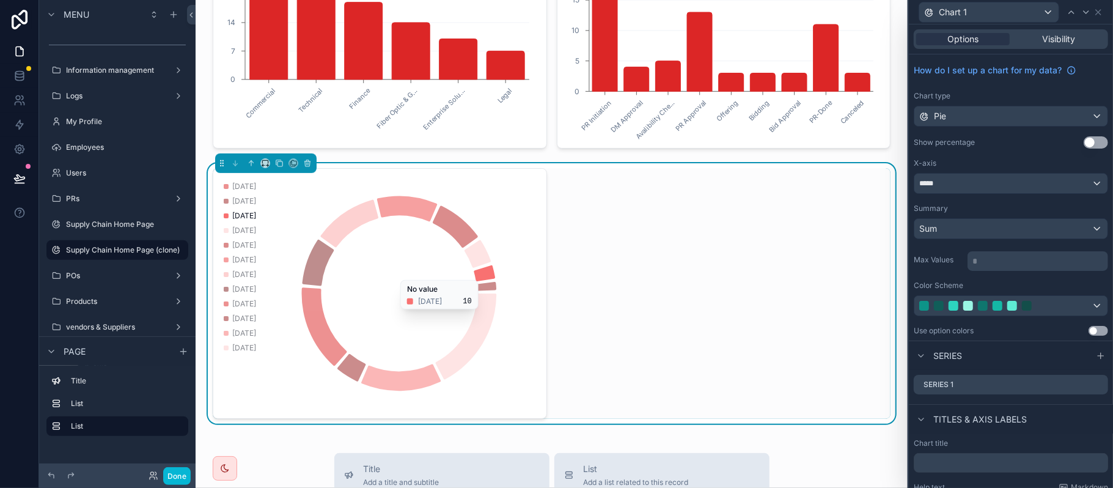
click at [1089, 143] on button "Use setting" at bounding box center [1096, 142] width 24 height 12
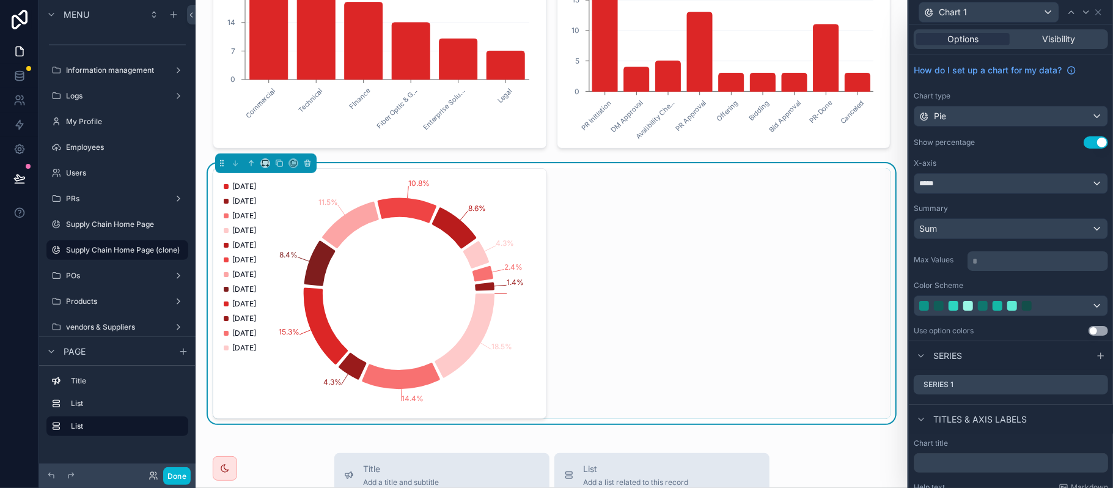
click at [1089, 143] on button "Use setting" at bounding box center [1096, 142] width 24 height 12
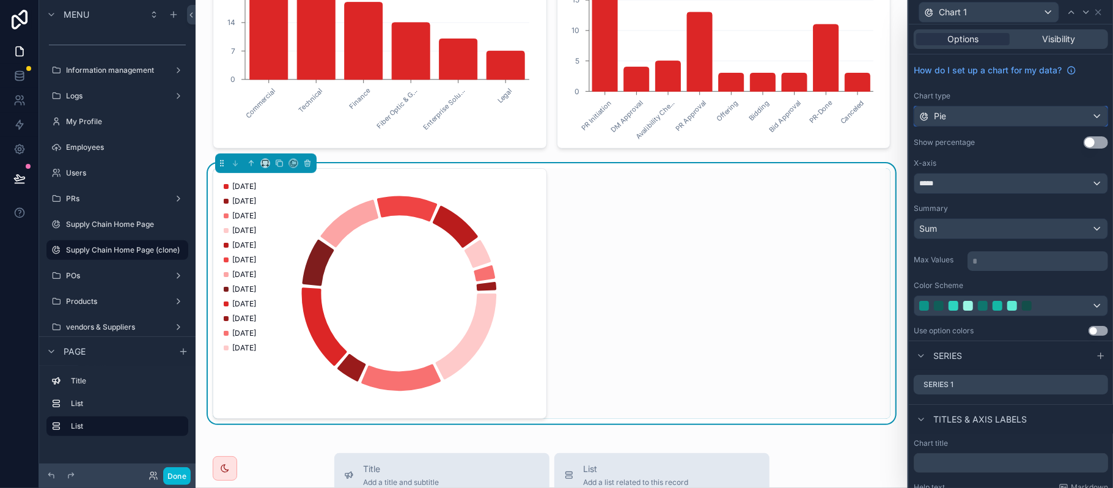
click at [1028, 125] on div "Pie" at bounding box center [1011, 116] width 193 height 20
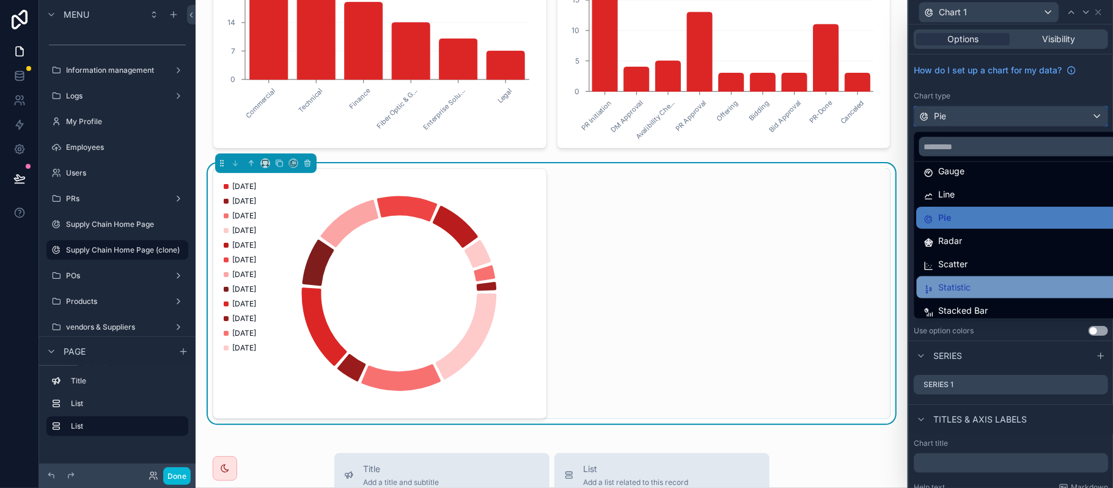
scroll to position [87, 0]
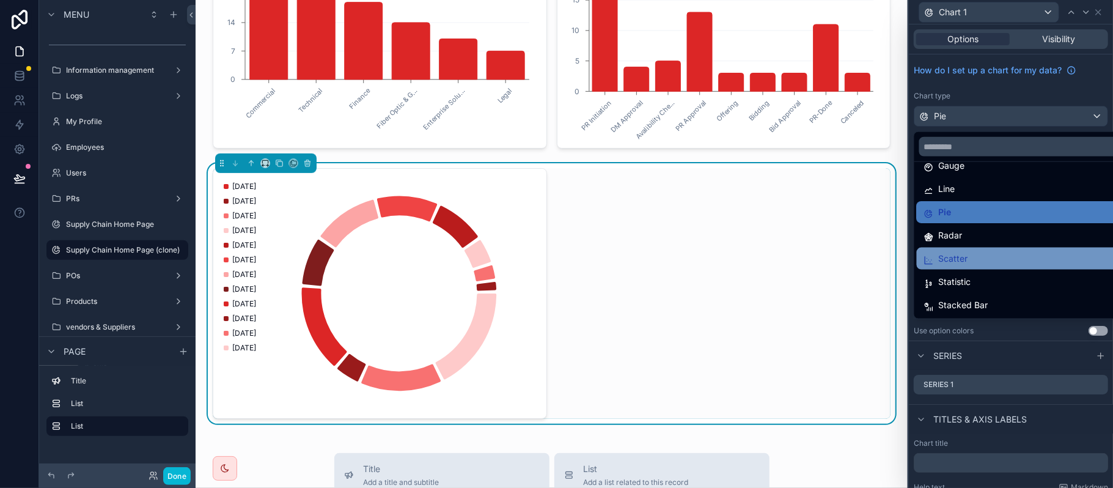
click at [976, 257] on div "Scatter" at bounding box center [1019, 258] width 190 height 15
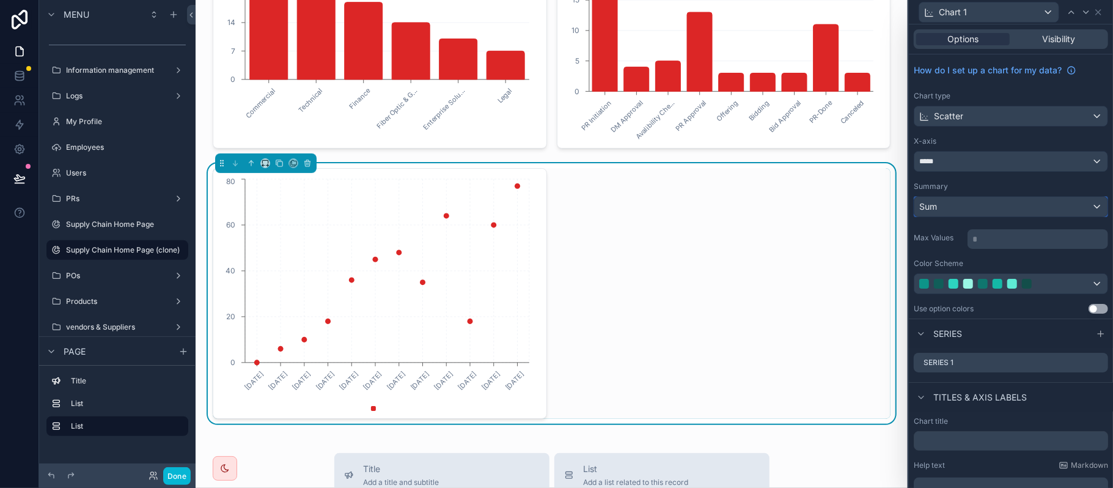
click at [965, 204] on div "Sum" at bounding box center [1011, 207] width 193 height 20
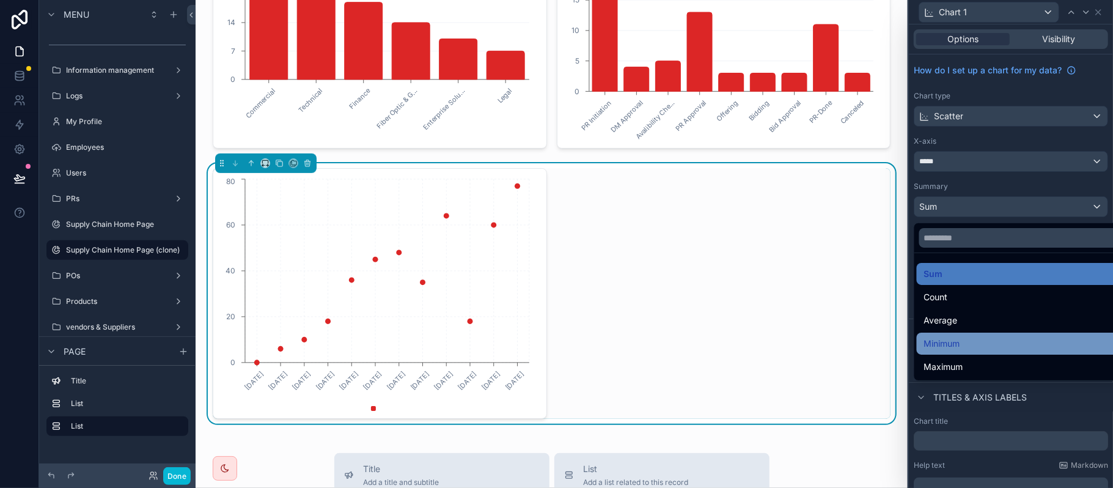
click at [966, 340] on div "Minimum" at bounding box center [1019, 343] width 190 height 15
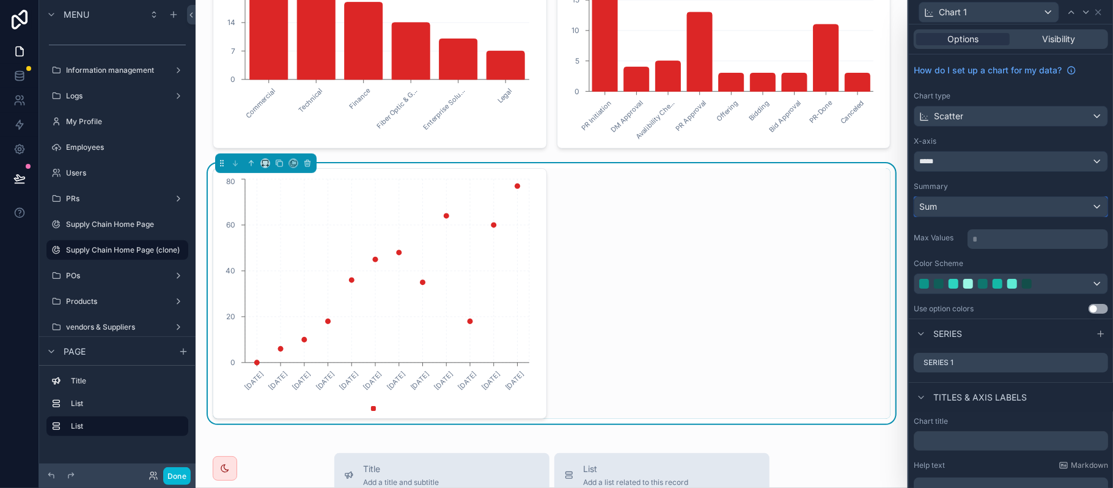
click at [974, 216] on div "Sum" at bounding box center [1011, 207] width 193 height 20
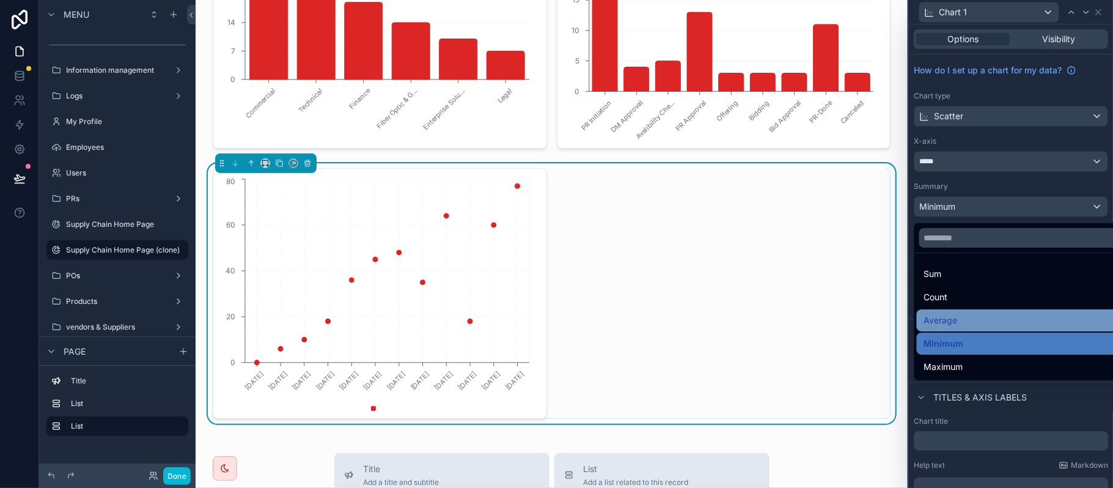
click at [956, 320] on span "Average" at bounding box center [941, 320] width 34 height 15
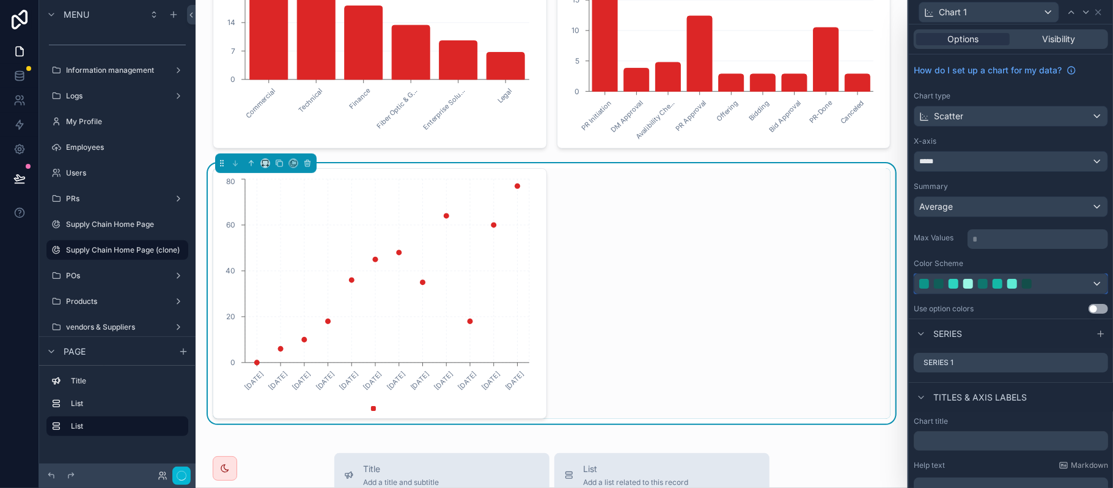
click at [1005, 287] on div at bounding box center [997, 284] width 156 height 10
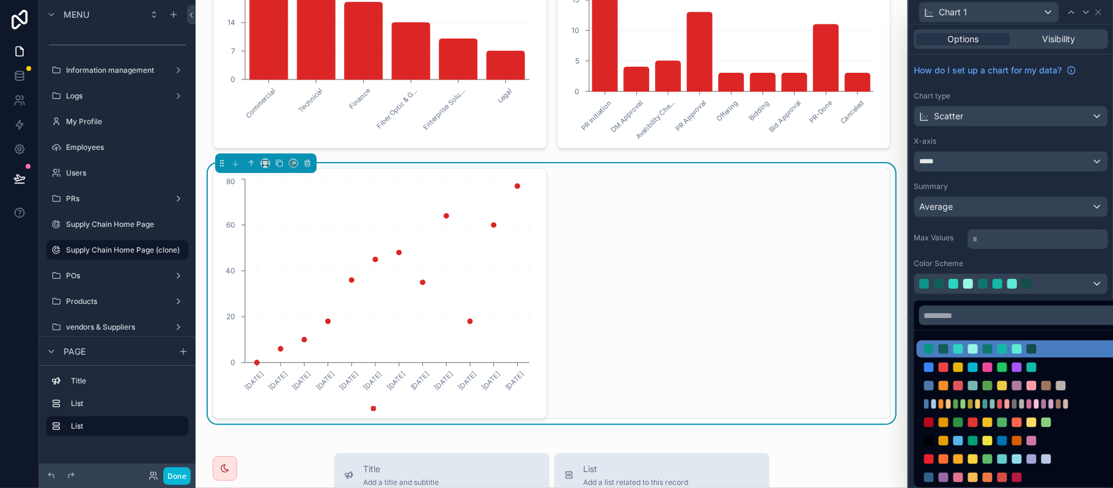
click at [1003, 252] on div at bounding box center [1011, 244] width 204 height 488
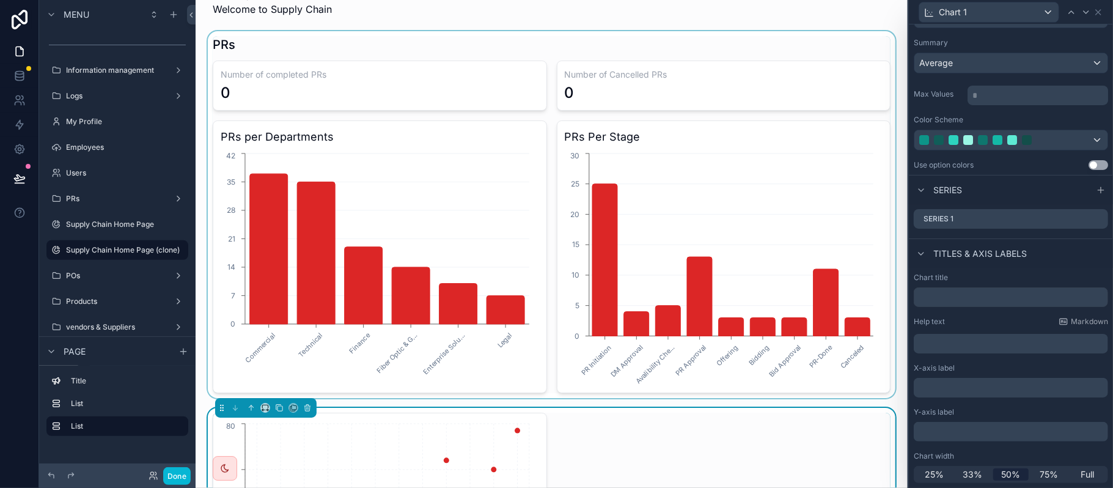
scroll to position [0, 0]
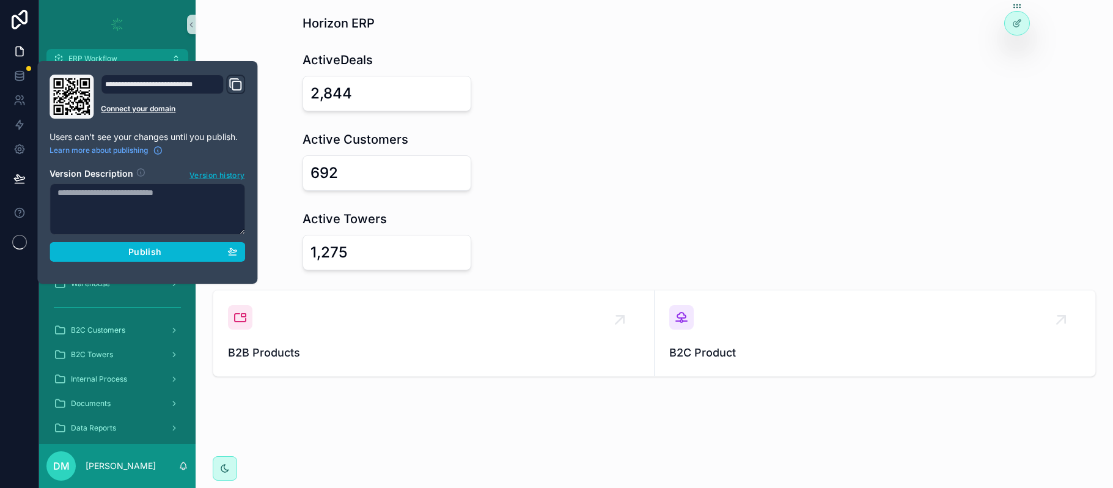
type input "**********"
click at [257, 43] on div "Horizon ERP ActiveDeals 2,844 Active Customers 692 Active Towers 1,275 B2B Prod…" at bounding box center [655, 230] width 918 height 460
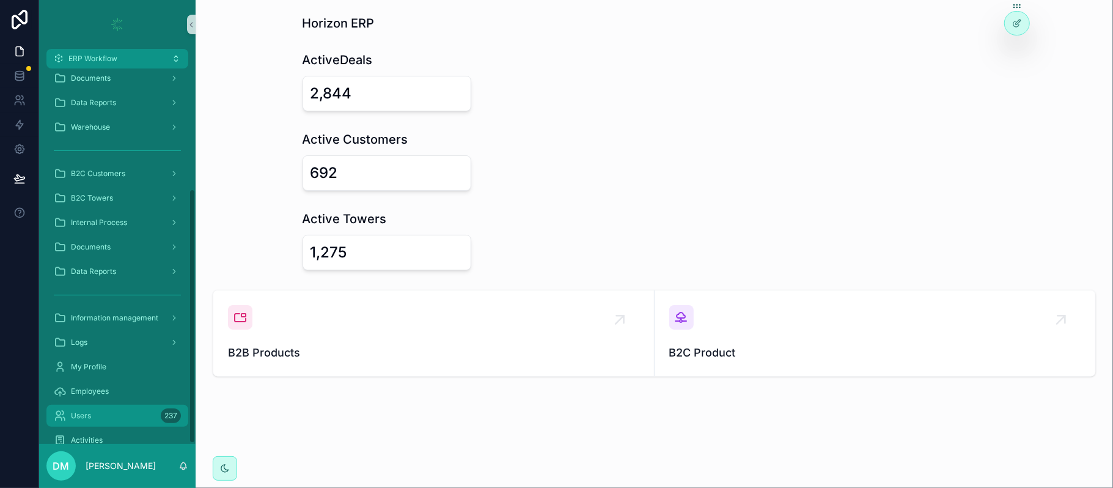
scroll to position [179, 0]
